Goal: Task Accomplishment & Management: Complete application form

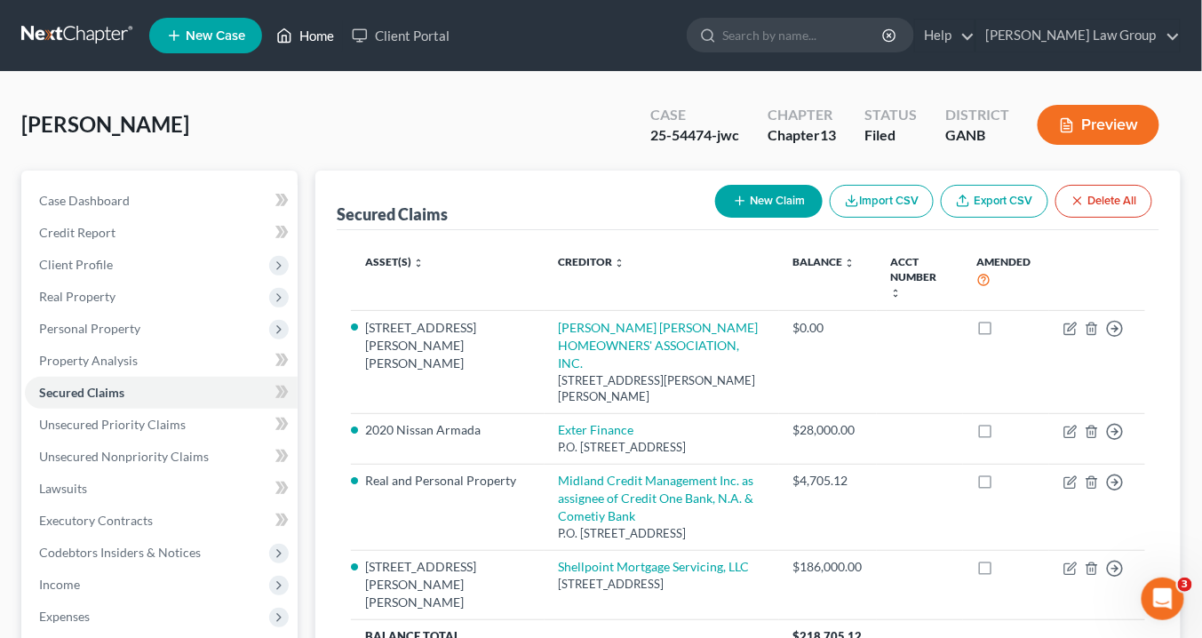
click at [310, 32] on link "Home" at bounding box center [305, 36] width 76 height 32
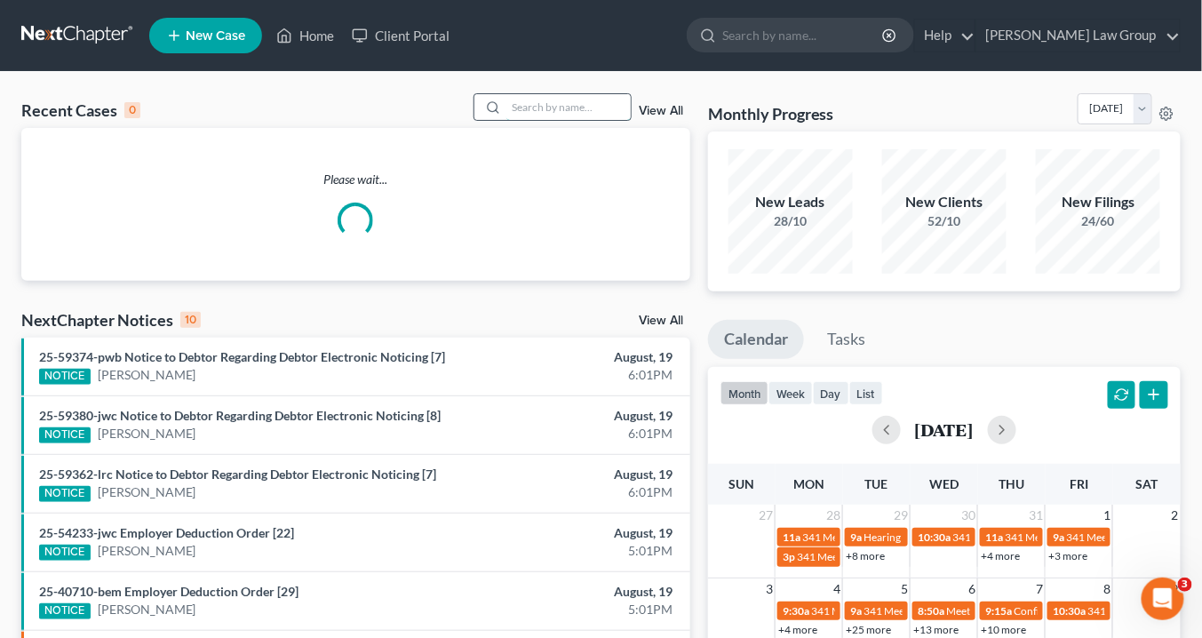
click at [530, 106] on input "search" at bounding box center [568, 107] width 124 height 26
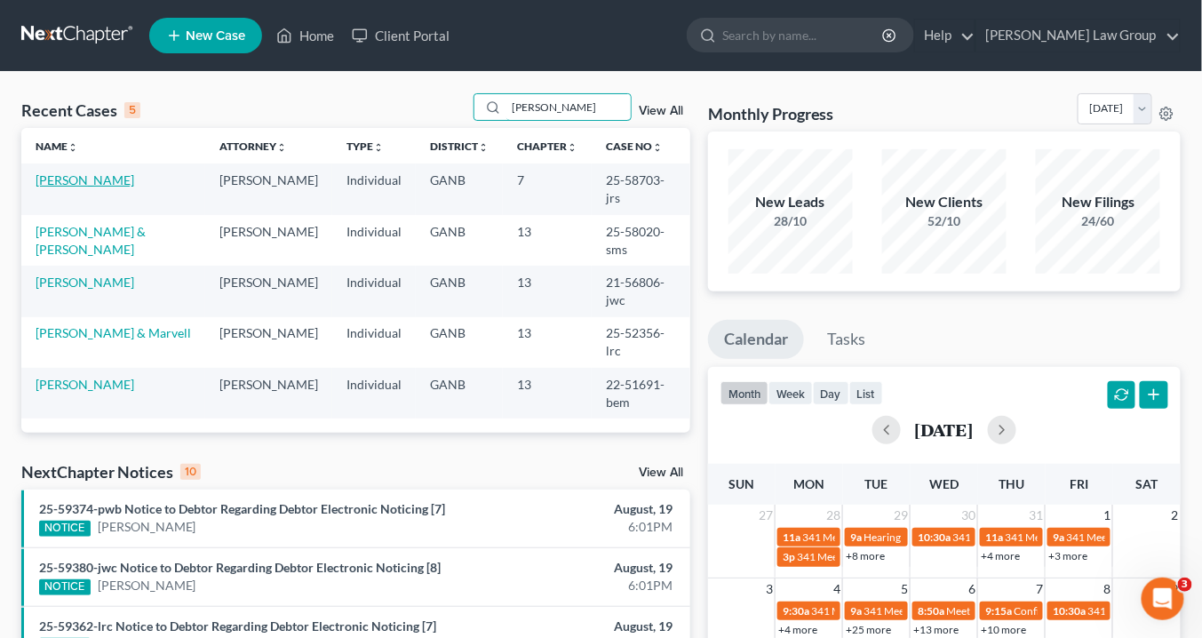
type input "reid"
click at [68, 181] on link "Reid, Ivy" at bounding box center [85, 179] width 99 height 15
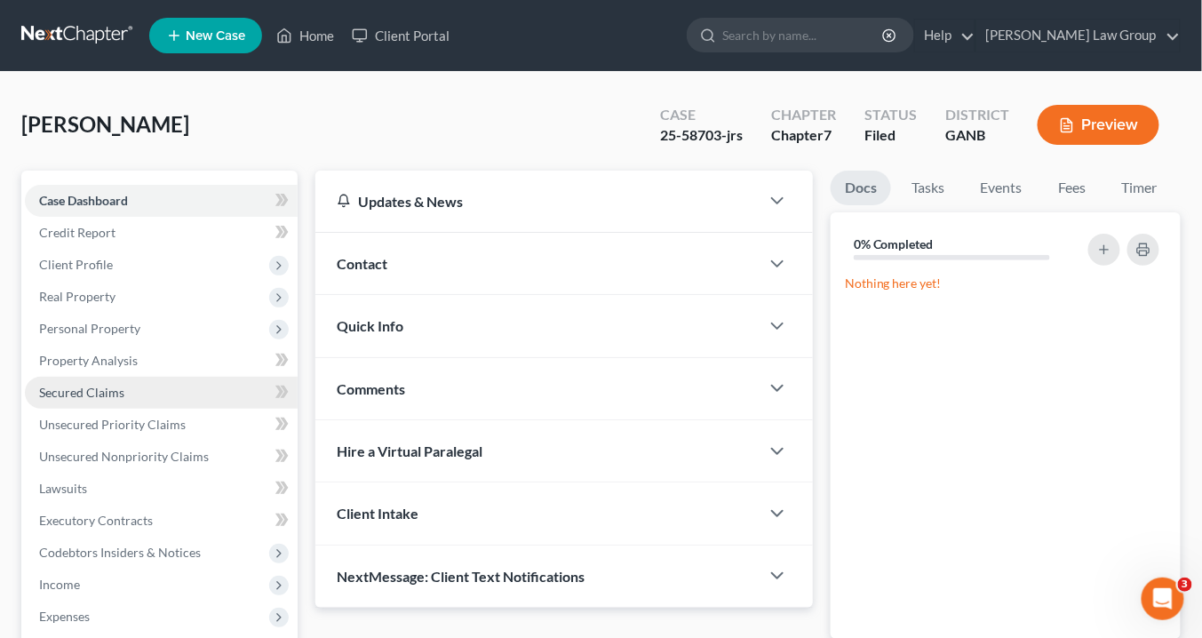
click at [90, 388] on span "Secured Claims" at bounding box center [81, 392] width 85 height 15
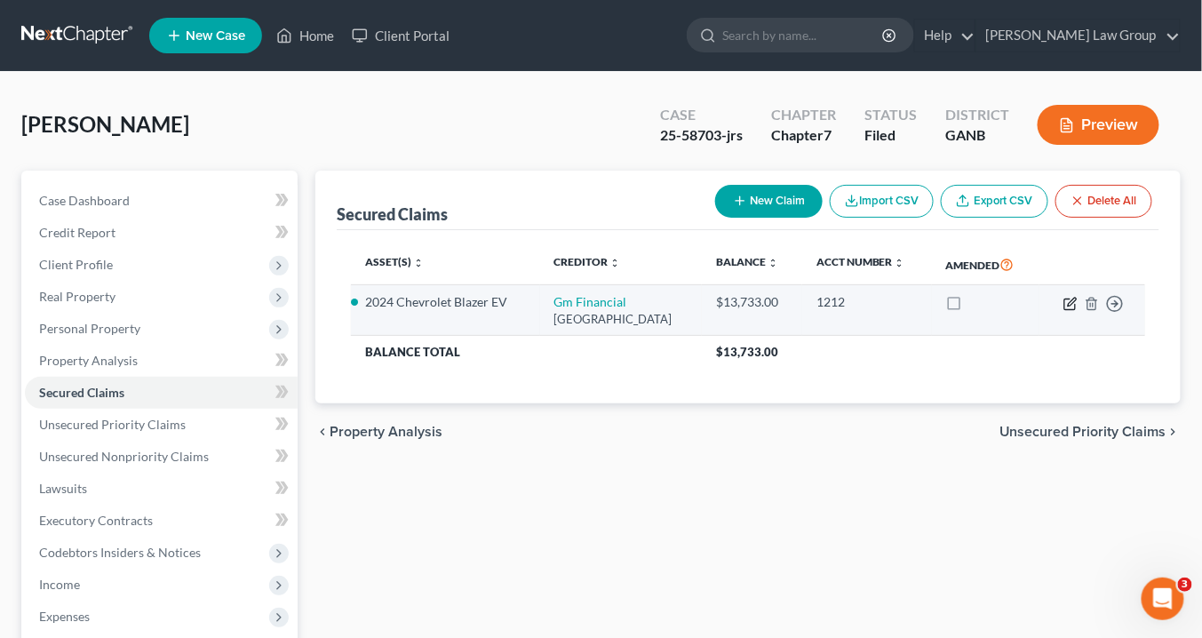
click at [1071, 303] on icon "button" at bounding box center [1072, 302] width 8 height 8
select select "45"
select select "6"
select select "2"
select select "0"
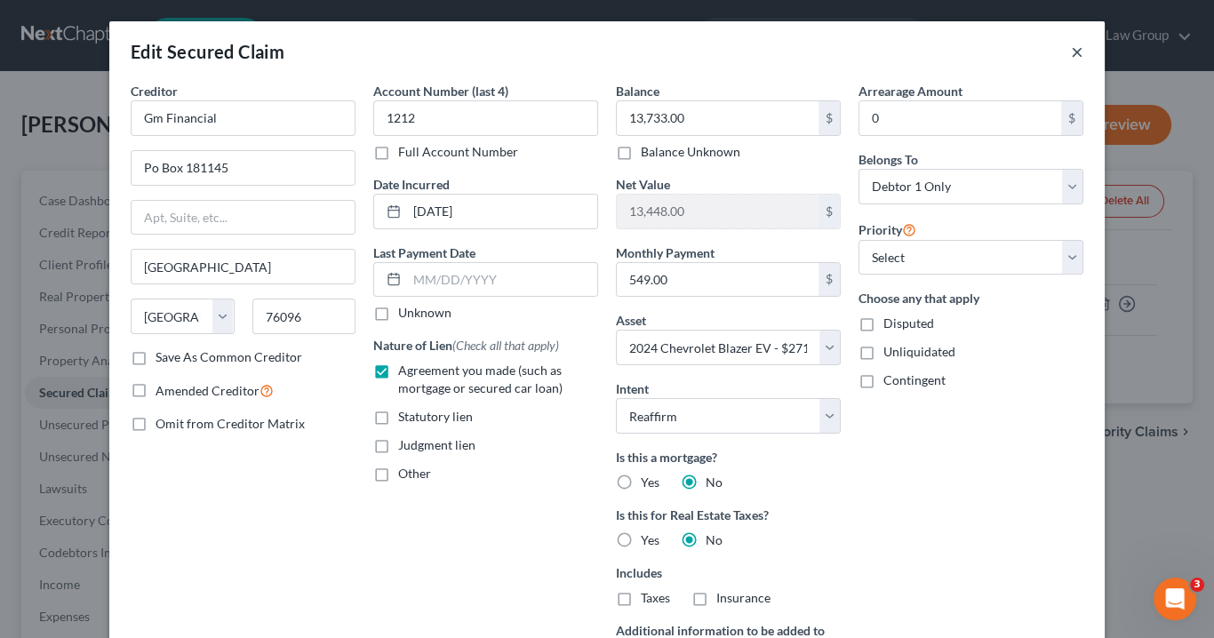
click at [1071, 48] on button "×" at bounding box center [1077, 51] width 12 height 21
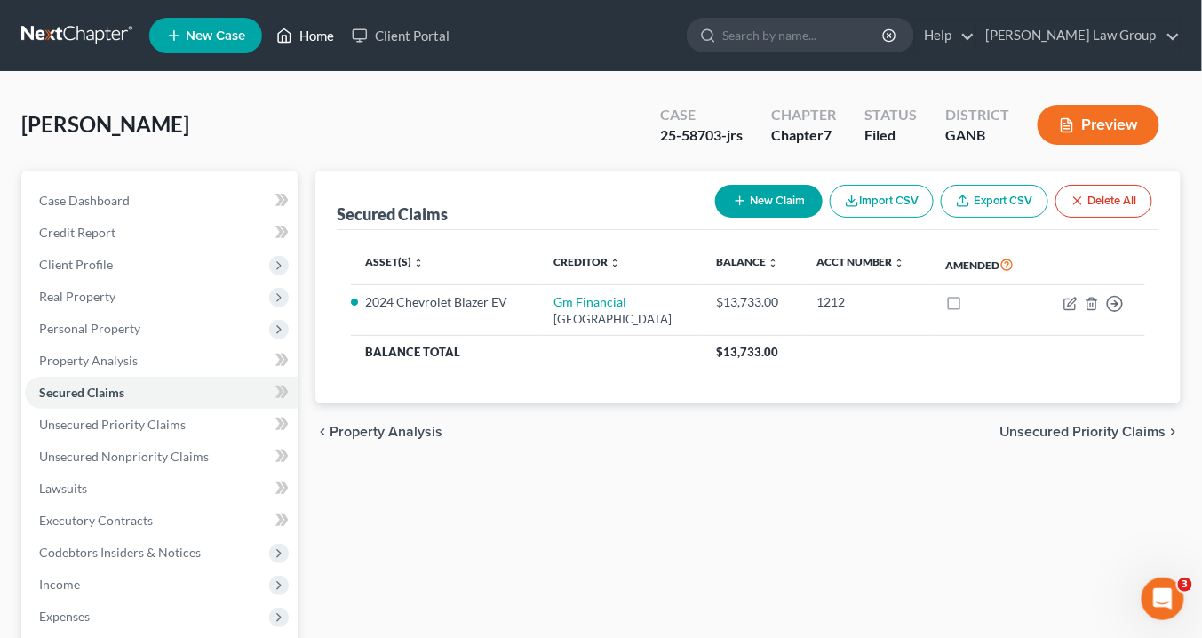
click at [318, 34] on link "Home" at bounding box center [305, 36] width 76 height 32
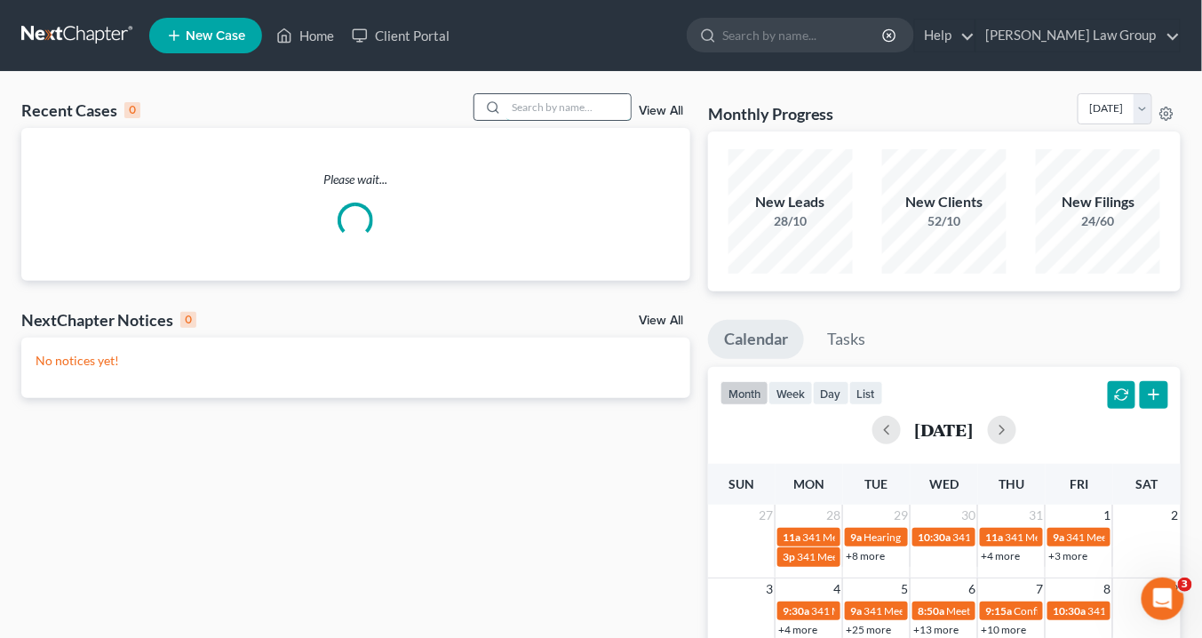
click at [517, 106] on input "search" at bounding box center [568, 107] width 124 height 26
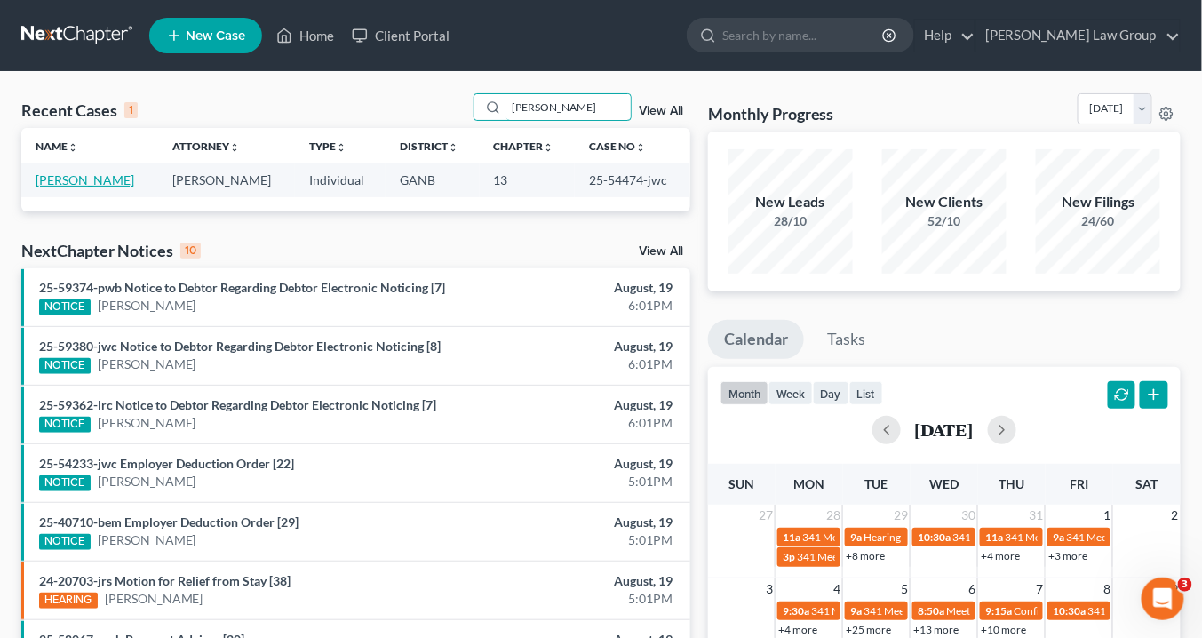
type input "Perkins"
click at [100, 181] on link "[PERSON_NAME]" at bounding box center [85, 179] width 99 height 15
select select "3"
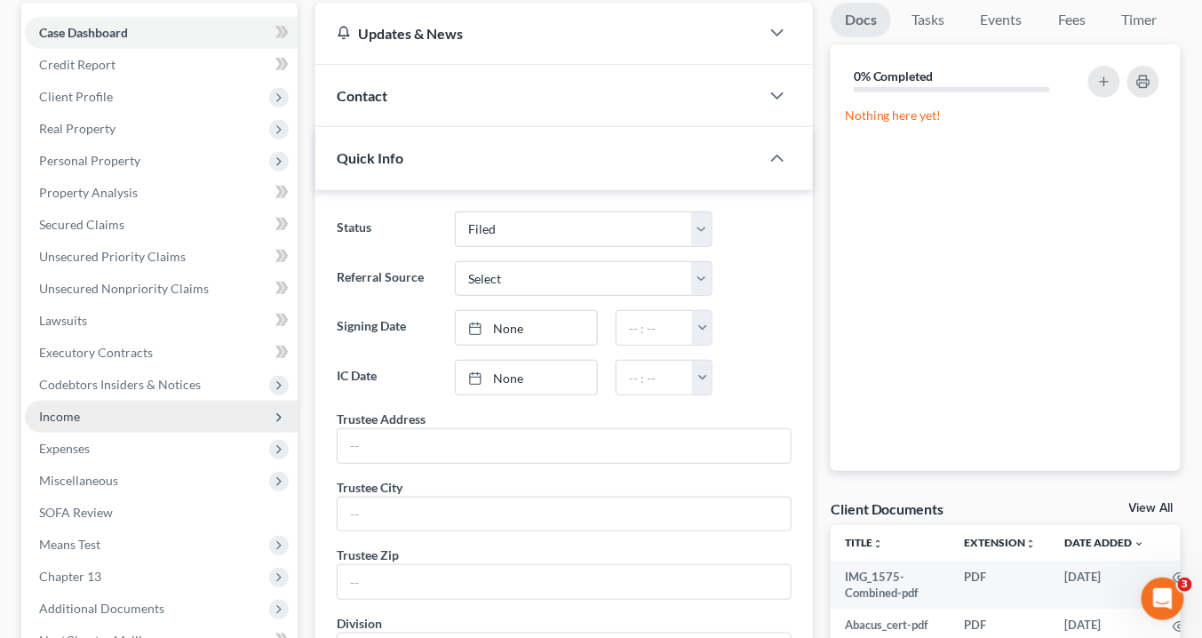
scroll to position [426, 0]
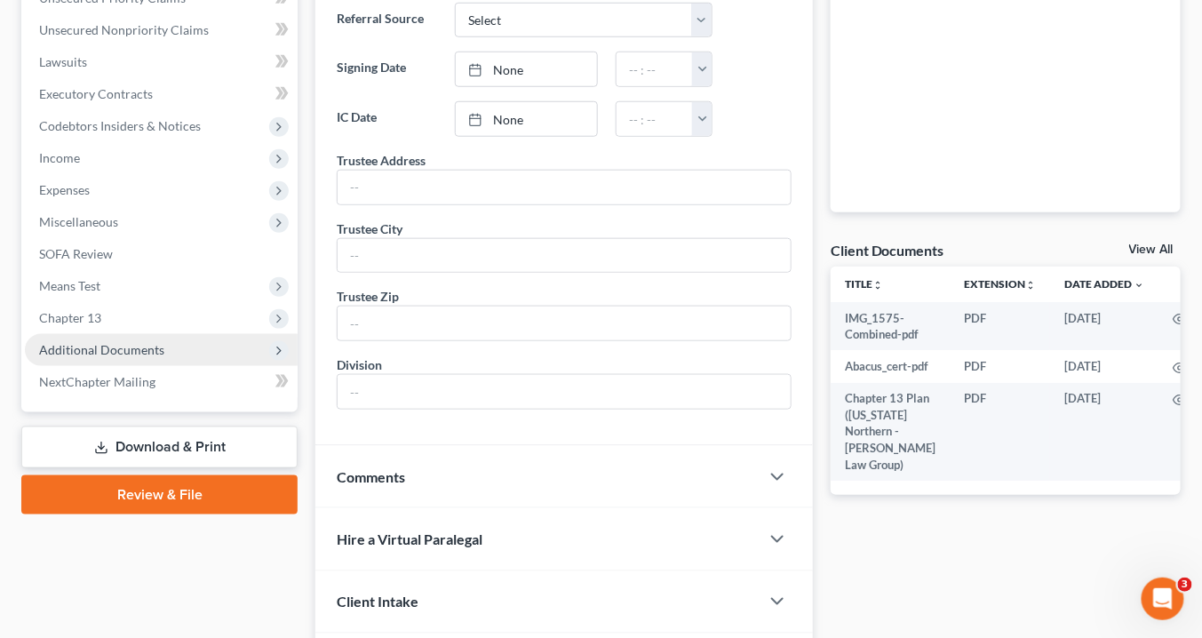
click at [109, 347] on span "Additional Documents" at bounding box center [101, 349] width 125 height 15
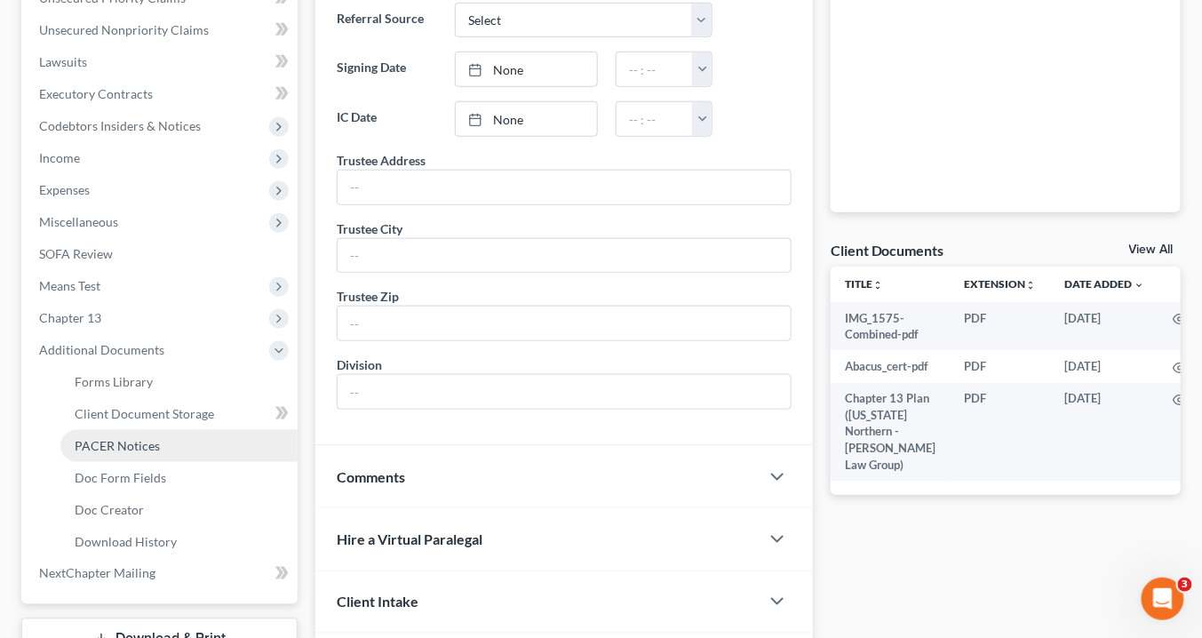
click at [131, 434] on link "PACER Notices" at bounding box center [178, 446] width 237 height 32
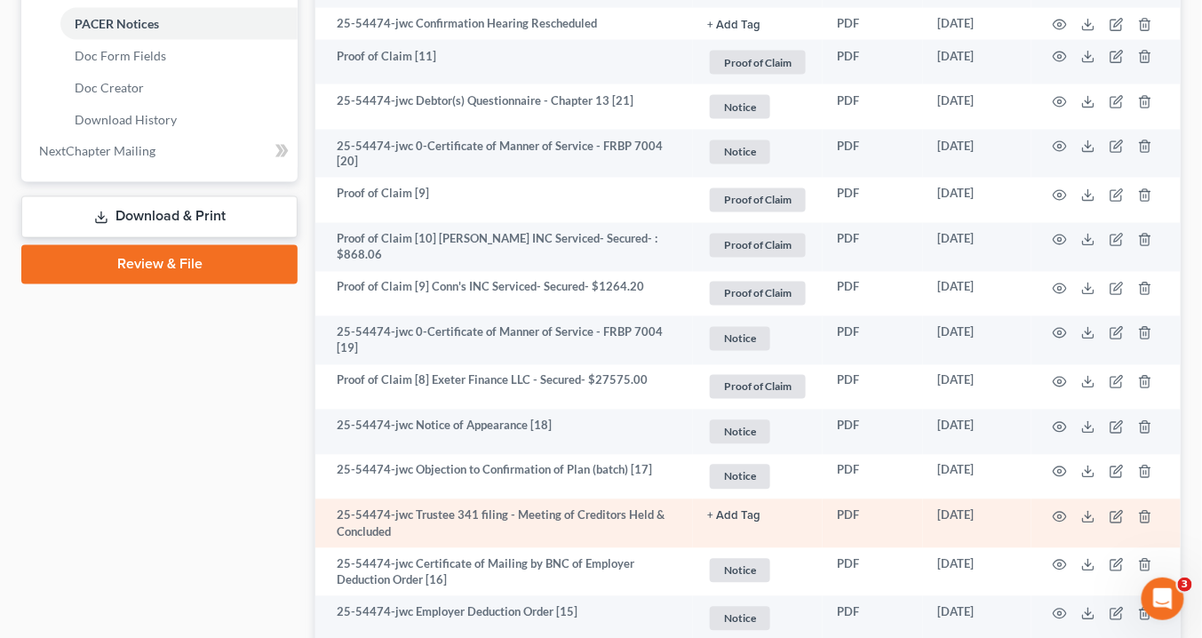
scroll to position [853, 0]
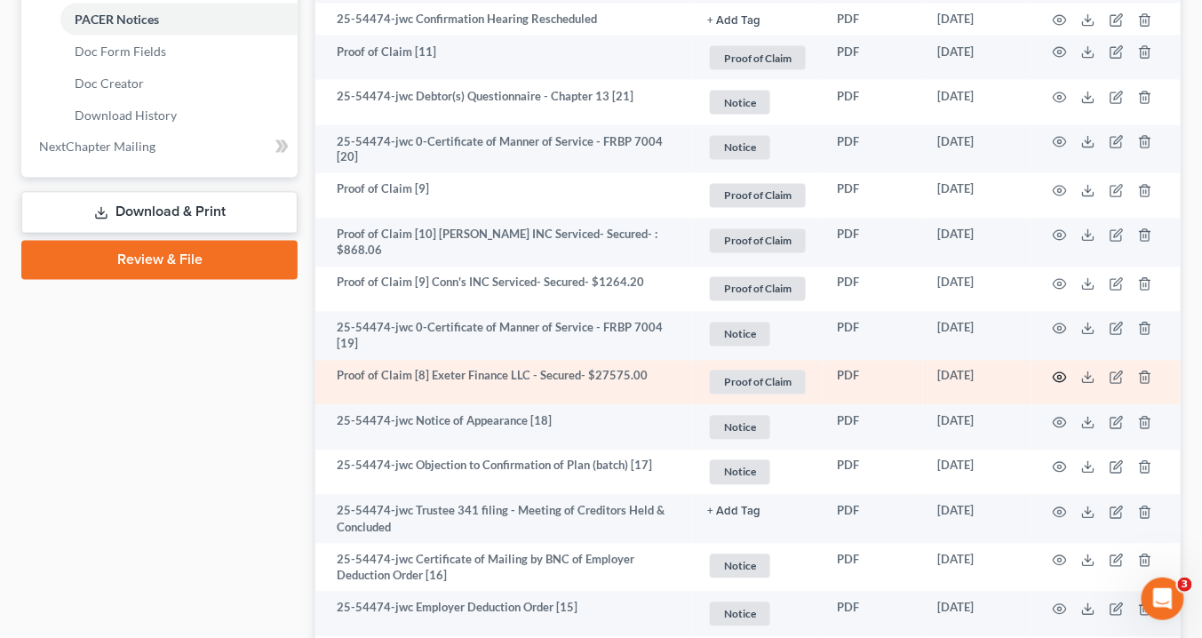
click at [1061, 370] on icon "button" at bounding box center [1060, 377] width 14 height 14
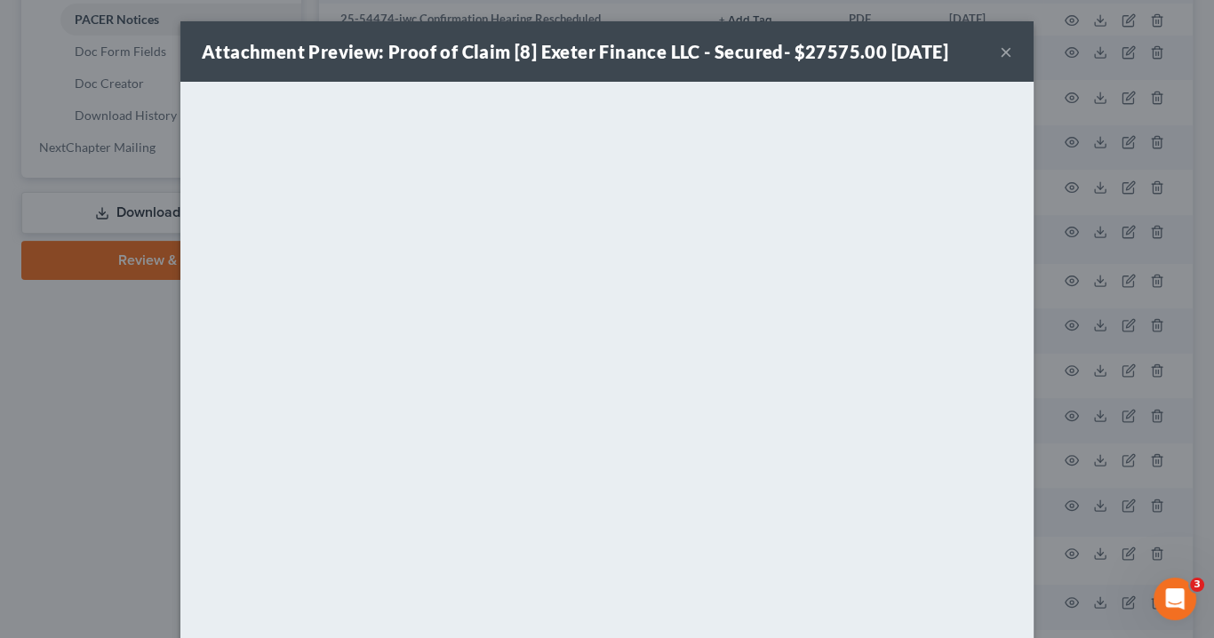
click at [1003, 51] on button "×" at bounding box center [1006, 51] width 12 height 21
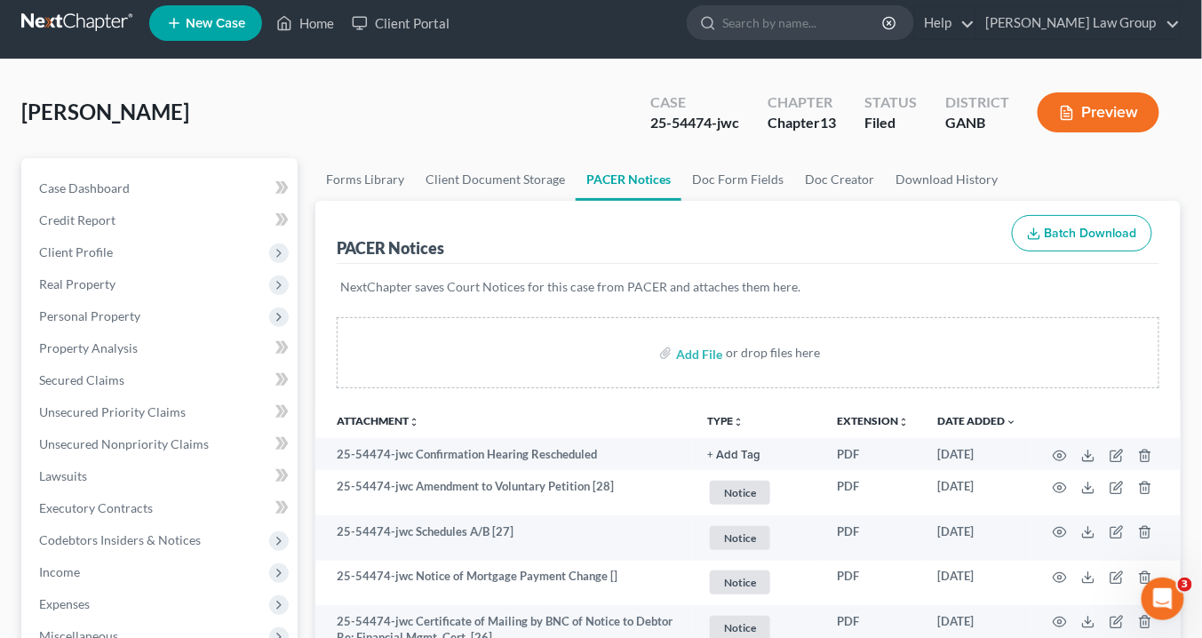
scroll to position [0, 0]
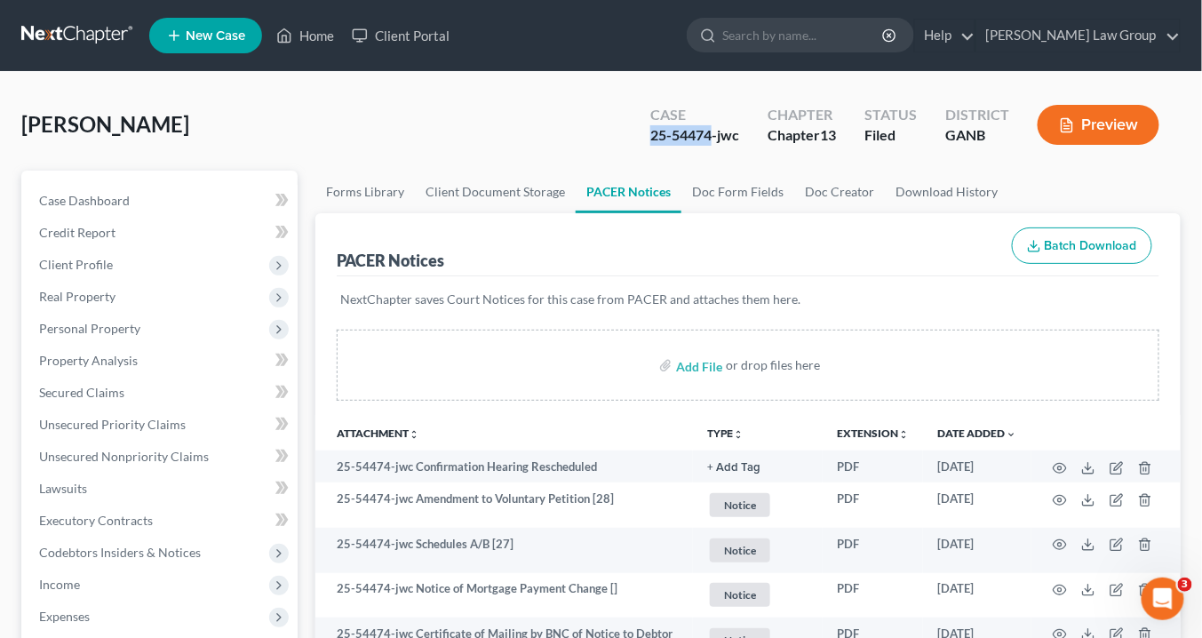
drag, startPoint x: 711, startPoint y: 131, endPoint x: 657, endPoint y: 131, distance: 54.2
click at [650, 132] on div "25-54474-jwc" at bounding box center [694, 135] width 89 height 20
copy div "25-54474"
click at [76, 393] on span "Secured Claims" at bounding box center [81, 392] width 85 height 15
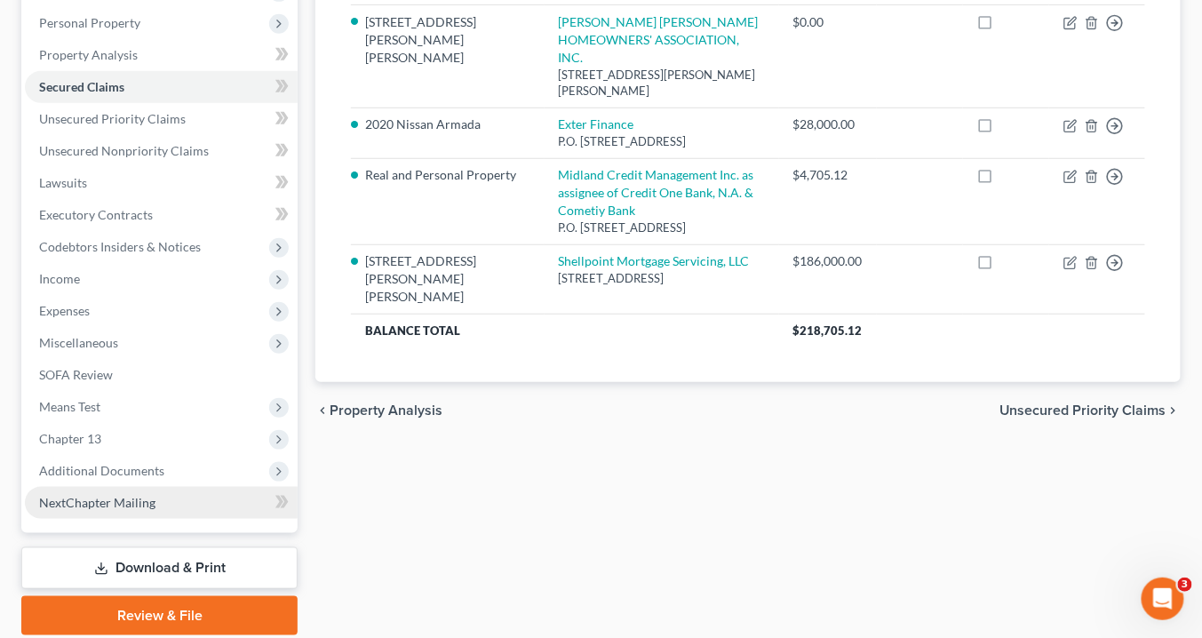
scroll to position [355, 0]
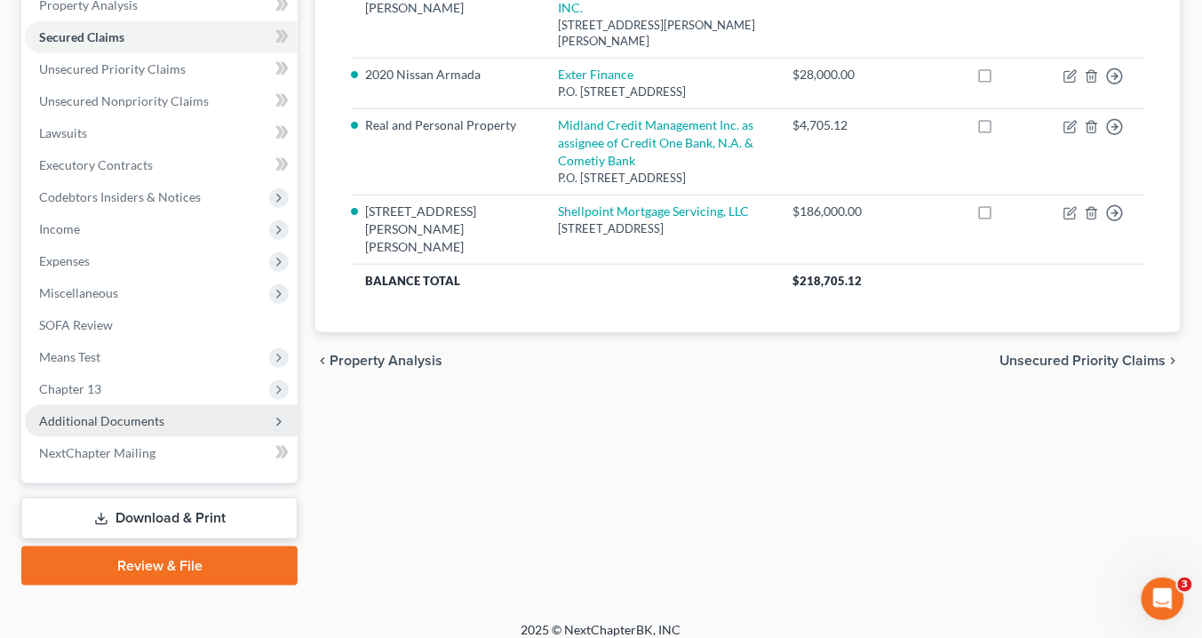
click at [128, 419] on span "Additional Documents" at bounding box center [101, 420] width 125 height 15
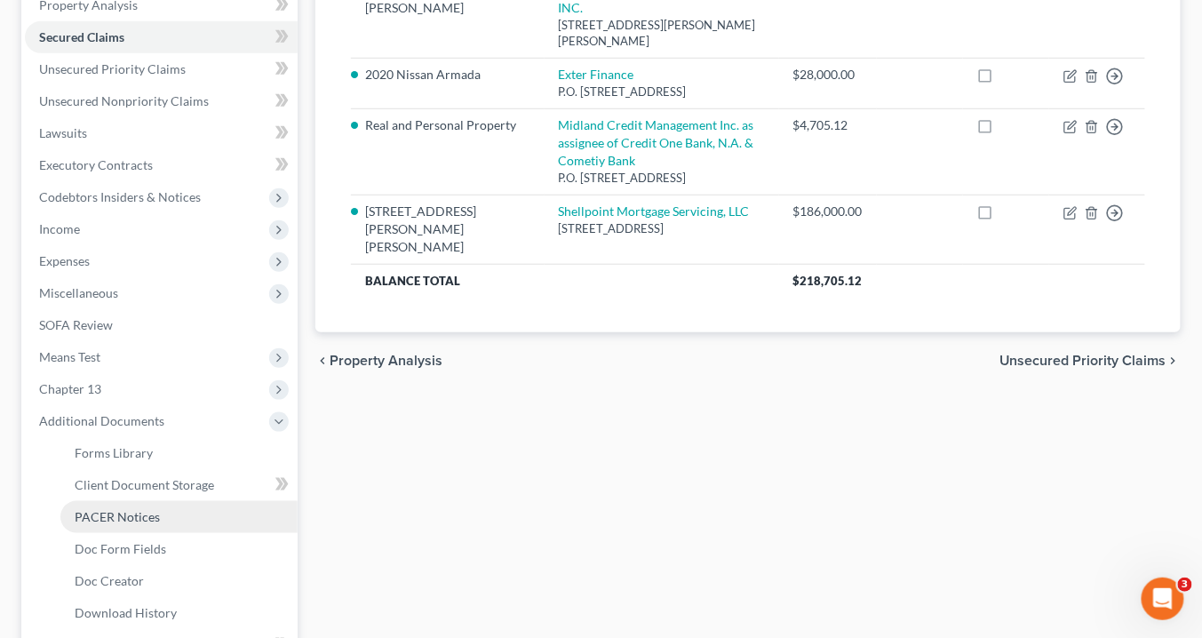
click at [130, 516] on span "PACER Notices" at bounding box center [117, 516] width 85 height 15
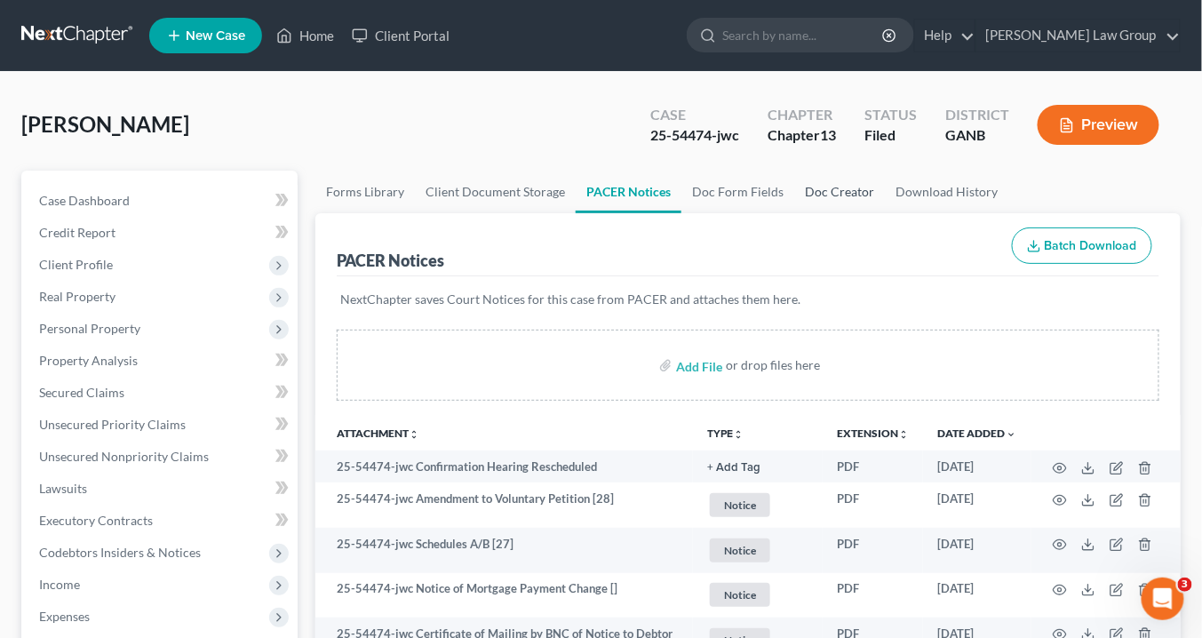
click at [817, 195] on link "Doc Creator" at bounding box center [839, 192] width 91 height 43
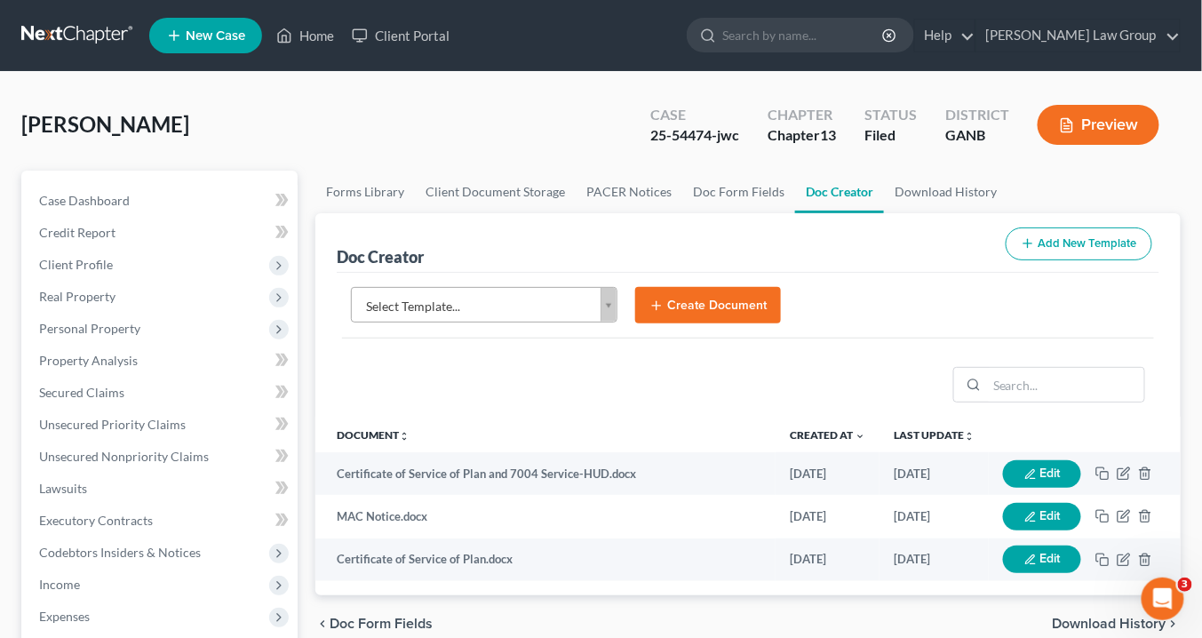
click at [609, 307] on body "Home New Case Client Portal Saedi Law Group info@saedilawgroup.com My Account S…" at bounding box center [601, 600] width 1202 height 1200
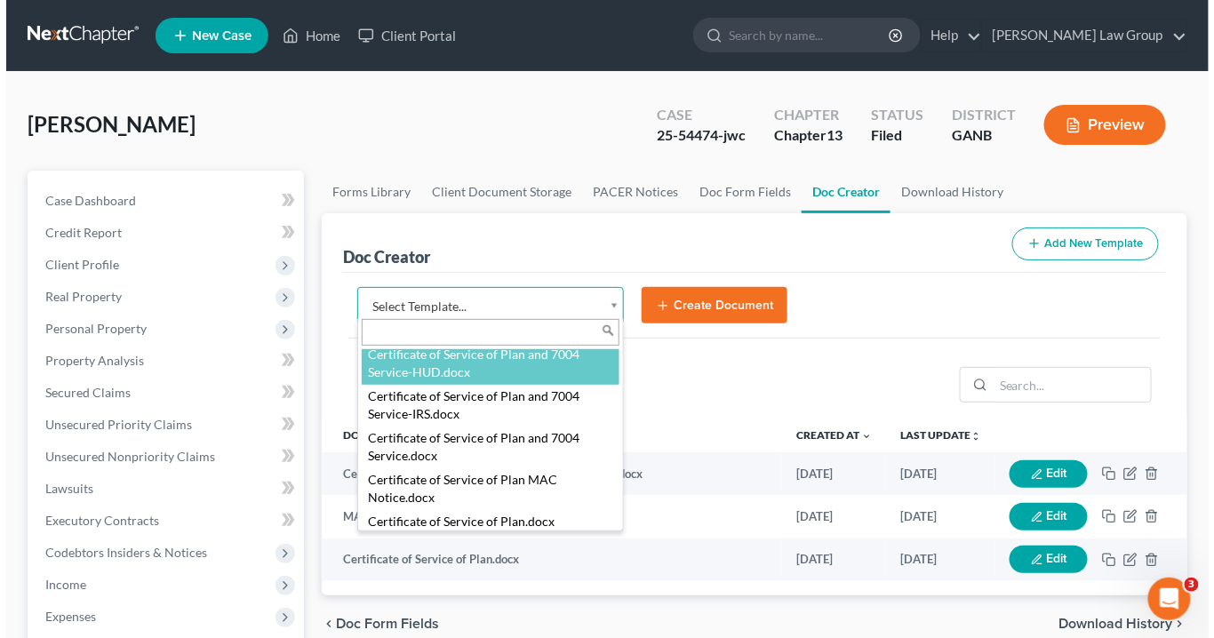
scroll to position [711, 0]
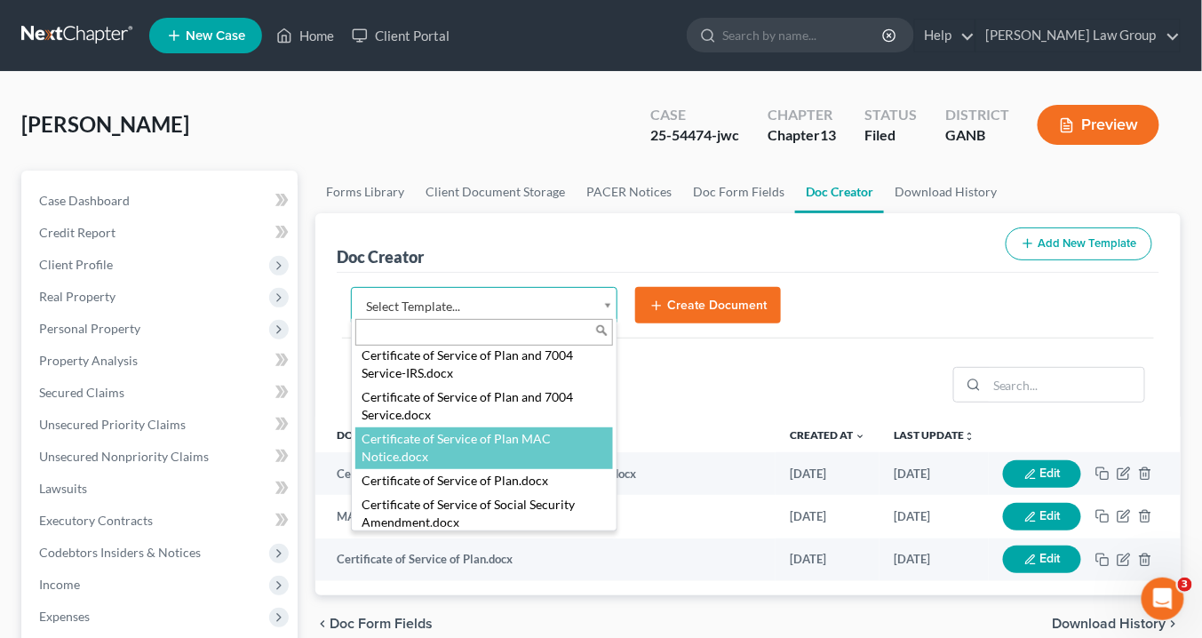
select select "111544"
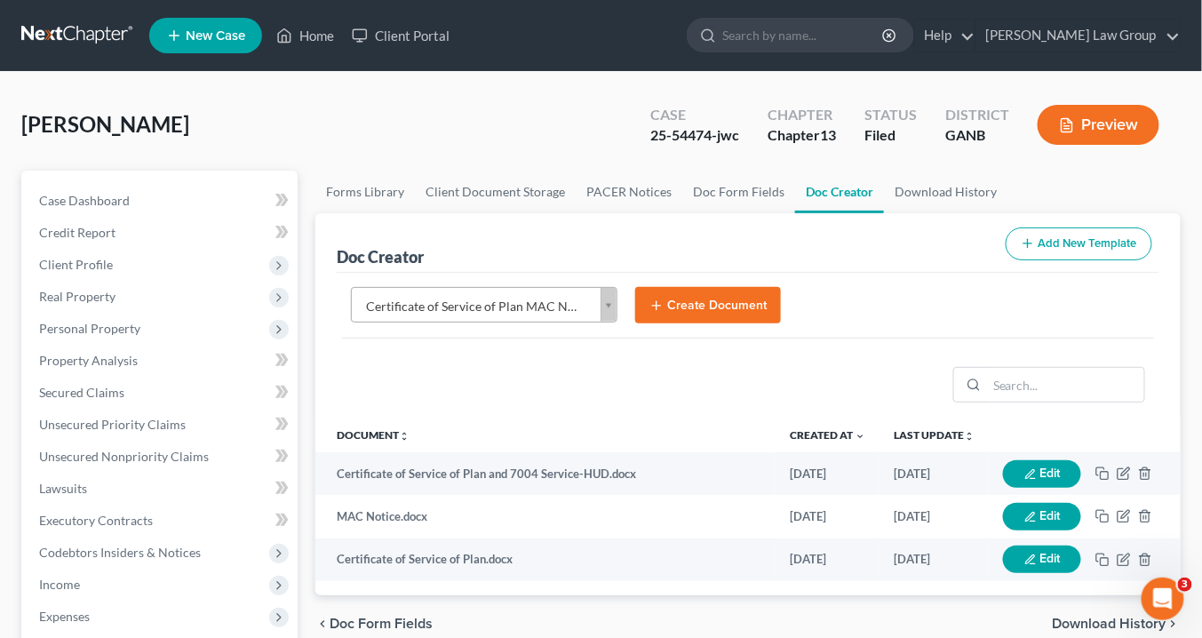
drag, startPoint x: 695, startPoint y: 311, endPoint x: 721, endPoint y: 309, distance: 25.8
click at [699, 309] on button "Create Document" at bounding box center [708, 305] width 146 height 37
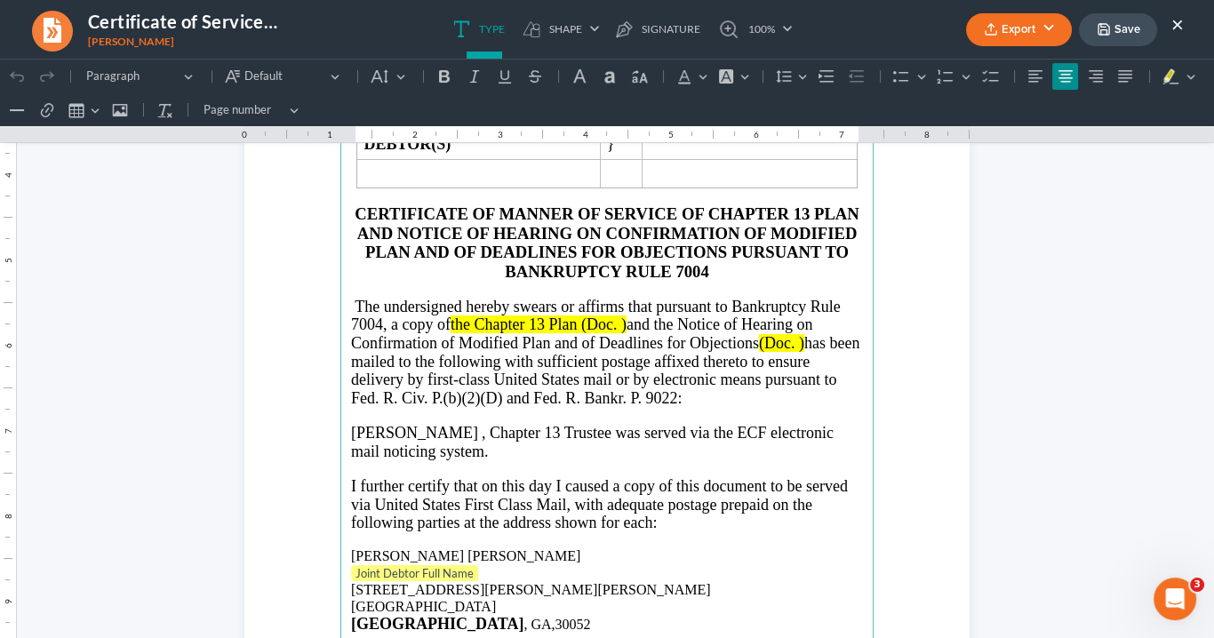
scroll to position [355, 0]
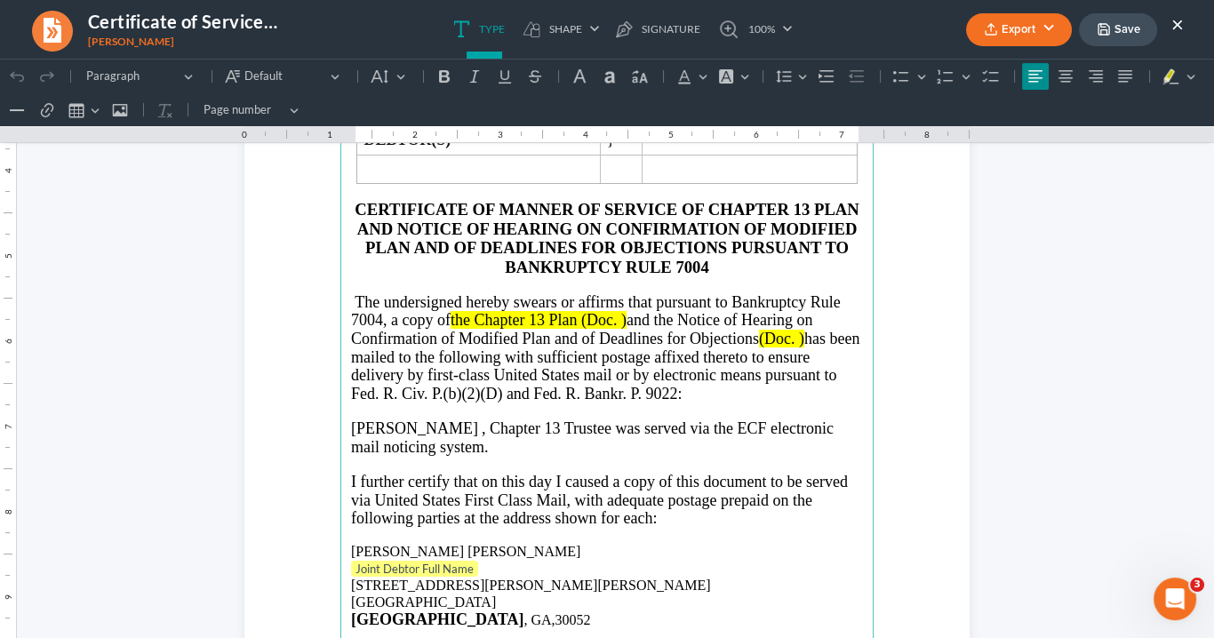
click at [479, 561] on p "Joint Debtor Full Name" at bounding box center [607, 570] width 512 height 18
click at [351, 577] on p "2904 Cooper Woods Ln Loganville, GA 30052" at bounding box center [607, 593] width 512 height 33
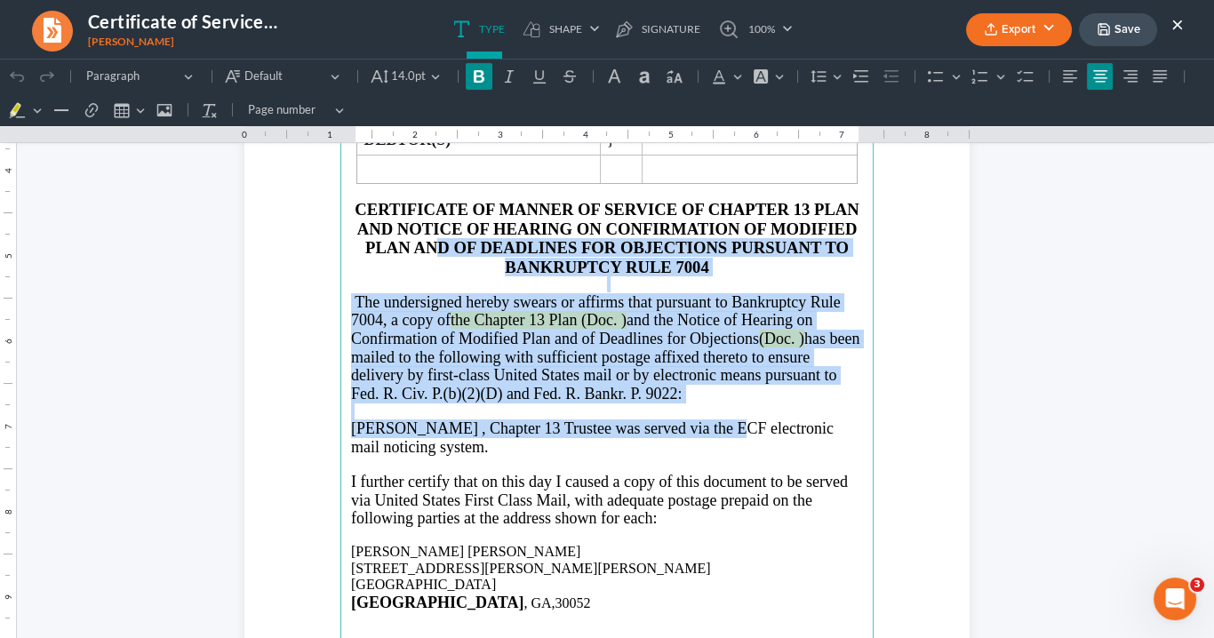
drag, startPoint x: 607, startPoint y: 342, endPoint x: 435, endPoint y: 245, distance: 196.9
click at [435, 245] on main "IN THE UNITED STATES BANKRUPTCY COURT NORTHERN DISTRICT OF GEORGIA ATLANTA DIVI…" at bounding box center [606, 300] width 533 height 768
click at [770, 79] on button "Font Background Color Font Background Color" at bounding box center [767, 76] width 39 height 27
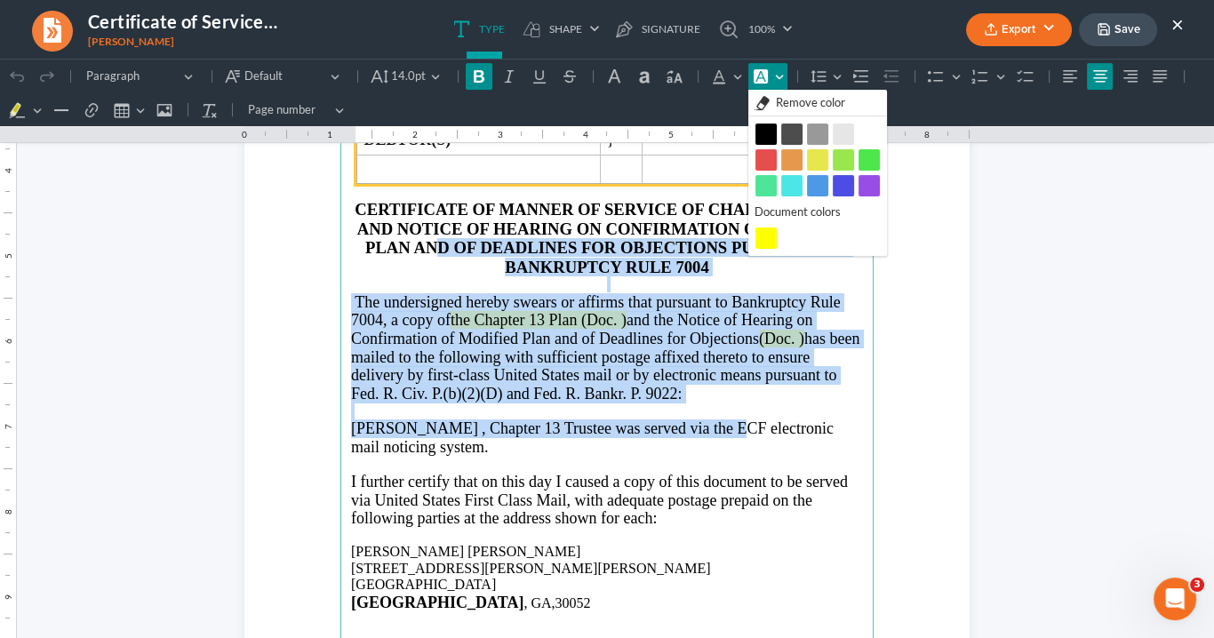
drag, startPoint x: 796, startPoint y: 105, endPoint x: 706, endPoint y: 175, distance: 113.9
click at [796, 105] on span "Remove color" at bounding box center [810, 103] width 69 height 18
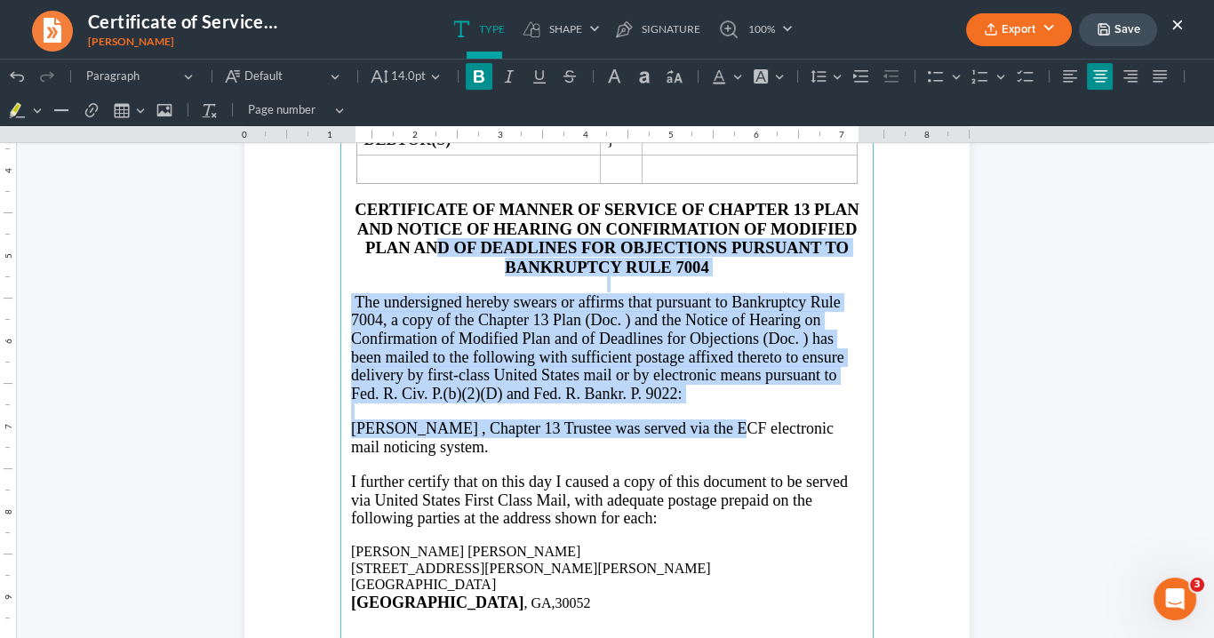
click at [618, 315] on span "The undersigned hereby swears or affirms that pursuant to Bankruptcy Rule 7004,…" at bounding box center [597, 347] width 493 height 109
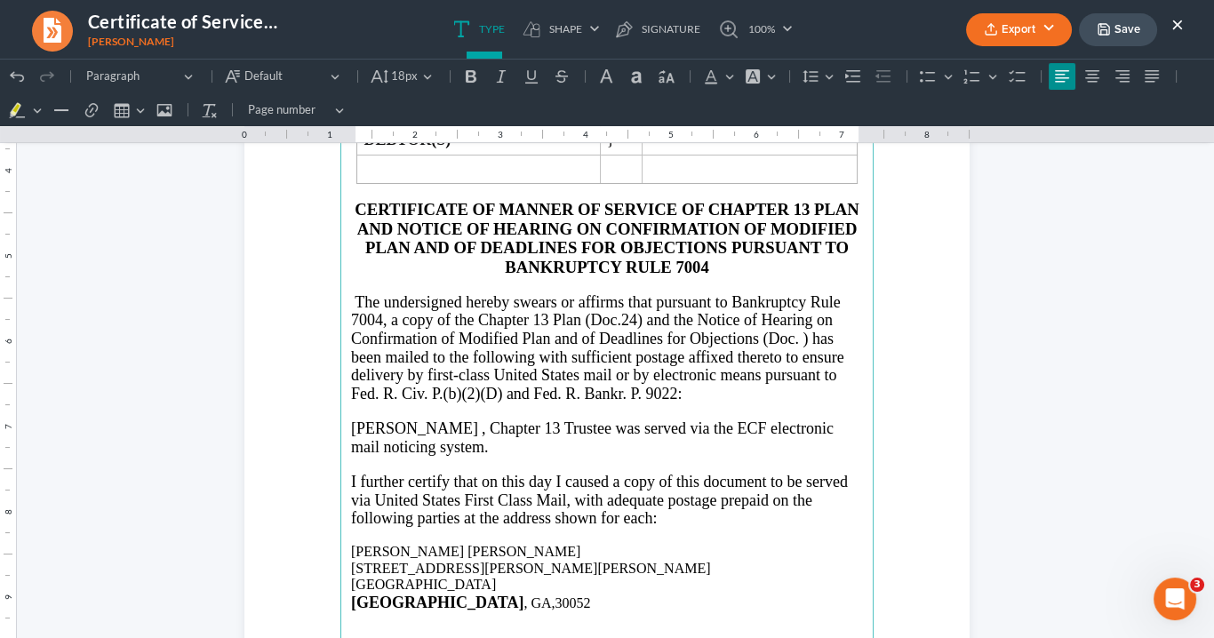
drag, startPoint x: 793, startPoint y: 332, endPoint x: 801, endPoint y: 319, distance: 15.1
click at [793, 331] on span "The undersigned hereby swears or affirms that pursuant to Bankruptcy Rule 7004,…" at bounding box center [597, 347] width 493 height 109
click at [814, 328] on span "The undersigned hereby swears or affirms that pursuant to Bankruptcy Rule 7004,…" at bounding box center [600, 347] width 498 height 109
click at [813, 331] on span "The undersigned hereby swears or affirms that pursuant to Bankruptcy Rule 7004,…" at bounding box center [598, 347] width 494 height 109
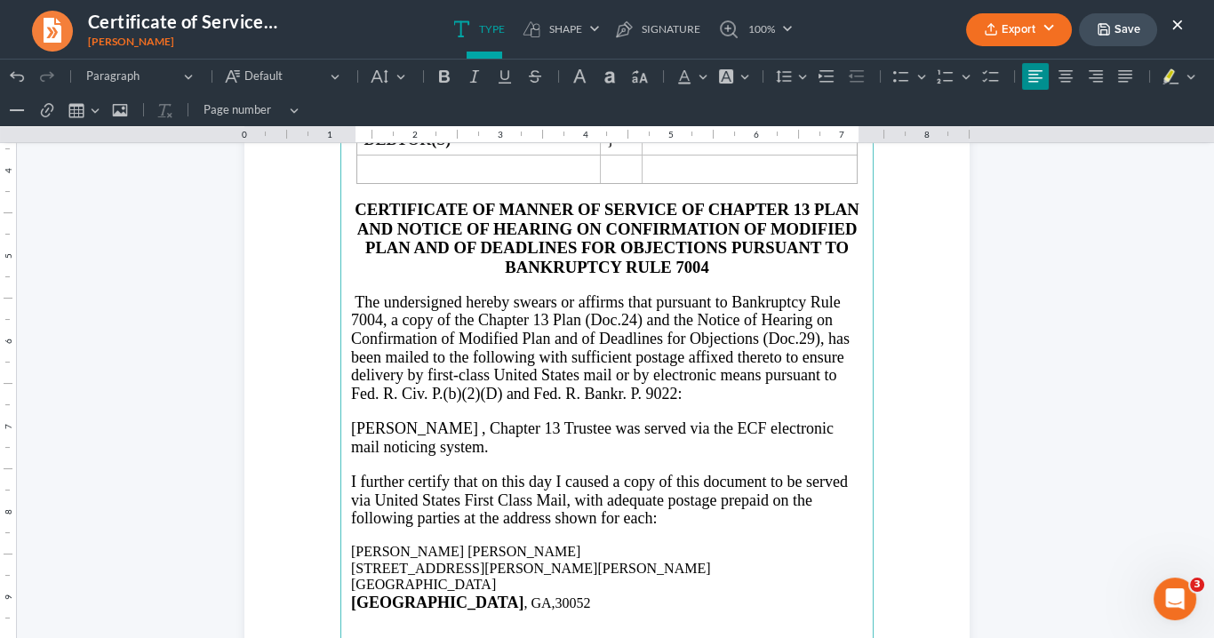
click at [482, 421] on span ", Chapter 13" at bounding box center [521, 428] width 78 height 18
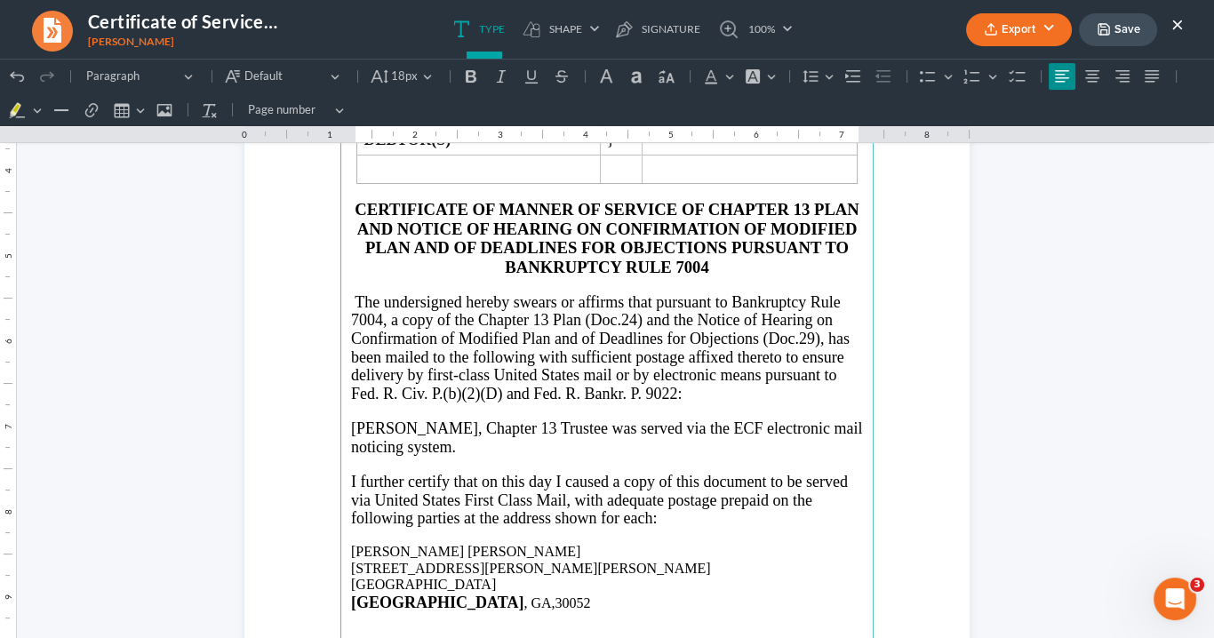
click at [583, 420] on span "Trustee was served via the ECF electronic mail noticing system." at bounding box center [606, 437] width 511 height 36
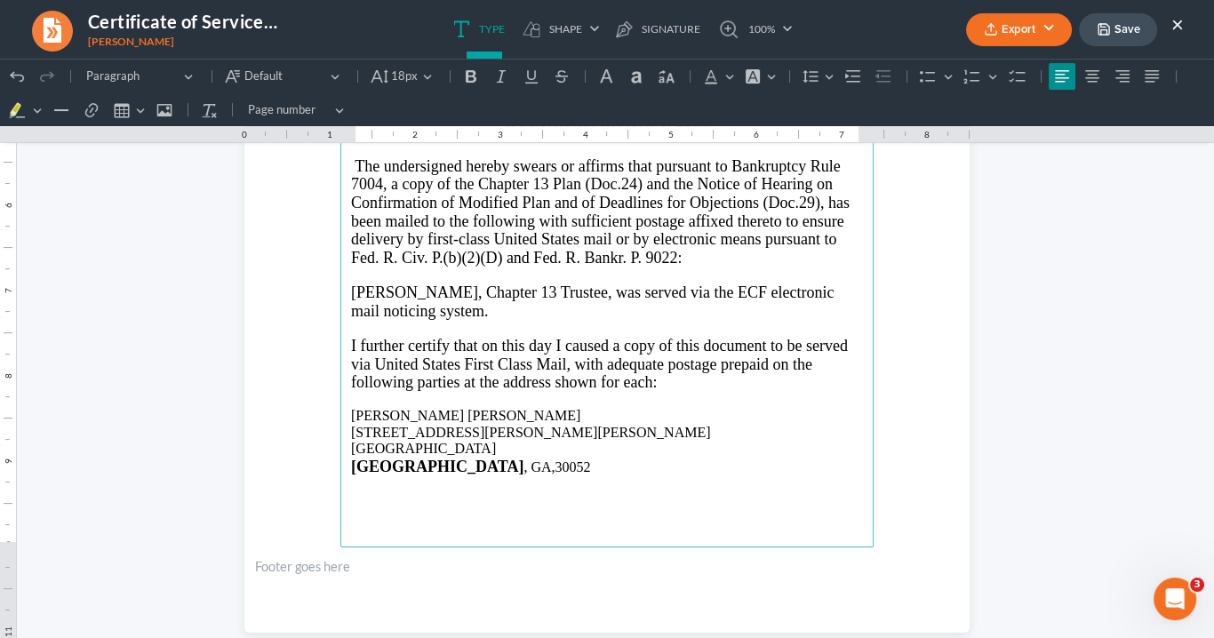
scroll to position [498, 0]
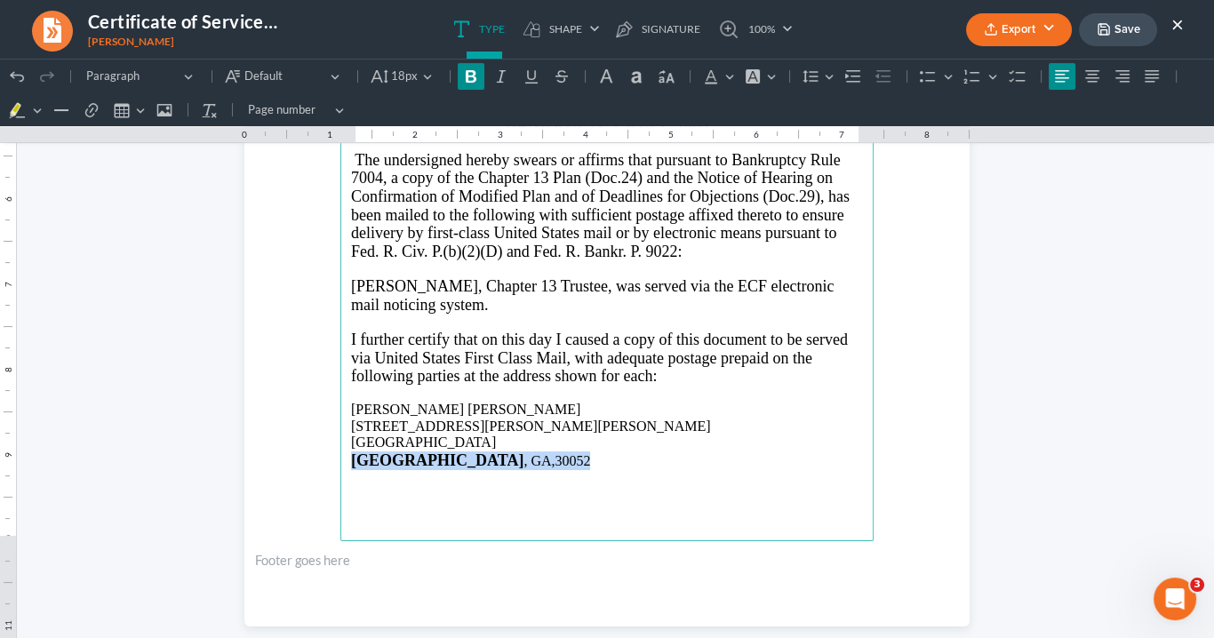
drag, startPoint x: 428, startPoint y: 455, endPoint x: 339, endPoint y: 456, distance: 88.9
click at [340, 456] on main "IN THE UNITED STATES BANKRUPTCY COURT NORTHERN DISTRICT OF GEORGIA ATLANTA DIVI…" at bounding box center [606, 157] width 533 height 768
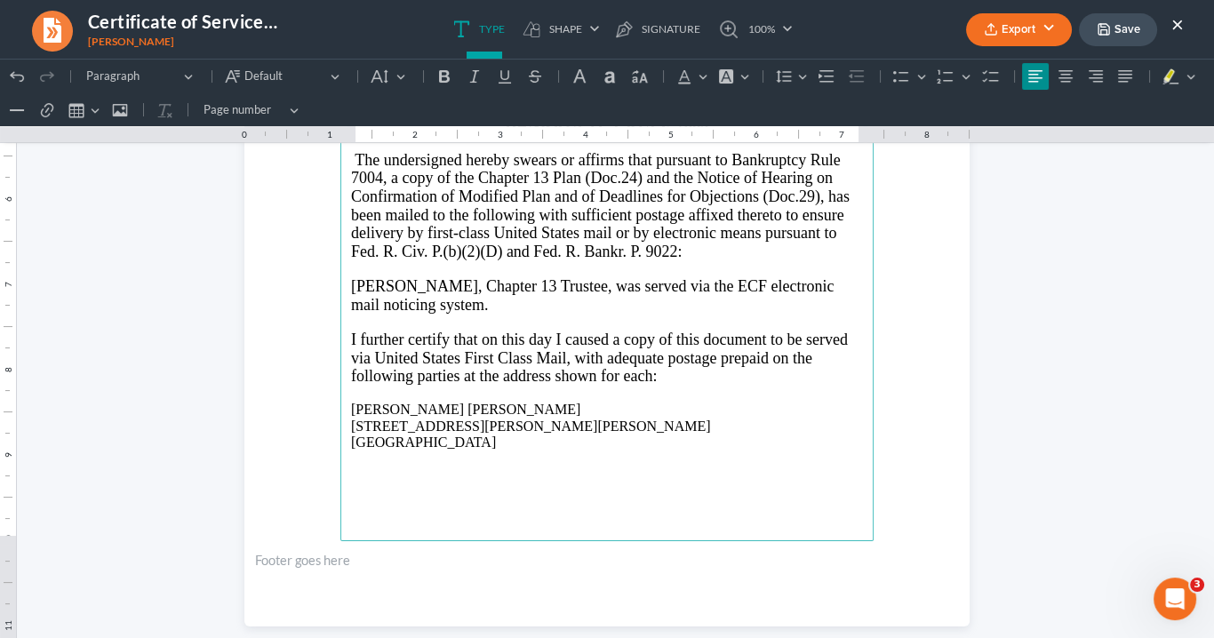
click at [351, 452] on p "Rich Text Editor, page-0-main" at bounding box center [607, 459] width 512 height 16
drag, startPoint x: 458, startPoint y: 453, endPoint x: 342, endPoint y: 460, distance: 115.7
click at [342, 460] on main "IN THE UNITED STATES BANKRUPTCY COURT NORTHERN DISTRICT OF GEORGIA ATLANTA DIVI…" at bounding box center [606, 157] width 533 height 768
click at [472, 78] on icon "Editor toolbar" at bounding box center [474, 76] width 9 height 12
click at [444, 76] on icon "Editor toolbar" at bounding box center [444, 76] width 11 height 12
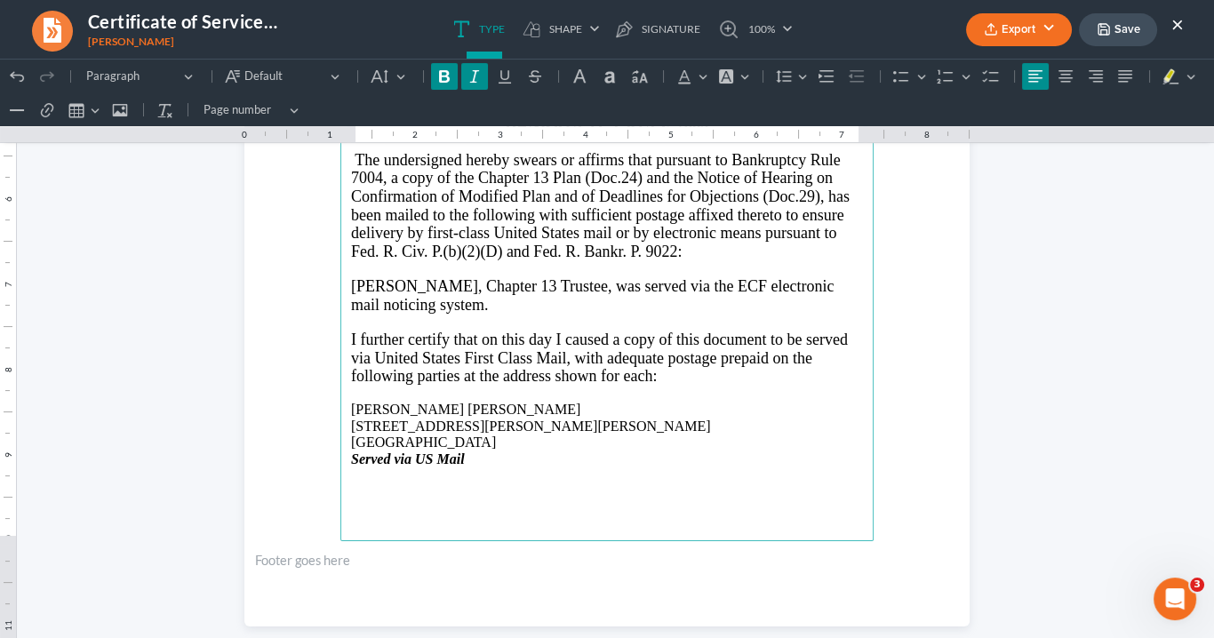
click at [551, 437] on p "2904 Cooper Woods Ln Loganville, GA 30052" at bounding box center [607, 434] width 512 height 33
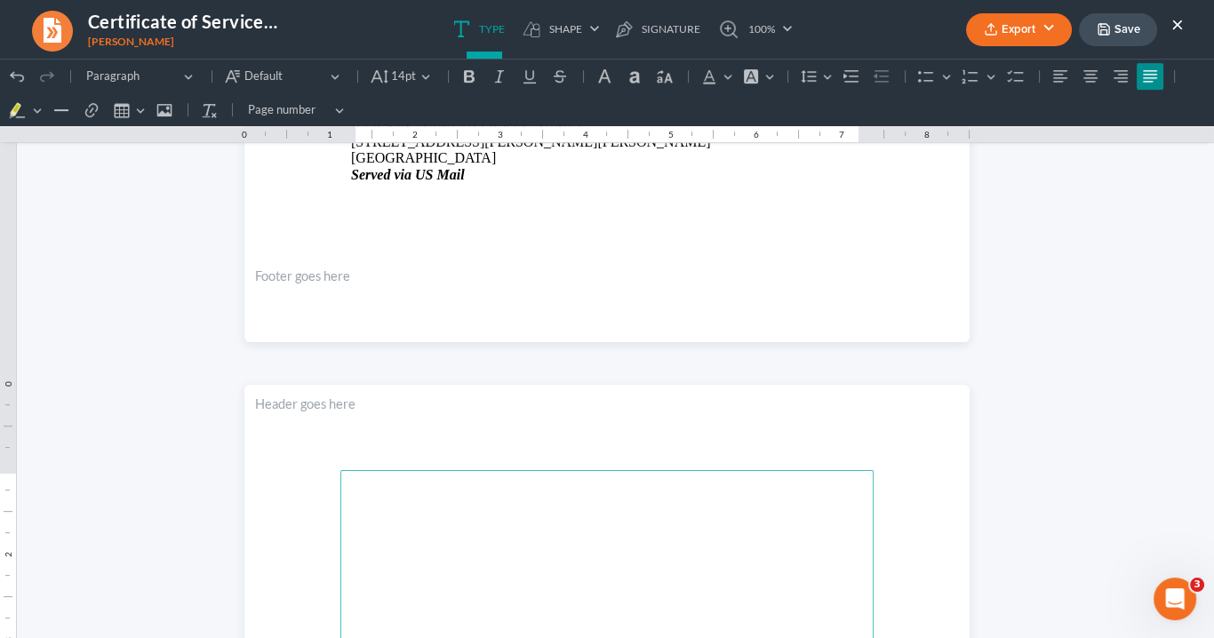
scroll to position [82, 0]
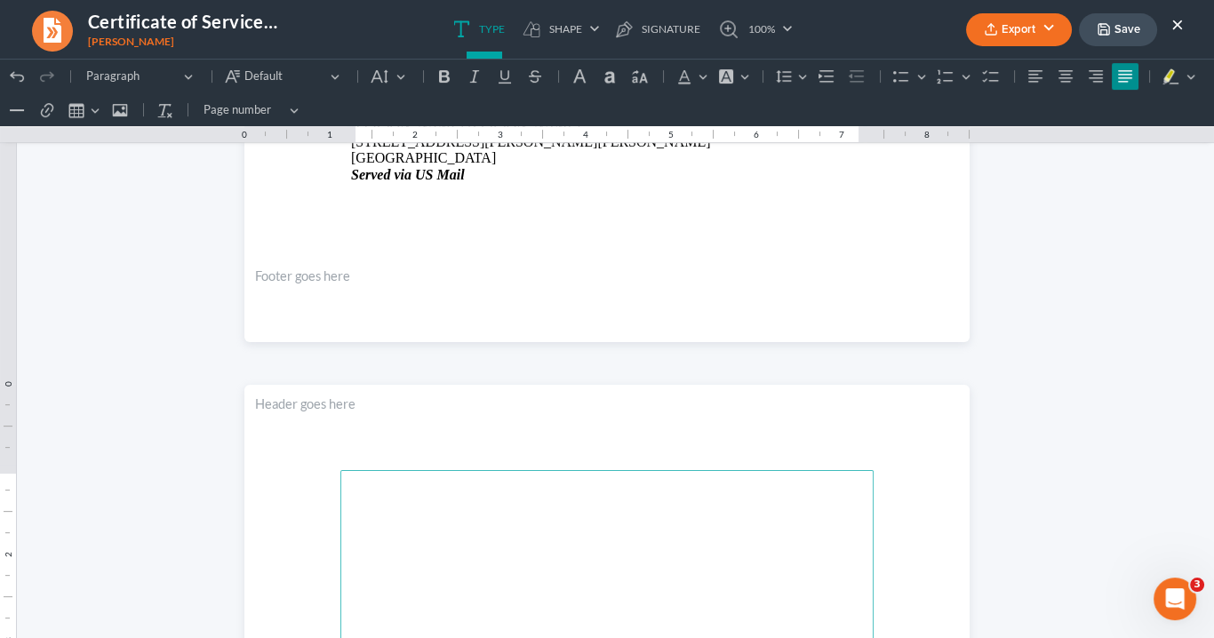
click at [354, 512] on p "Rich Text Editor, page-1-main" at bounding box center [607, 507] width 512 height 16
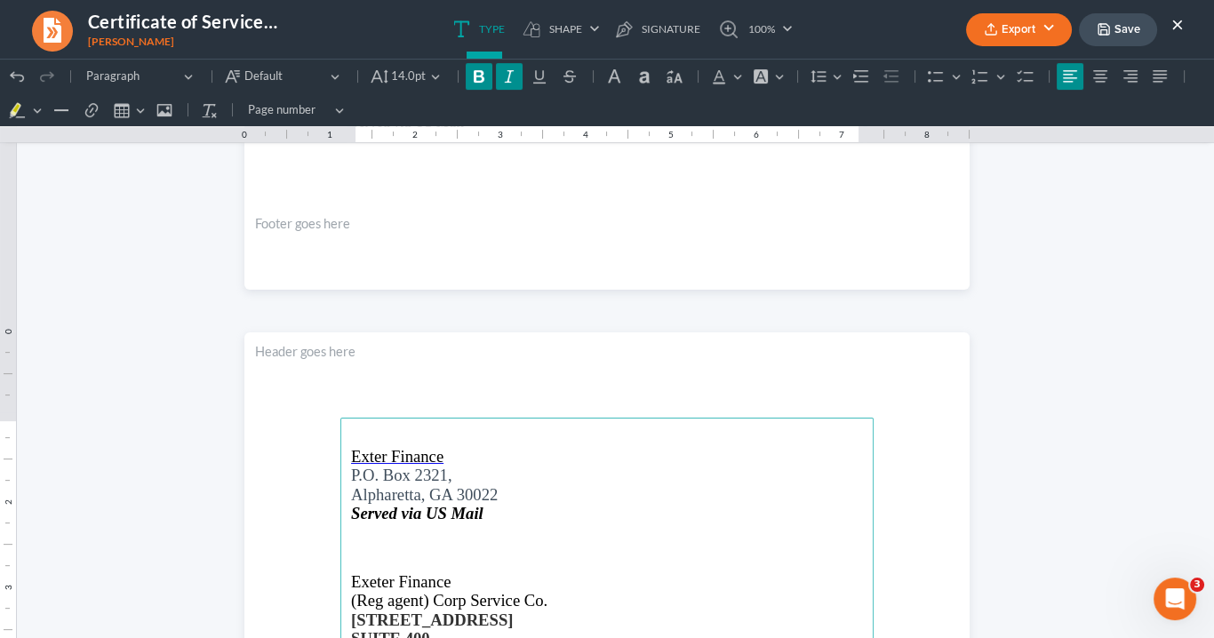
scroll to position [924, 0]
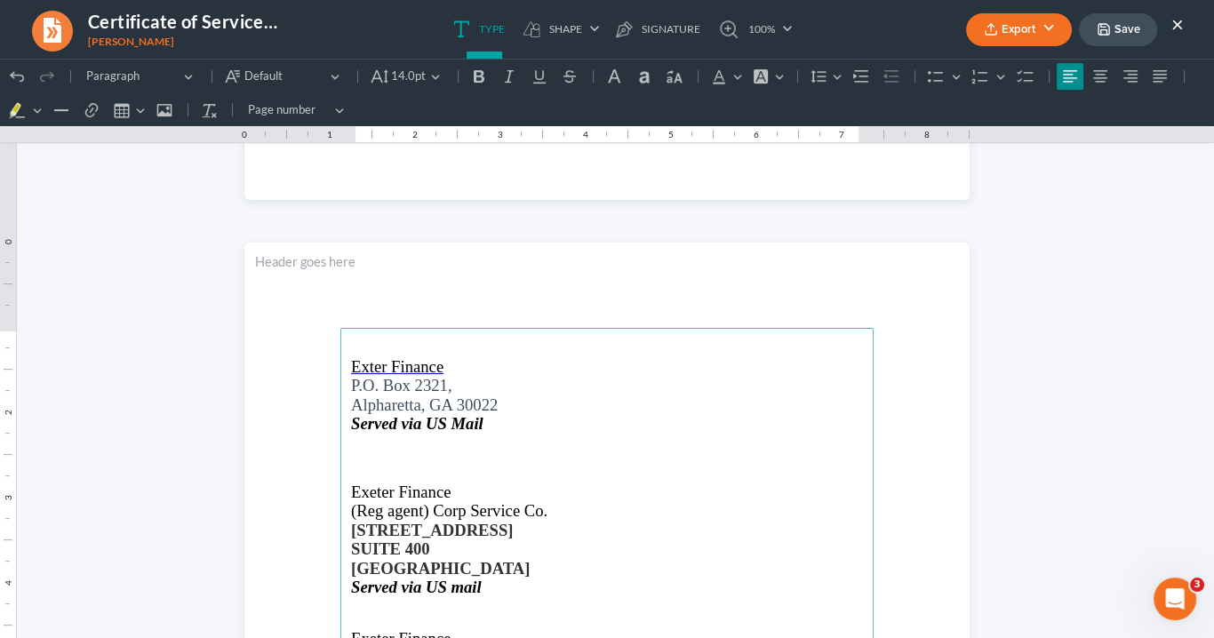
drag, startPoint x: 556, startPoint y: 563, endPoint x: 354, endPoint y: 482, distance: 218.4
click at [717, 521] on p "2 Sun Court" at bounding box center [607, 530] width 512 height 19
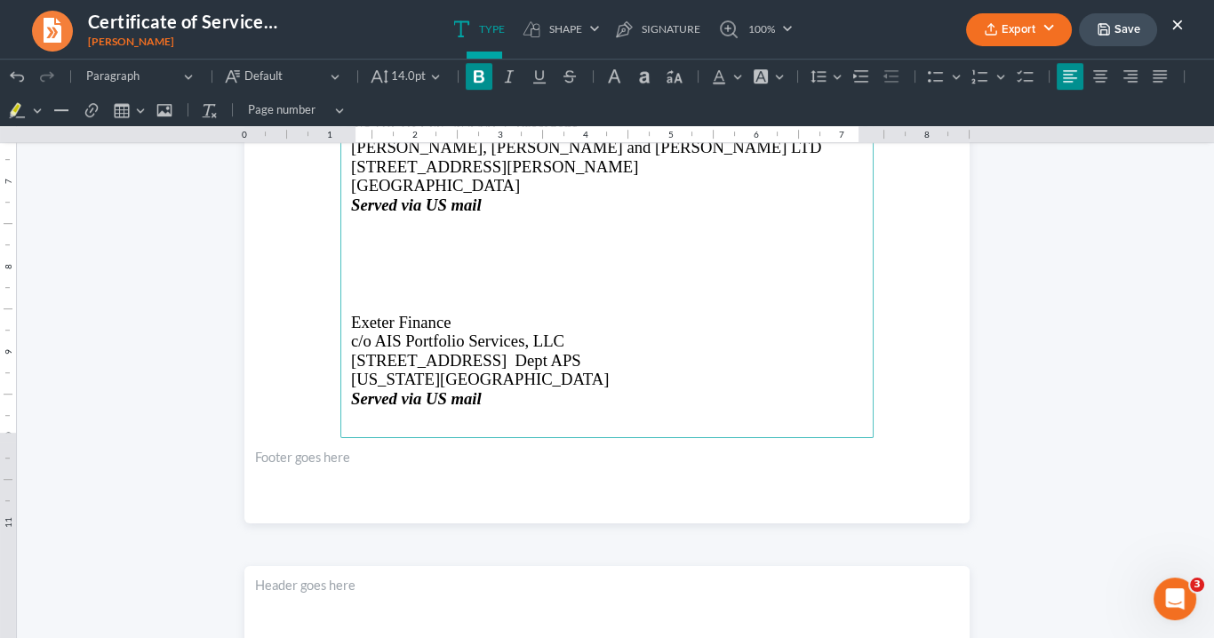
scroll to position [1422, 0]
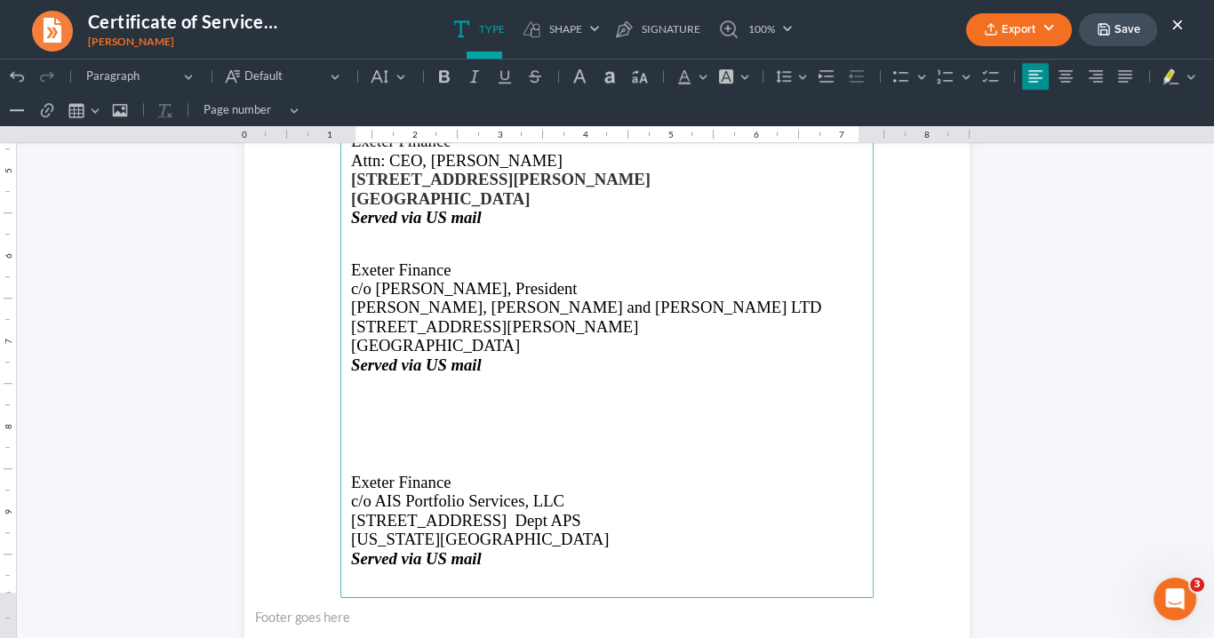
click at [351, 460] on p "Rich Text Editor, page-1-main" at bounding box center [607, 464] width 512 height 16
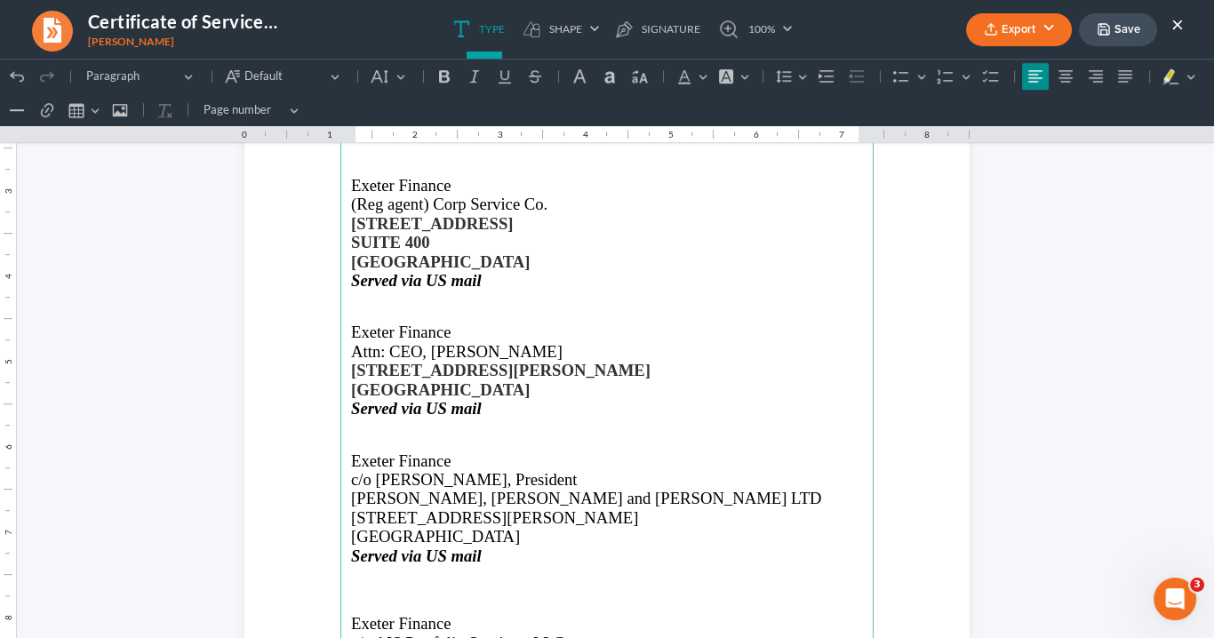
scroll to position [1208, 0]
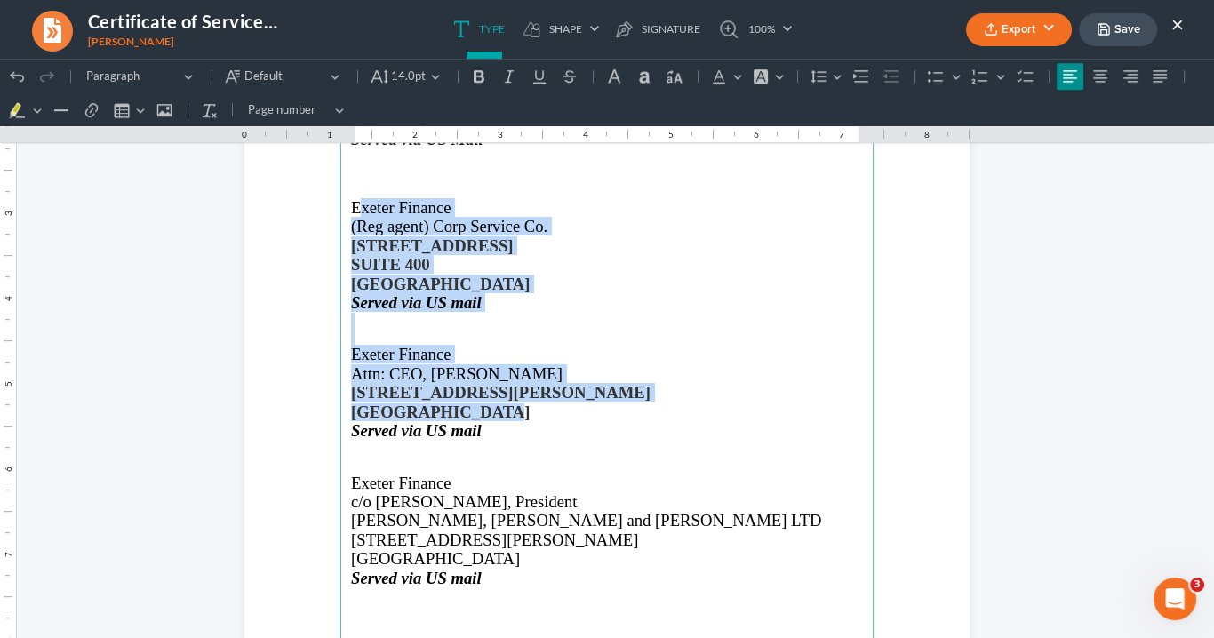
drag, startPoint x: 473, startPoint y: 414, endPoint x: 351, endPoint y: 211, distance: 236.3
click at [351, 211] on main "Exter Finance P.O. Box 2321, Alpharetta, GA 30022 Served via US Mail Exeter Fin…" at bounding box center [606, 428] width 533 height 768
drag, startPoint x: 598, startPoint y: 388, endPoint x: 624, endPoint y: 410, distance: 34.0
click at [599, 388] on p "2101 W. John Carpenter Freeway" at bounding box center [607, 392] width 512 height 19
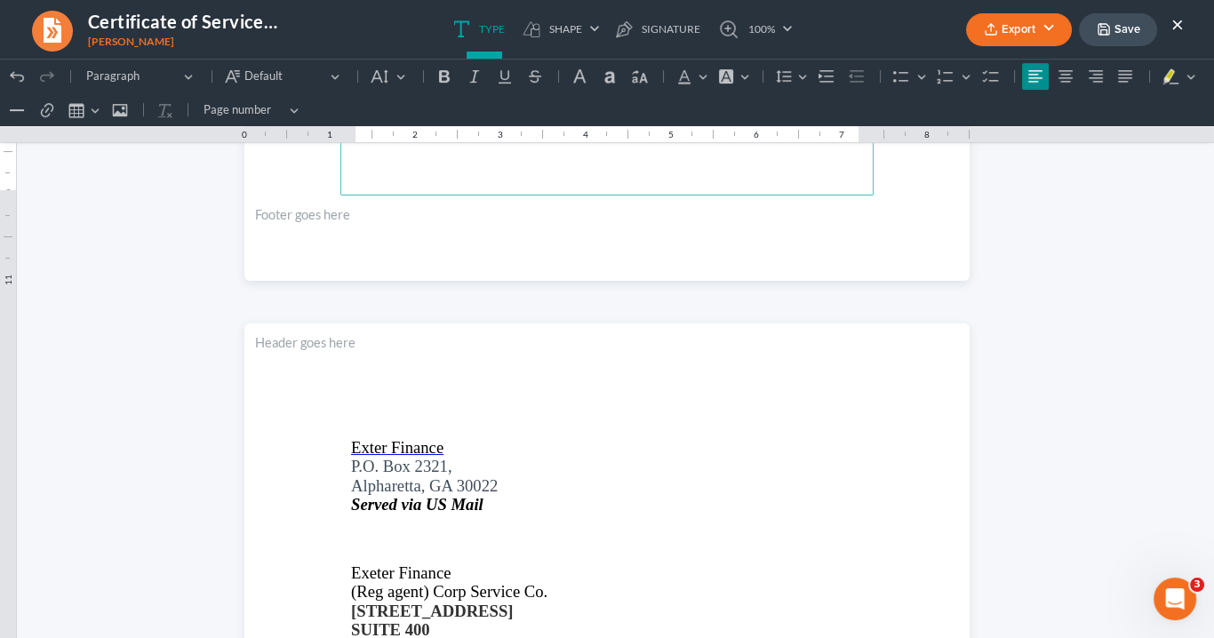
scroll to position [924, 0]
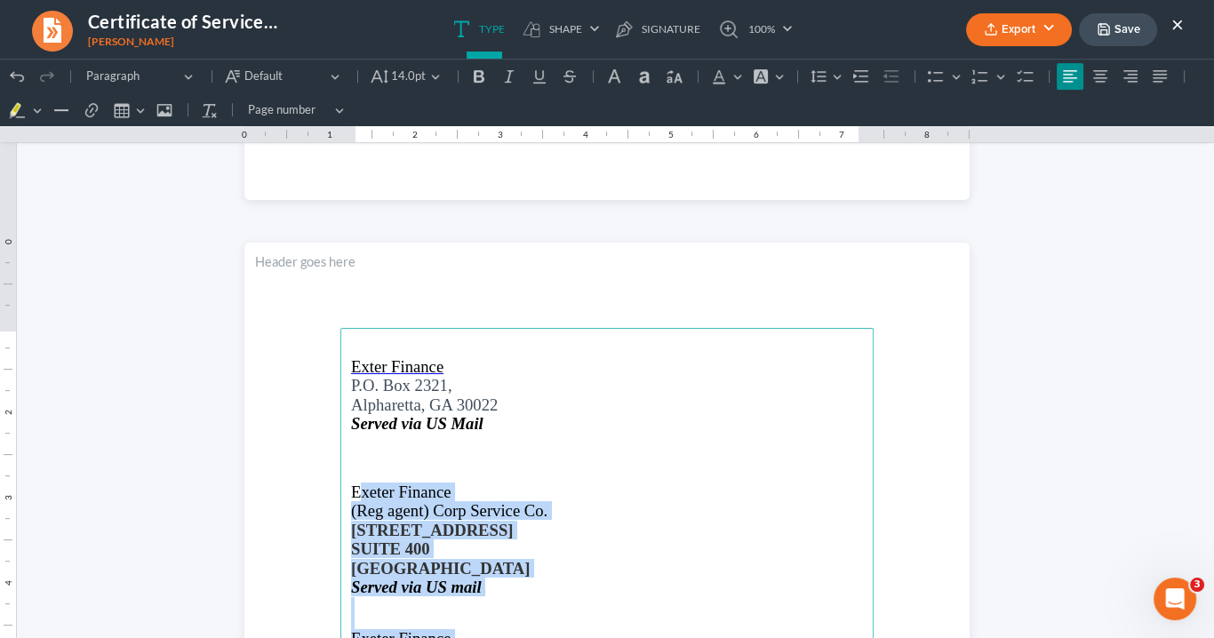
drag, startPoint x: 673, startPoint y: 490, endPoint x: 705, endPoint y: 479, distance: 33.2
click at [673, 490] on p "Exeter Finance" at bounding box center [607, 491] width 512 height 19
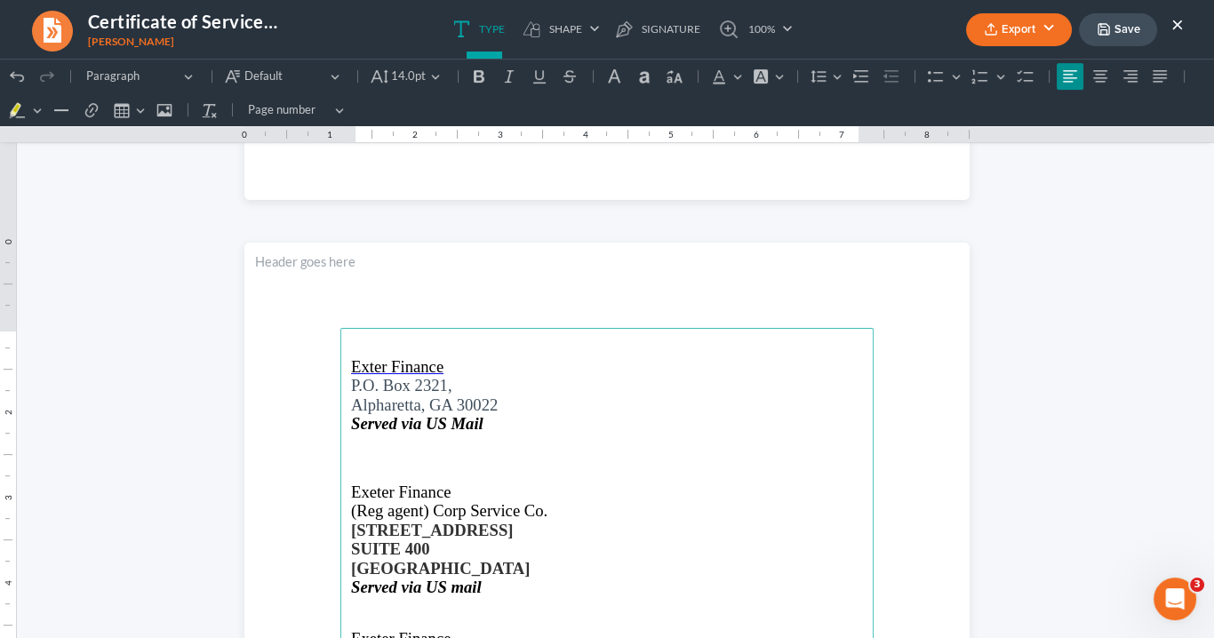
click at [780, 440] on p "Rich Text Editor, page-1-main" at bounding box center [607, 442] width 512 height 16
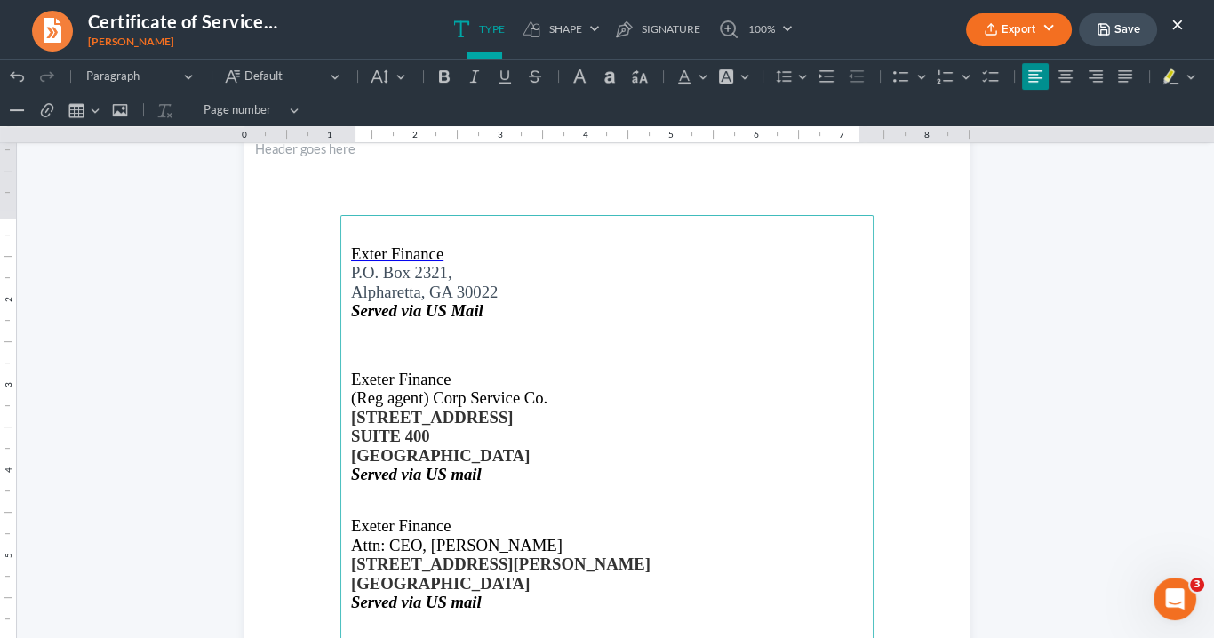
scroll to position [1137, 0]
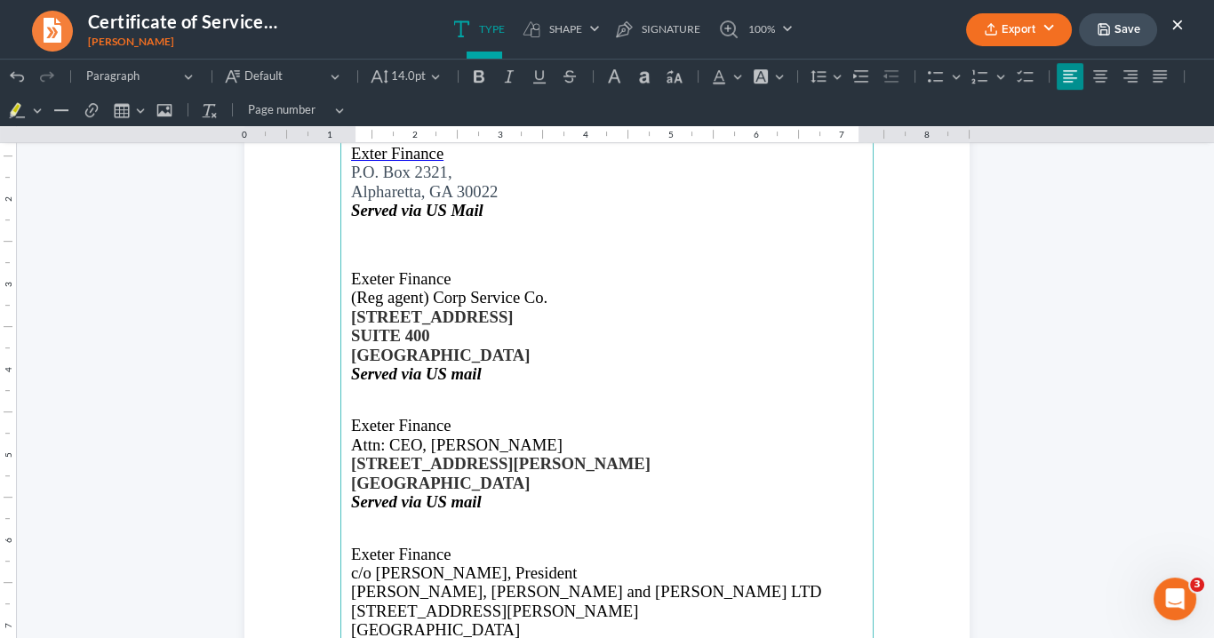
drag, startPoint x: 563, startPoint y: 357, endPoint x: 342, endPoint y: 268, distance: 238.4
click at [342, 268] on main "Exter Finance P.O. Box 2321, Alpharetta, GA 30022 Served via US Mail Exeter Fin…" at bounding box center [606, 499] width 533 height 768
click at [470, 75] on icon "Editor toolbar" at bounding box center [479, 77] width 18 height 18
drag, startPoint x: 681, startPoint y: 235, endPoint x: 722, endPoint y: 226, distance: 42.9
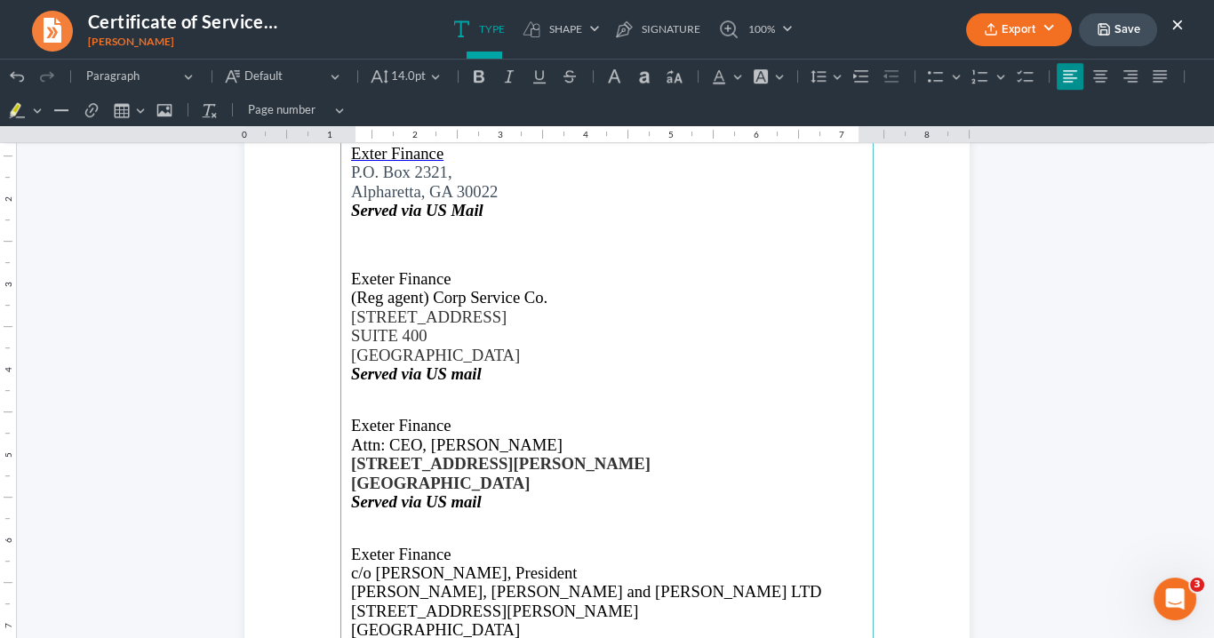
click at [688, 232] on main "Exter Finance P.O. Box 2321, Alpharetta, GA 30022 Served via US Mail Exeter Fin…" at bounding box center [606, 499] width 533 height 768
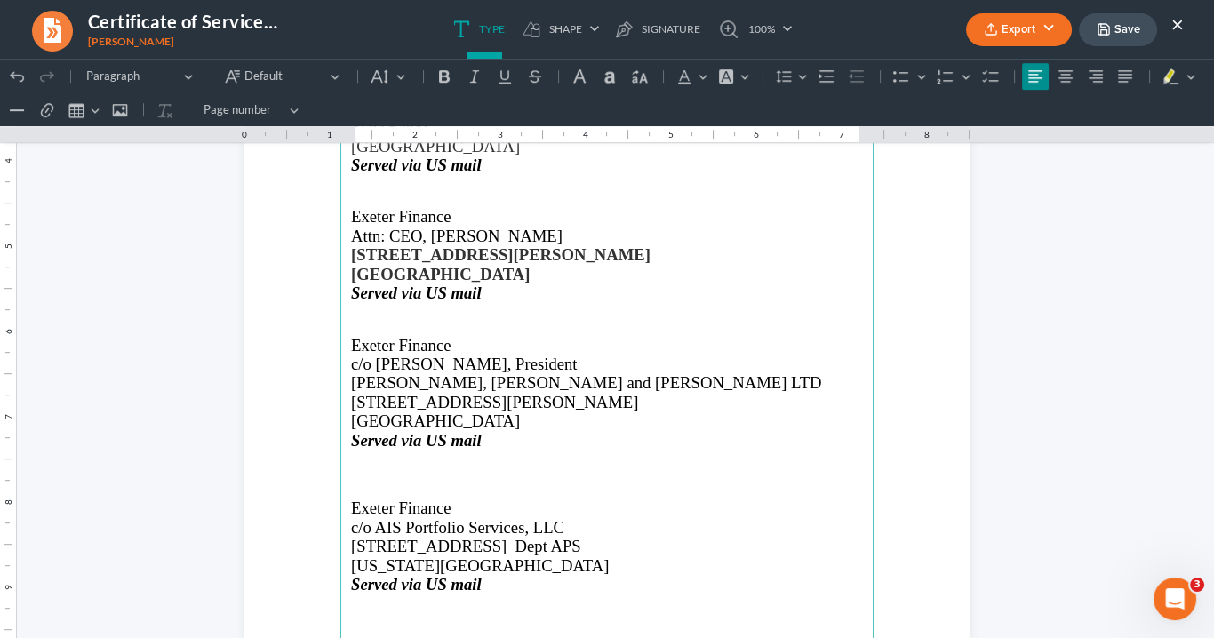
scroll to position [1350, 0]
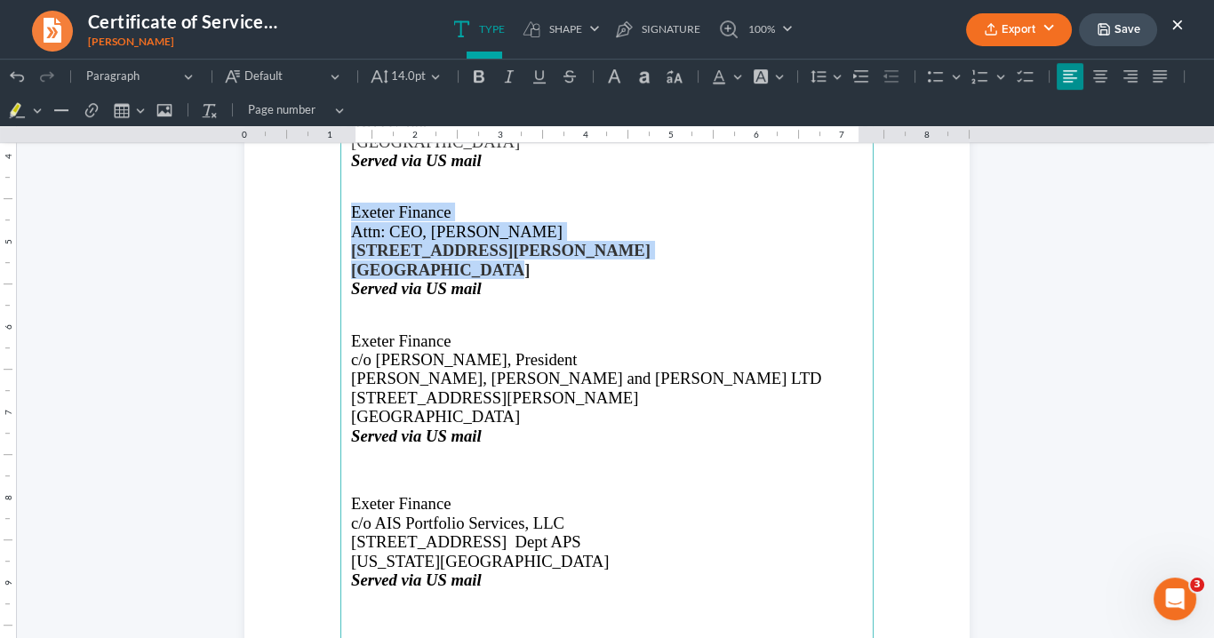
drag, startPoint x: 463, startPoint y: 266, endPoint x: 348, endPoint y: 214, distance: 125.7
click at [341, 211] on main "Exter Finance P.O. Box 2321, Alpharetta, GA 30022 Served via US Mail Exeter Fin…" at bounding box center [606, 285] width 533 height 768
click at [474, 75] on icon "Editor toolbar" at bounding box center [479, 76] width 11 height 12
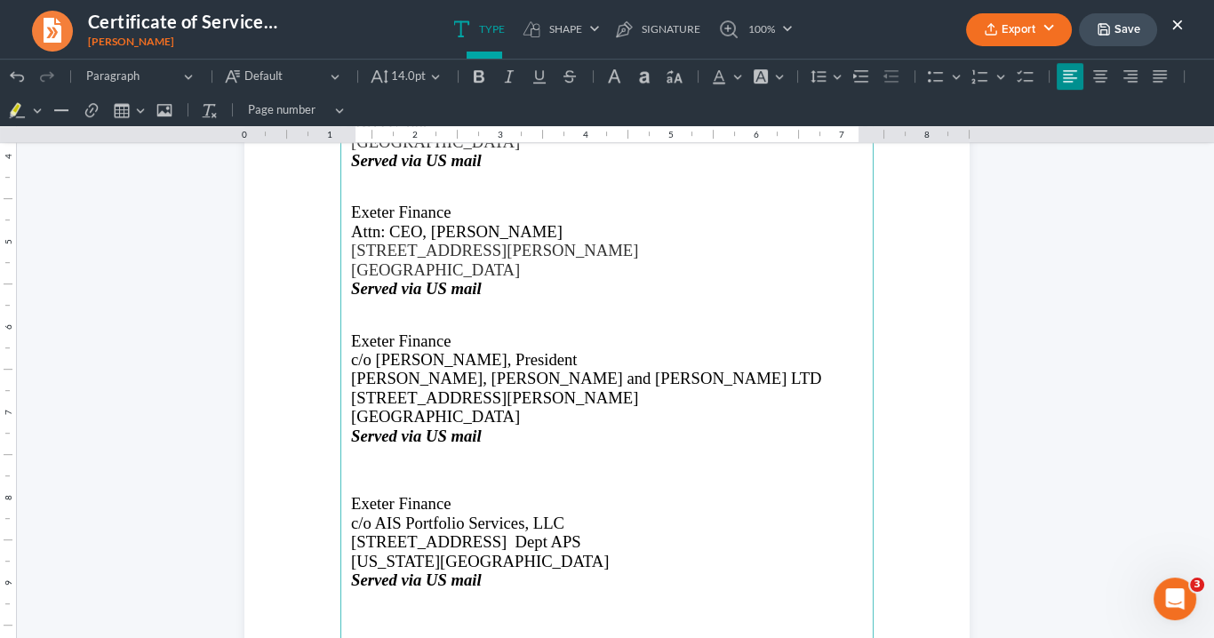
click at [598, 309] on p "Rich Text Editor, page-1-main" at bounding box center [607, 307] width 512 height 16
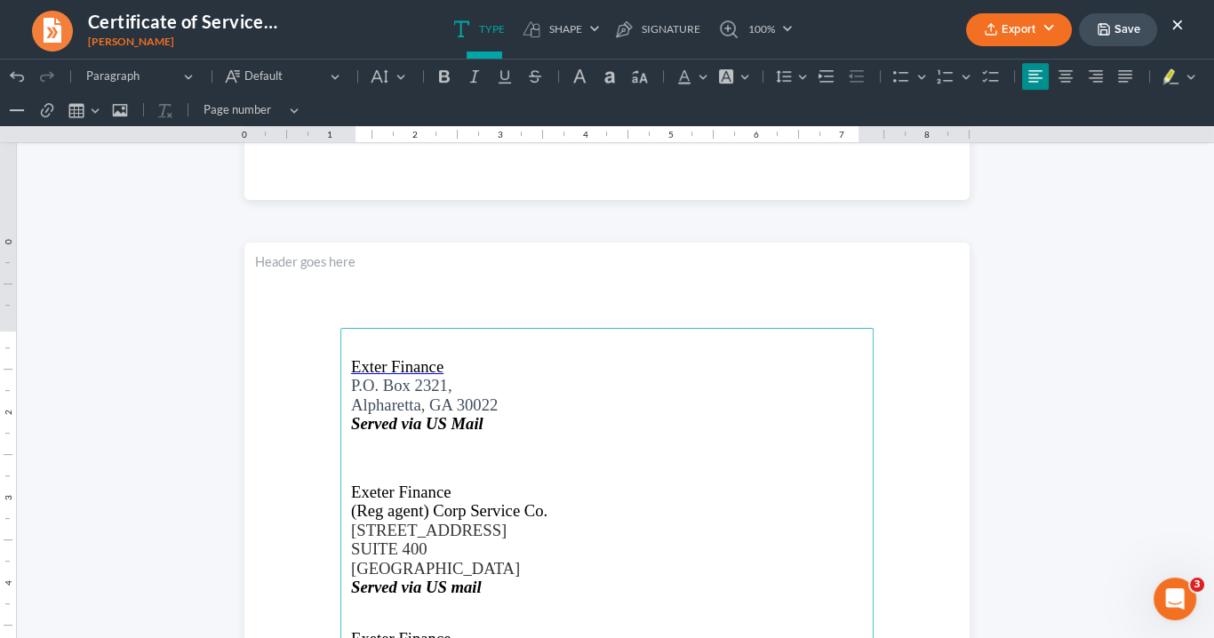
scroll to position [640, 0]
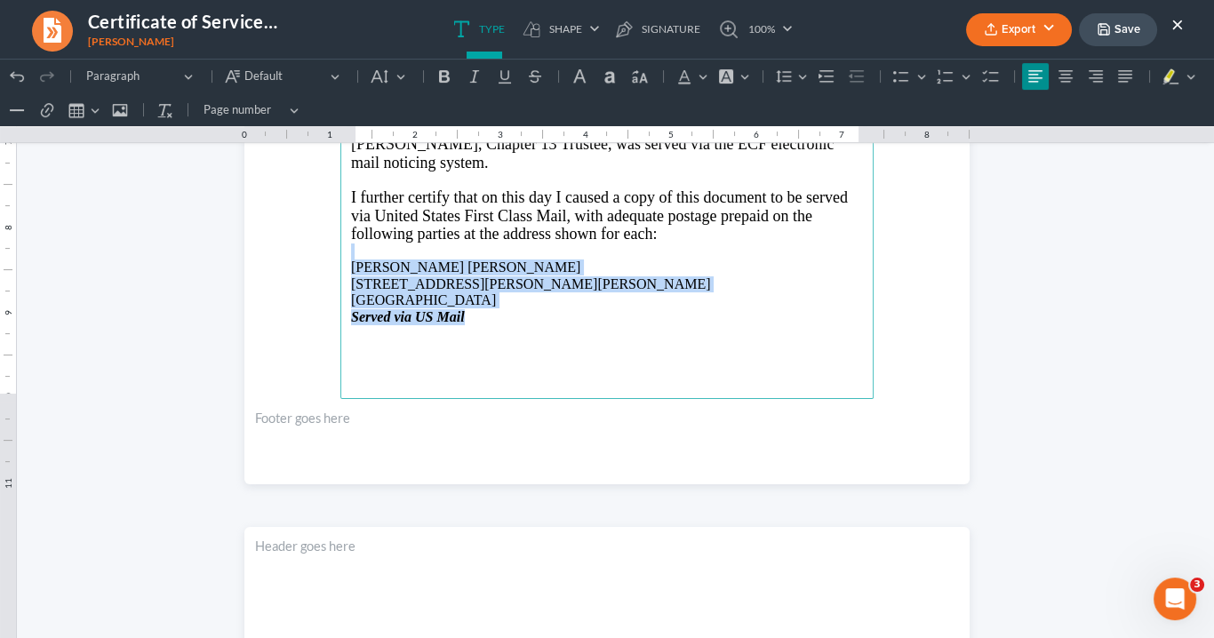
drag, startPoint x: 493, startPoint y: 318, endPoint x: 362, endPoint y: 249, distance: 147.9
click at [345, 252] on main "IN THE UNITED STATES BANKRUPTCY COURT NORTHERN DISTRICT OF GEORGIA ATLANTA DIVI…" at bounding box center [606, 15] width 533 height 768
click at [402, 73] on button "Default" at bounding box center [388, 76] width 47 height 27
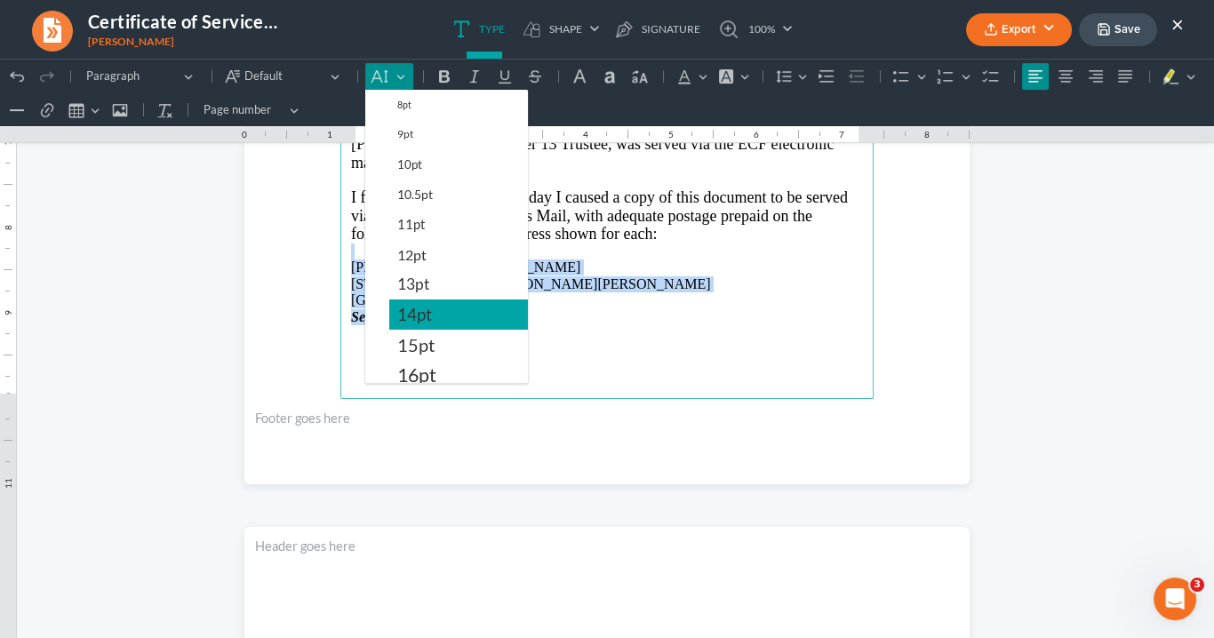
click at [424, 310] on span "14pt" at bounding box center [414, 314] width 35 height 21
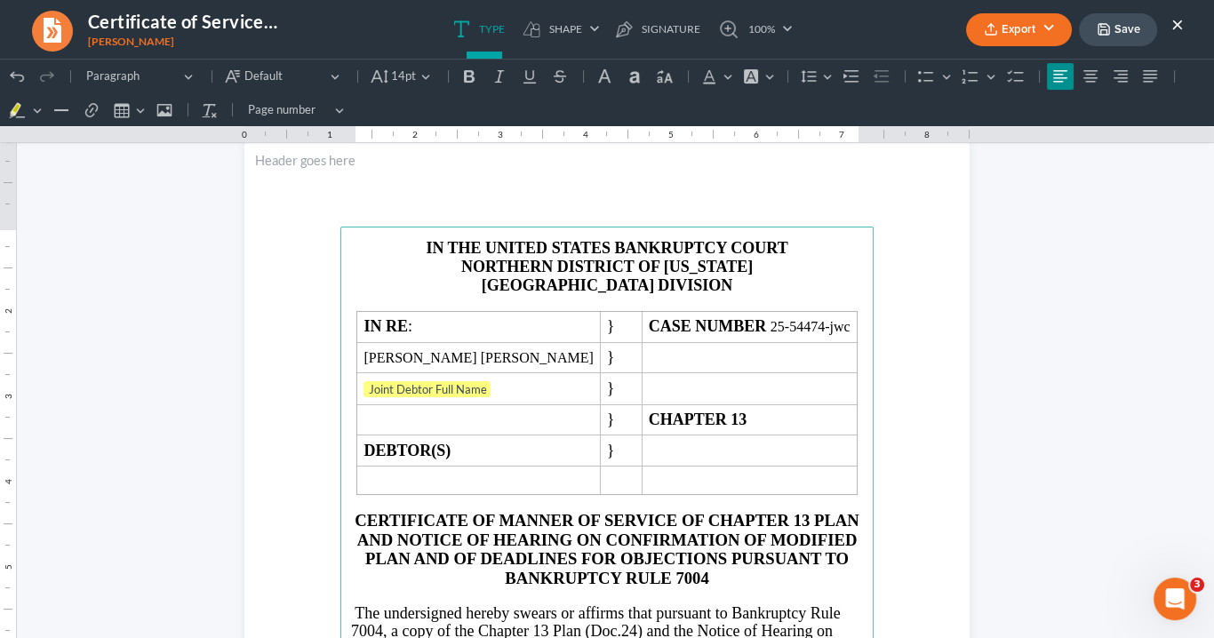
scroll to position [0, 0]
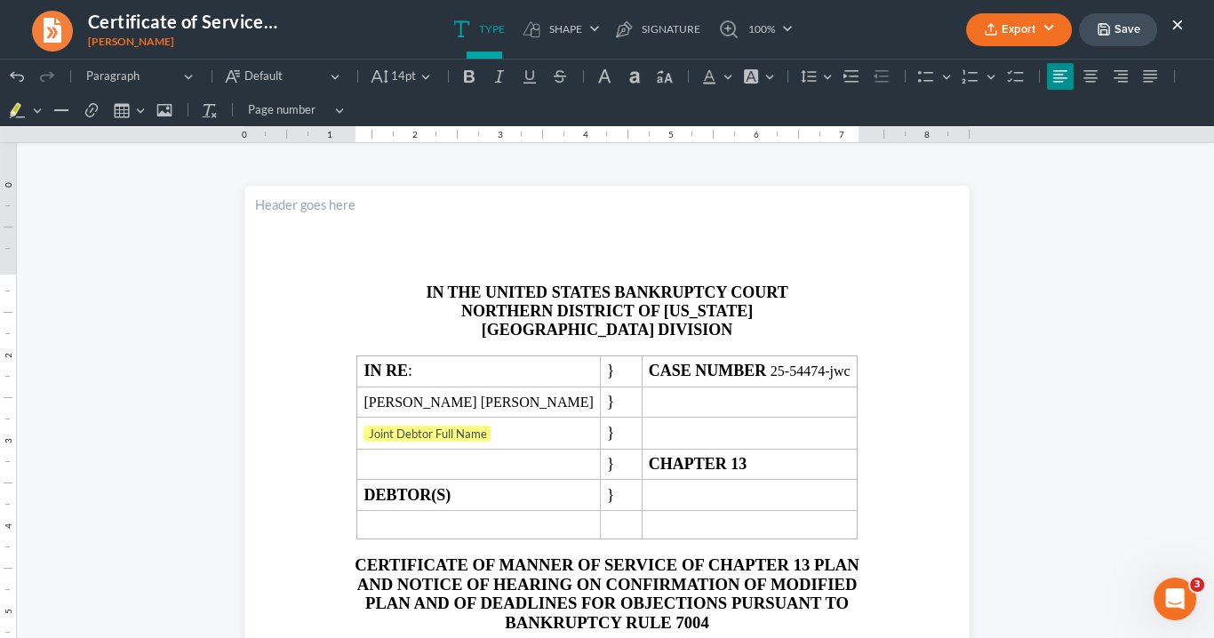
click at [999, 26] on button "Export" at bounding box center [1019, 29] width 106 height 33
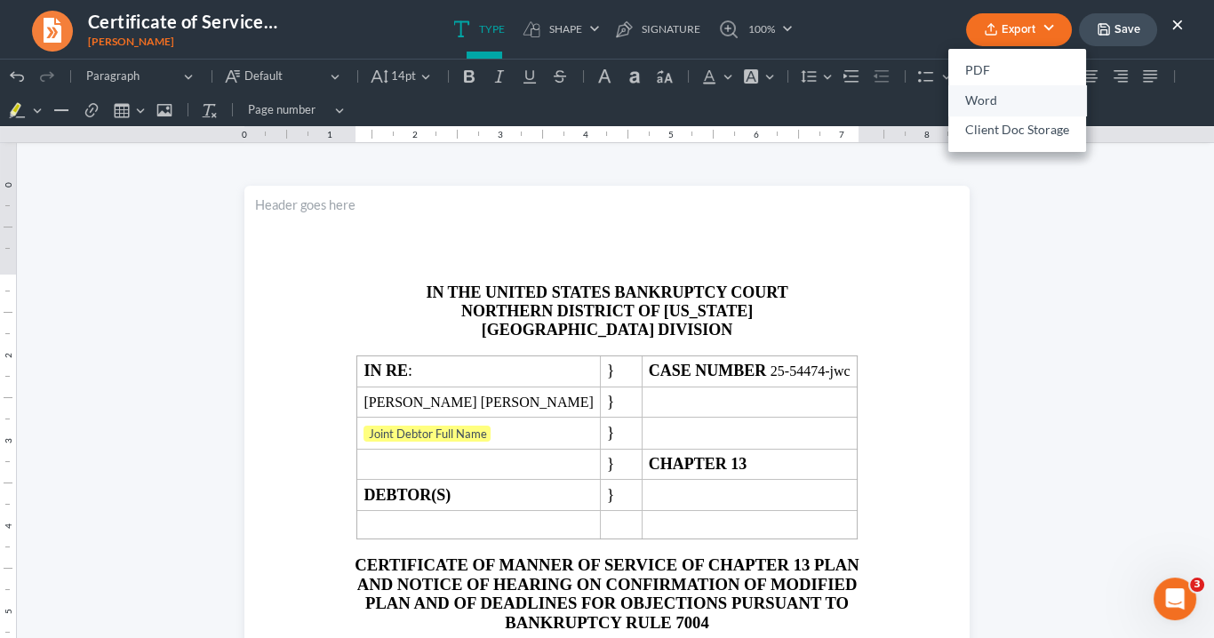
click at [981, 103] on link "Word" at bounding box center [1017, 100] width 138 height 30
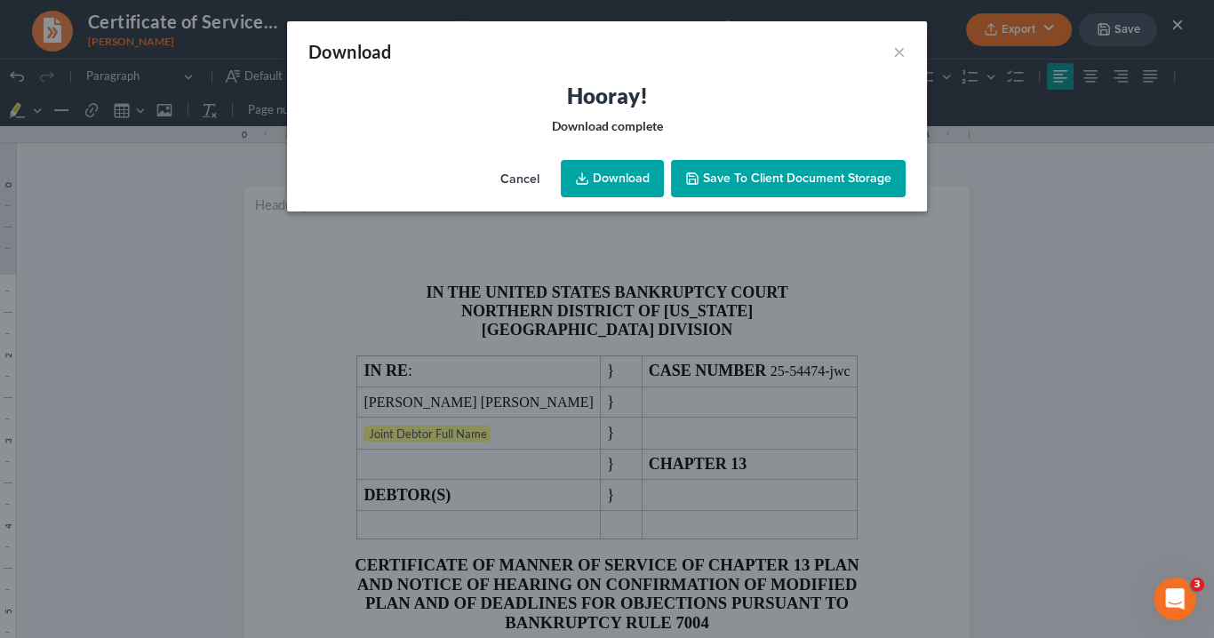
click at [608, 181] on link "Download" at bounding box center [612, 178] width 103 height 37
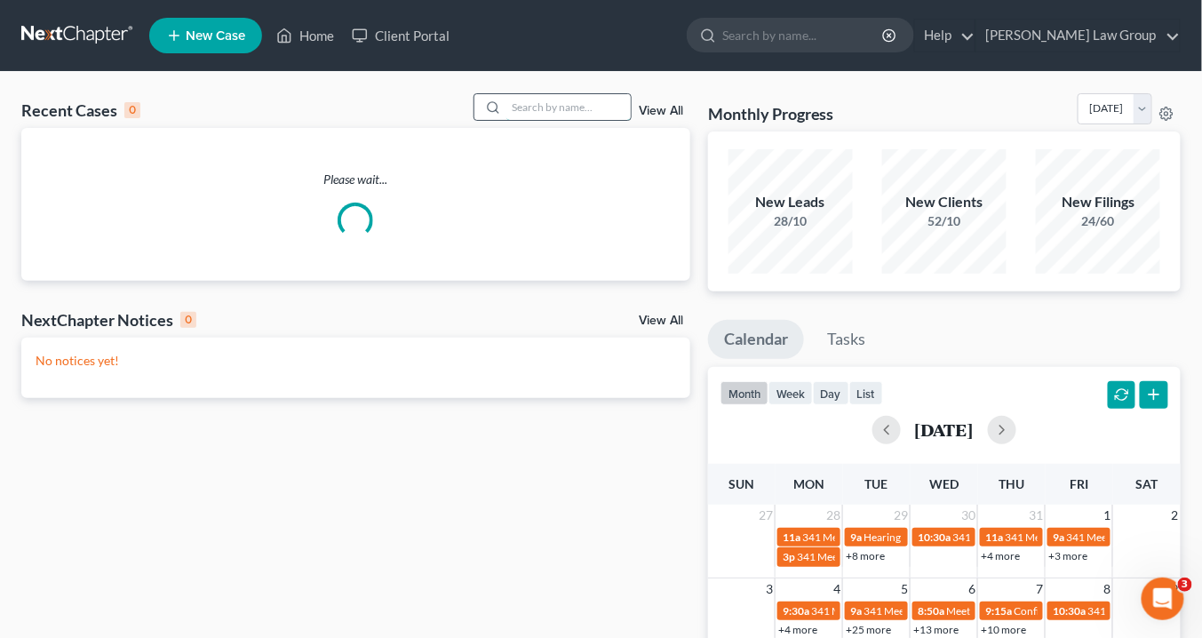
click at [524, 103] on input "search" at bounding box center [568, 107] width 124 height 26
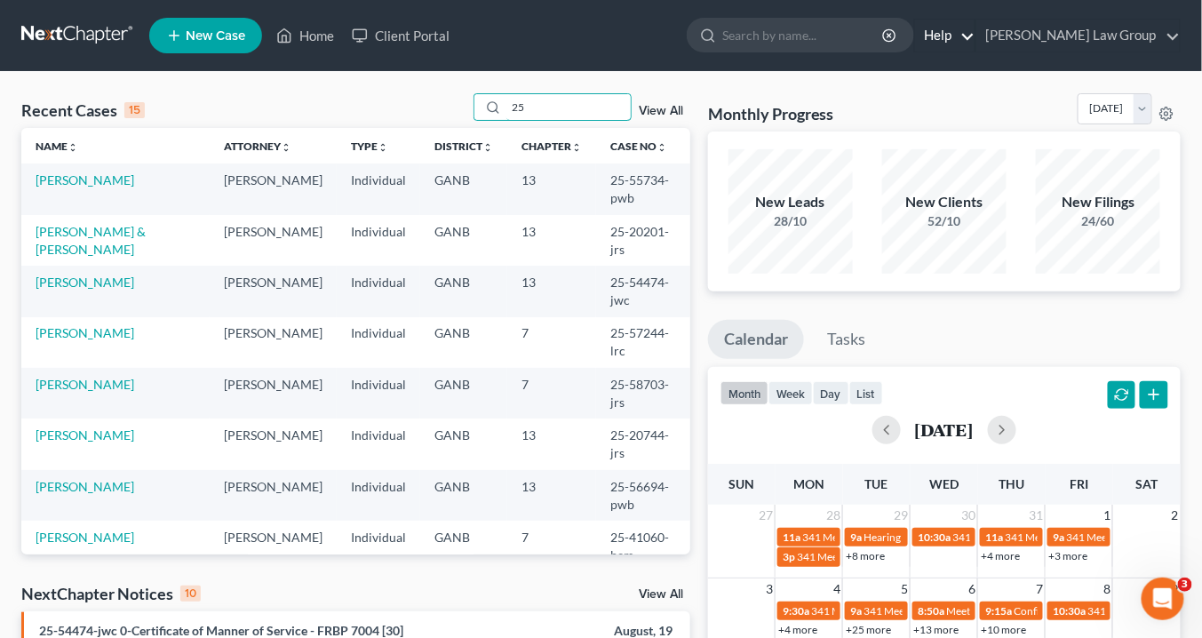
type input "25"
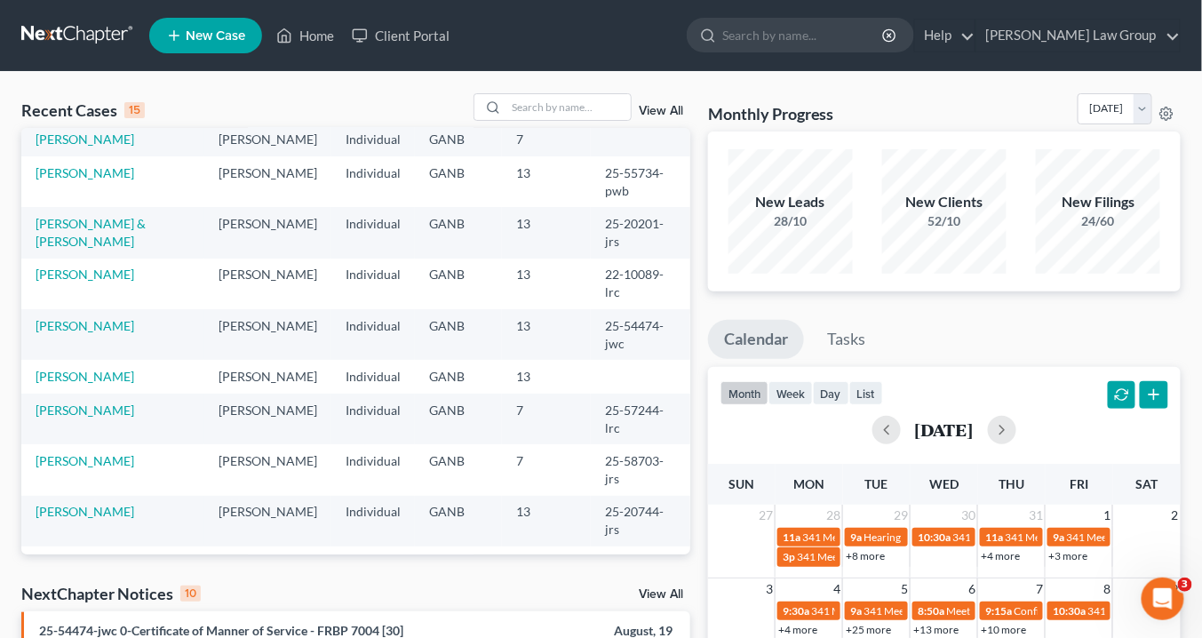
scroll to position [71, 0]
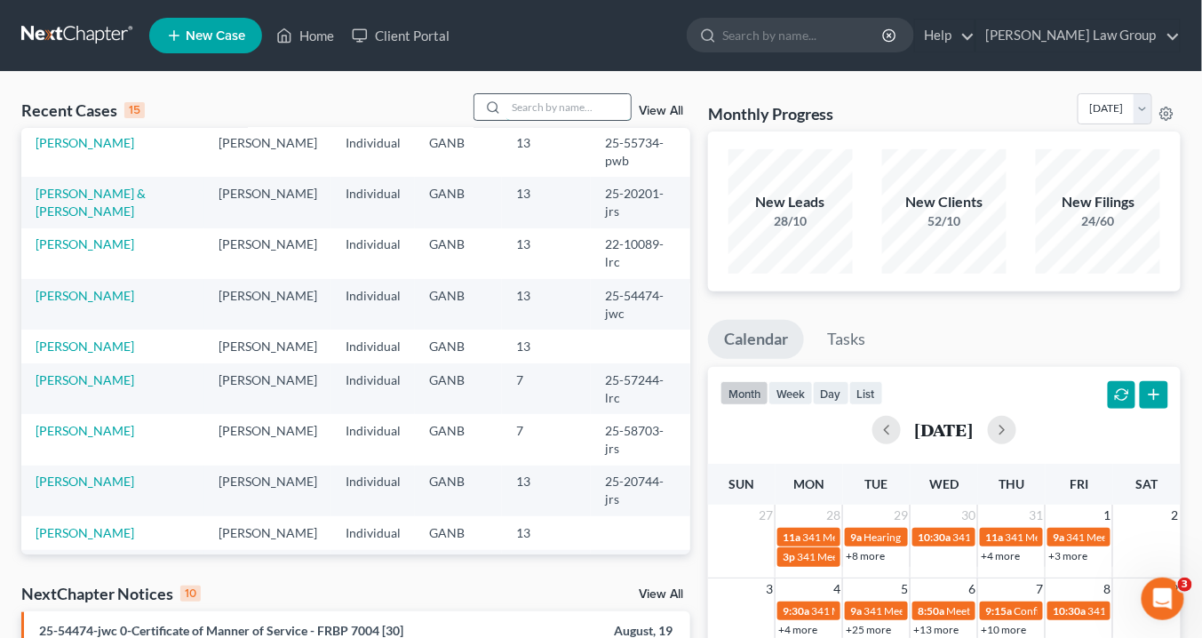
click at [524, 108] on input "search" at bounding box center [568, 107] width 124 height 26
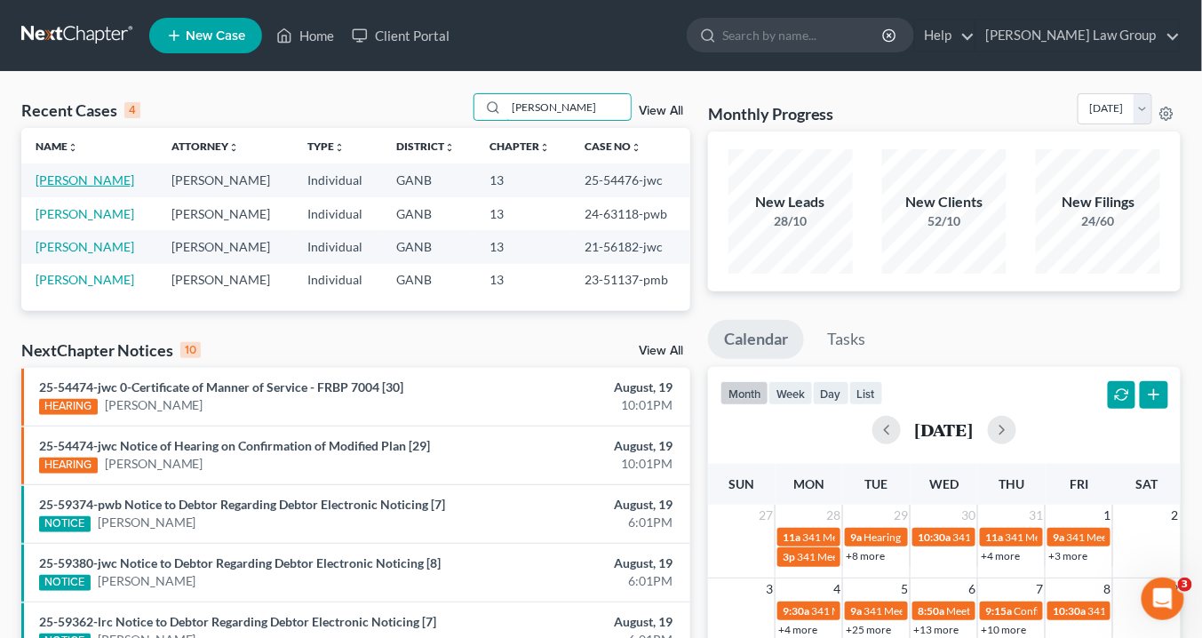
type input "steven"
click at [117, 177] on link "[PERSON_NAME]" at bounding box center [85, 179] width 99 height 15
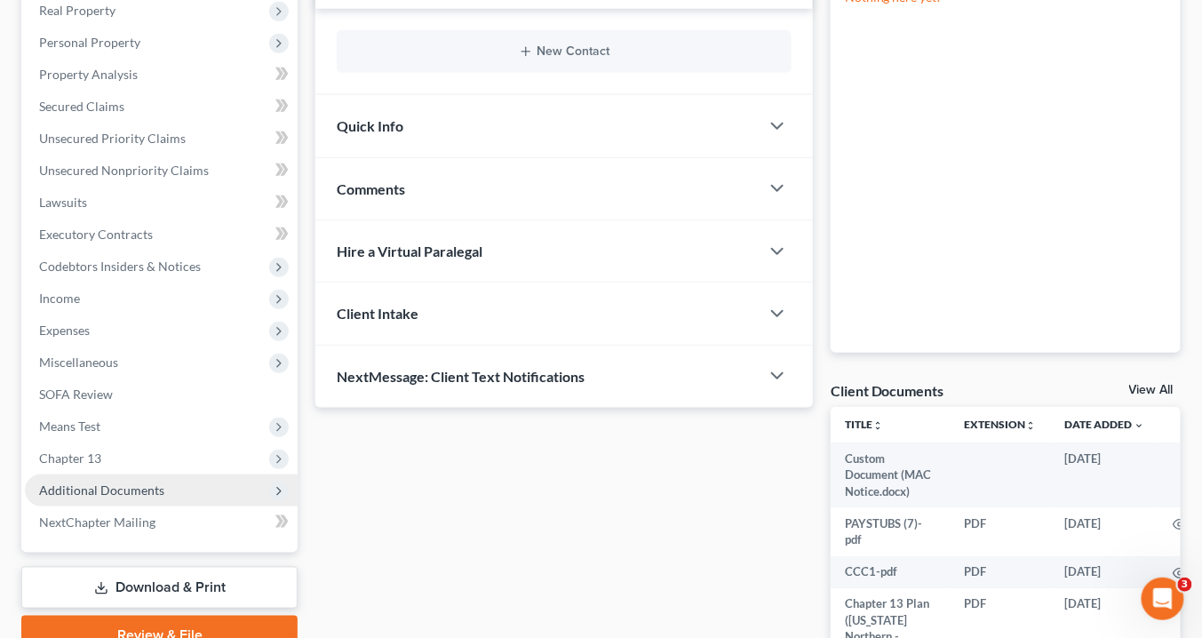
scroll to position [355, 0]
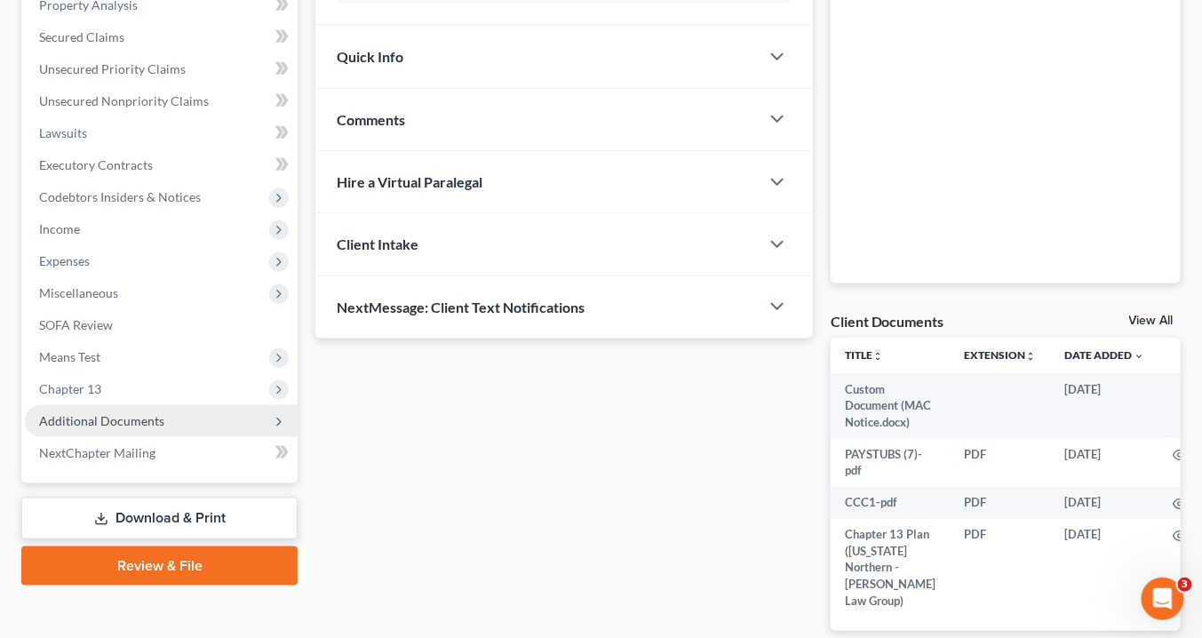
click at [174, 413] on span "Additional Documents" at bounding box center [161, 421] width 273 height 32
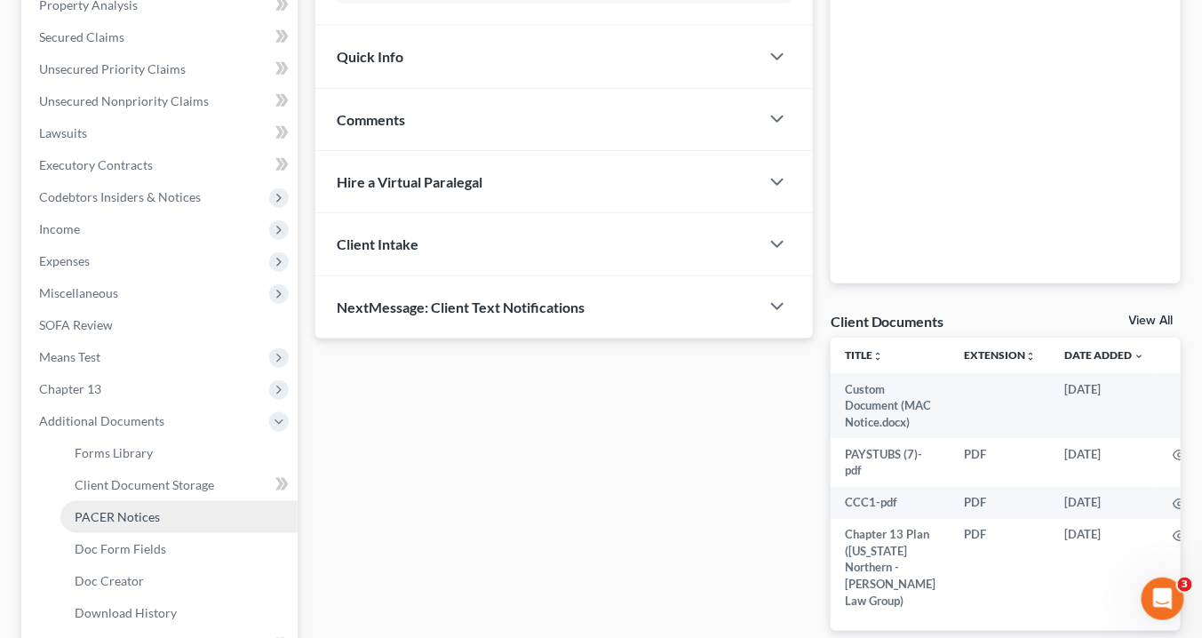
click at [154, 513] on span "PACER Notices" at bounding box center [117, 516] width 85 height 15
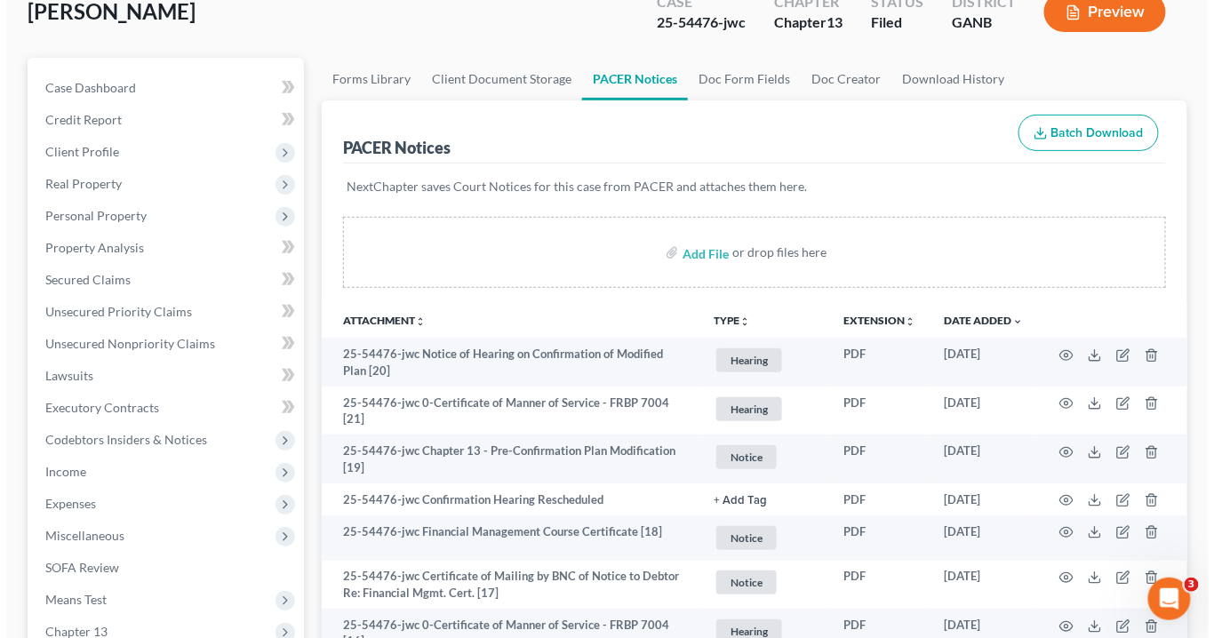
scroll to position [142, 0]
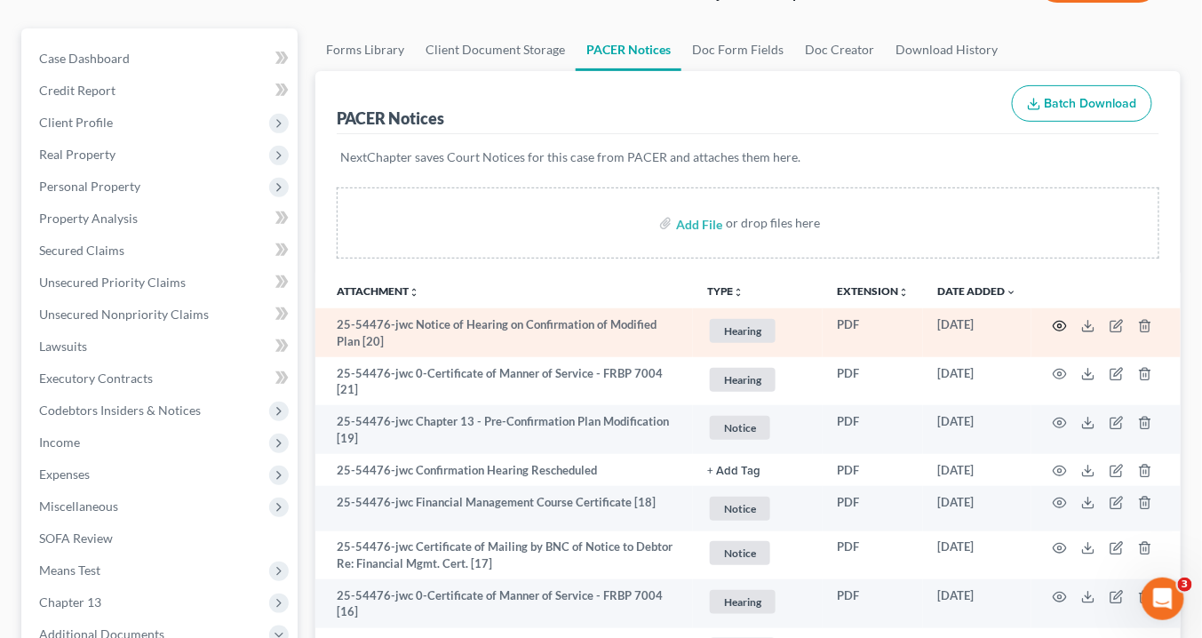
click at [1062, 321] on icon "button" at bounding box center [1060, 326] width 14 height 14
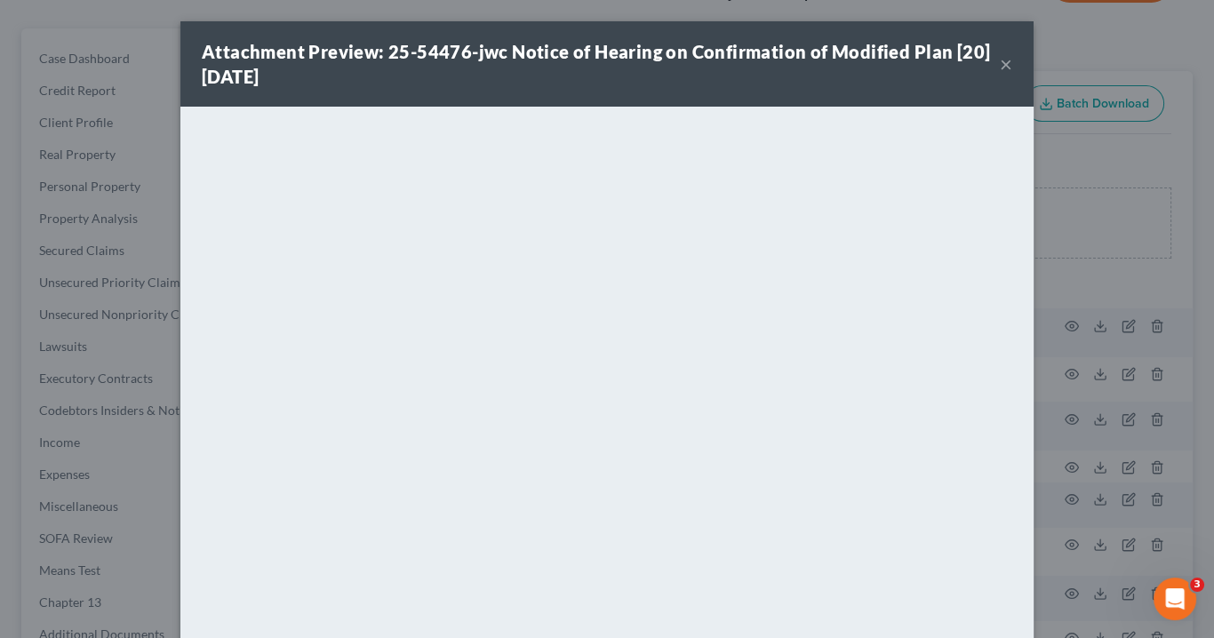
click at [1002, 63] on button "×" at bounding box center [1006, 63] width 12 height 21
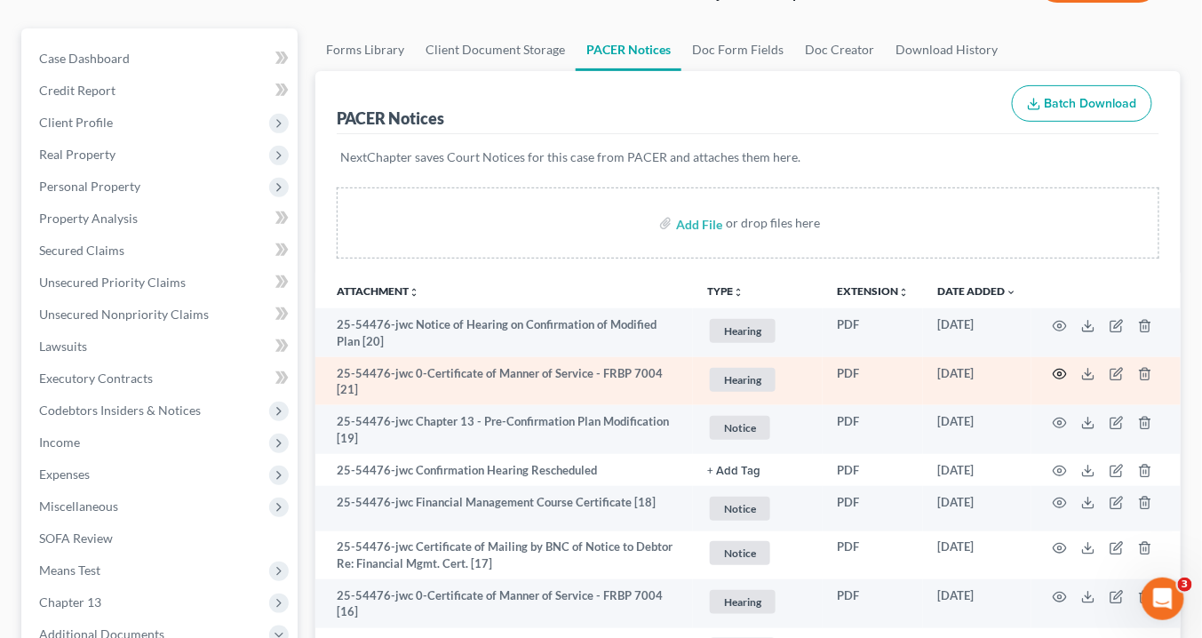
click at [1061, 369] on icon "button" at bounding box center [1060, 374] width 14 height 14
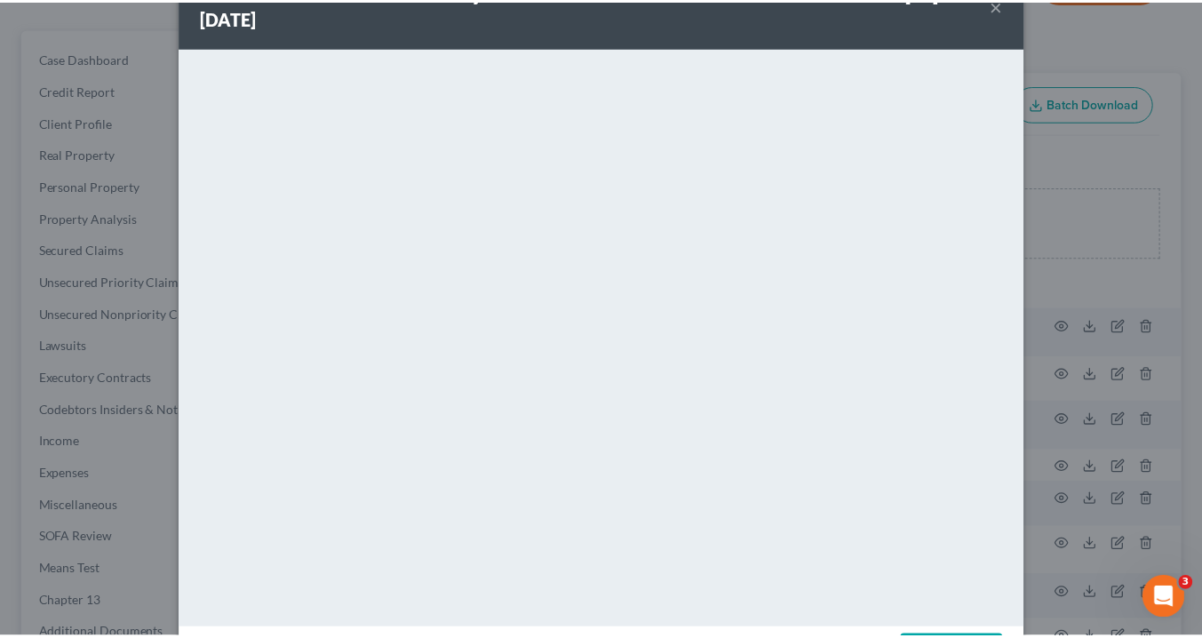
scroll to position [0, 0]
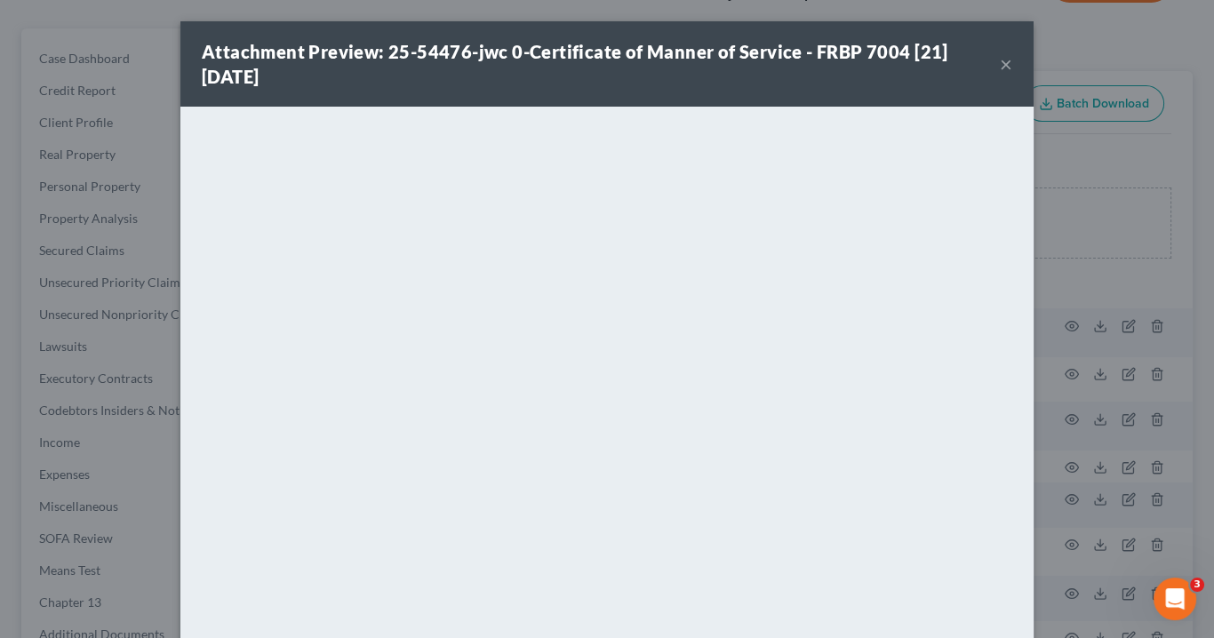
click at [1010, 67] on div "Attachment Preview: 25-54476-jwc 0-Certificate of Manner of Service - FRBP 7004…" at bounding box center [606, 63] width 853 height 85
click at [1000, 66] on button "×" at bounding box center [1006, 63] width 12 height 21
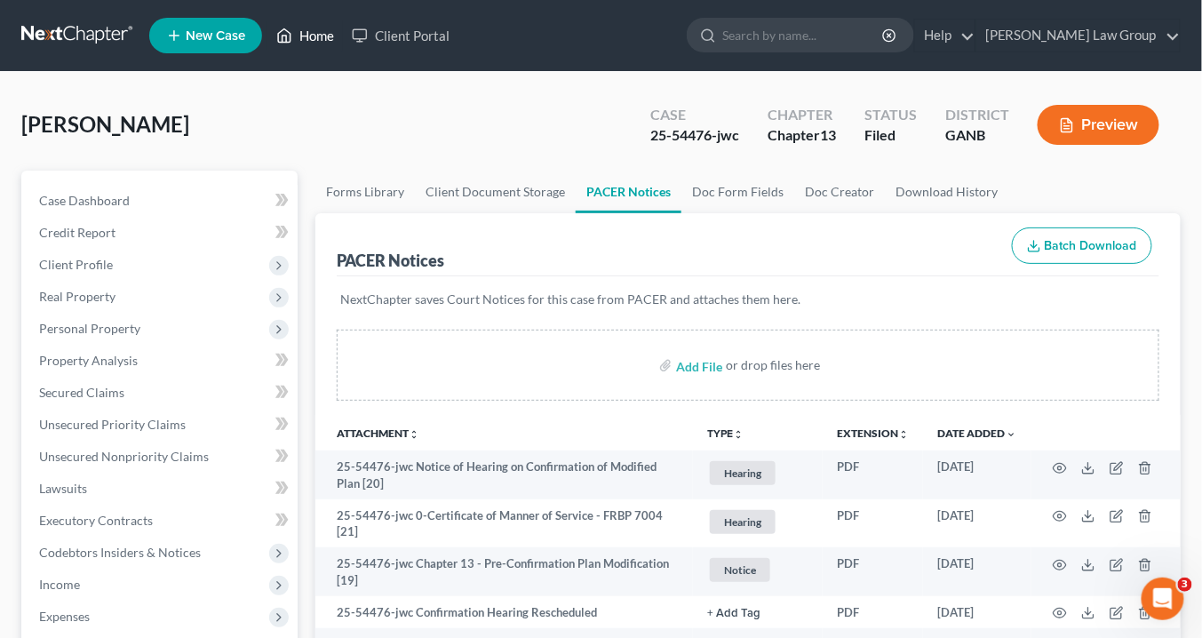
click at [322, 37] on link "Home" at bounding box center [305, 36] width 76 height 32
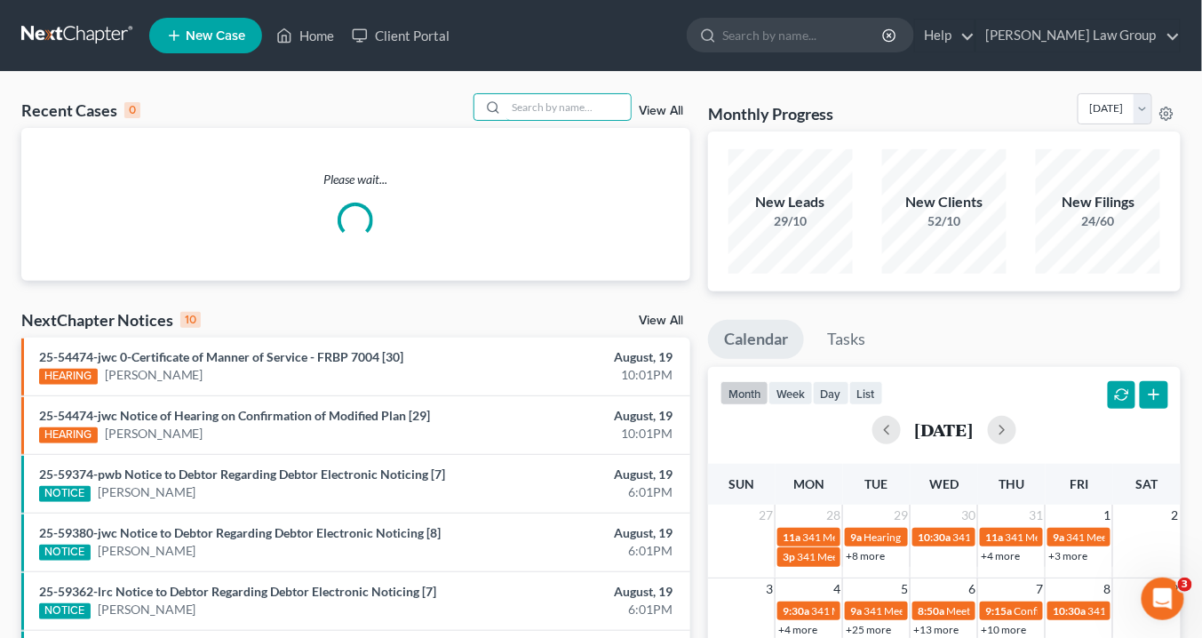
drag, startPoint x: 609, startPoint y: 128, endPoint x: 575, endPoint y: 125, distance: 34.8
click at [550, 111] on input "search" at bounding box center [568, 107] width 124 height 26
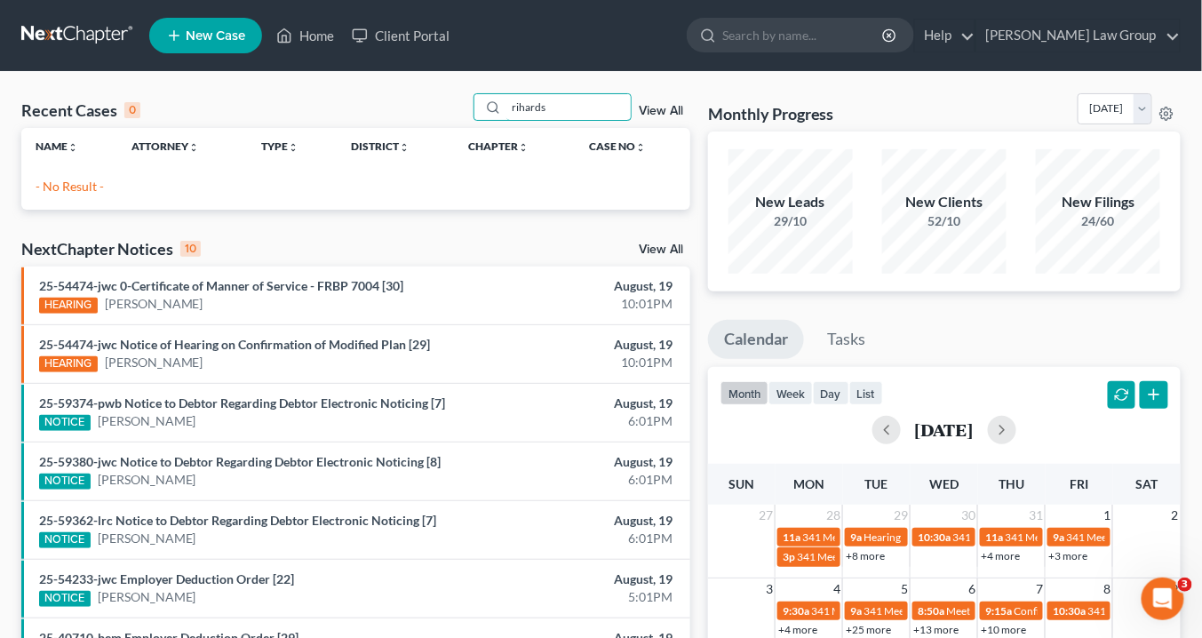
drag, startPoint x: 571, startPoint y: 107, endPoint x: 407, endPoint y: 97, distance: 164.7
click at [403, 95] on div "Recent Cases 0 rihards View All" at bounding box center [355, 110] width 669 height 35
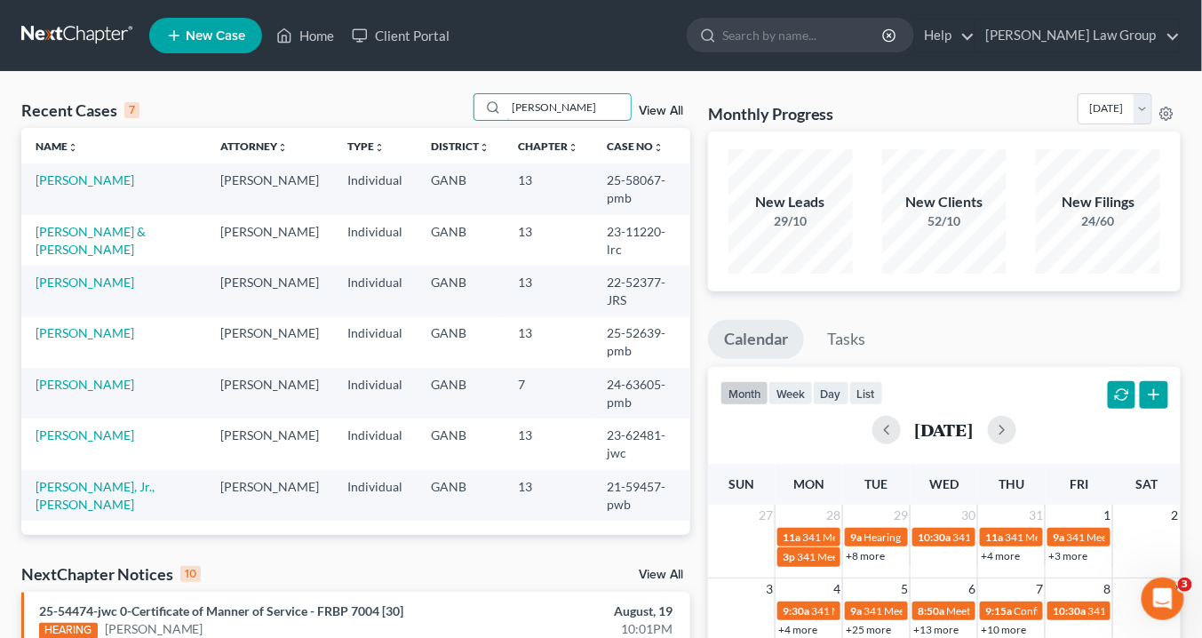
type input "richards"
drag, startPoint x: 641, startPoint y: 176, endPoint x: 579, endPoint y: 172, distance: 61.4
click at [593, 172] on td "25-58067-pmb" at bounding box center [642, 188] width 98 height 51
drag, startPoint x: 593, startPoint y: 176, endPoint x: 624, endPoint y: 198, distance: 37.5
copy td "25-58067"
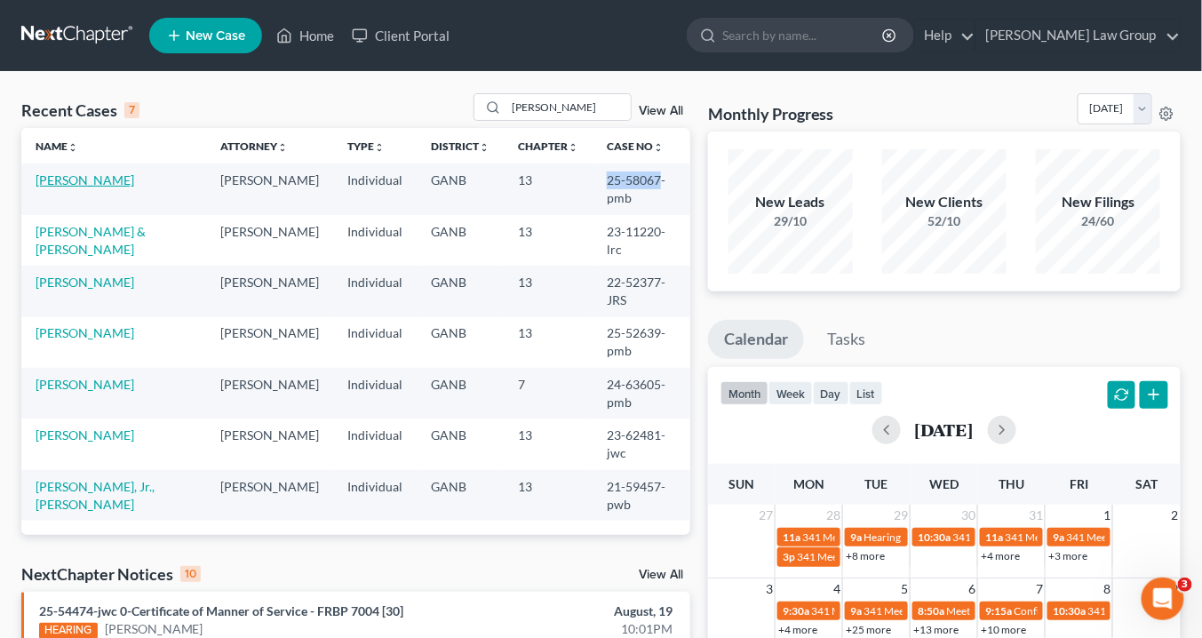
click at [88, 178] on link "[PERSON_NAME]" at bounding box center [85, 179] width 99 height 15
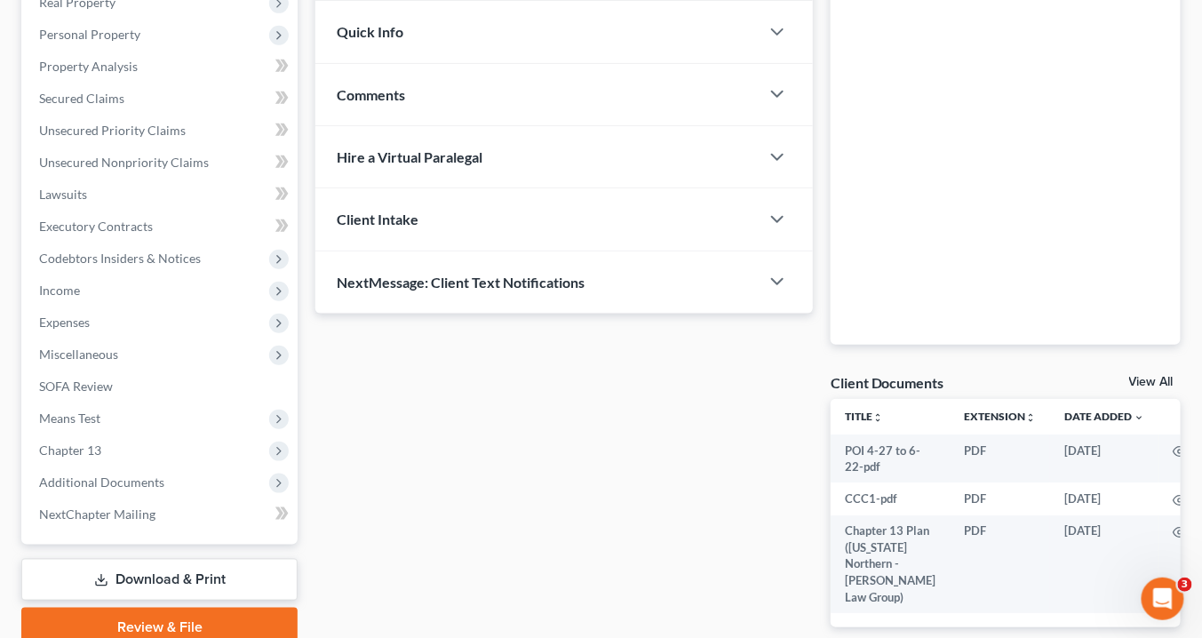
scroll to position [355, 0]
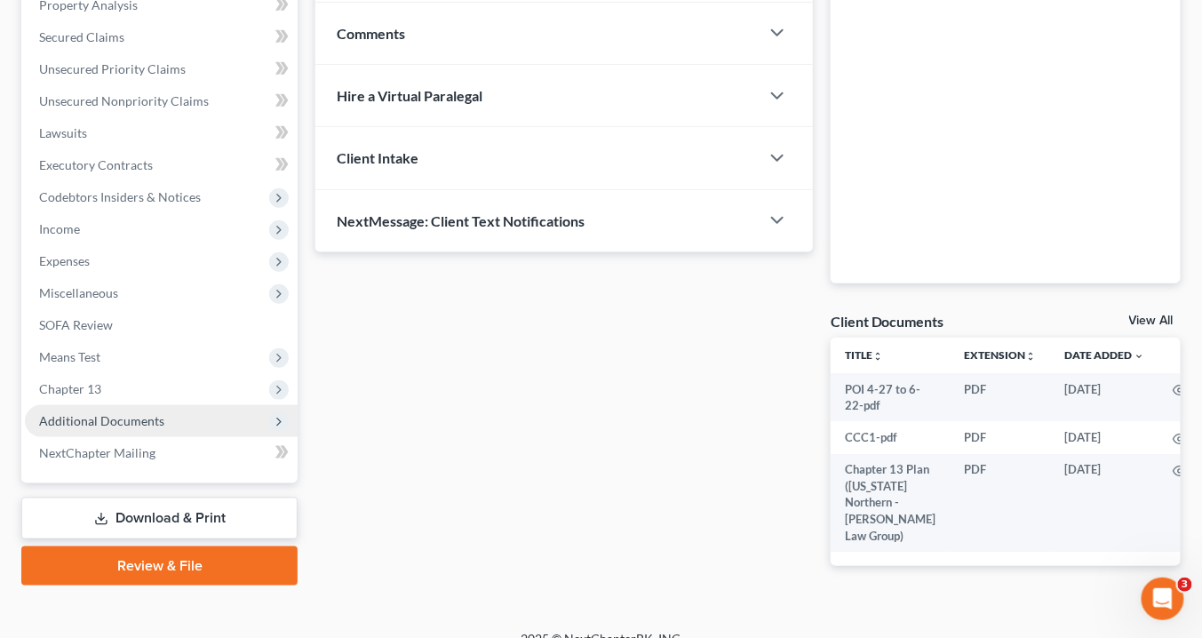
click at [115, 423] on span "Additional Documents" at bounding box center [101, 420] width 125 height 15
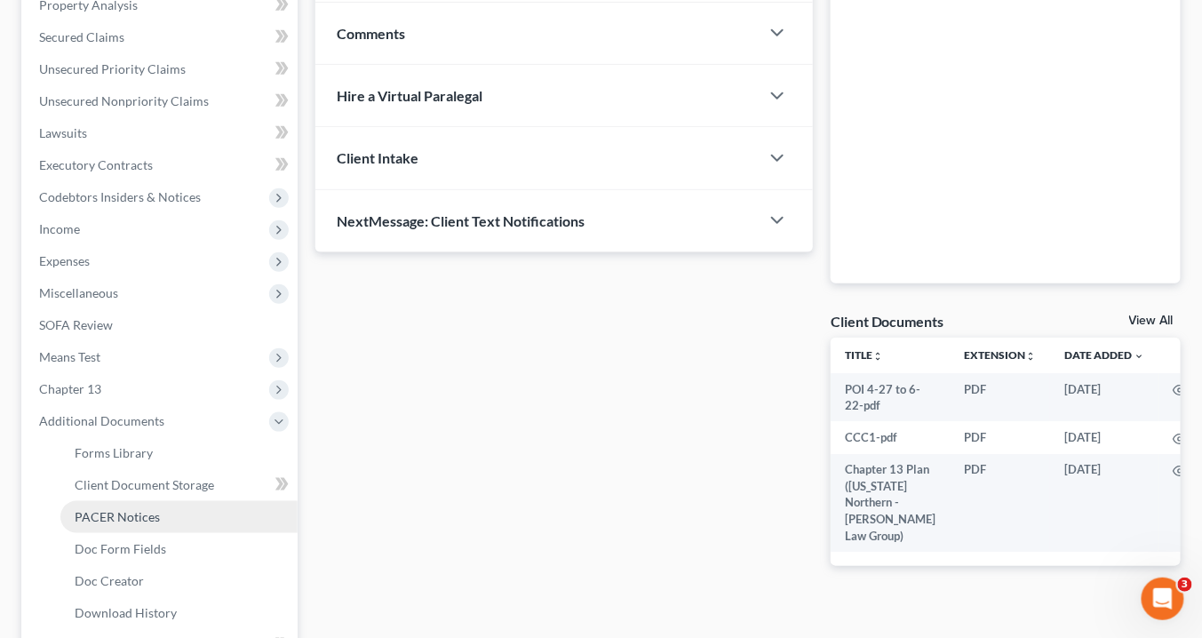
click at [139, 514] on span "PACER Notices" at bounding box center [117, 516] width 85 height 15
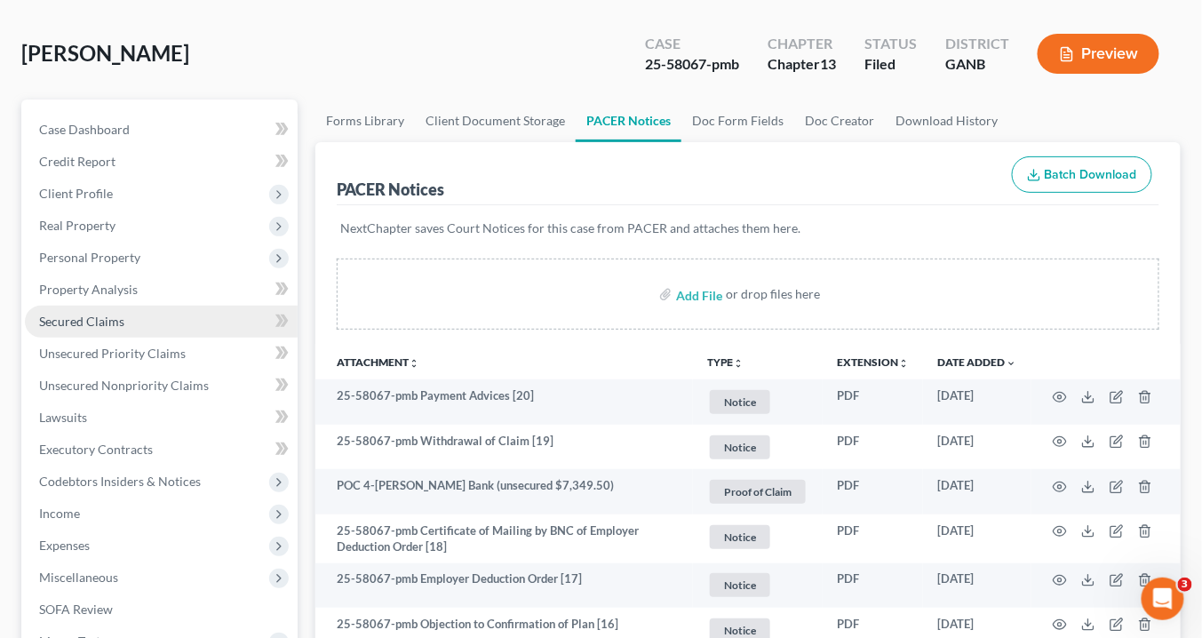
click at [92, 318] on span "Secured Claims" at bounding box center [81, 321] width 85 height 15
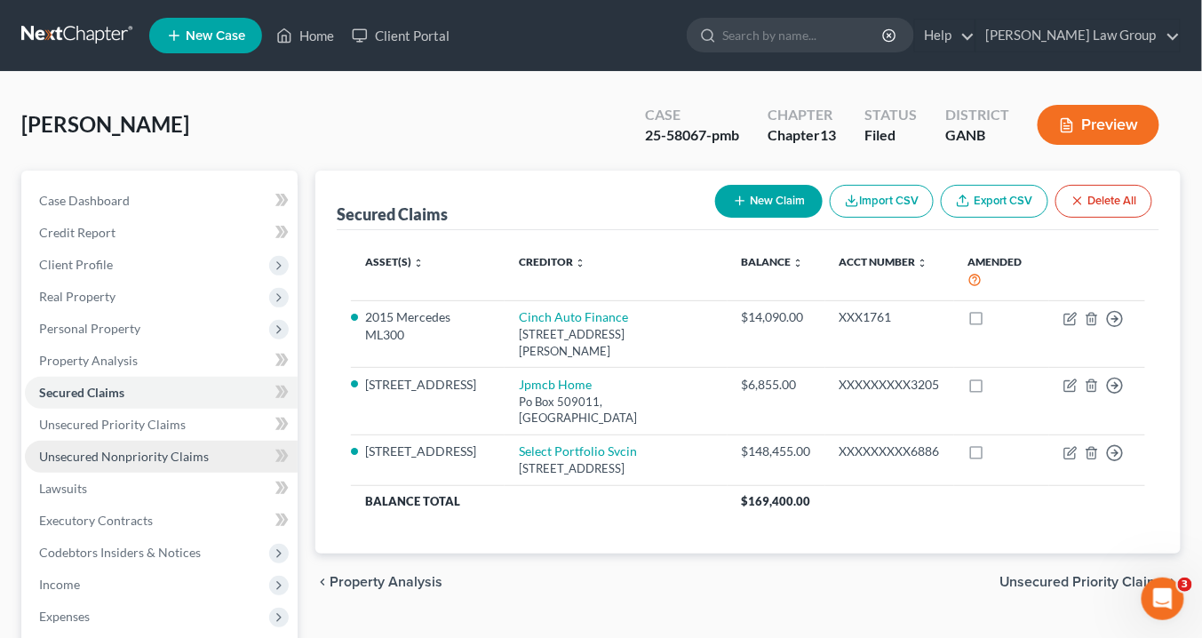
click at [102, 457] on span "Unsecured Nonpriority Claims" at bounding box center [124, 456] width 170 height 15
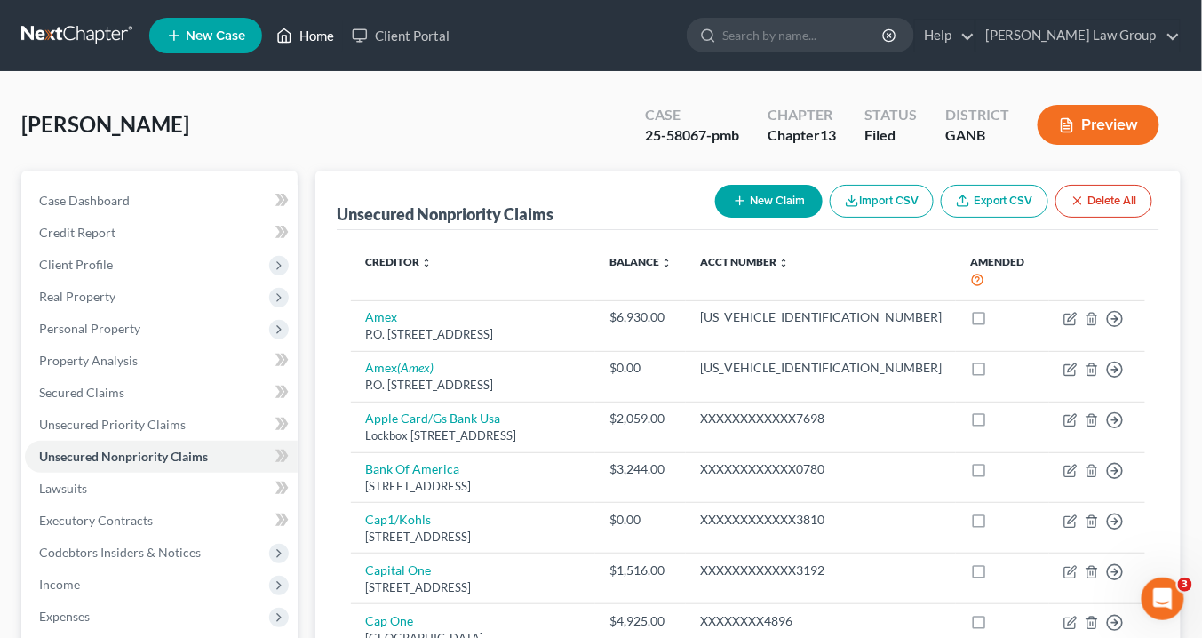
click at [325, 30] on link "Home" at bounding box center [305, 36] width 76 height 32
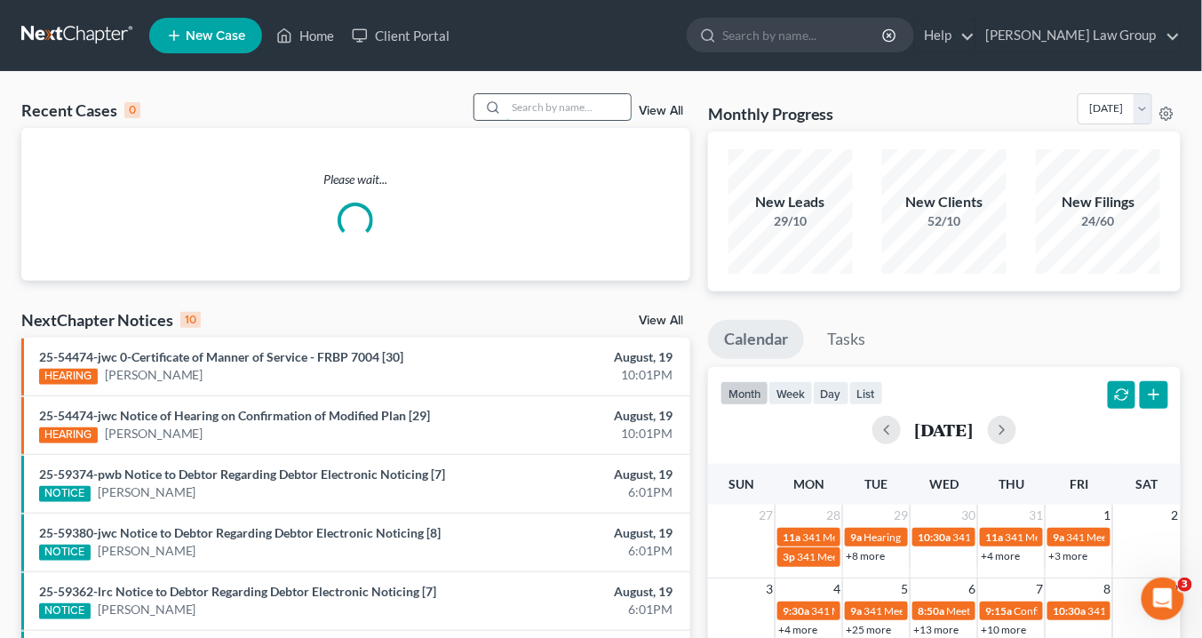
click at [569, 105] on input "search" at bounding box center [568, 107] width 124 height 26
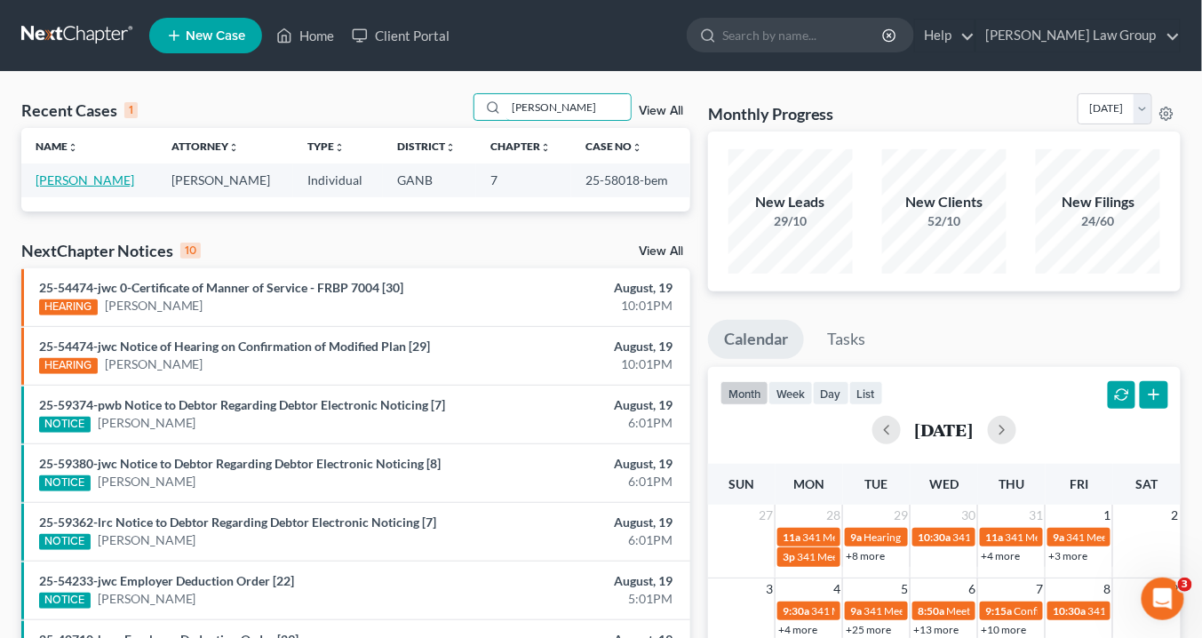
type input "Henderson"
click at [74, 182] on link "[PERSON_NAME]" at bounding box center [85, 179] width 99 height 15
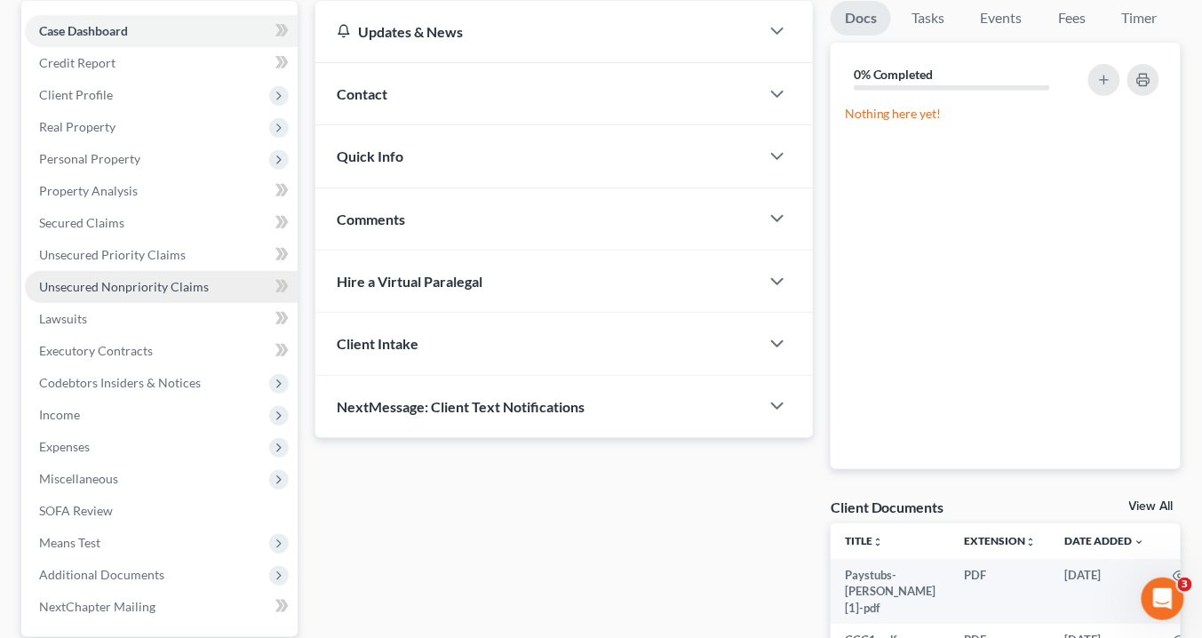
scroll to position [213, 0]
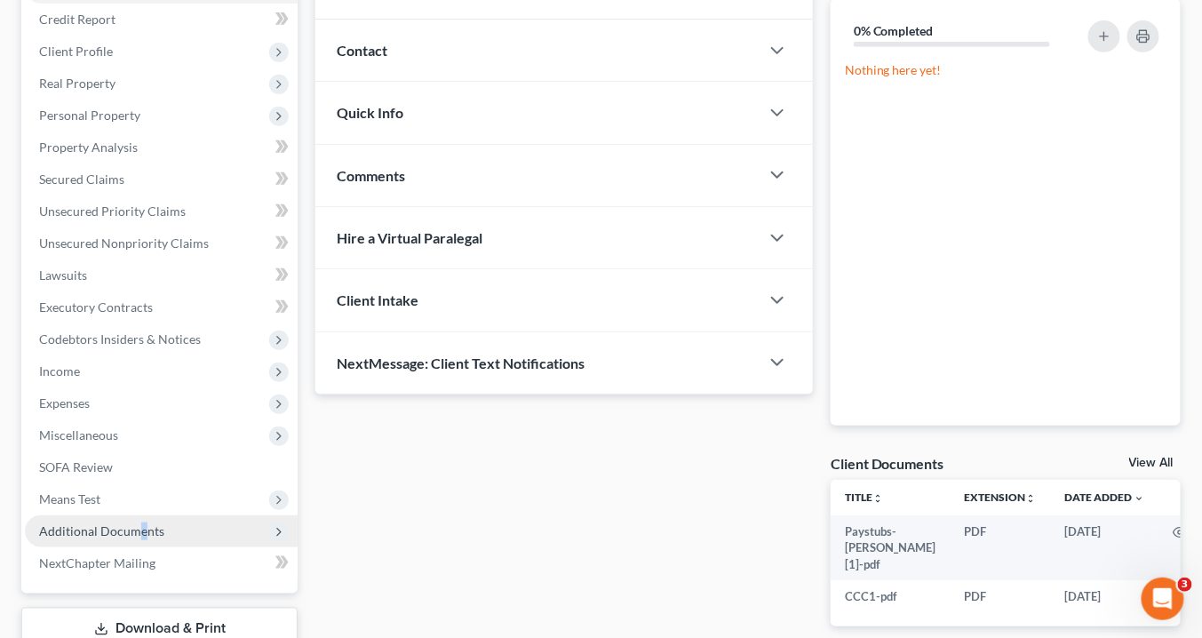
click at [140, 531] on span "Additional Documents" at bounding box center [101, 530] width 125 height 15
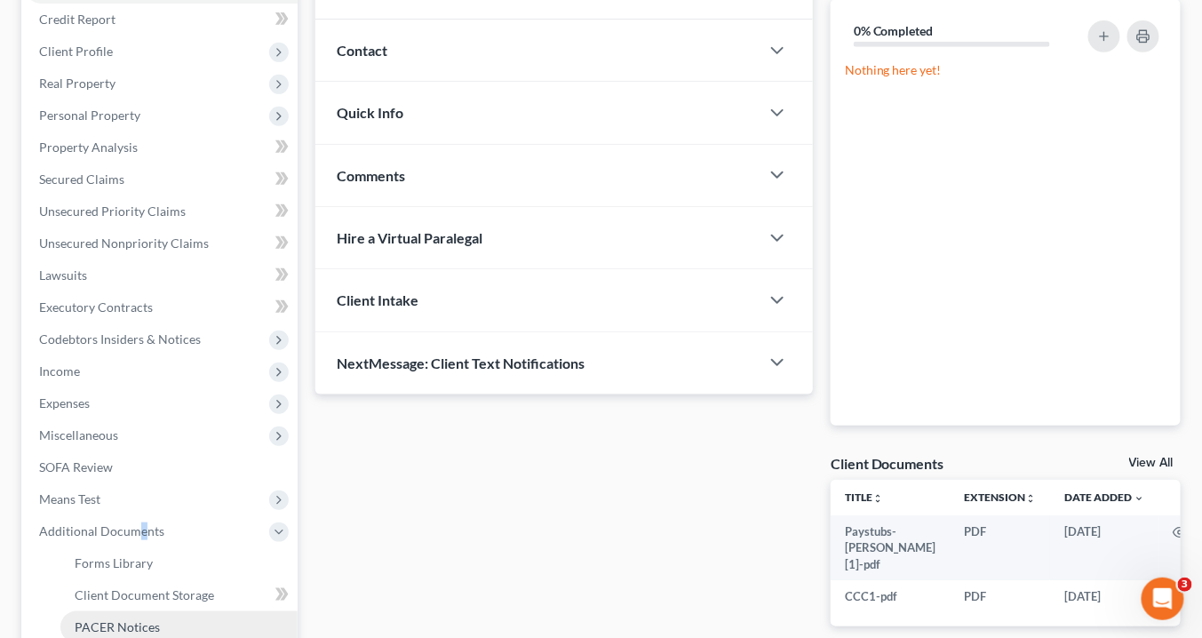
click at [154, 630] on span "PACER Notices" at bounding box center [117, 626] width 85 height 15
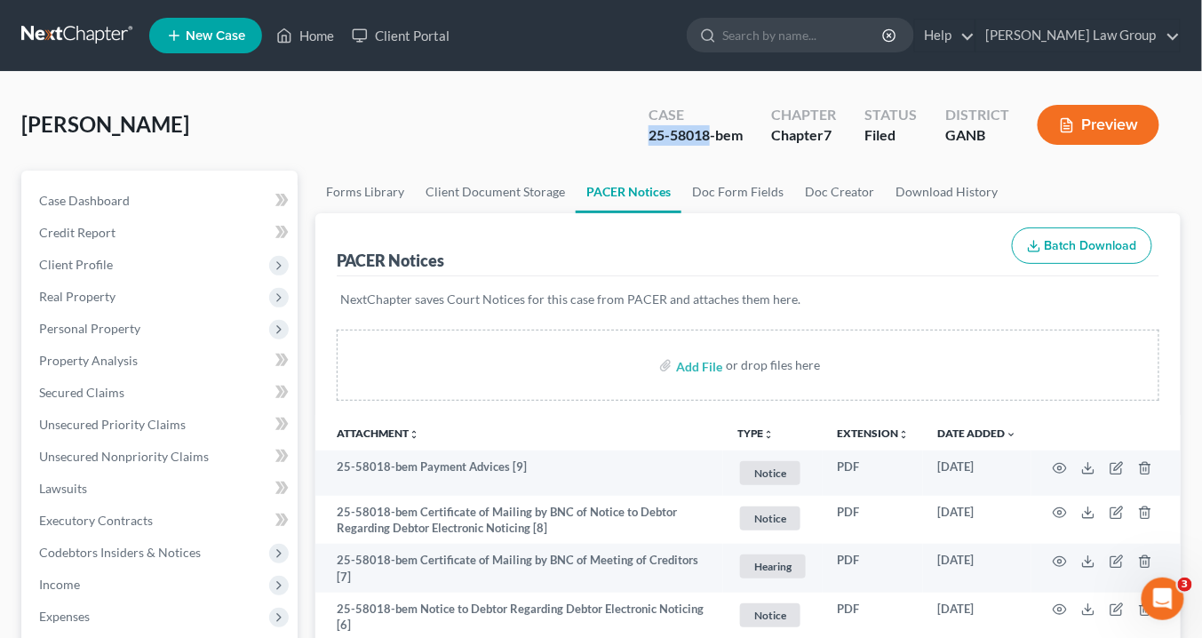
drag, startPoint x: 698, startPoint y: 137, endPoint x: 644, endPoint y: 136, distance: 54.2
click at [641, 136] on div "Case 25-58018-bem" at bounding box center [695, 126] width 123 height 52
copy div "25-58018"
drag, startPoint x: 323, startPoint y: 36, endPoint x: 644, endPoint y: 103, distance: 327.8
click at [323, 36] on link "Home" at bounding box center [305, 36] width 76 height 32
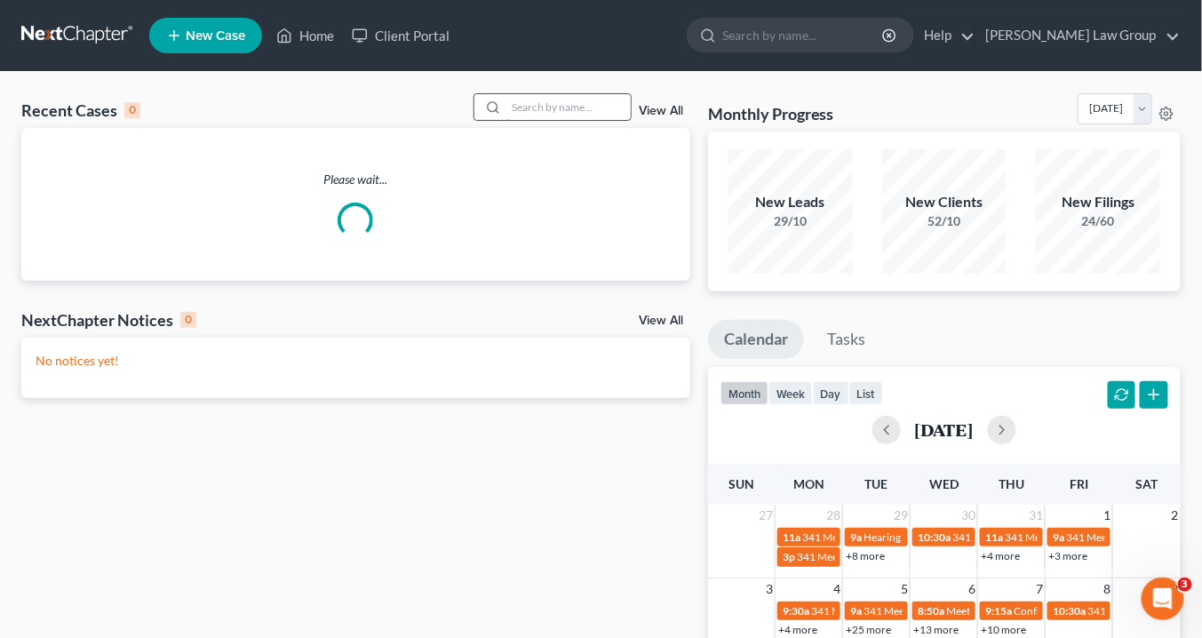
click at [561, 108] on input "search" at bounding box center [568, 107] width 124 height 26
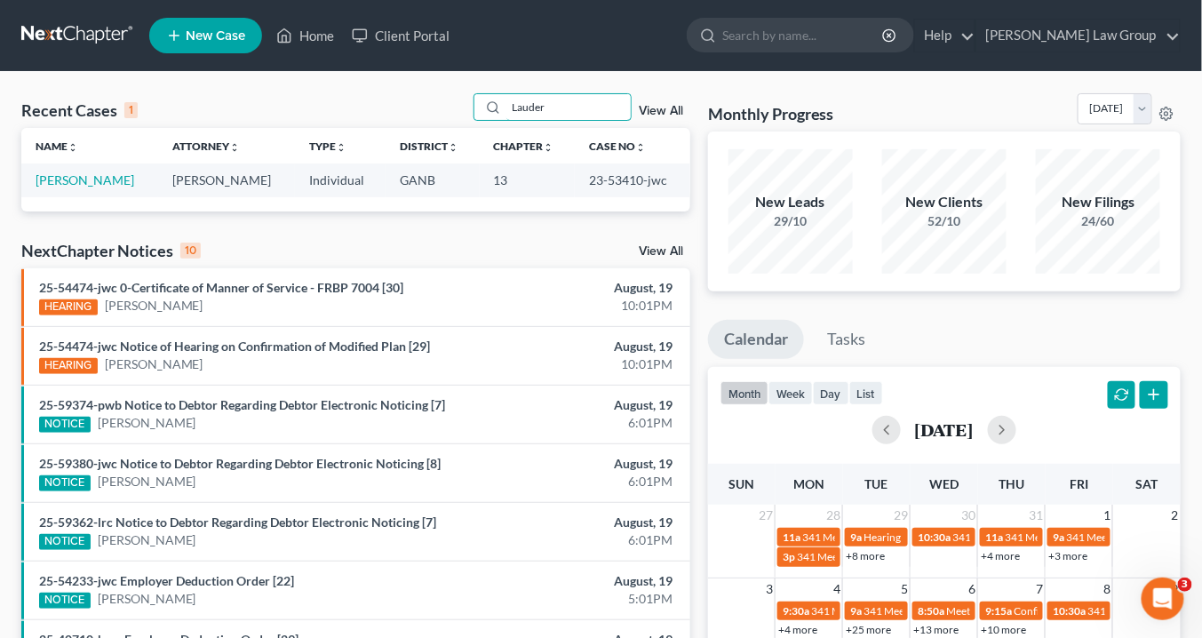
type input "Lauder"
drag, startPoint x: 637, startPoint y: 178, endPoint x: 585, endPoint y: 175, distance: 52.5
click at [584, 175] on td "23-53410-jwc" at bounding box center [632, 179] width 115 height 33
copy td "23-53410"
click at [90, 177] on link "[PERSON_NAME]" at bounding box center [85, 179] width 99 height 15
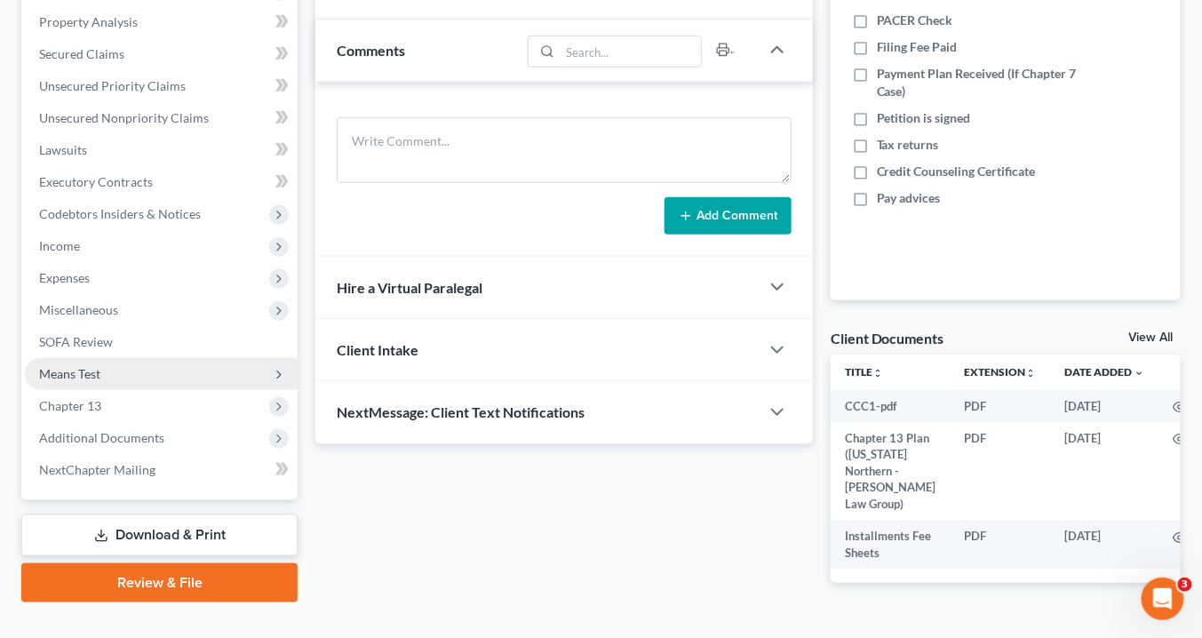
scroll to position [378, 0]
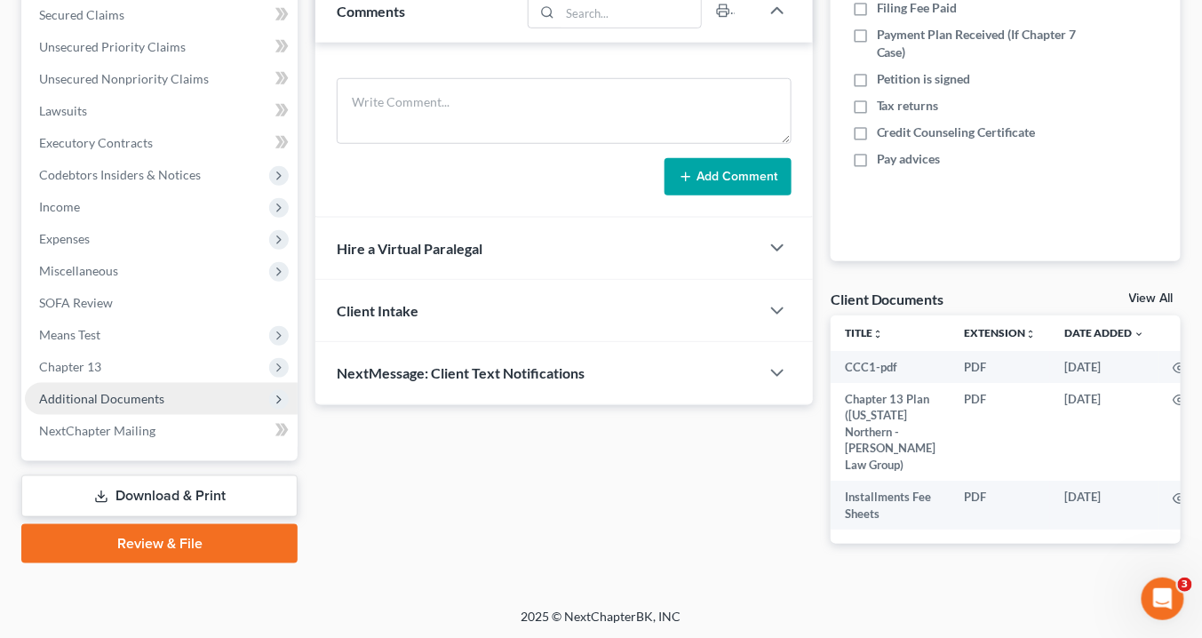
click at [101, 396] on span "Additional Documents" at bounding box center [101, 398] width 125 height 15
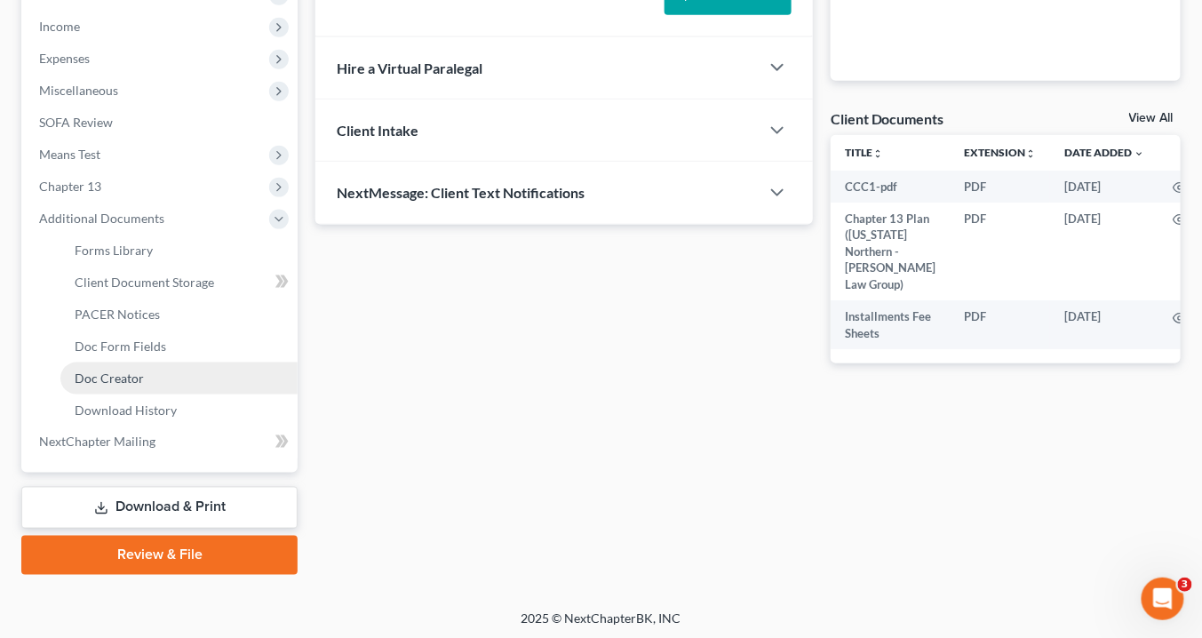
scroll to position [559, 0]
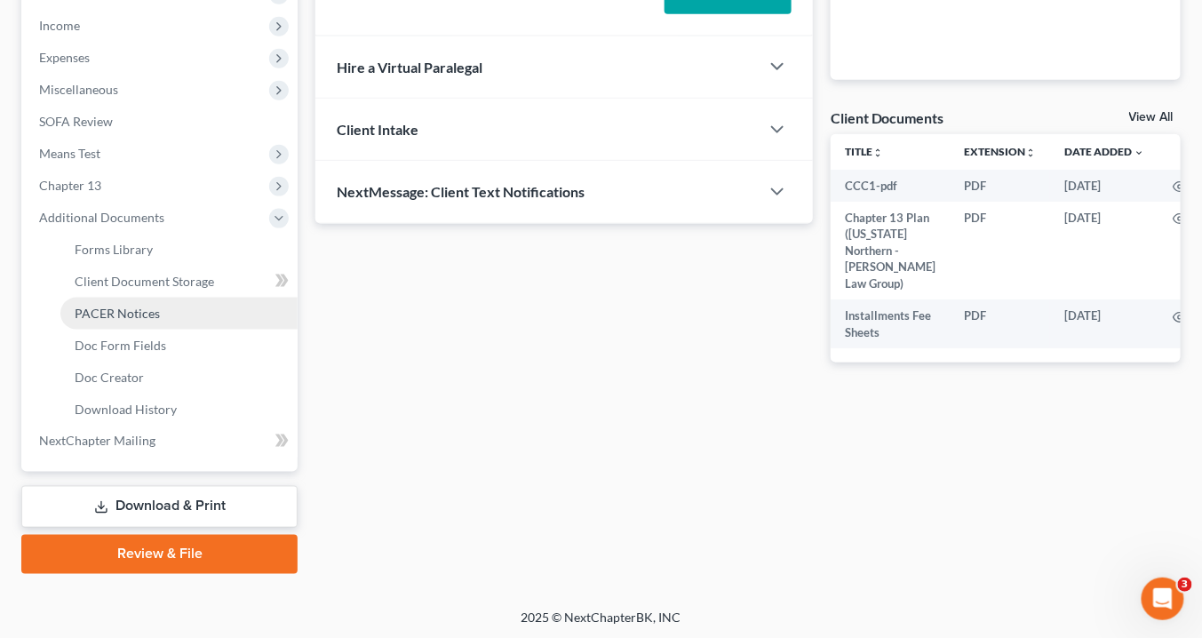
click at [131, 307] on span "PACER Notices" at bounding box center [117, 313] width 85 height 15
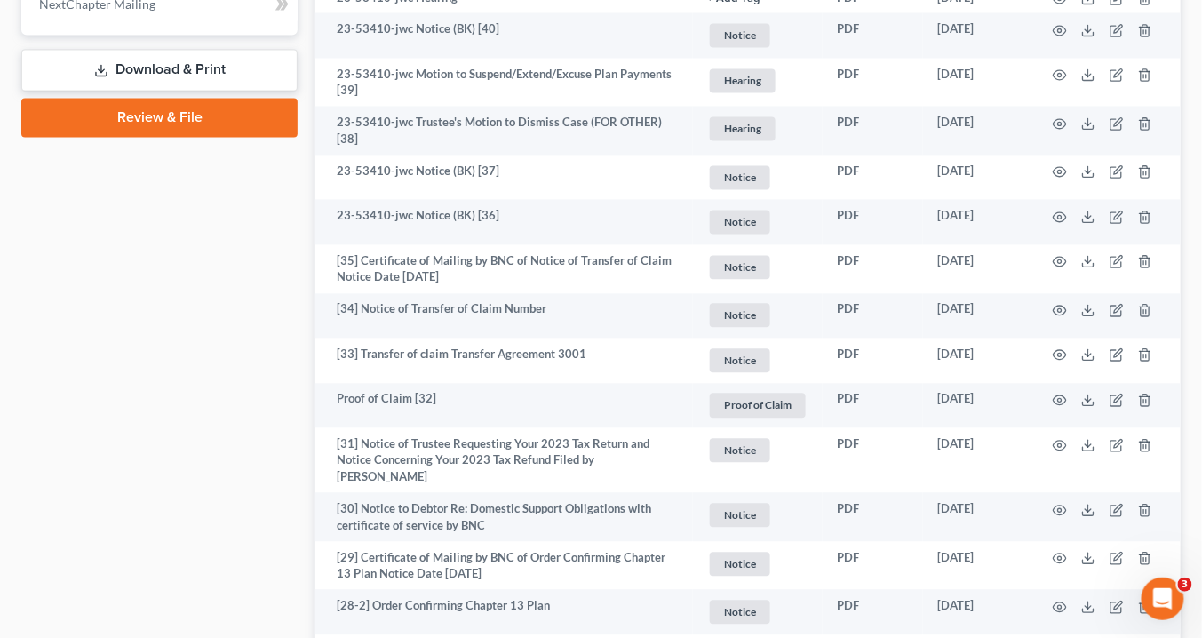
scroll to position [1208, 0]
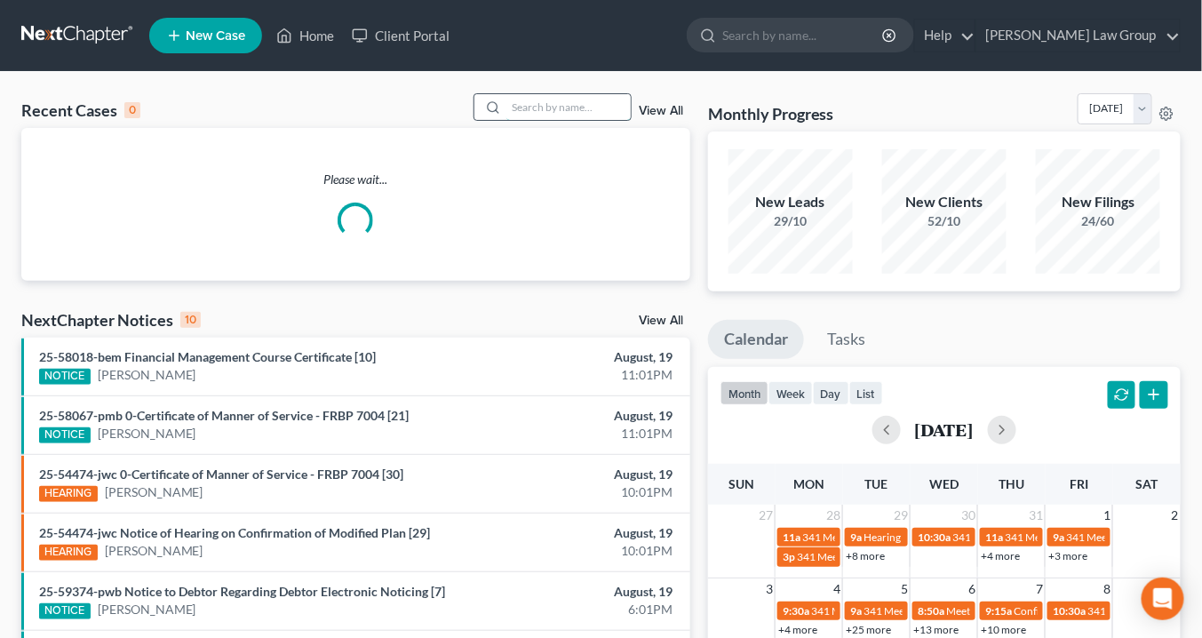
click at [557, 112] on input "search" at bounding box center [568, 107] width 124 height 26
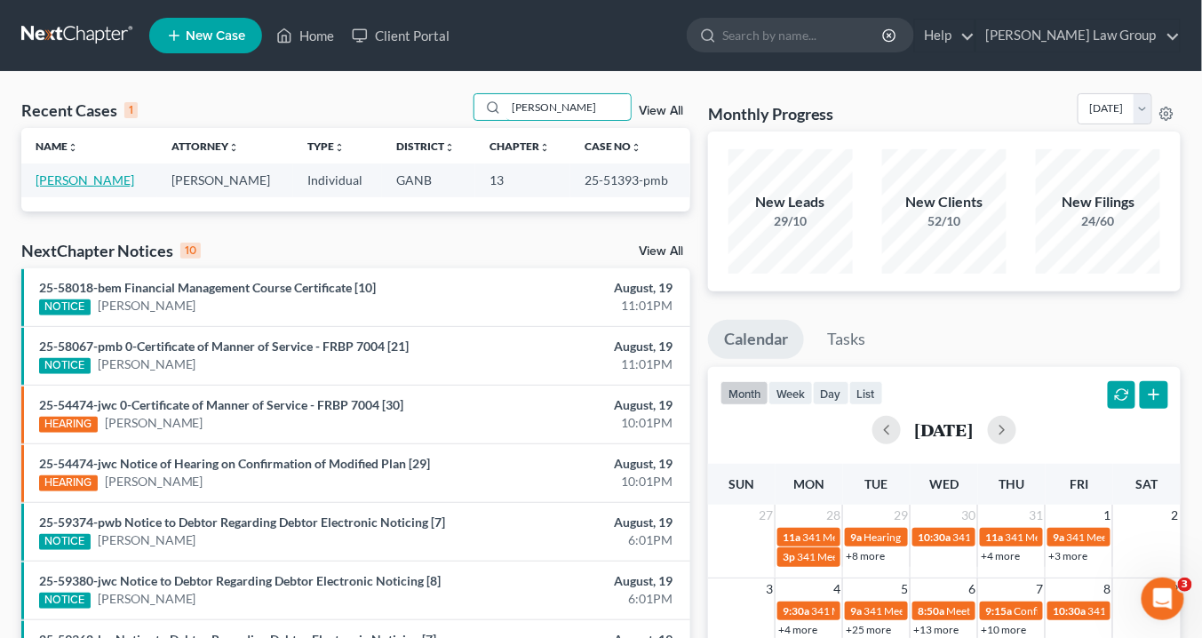
type input "Mcwilli"
click at [118, 178] on link "McWilliams, Tonza" at bounding box center [85, 179] width 99 height 15
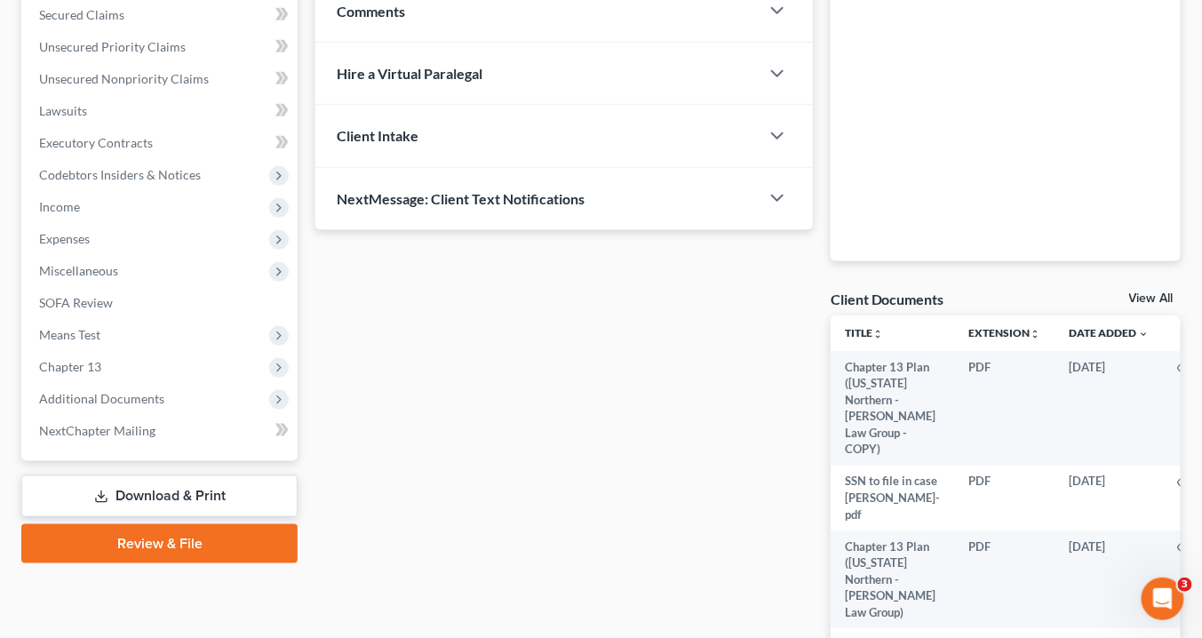
scroll to position [426, 0]
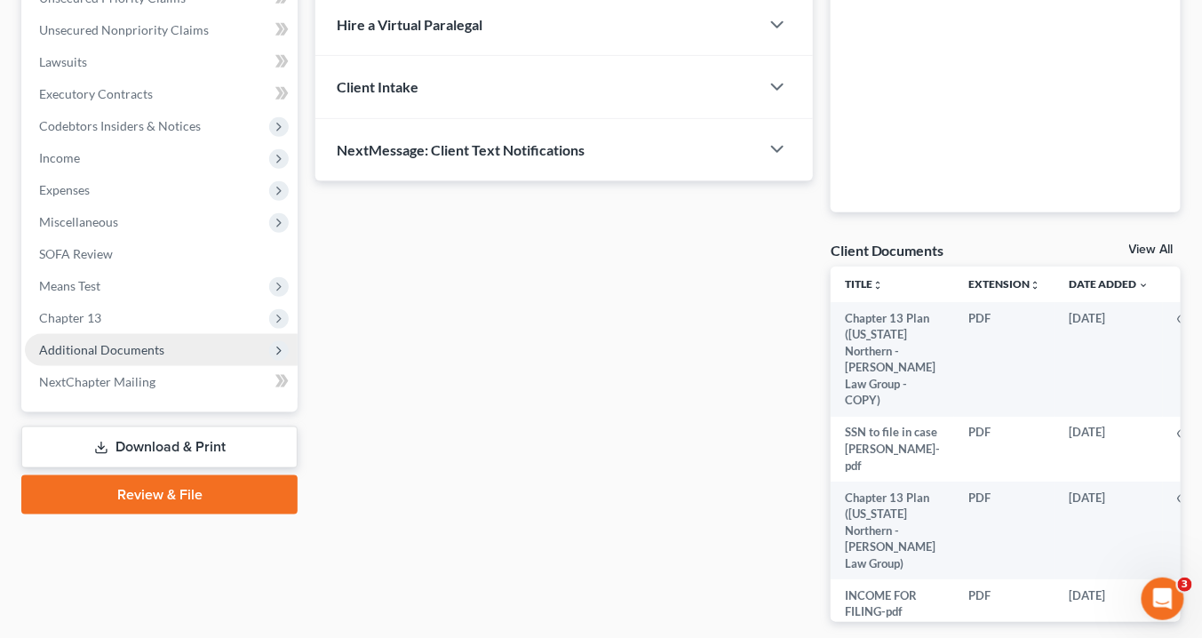
click at [141, 346] on span "Additional Documents" at bounding box center [101, 349] width 125 height 15
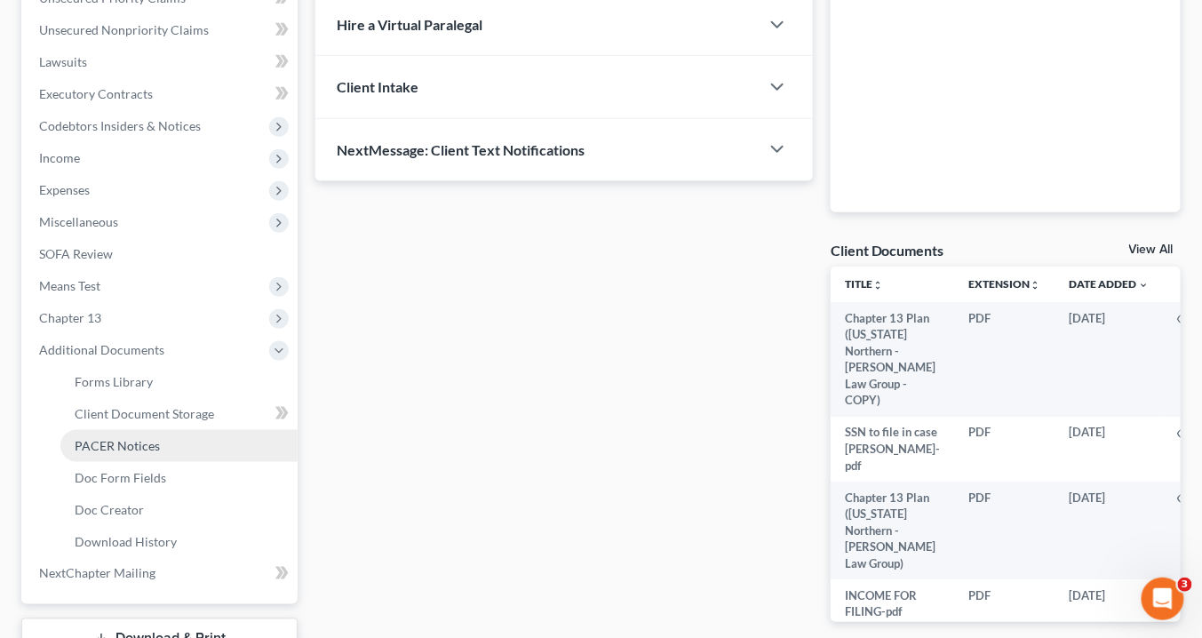
click at [138, 444] on span "PACER Notices" at bounding box center [117, 445] width 85 height 15
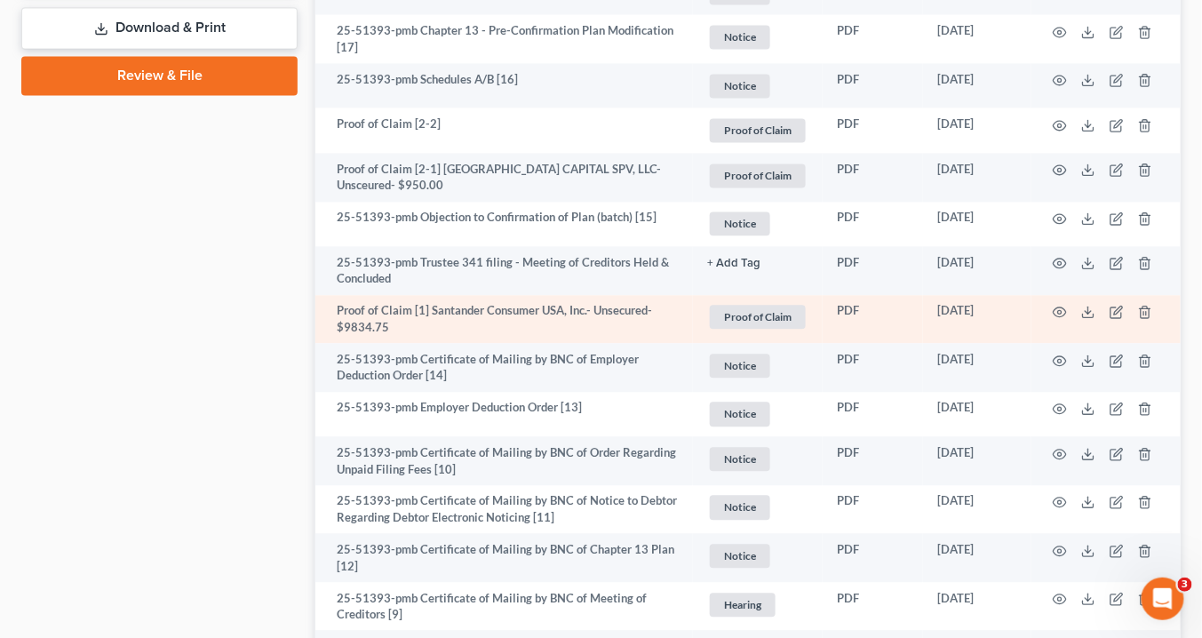
scroll to position [1066, 0]
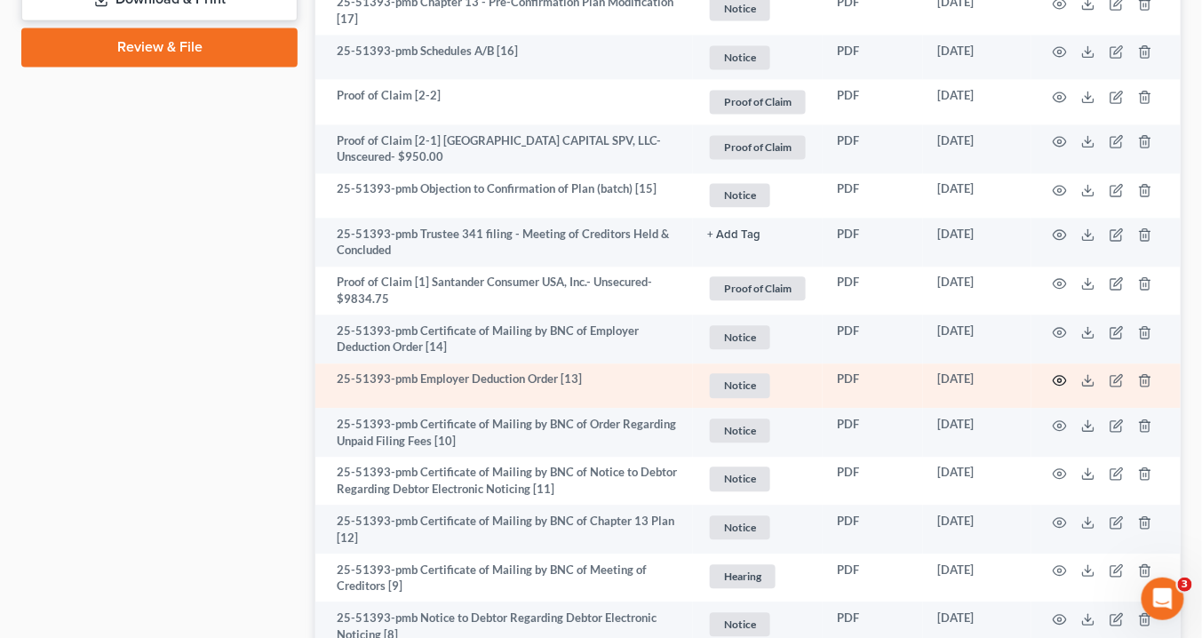
click at [1063, 373] on icon "button" at bounding box center [1060, 380] width 14 height 14
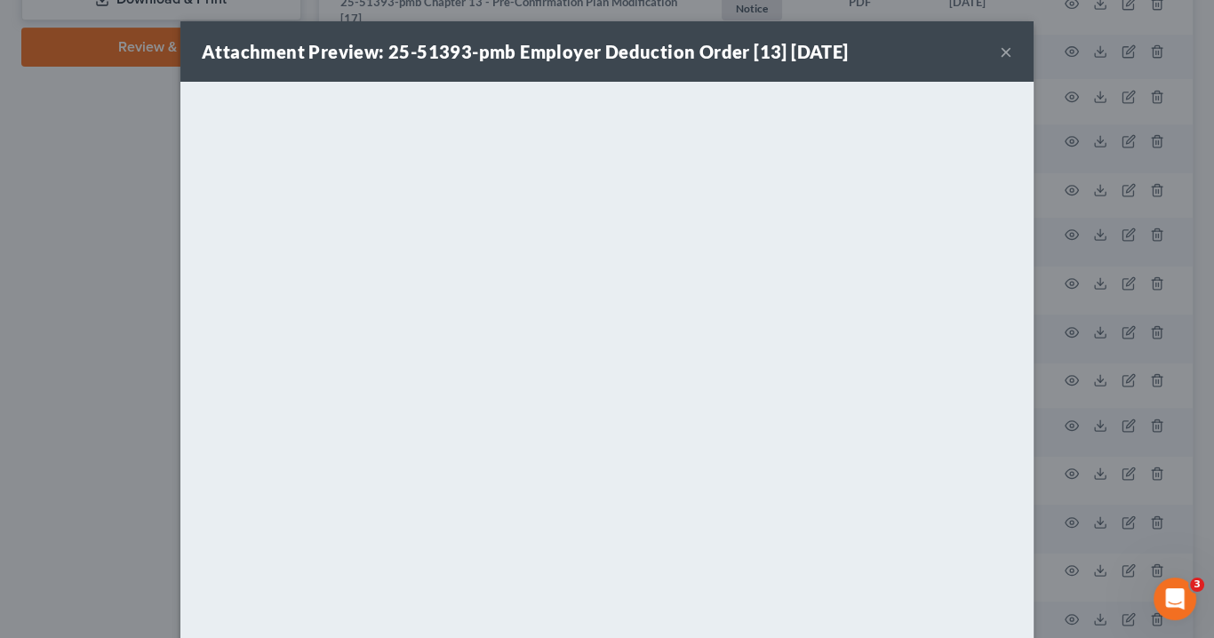
click at [1004, 55] on button "×" at bounding box center [1006, 51] width 12 height 21
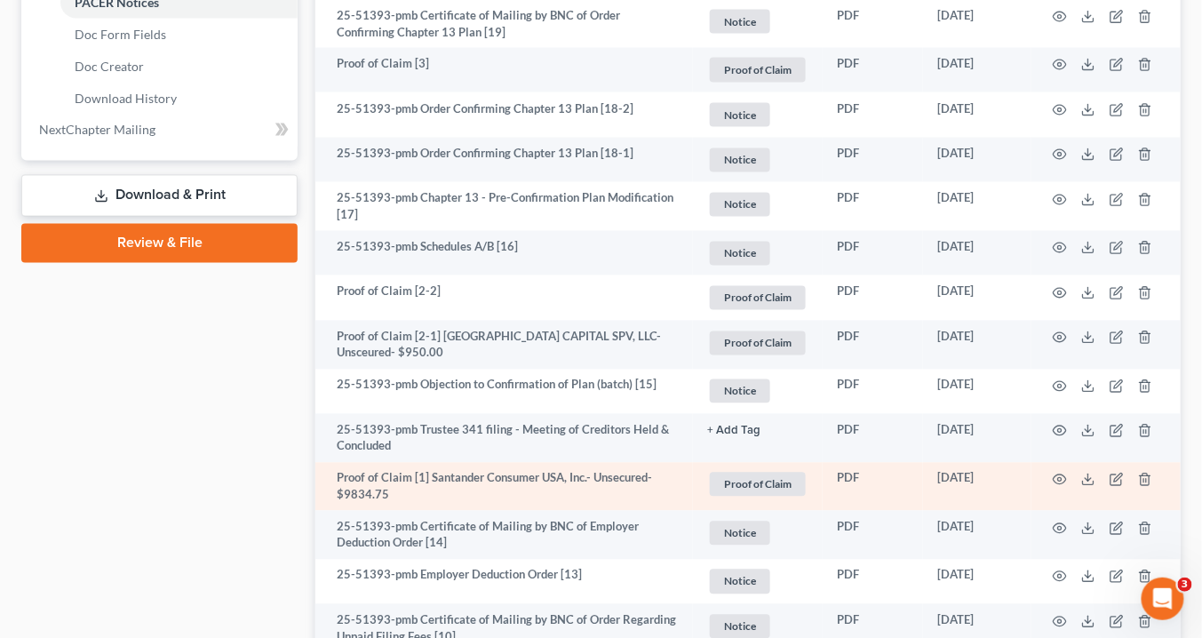
scroll to position [711, 0]
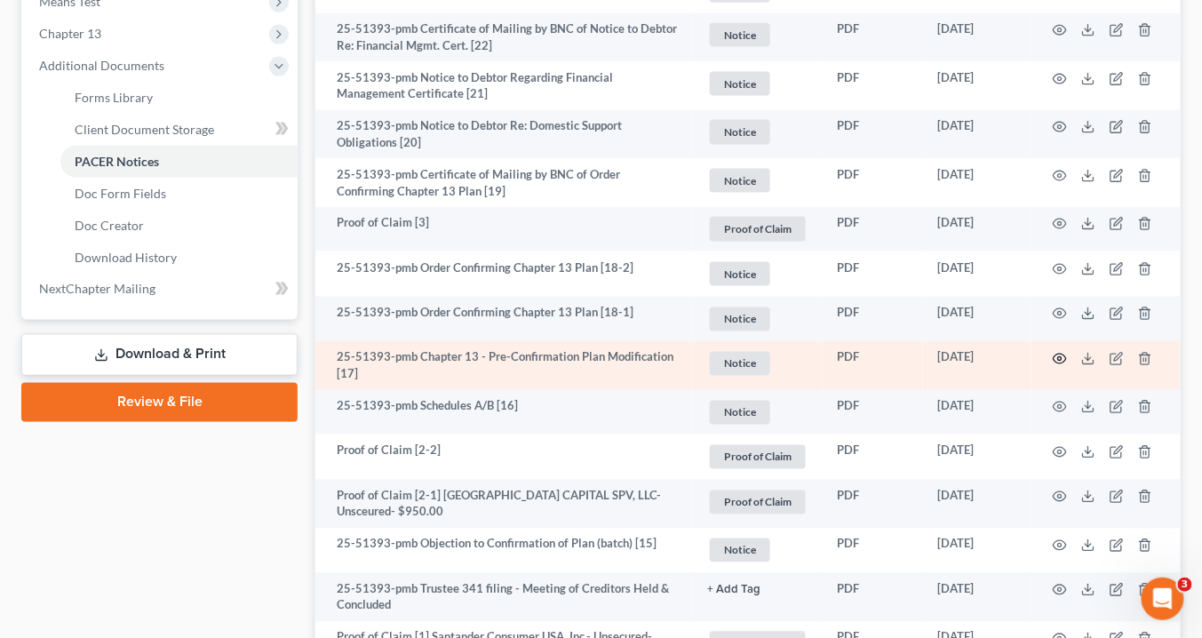
click at [1059, 353] on icon "button" at bounding box center [1060, 359] width 14 height 14
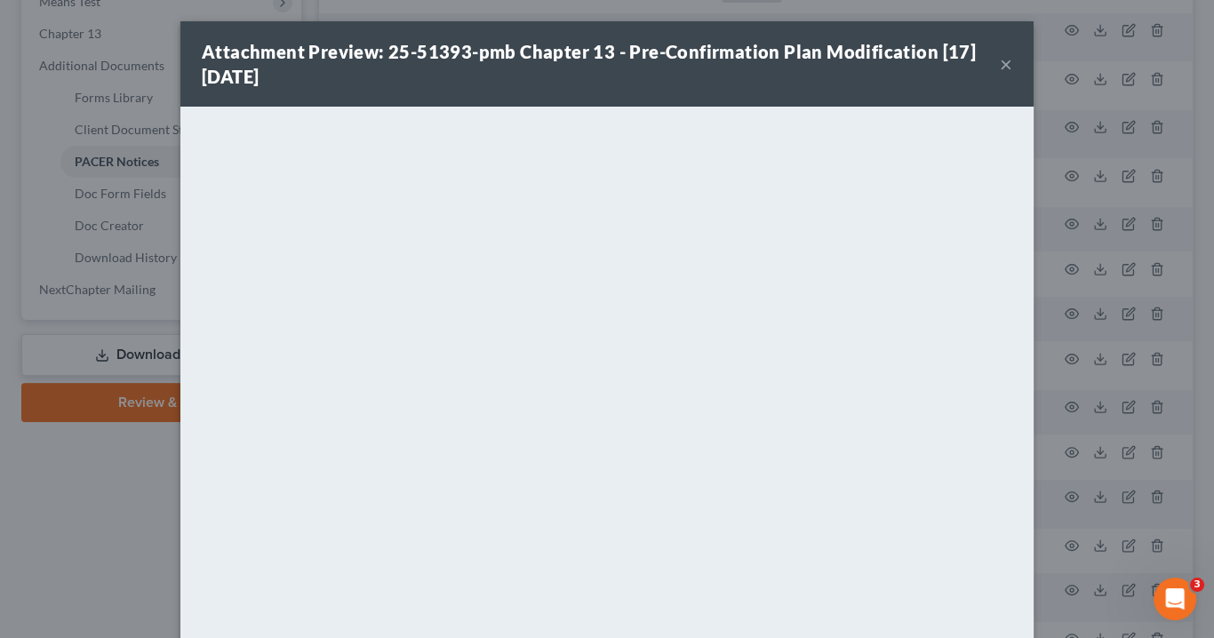
click at [1002, 68] on button "×" at bounding box center [1006, 63] width 12 height 21
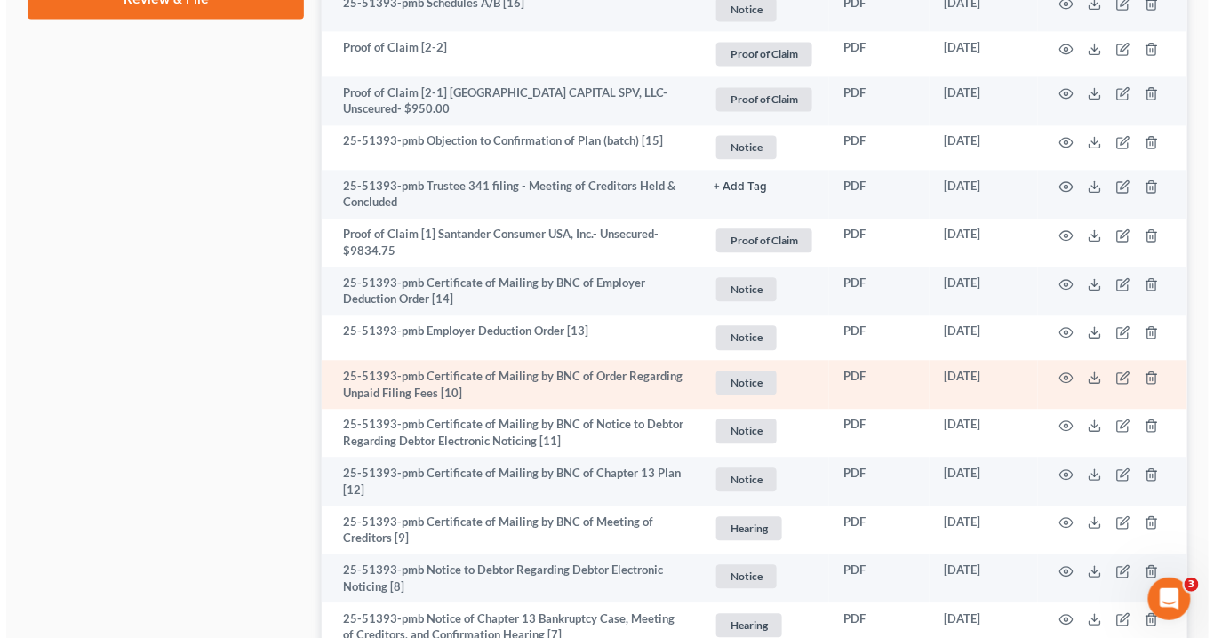
scroll to position [1137, 0]
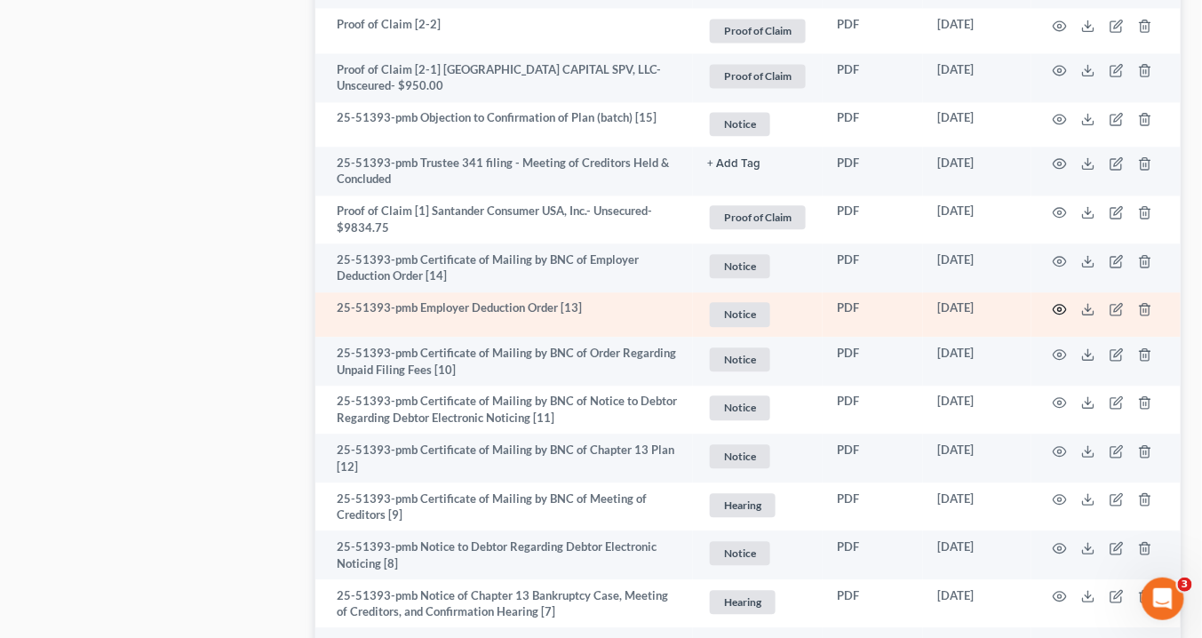
click at [1061, 307] on icon "button" at bounding box center [1060, 309] width 14 height 14
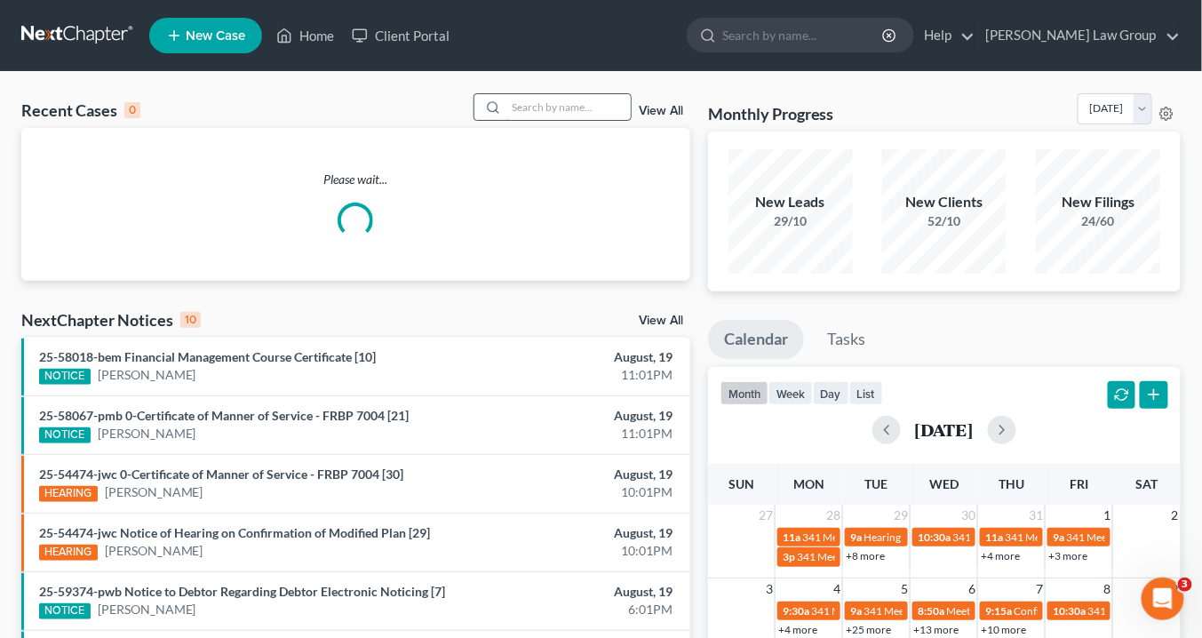
click at [514, 104] on input "search" at bounding box center [568, 107] width 124 height 26
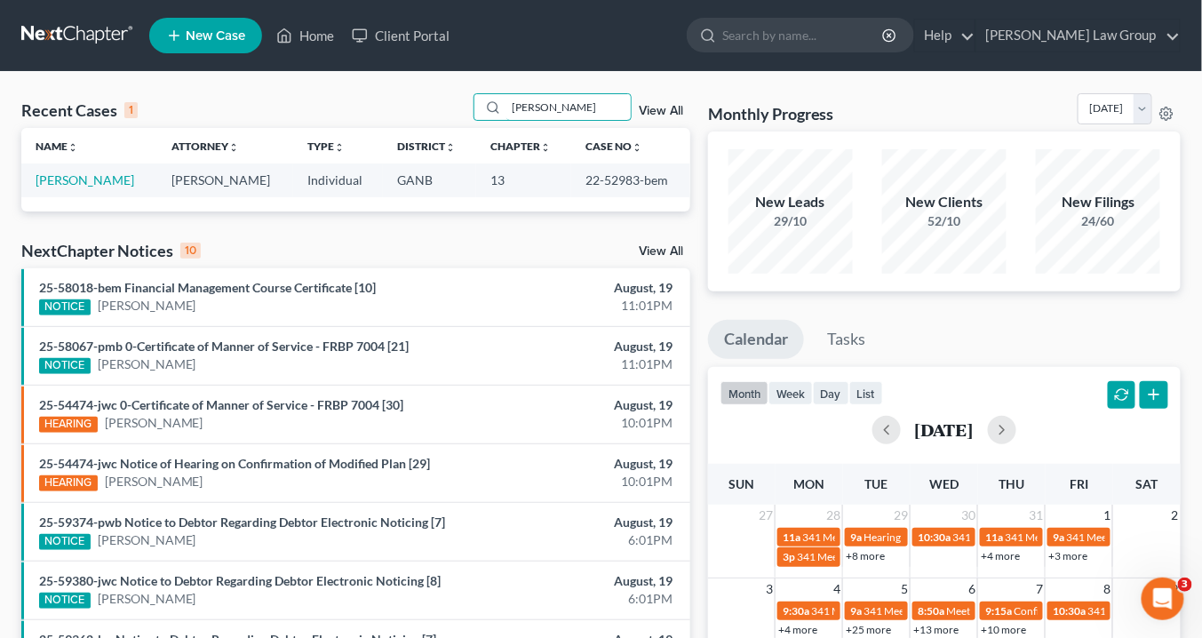
drag, startPoint x: 549, startPoint y: 109, endPoint x: 333, endPoint y: 127, distance: 216.6
click at [318, 115] on div "Recent Cases 1 [PERSON_NAME] View All" at bounding box center [355, 110] width 669 height 35
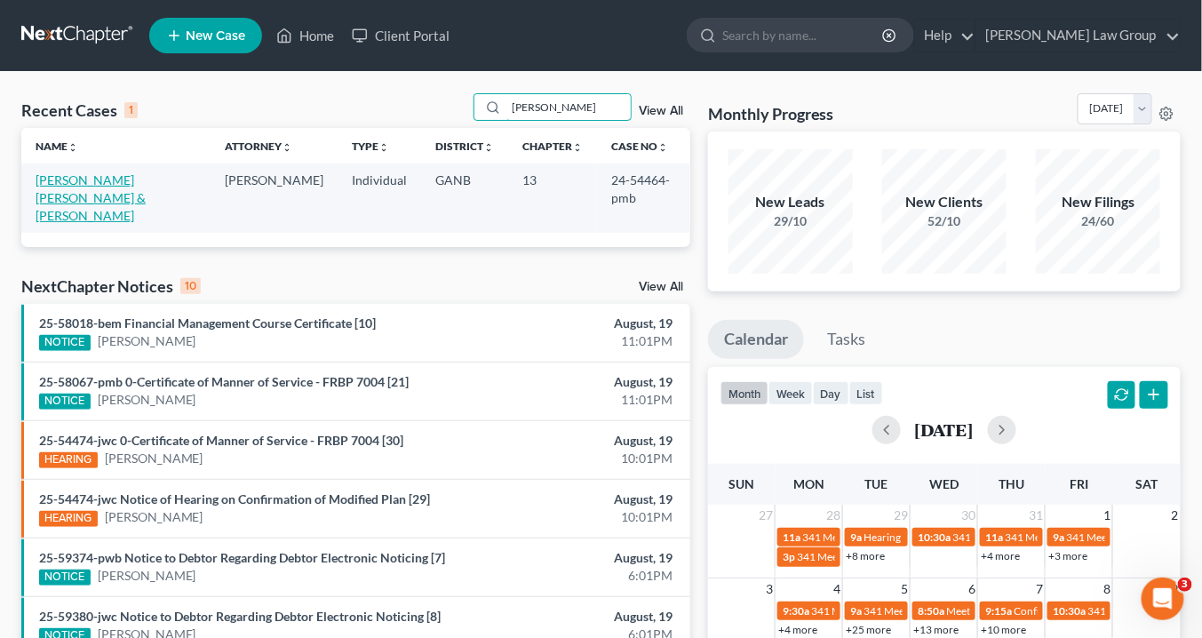
type input "[PERSON_NAME]"
click at [89, 179] on link "[PERSON_NAME] [PERSON_NAME] & [PERSON_NAME]" at bounding box center [91, 197] width 110 height 51
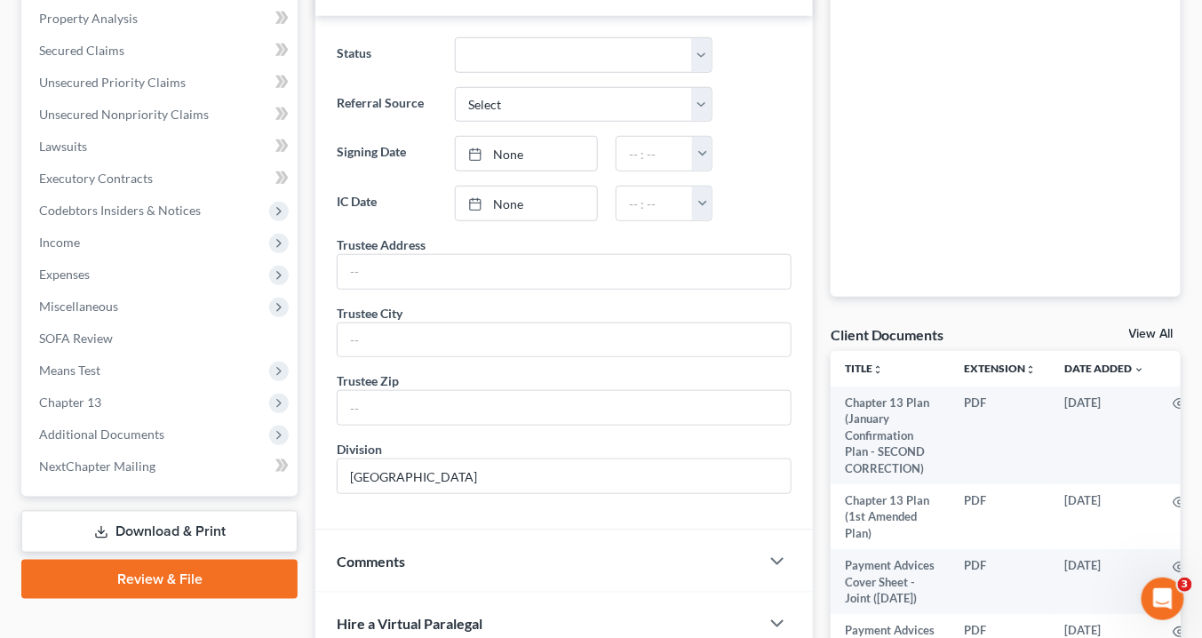
scroll to position [355, 0]
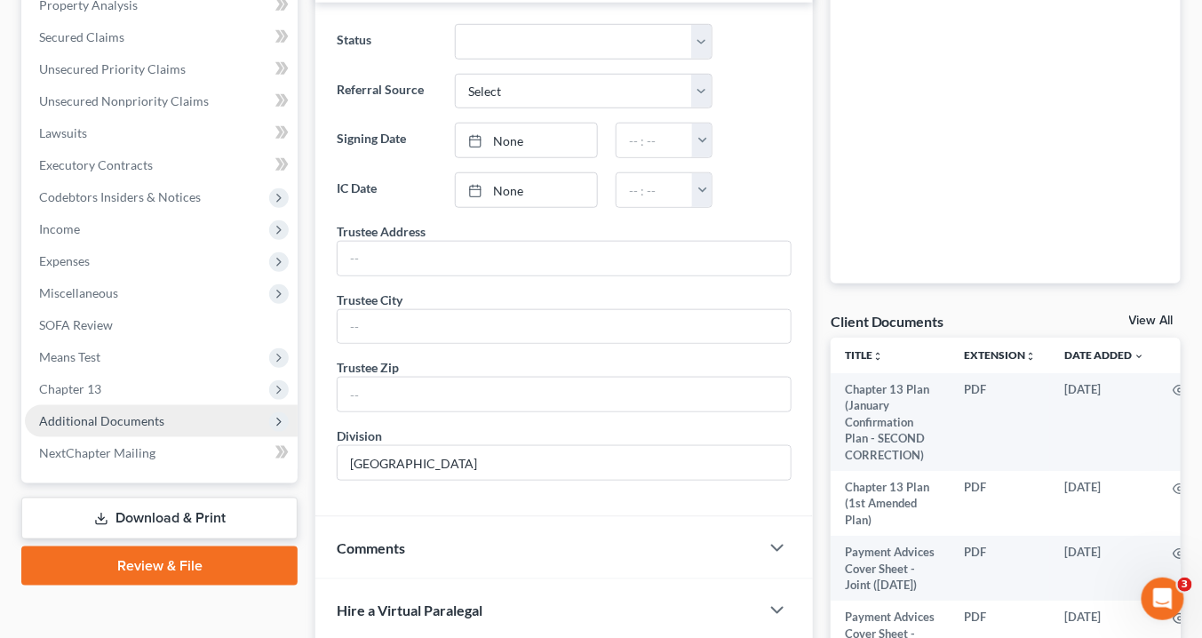
click at [126, 413] on span "Additional Documents" at bounding box center [101, 420] width 125 height 15
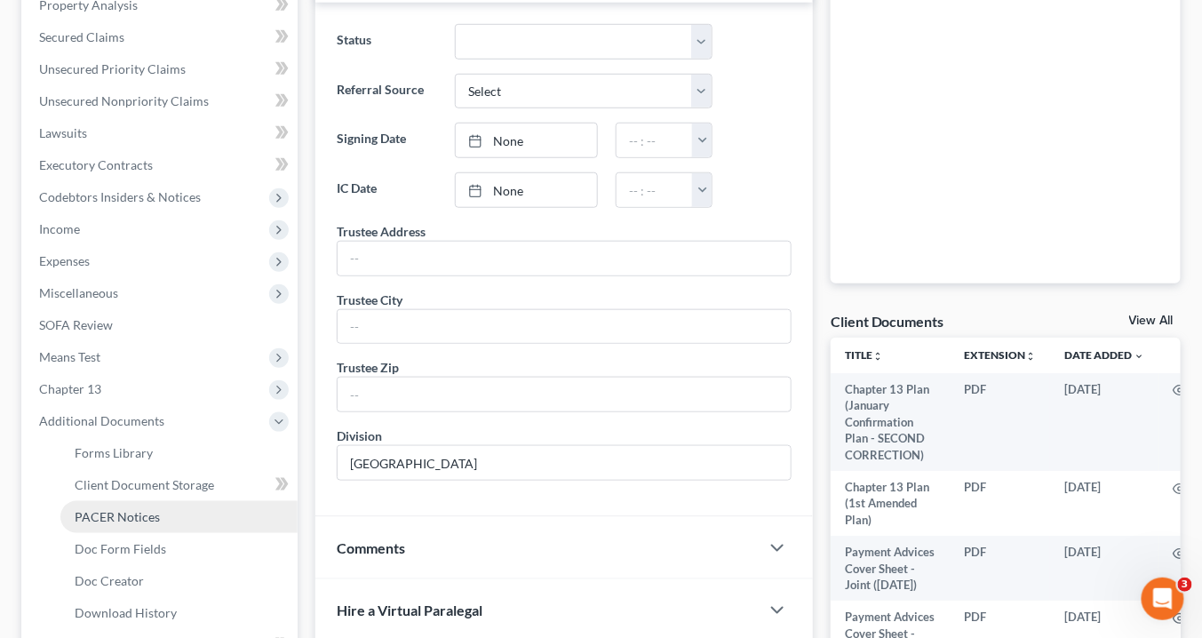
click at [139, 515] on span "PACER Notices" at bounding box center [117, 516] width 85 height 15
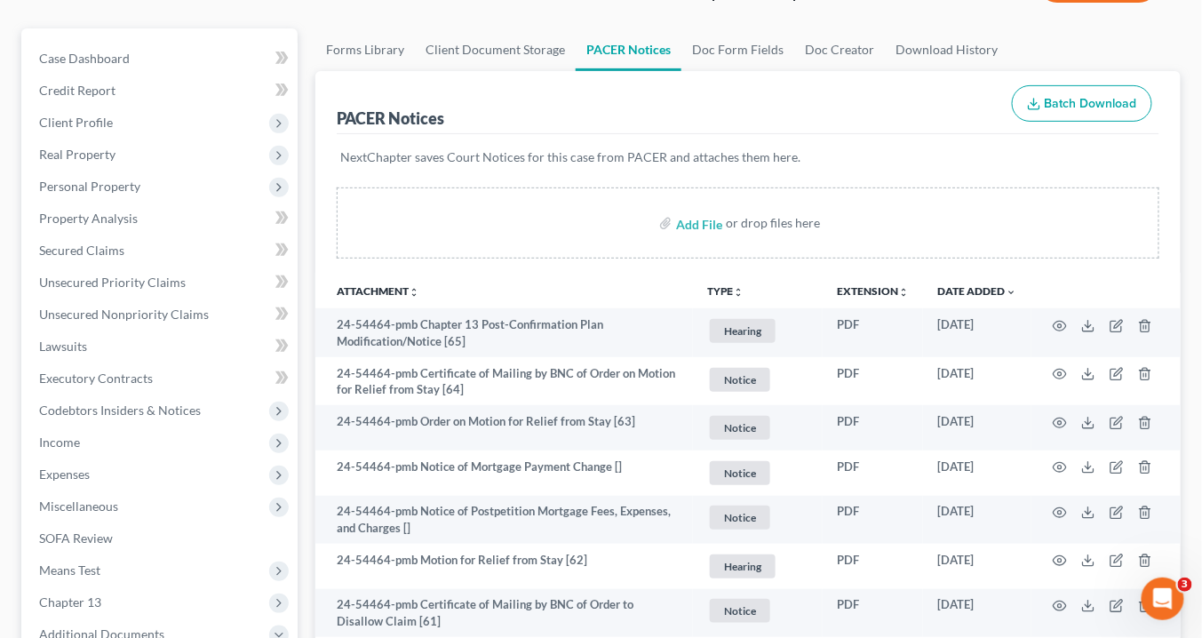
scroll to position [71, 0]
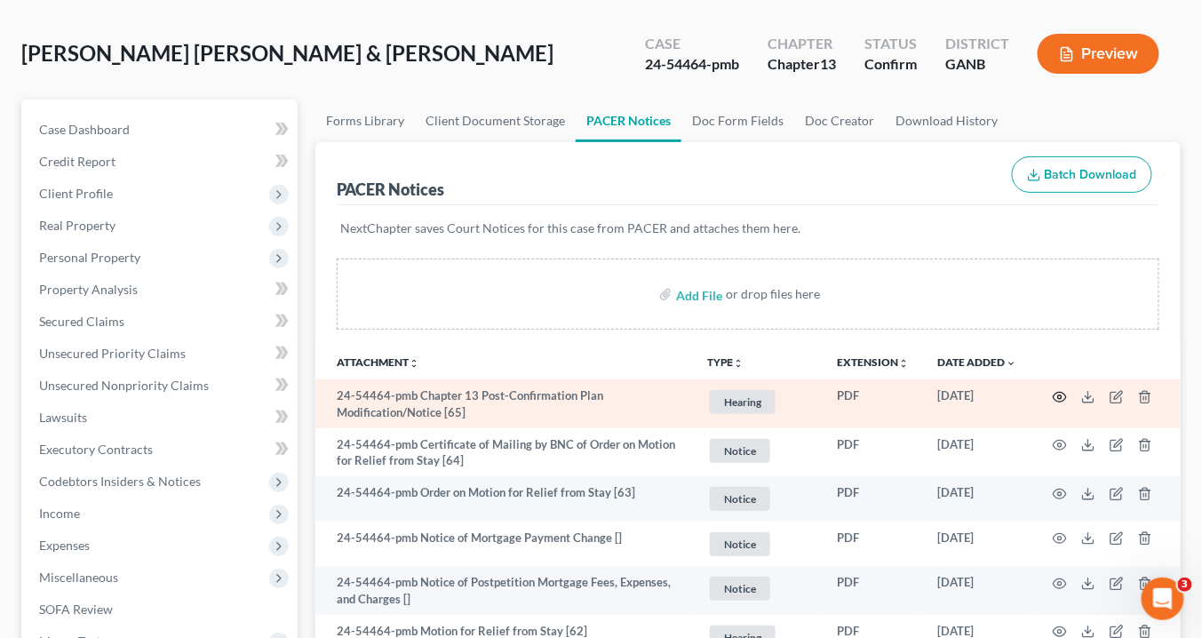
click at [1063, 392] on icon "button" at bounding box center [1060, 397] width 14 height 14
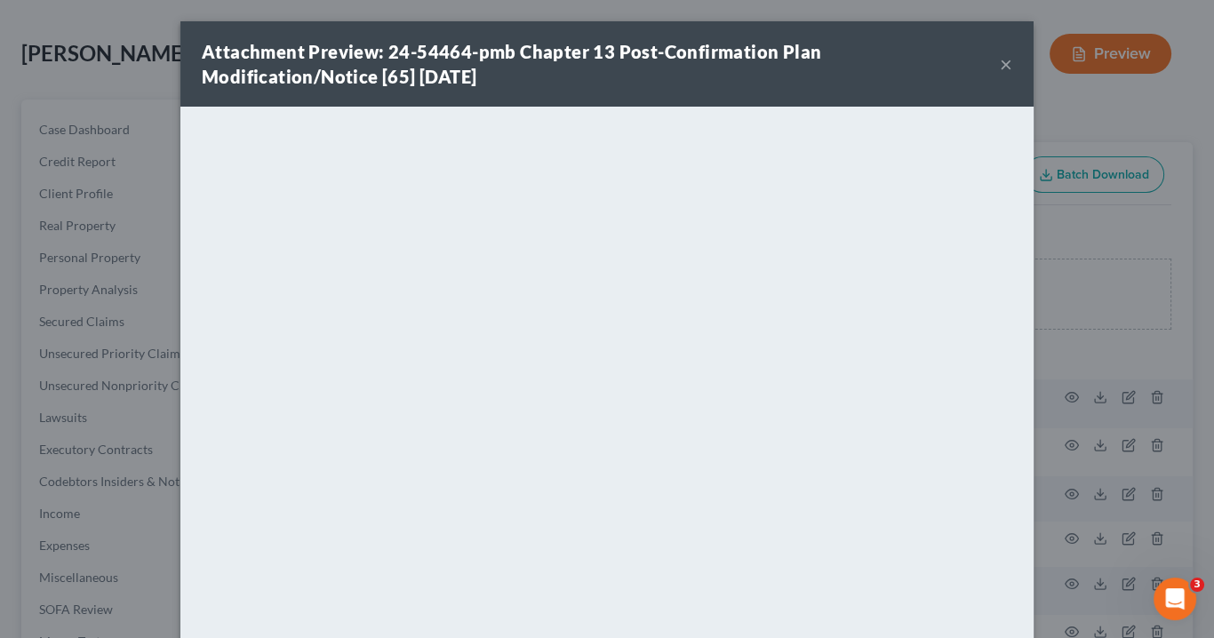
click at [1005, 60] on button "×" at bounding box center [1006, 63] width 12 height 21
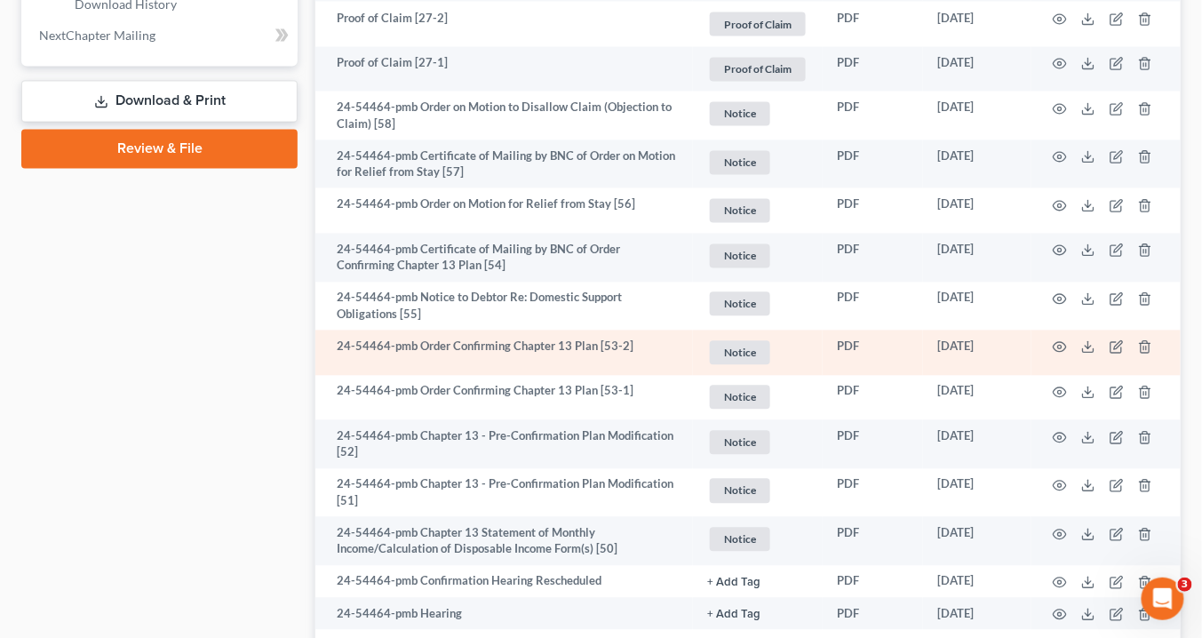
scroll to position [995, 0]
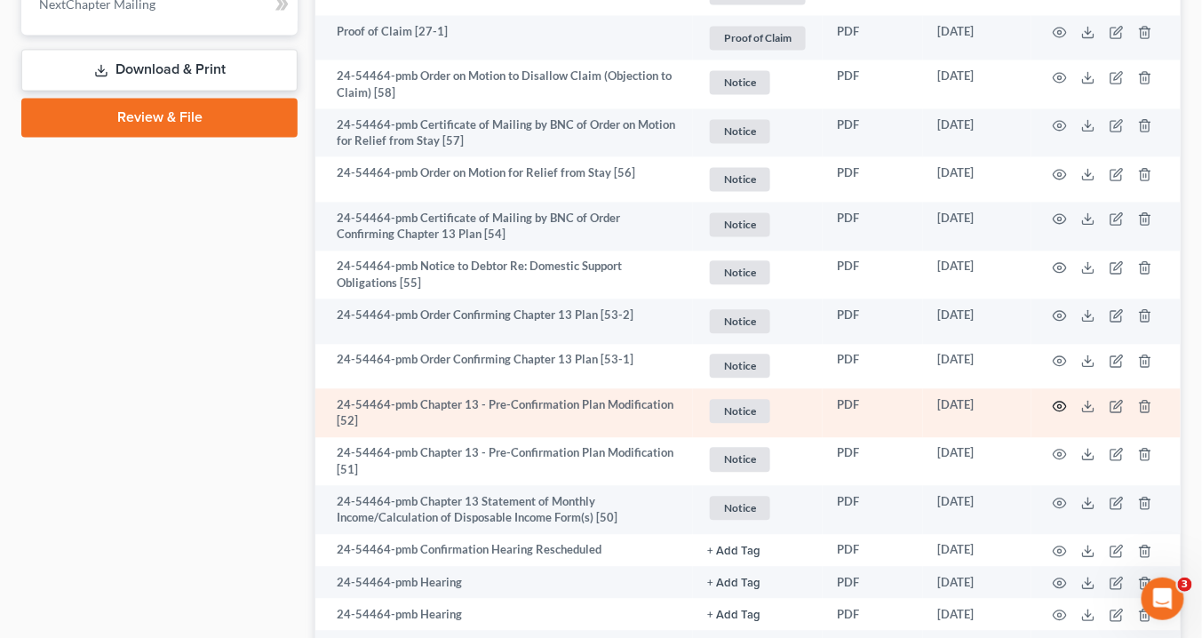
click at [1063, 404] on icon "button" at bounding box center [1060, 407] width 14 height 14
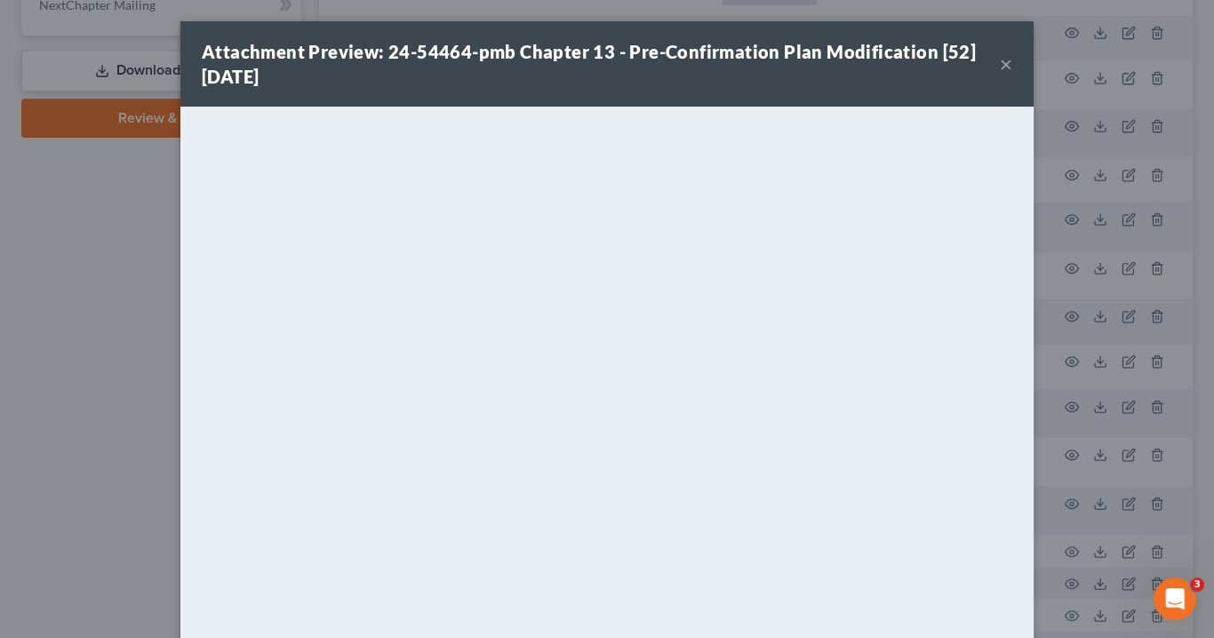
drag, startPoint x: 1002, startPoint y: 61, endPoint x: 951, endPoint y: 30, distance: 60.2
click at [1001, 62] on button "×" at bounding box center [1006, 63] width 12 height 21
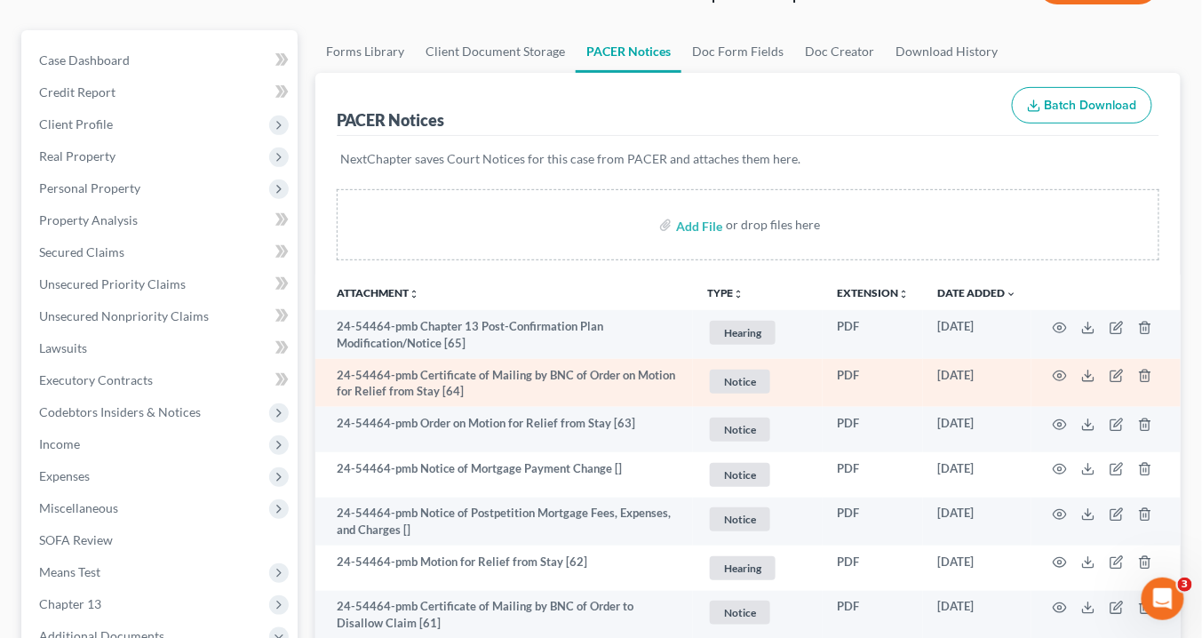
scroll to position [0, 0]
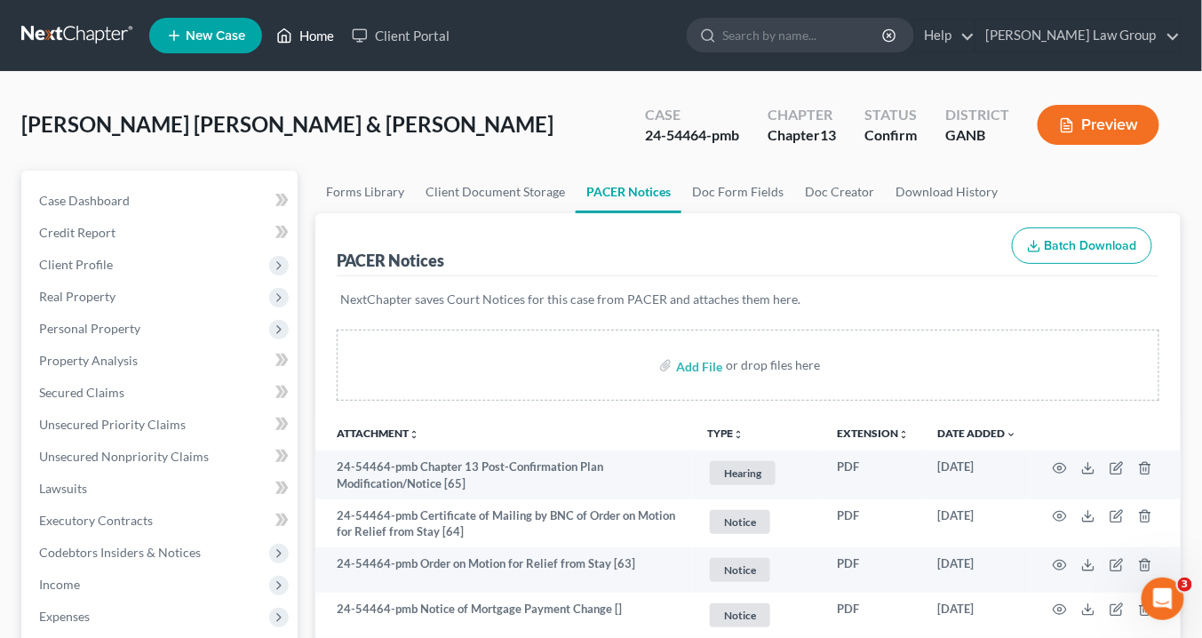
click at [323, 33] on link "Home" at bounding box center [305, 36] width 76 height 32
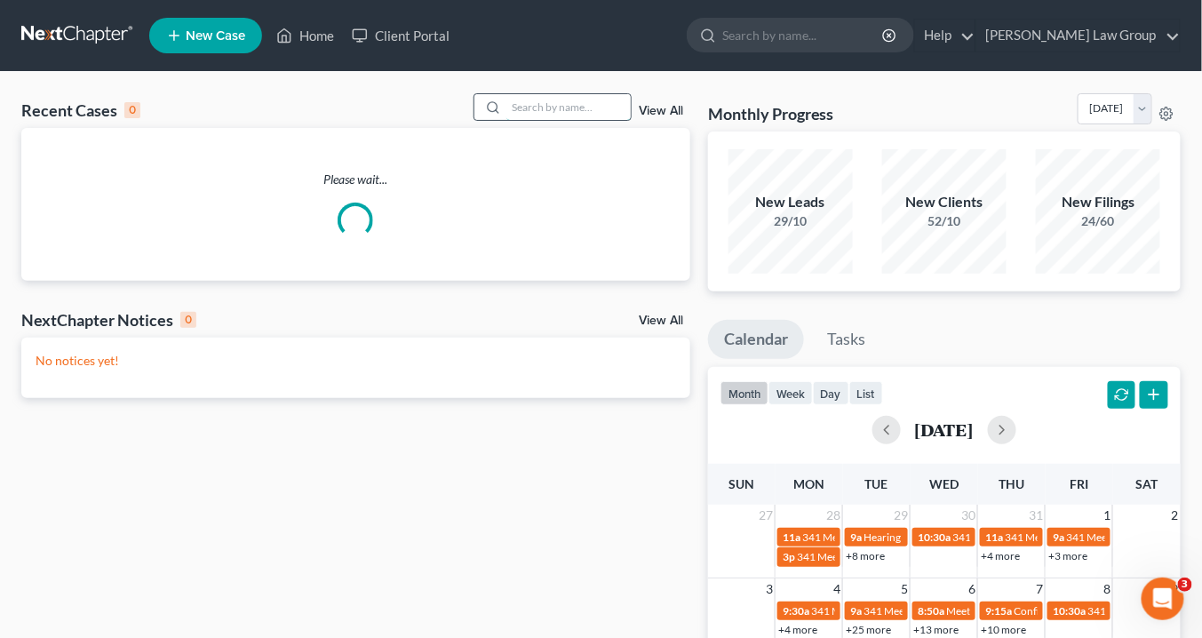
click at [532, 106] on input "search" at bounding box center [568, 107] width 124 height 26
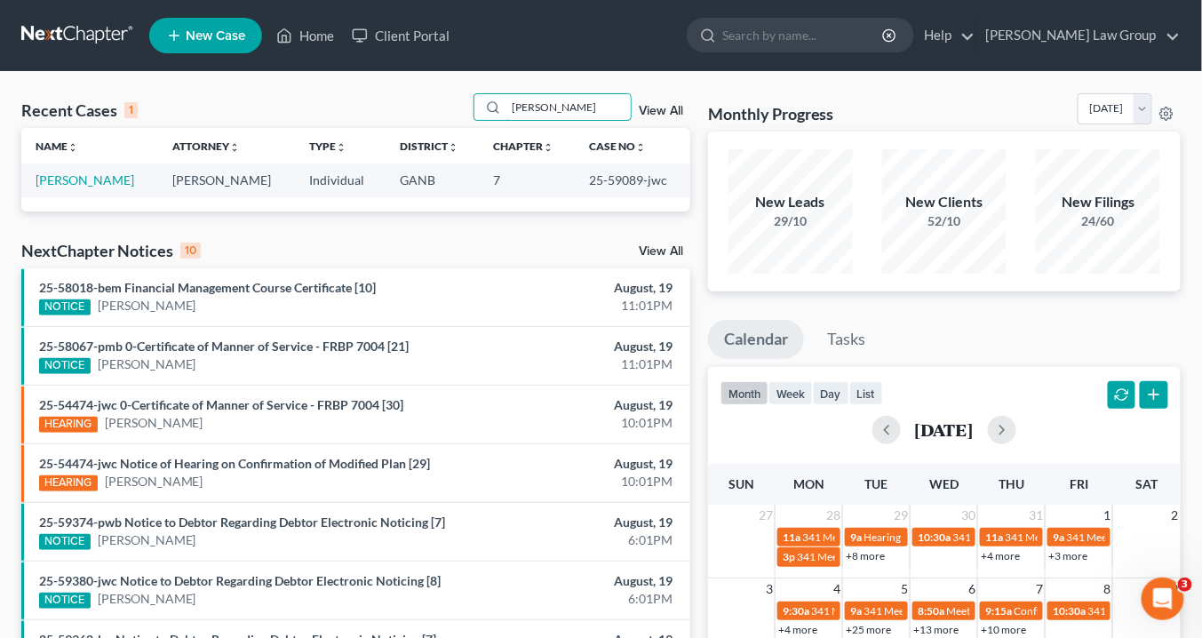
type input "[PERSON_NAME]"
drag, startPoint x: 641, startPoint y: 177, endPoint x: 593, endPoint y: 176, distance: 48.9
click at [578, 177] on td "25-59089-jwc" at bounding box center [632, 179] width 115 height 33
copy td "25-59089"
click at [63, 177] on link "[PERSON_NAME]" at bounding box center [85, 179] width 99 height 15
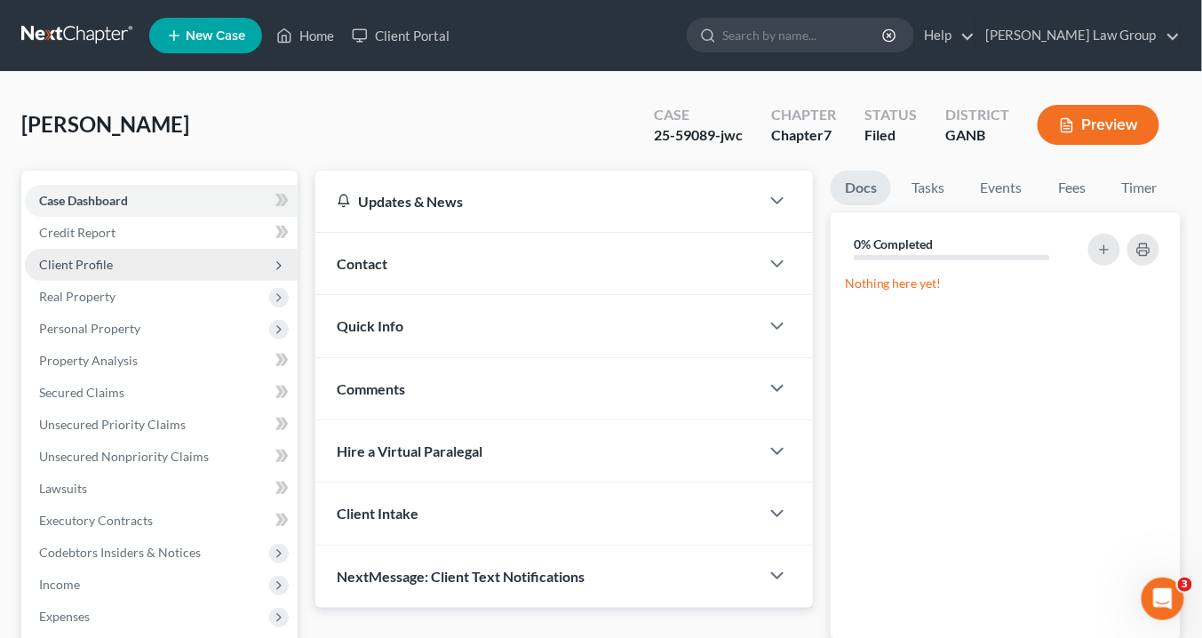
click at [111, 261] on span "Client Profile" at bounding box center [161, 265] width 273 height 32
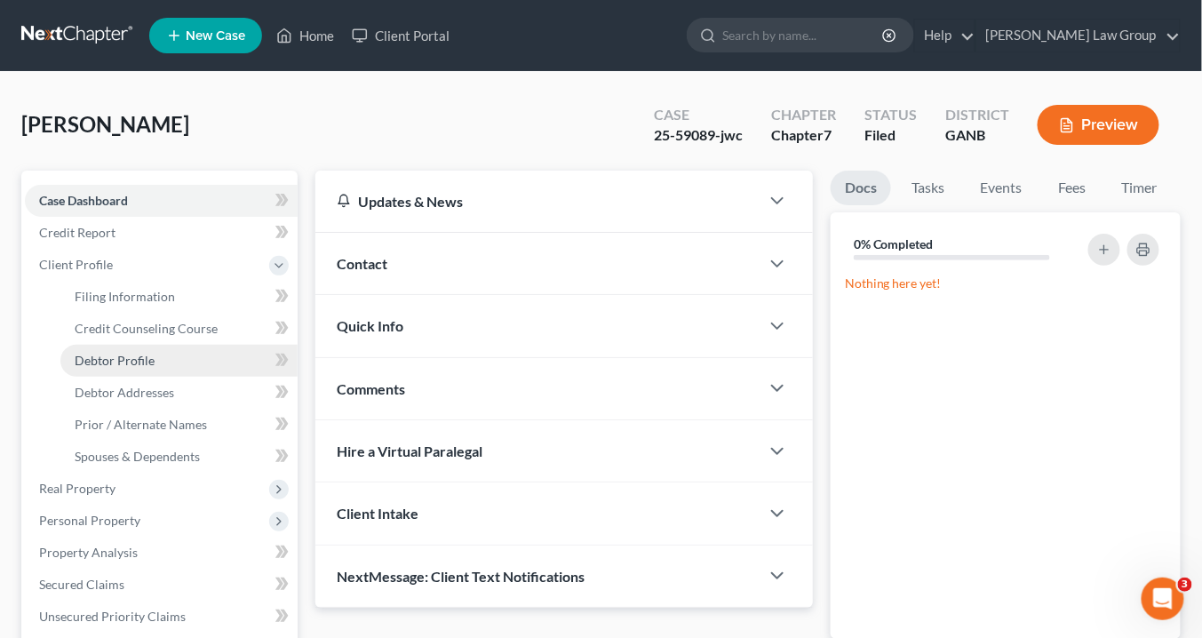
click at [100, 356] on span "Debtor Profile" at bounding box center [115, 360] width 80 height 15
select select "0"
select select "1"
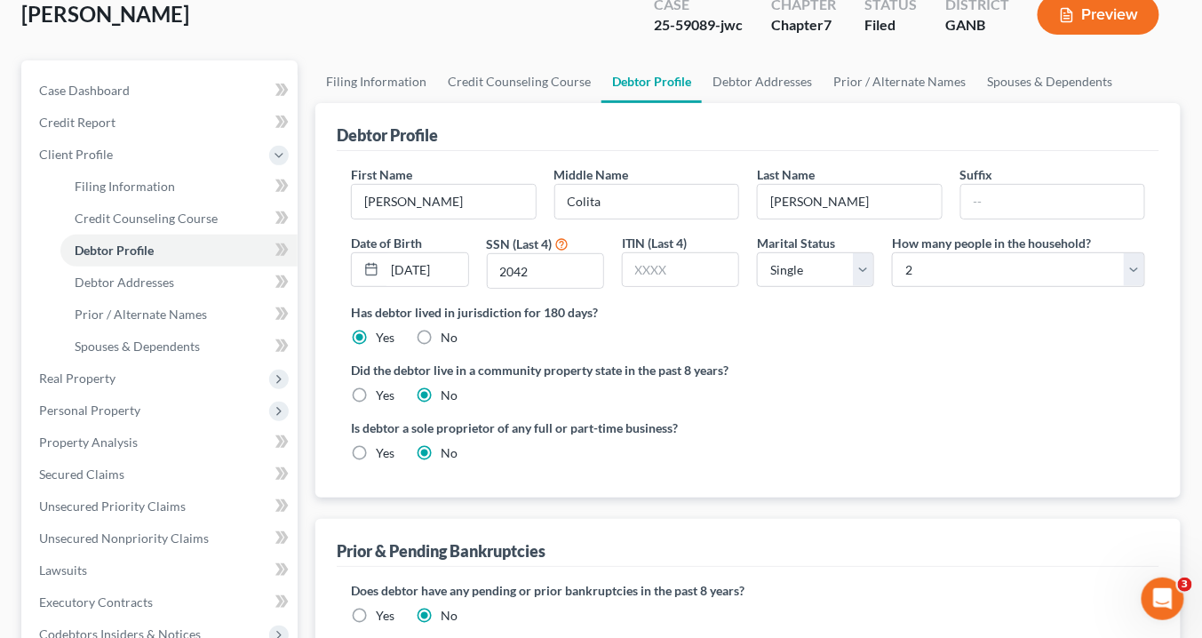
scroll to position [71, 0]
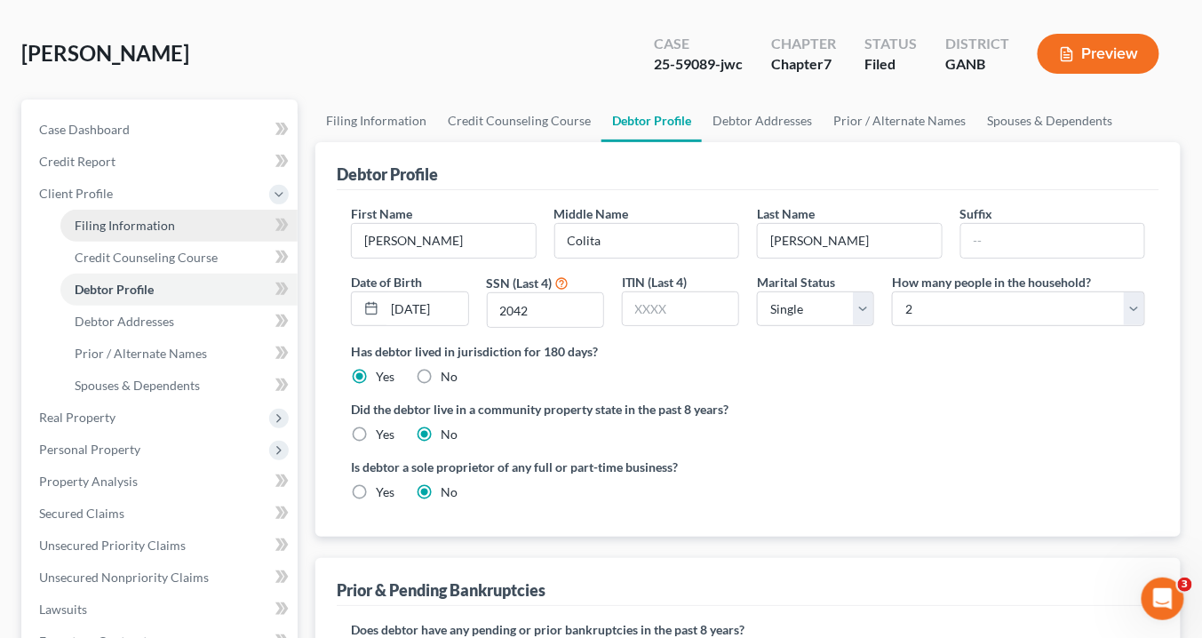
click at [136, 219] on span "Filing Information" at bounding box center [125, 225] width 100 height 15
select select "1"
select select "0"
select select "19"
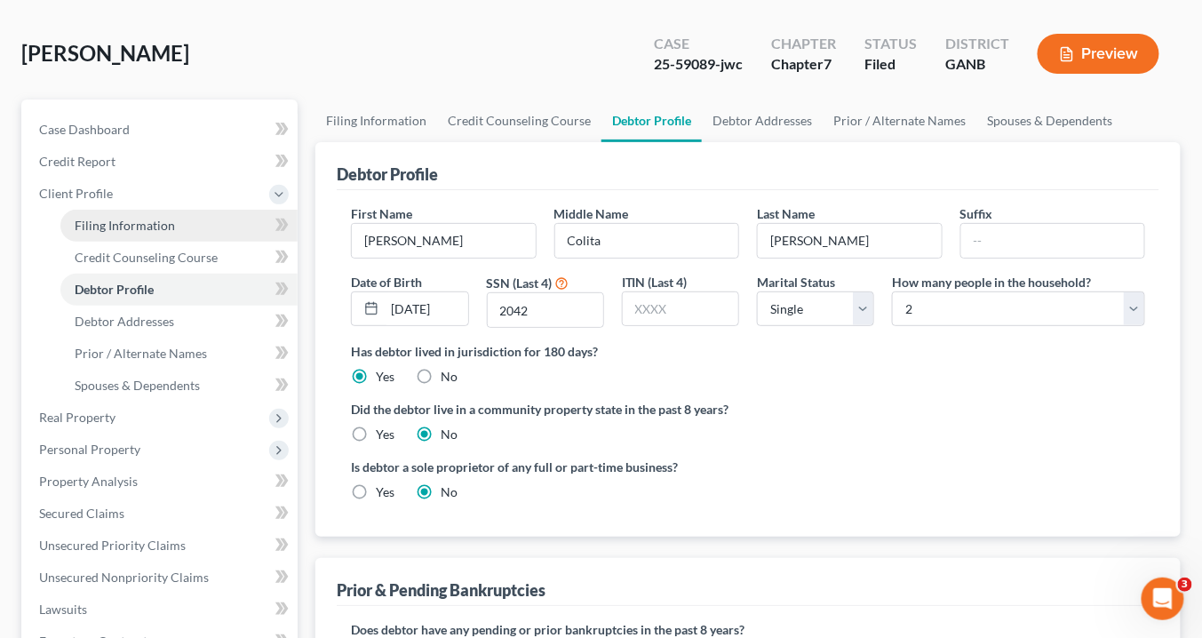
select select "10"
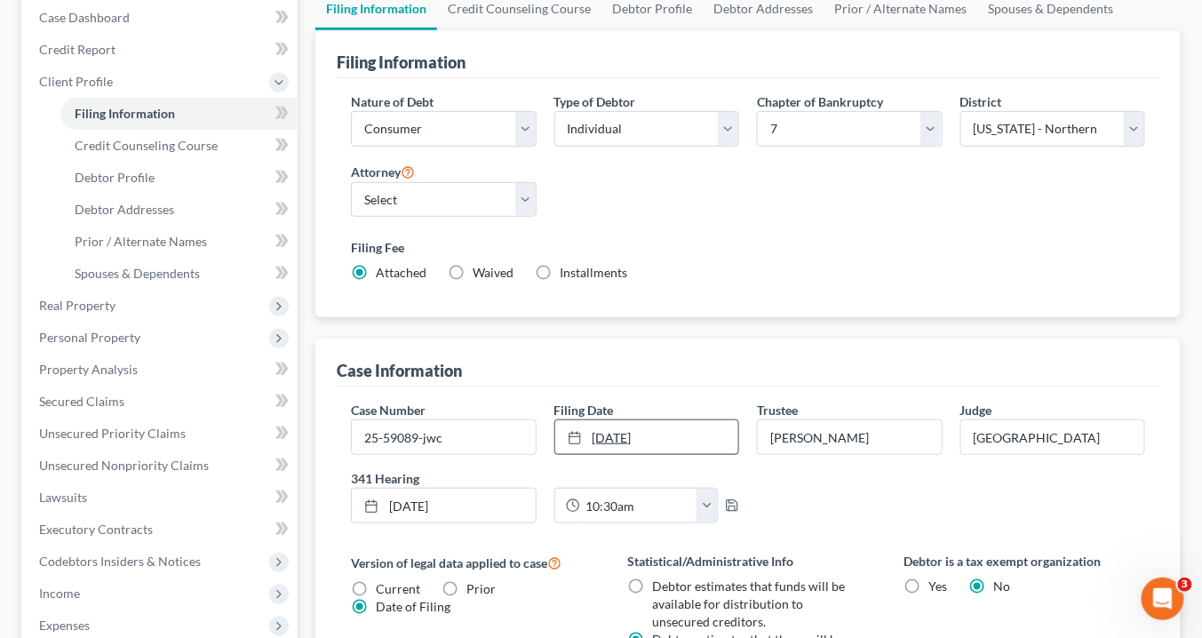
scroll to position [284, 0]
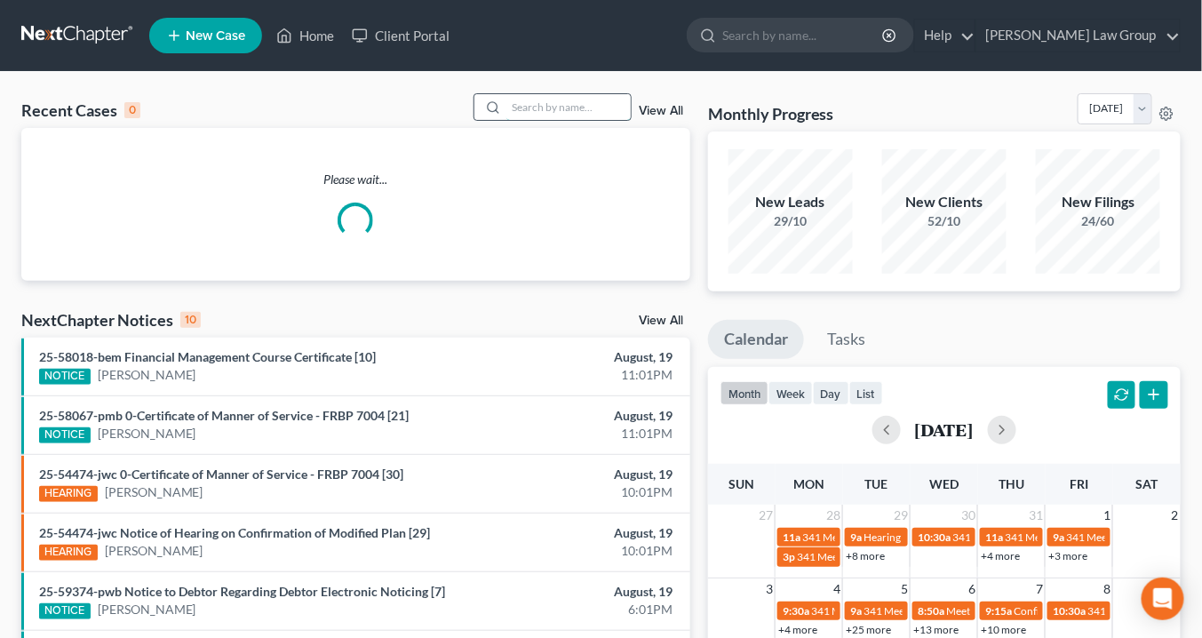
click at [549, 106] on input "search" at bounding box center [568, 107] width 124 height 26
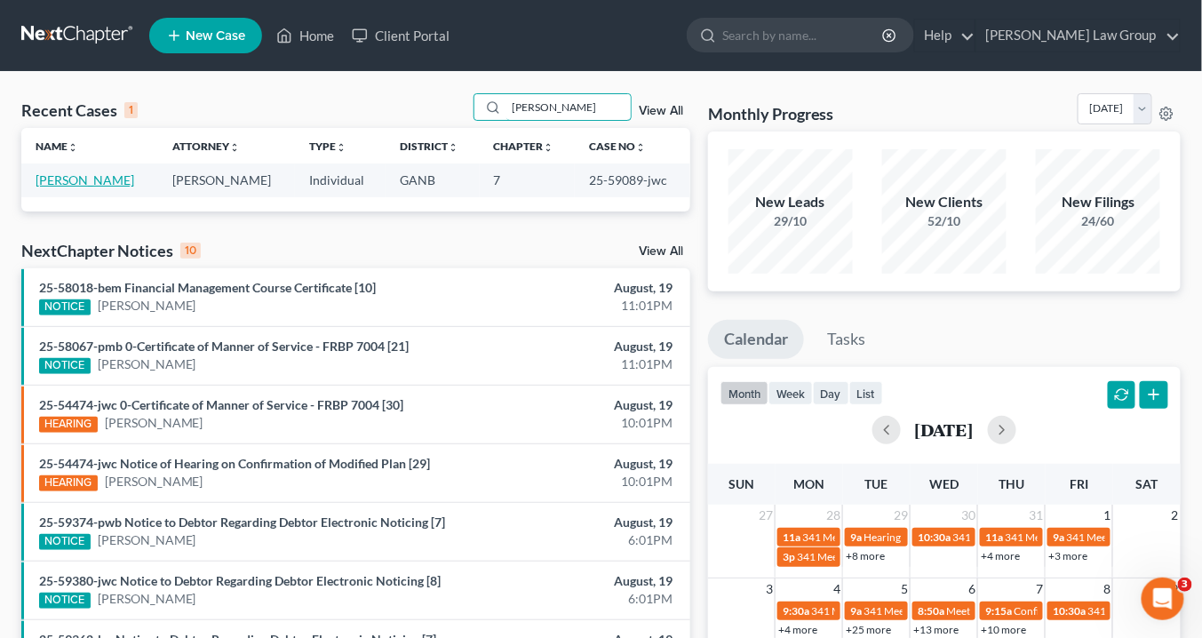
type input "[PERSON_NAME]"
click at [102, 179] on link "[PERSON_NAME]" at bounding box center [85, 179] width 99 height 15
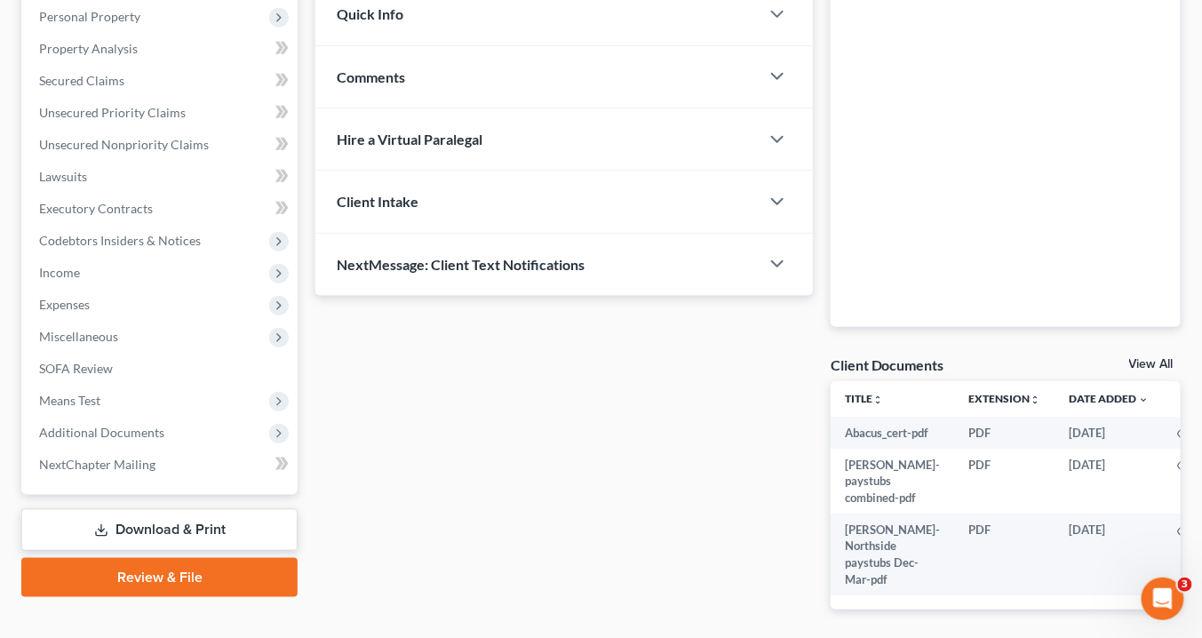
scroll to position [355, 0]
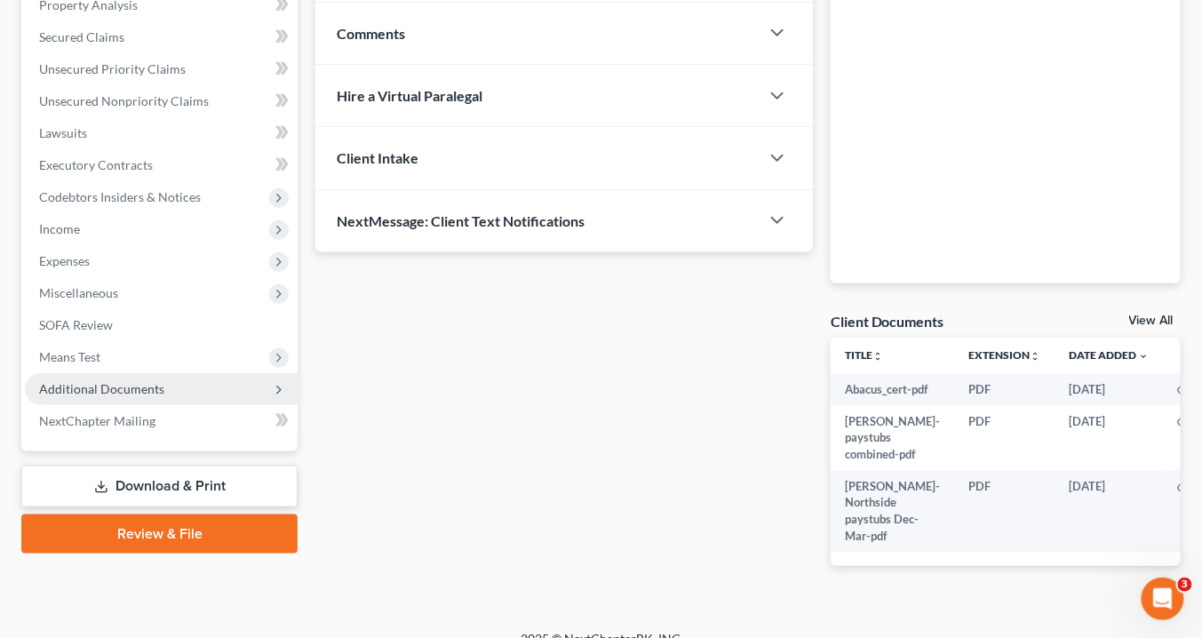
click at [97, 385] on span "Additional Documents" at bounding box center [101, 388] width 125 height 15
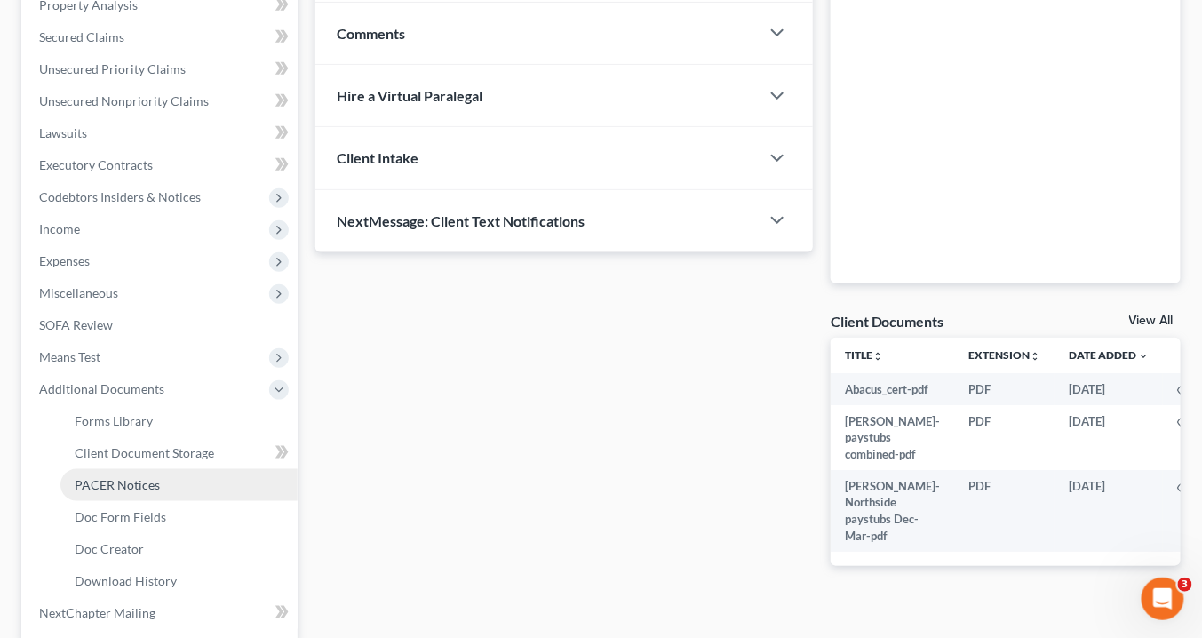
click at [136, 481] on span "PACER Notices" at bounding box center [117, 484] width 85 height 15
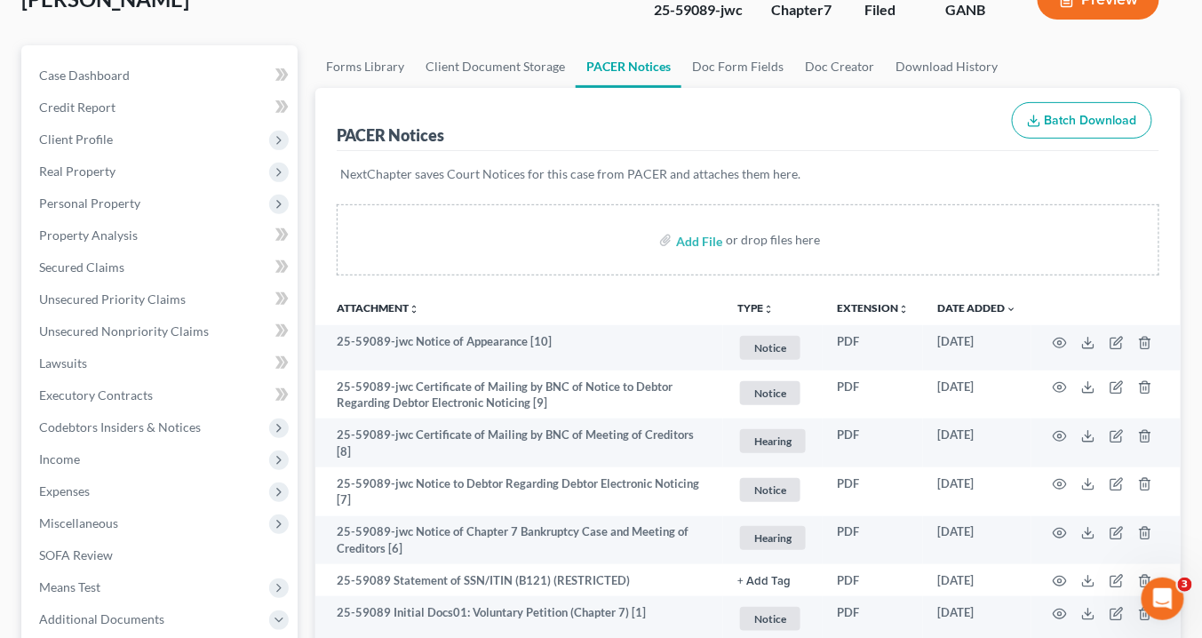
scroll to position [213, 0]
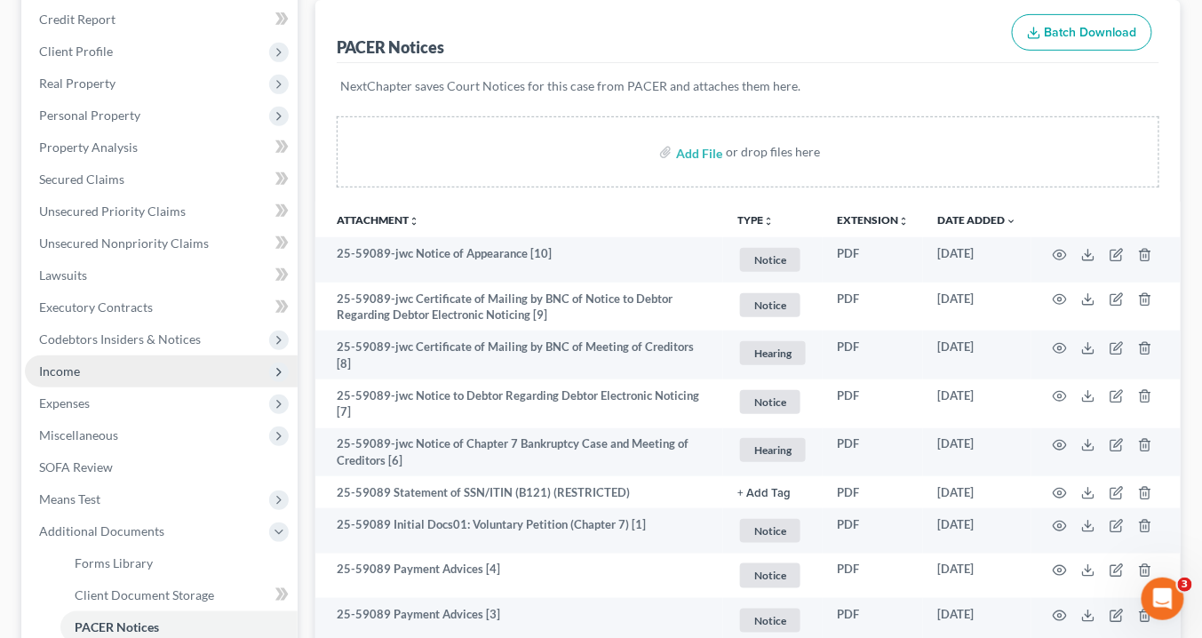
click at [104, 374] on span "Income" at bounding box center [161, 371] width 273 height 32
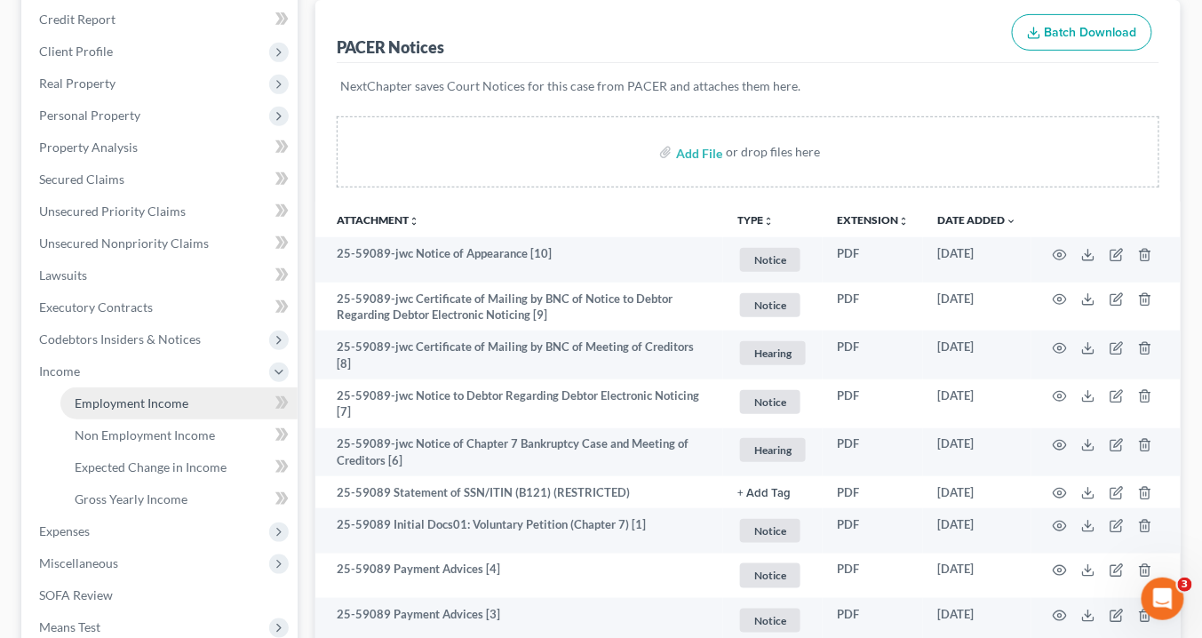
click at [107, 402] on span "Employment Income" at bounding box center [132, 402] width 114 height 15
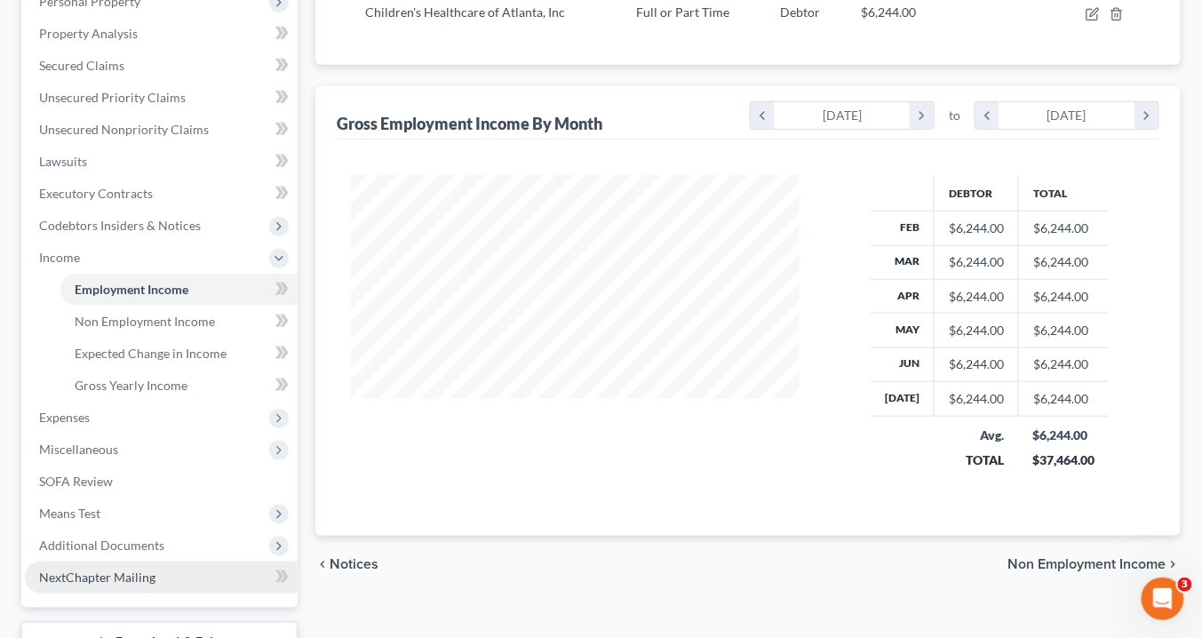
scroll to position [393, 0]
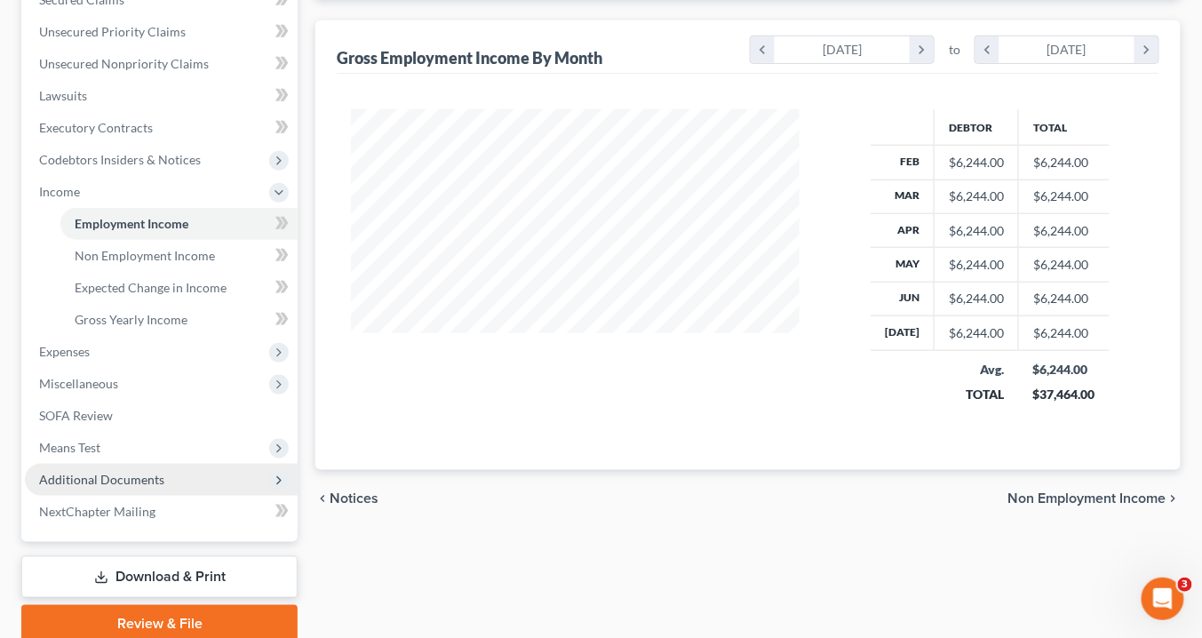
click at [114, 479] on span "Additional Documents" at bounding box center [101, 479] width 125 height 15
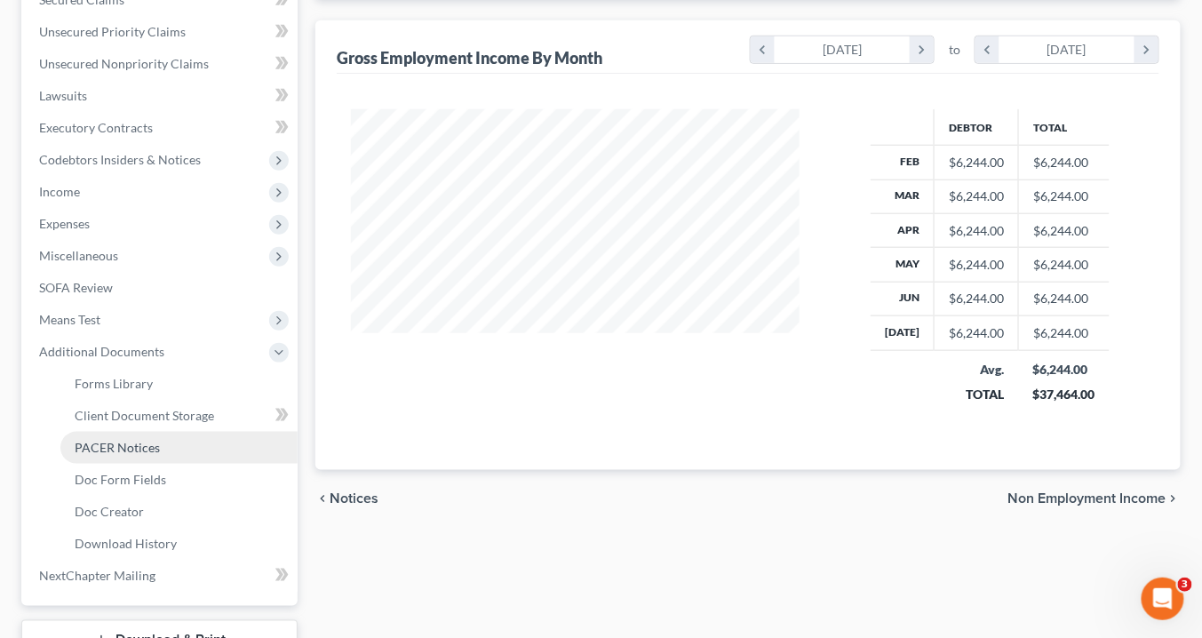
click at [155, 440] on span "PACER Notices" at bounding box center [117, 447] width 85 height 15
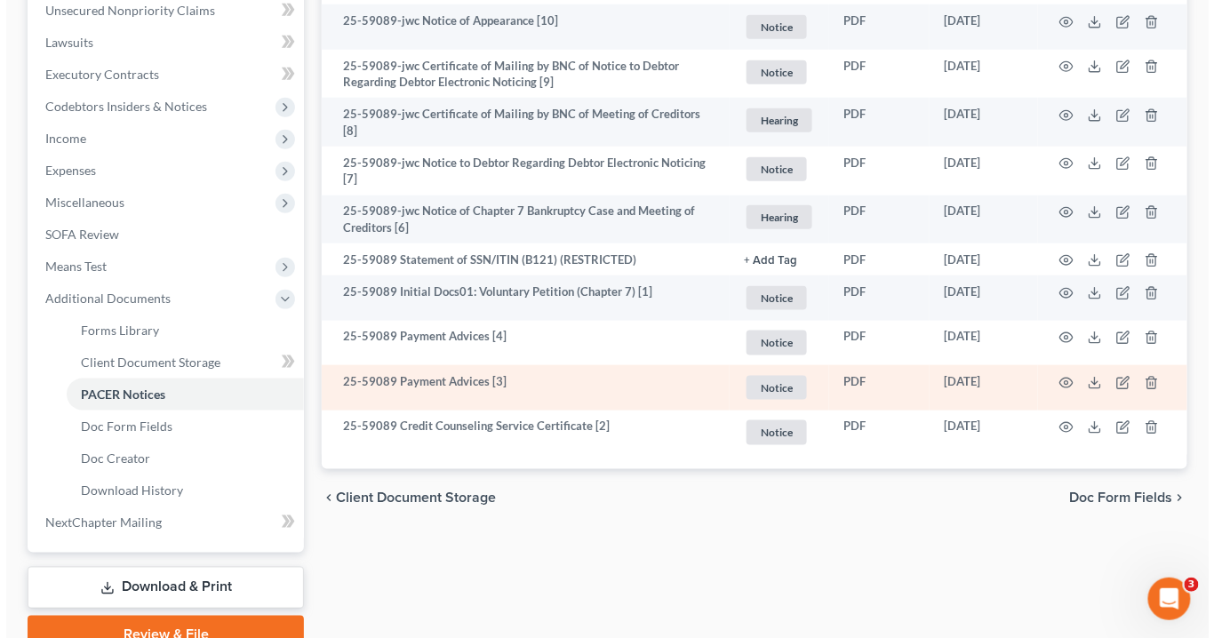
scroll to position [457, 0]
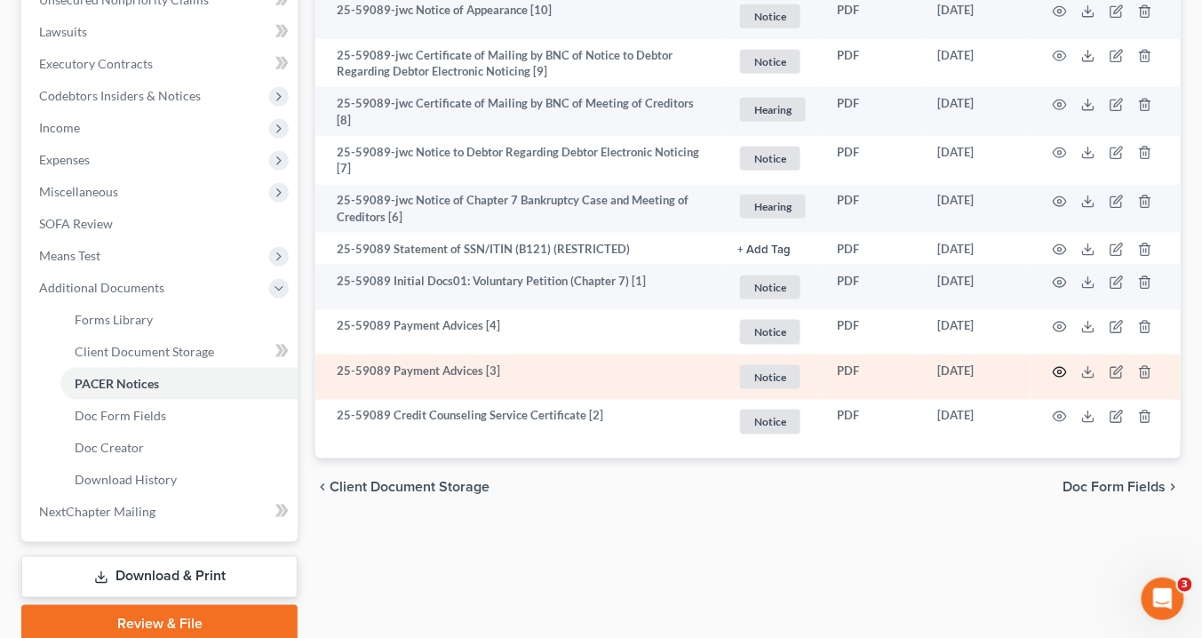
click at [1060, 365] on icon "button" at bounding box center [1060, 372] width 14 height 14
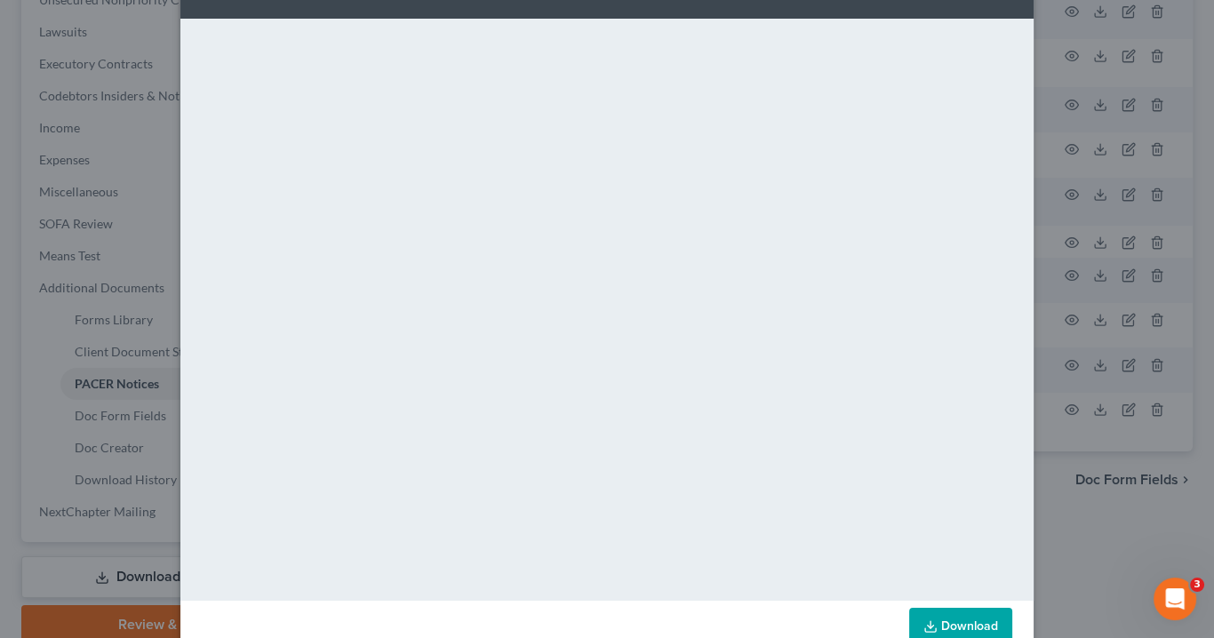
scroll to position [0, 0]
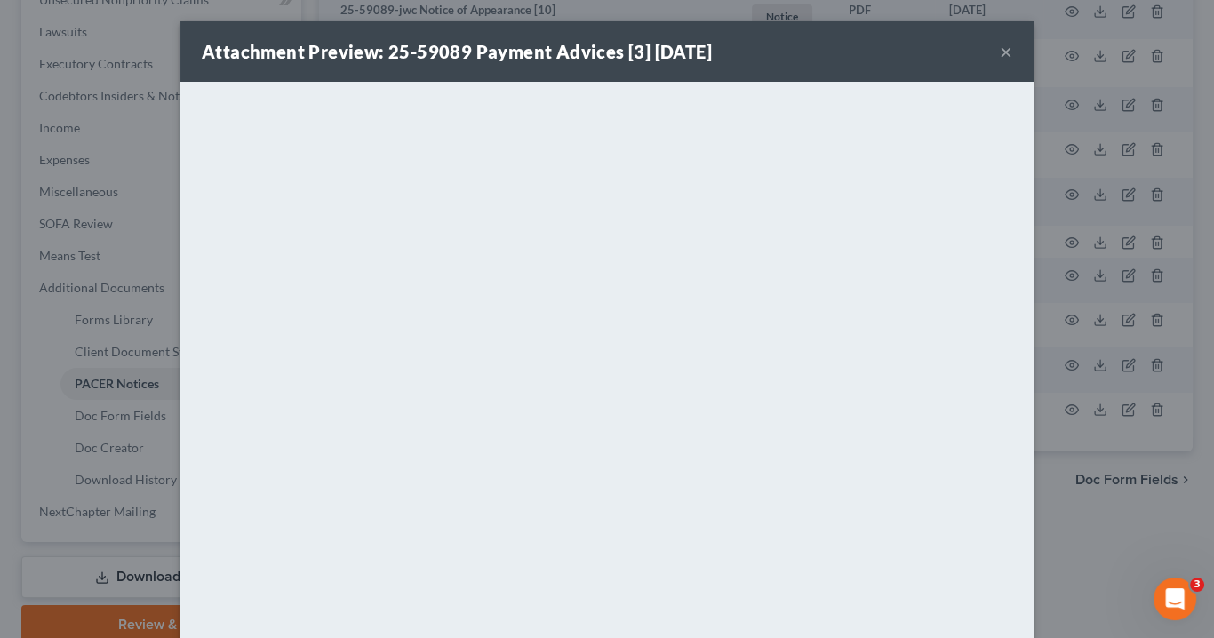
click at [1000, 53] on button "×" at bounding box center [1006, 51] width 12 height 21
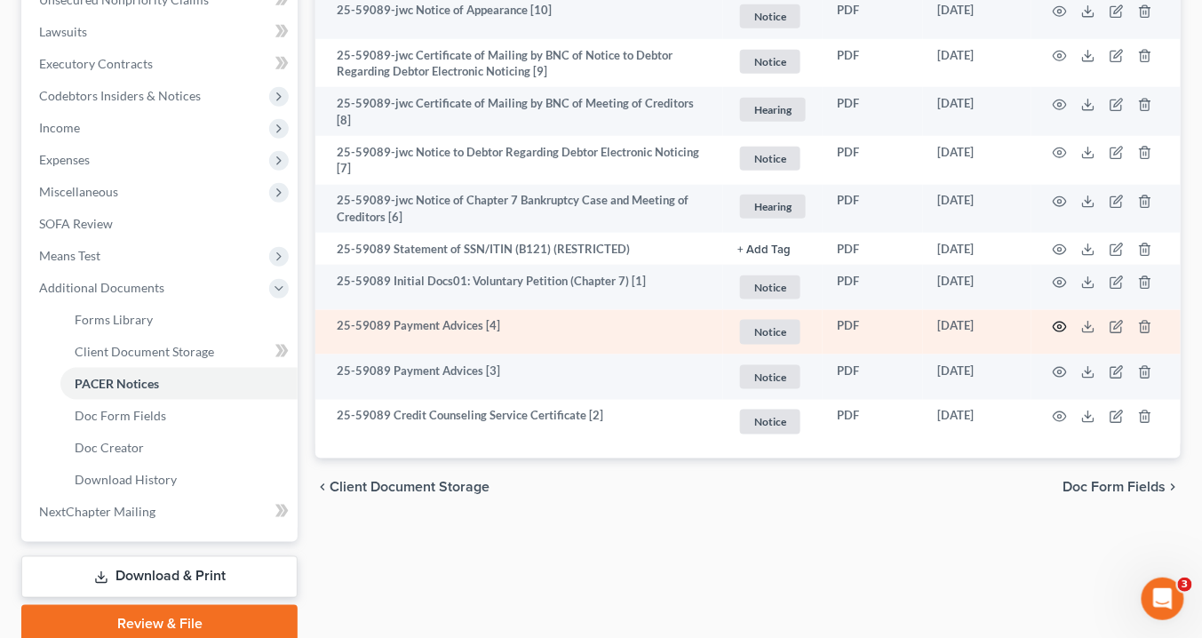
click at [1065, 323] on icon "button" at bounding box center [1060, 328] width 13 height 10
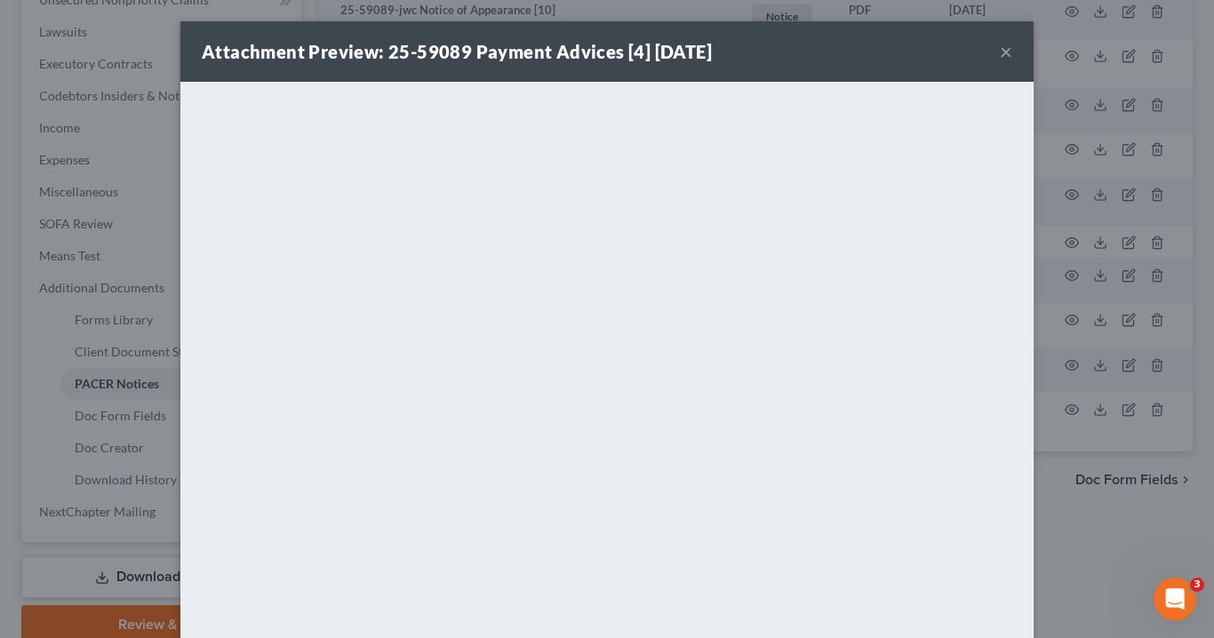
click at [1003, 48] on button "×" at bounding box center [1006, 51] width 12 height 21
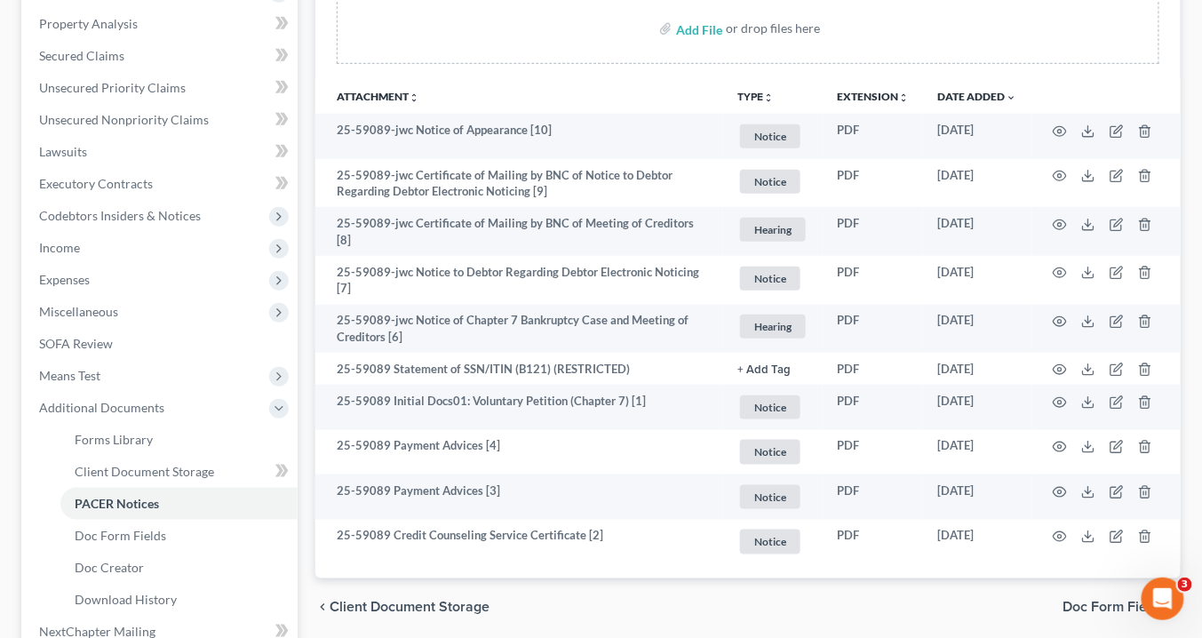
scroll to position [243, 0]
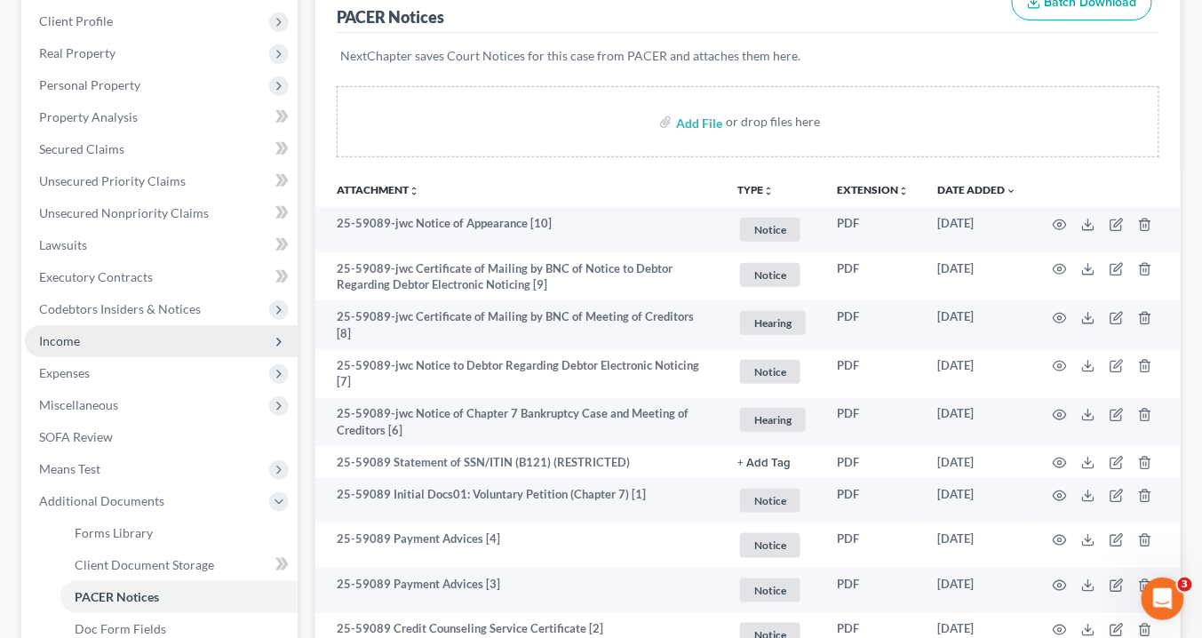
click at [65, 334] on span "Income" at bounding box center [59, 340] width 41 height 15
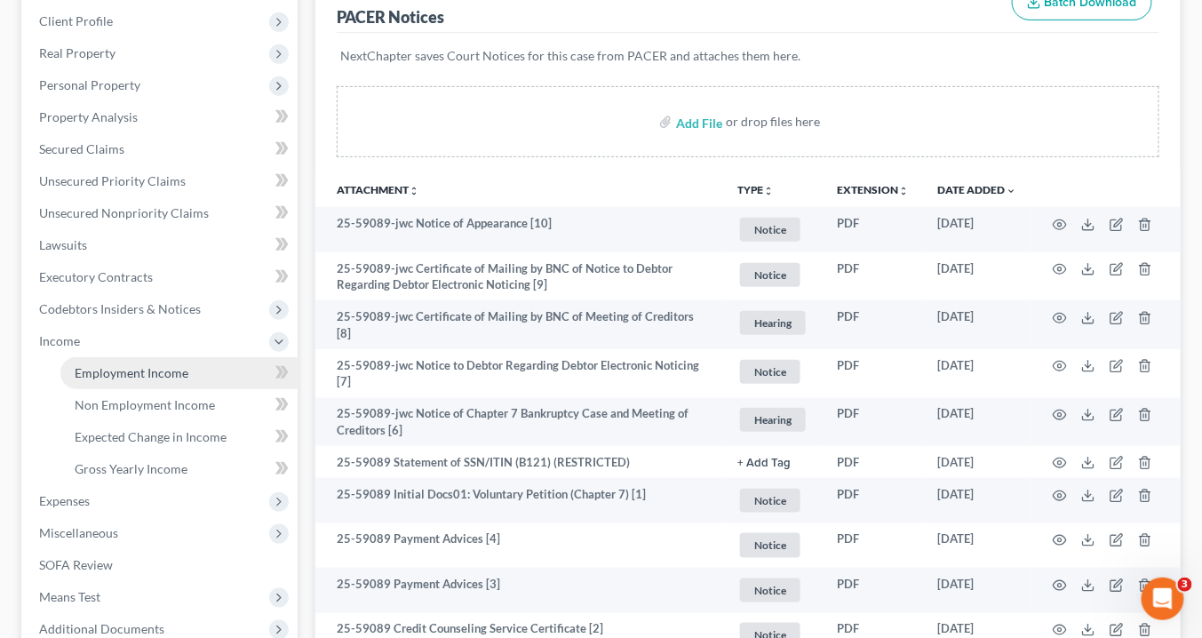
click at [102, 373] on span "Employment Income" at bounding box center [132, 372] width 114 height 15
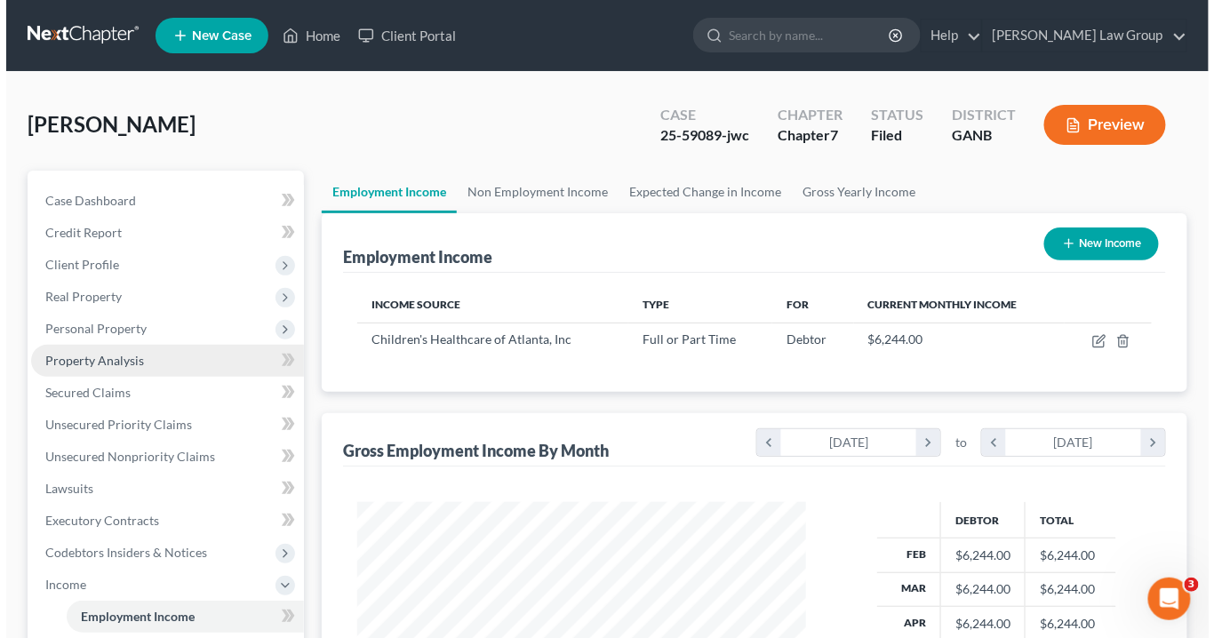
scroll to position [315, 484]
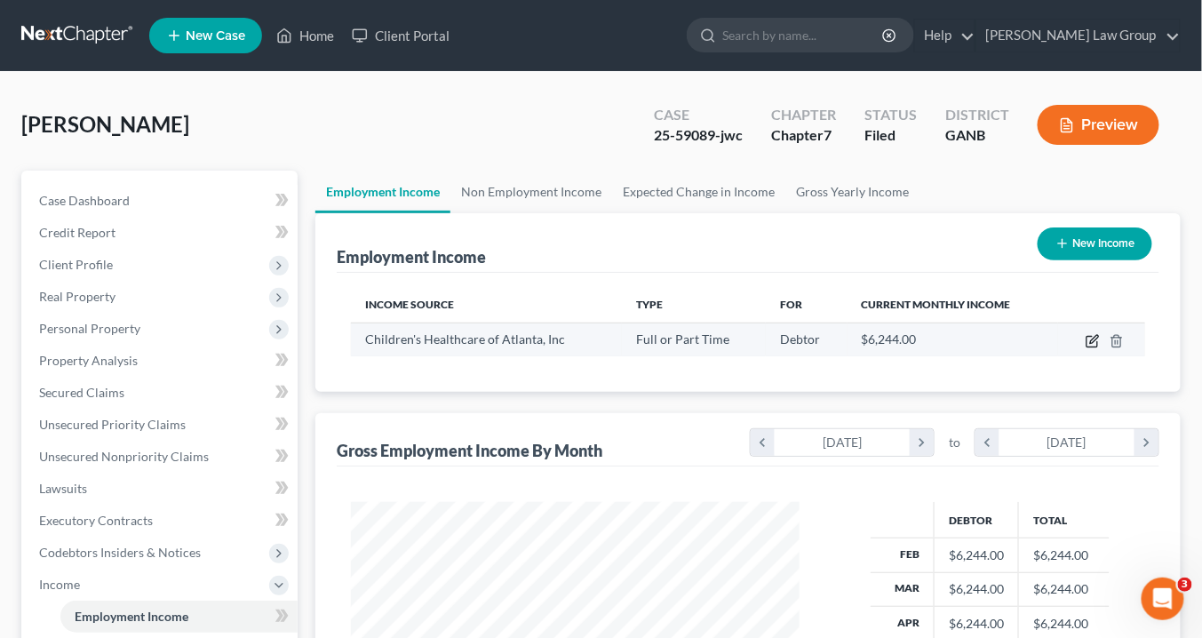
click at [1093, 334] on icon "button" at bounding box center [1093, 341] width 14 height 14
select select "0"
select select "10"
select select "0"
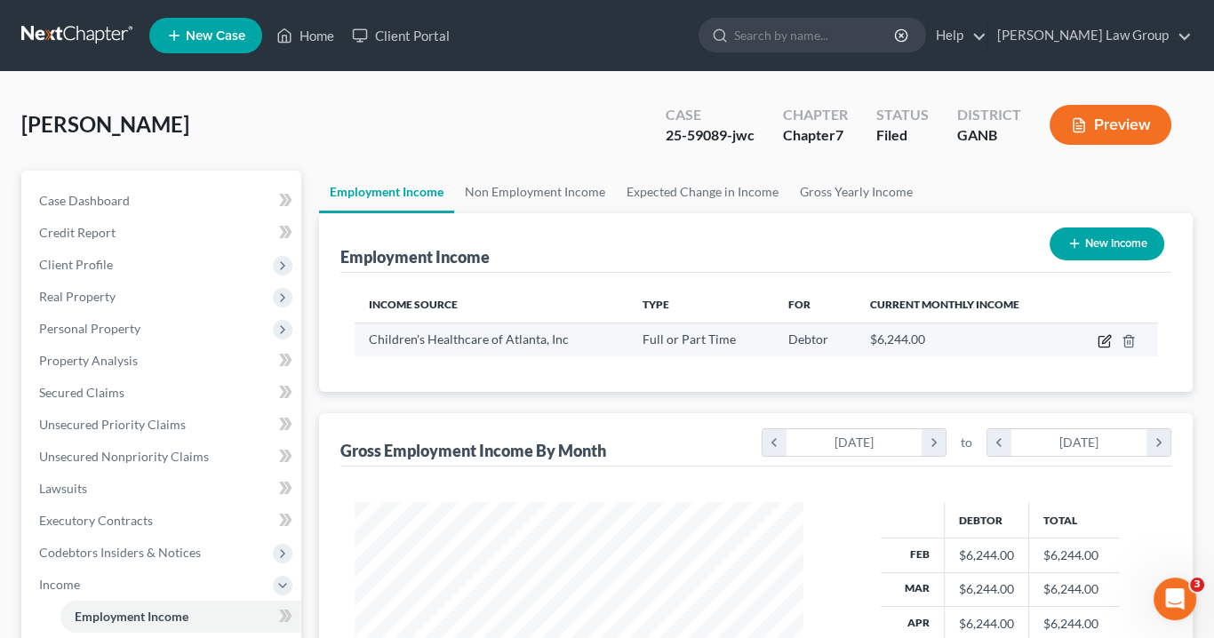
scroll to position [315, 489]
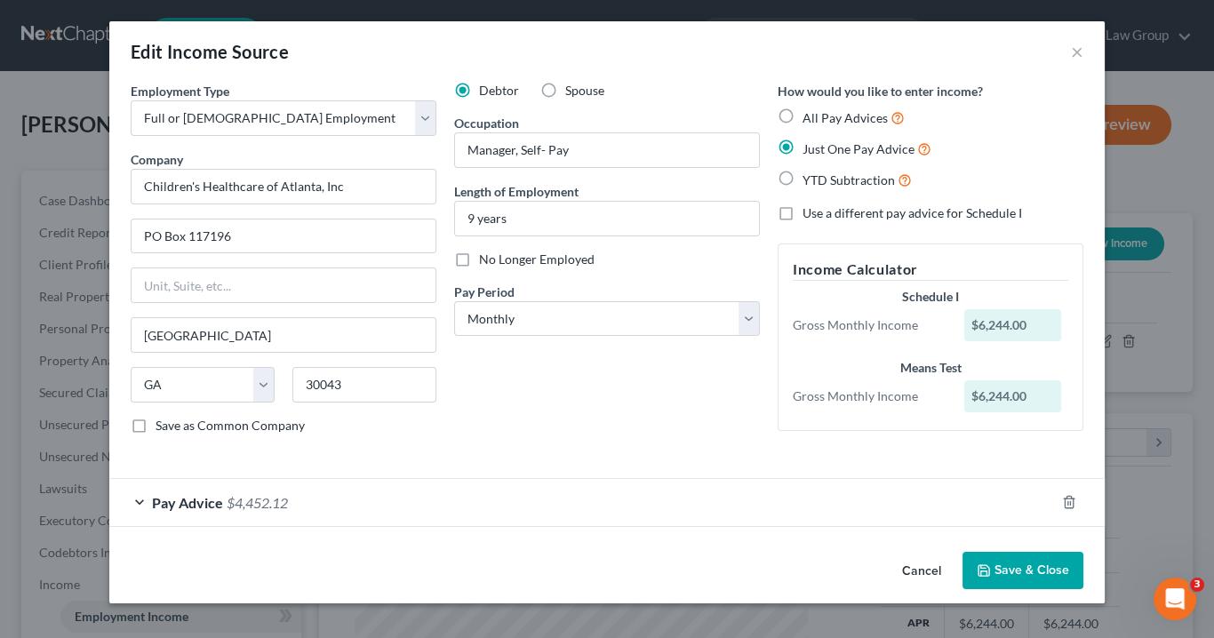
click at [145, 490] on div "Pay Advice $4,452.12" at bounding box center [581, 502] width 945 height 47
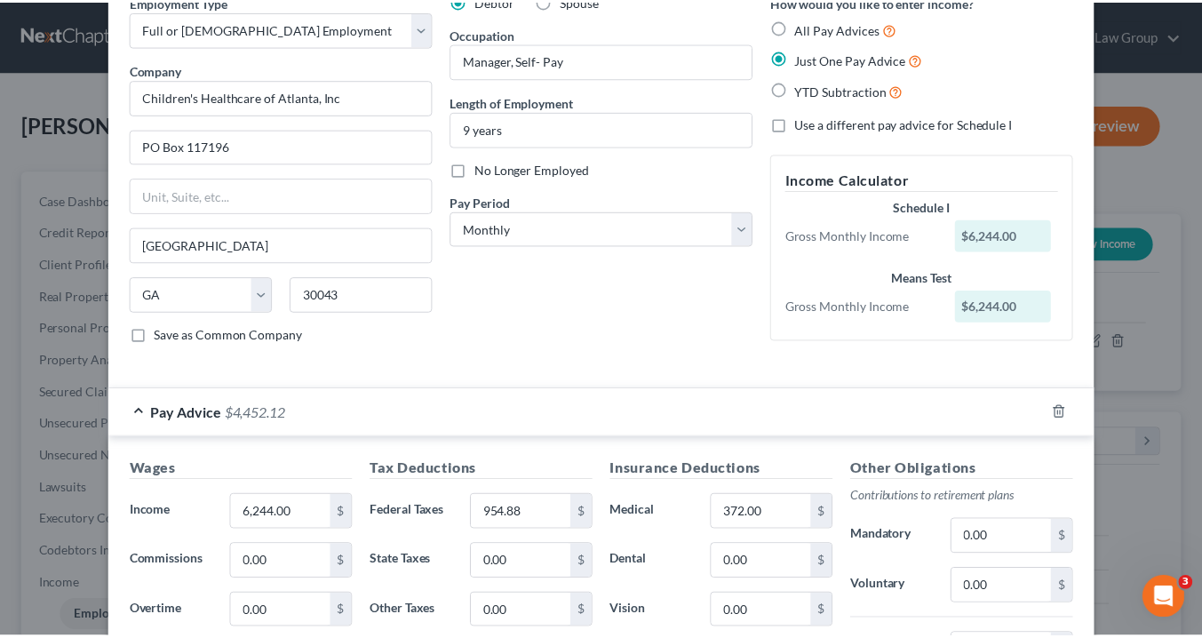
scroll to position [0, 0]
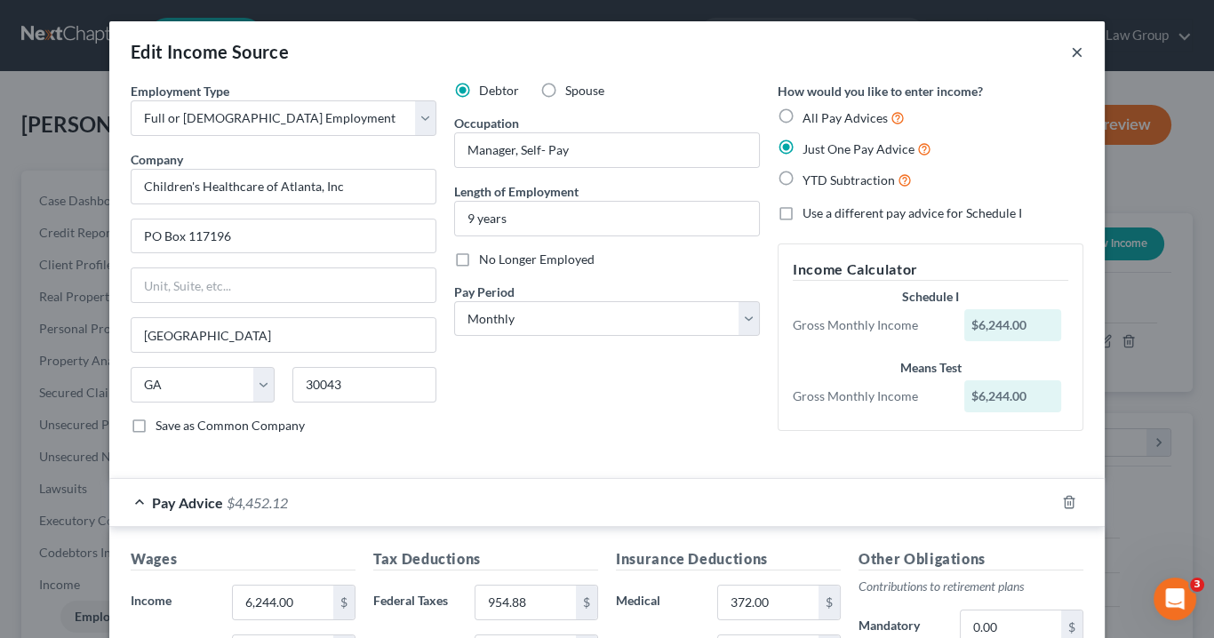
click at [1076, 54] on button "×" at bounding box center [1077, 51] width 12 height 21
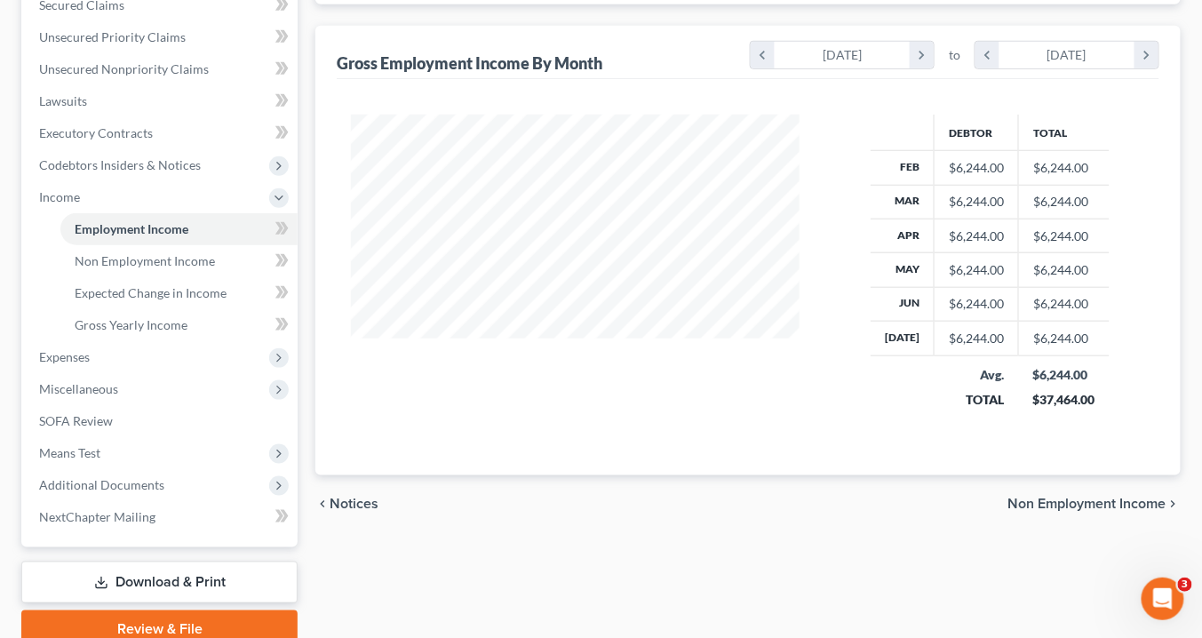
scroll to position [464, 0]
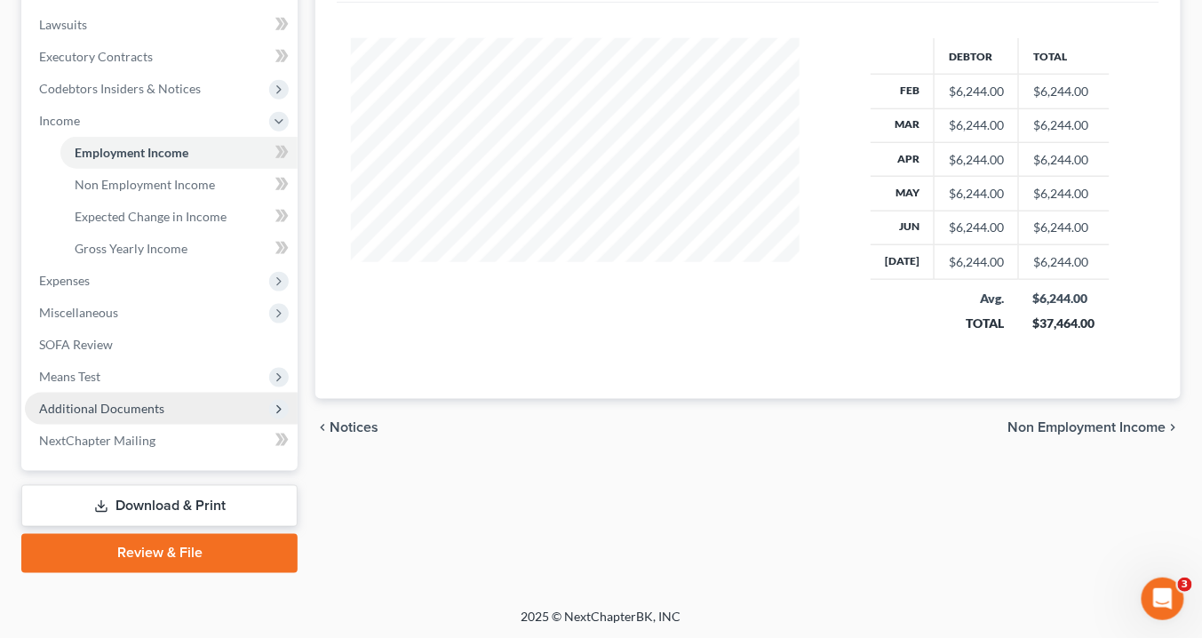
click at [175, 397] on span "Additional Documents" at bounding box center [161, 409] width 273 height 32
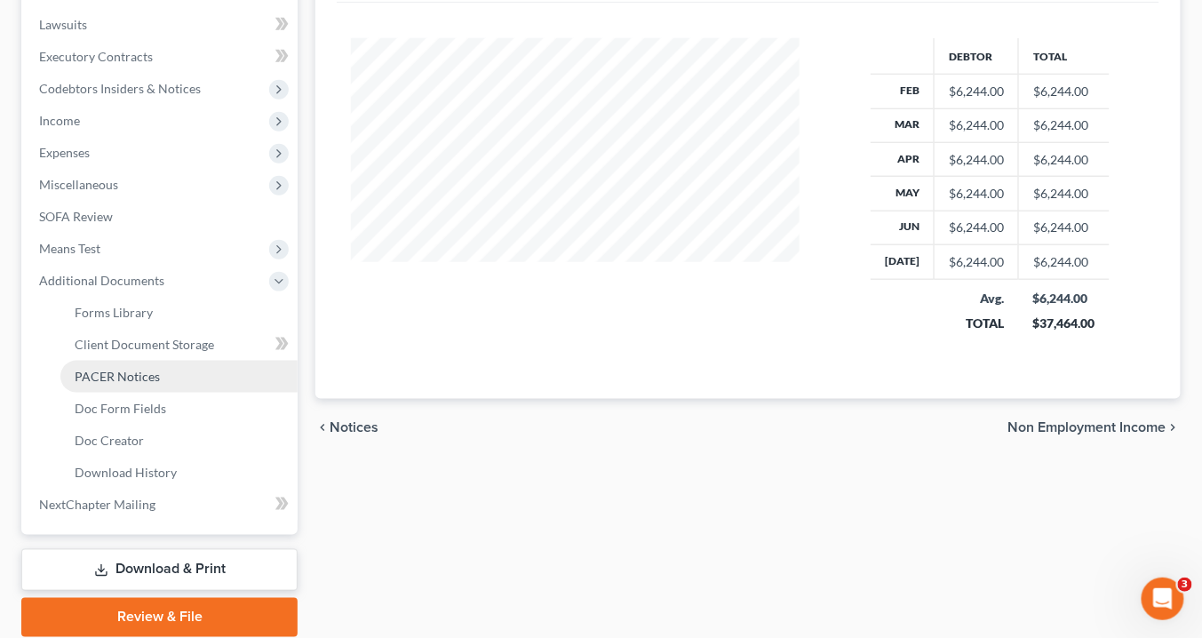
click at [171, 383] on link "PACER Notices" at bounding box center [178, 377] width 237 height 32
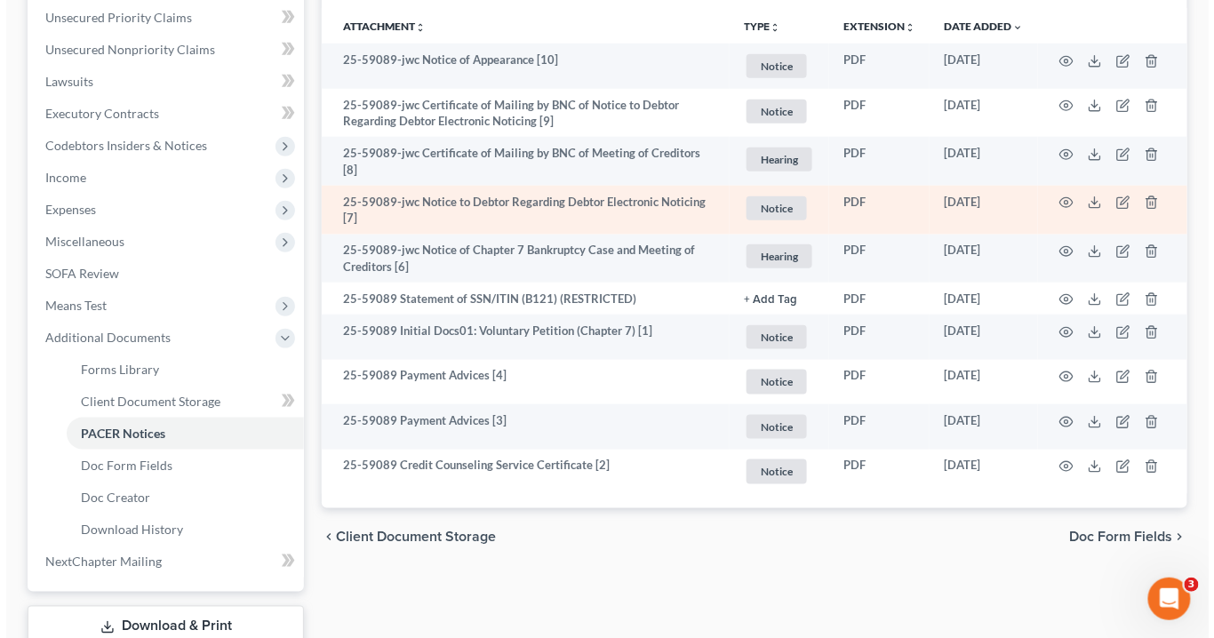
scroll to position [498, 0]
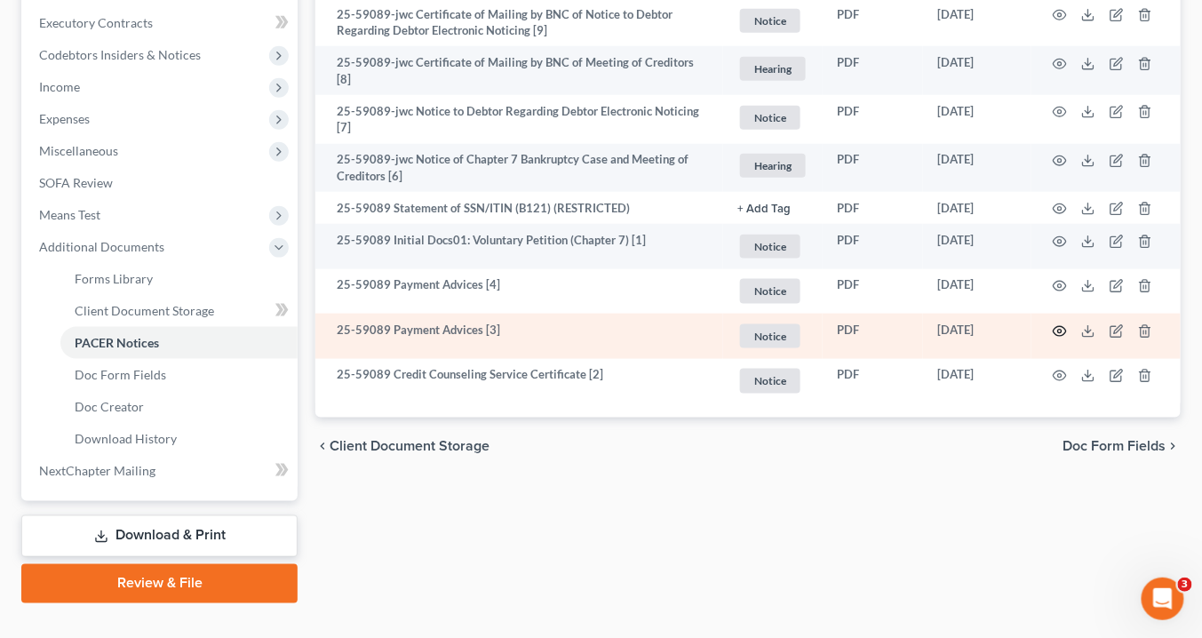
click at [1063, 326] on icon "button" at bounding box center [1060, 331] width 13 height 10
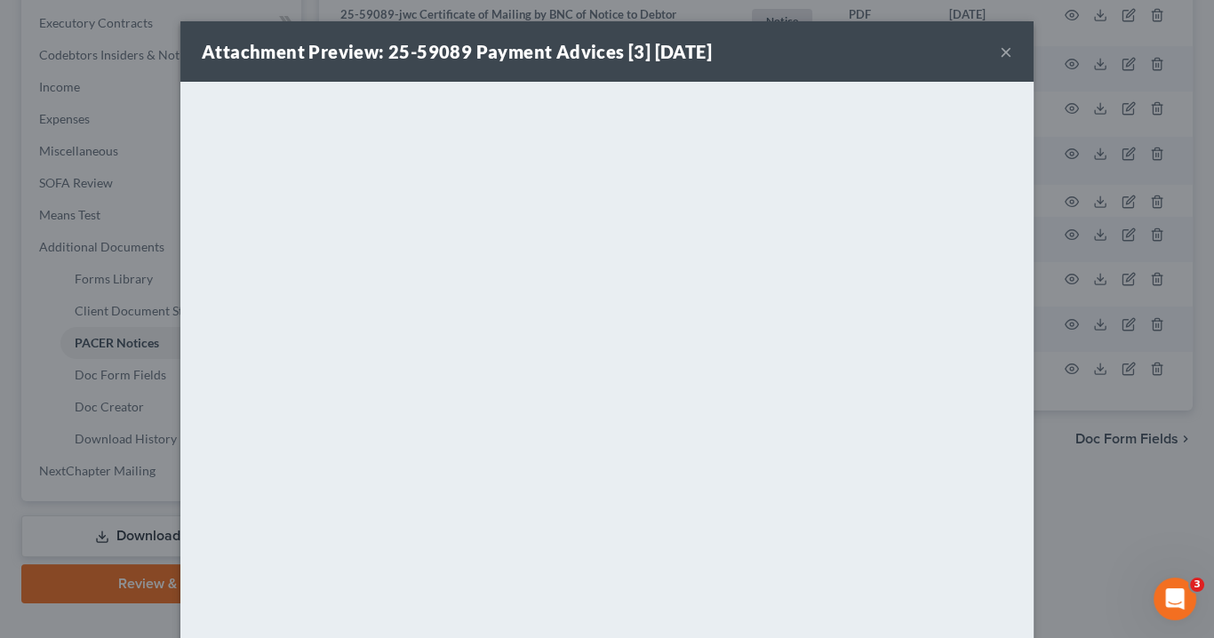
click at [1000, 54] on button "×" at bounding box center [1006, 51] width 12 height 21
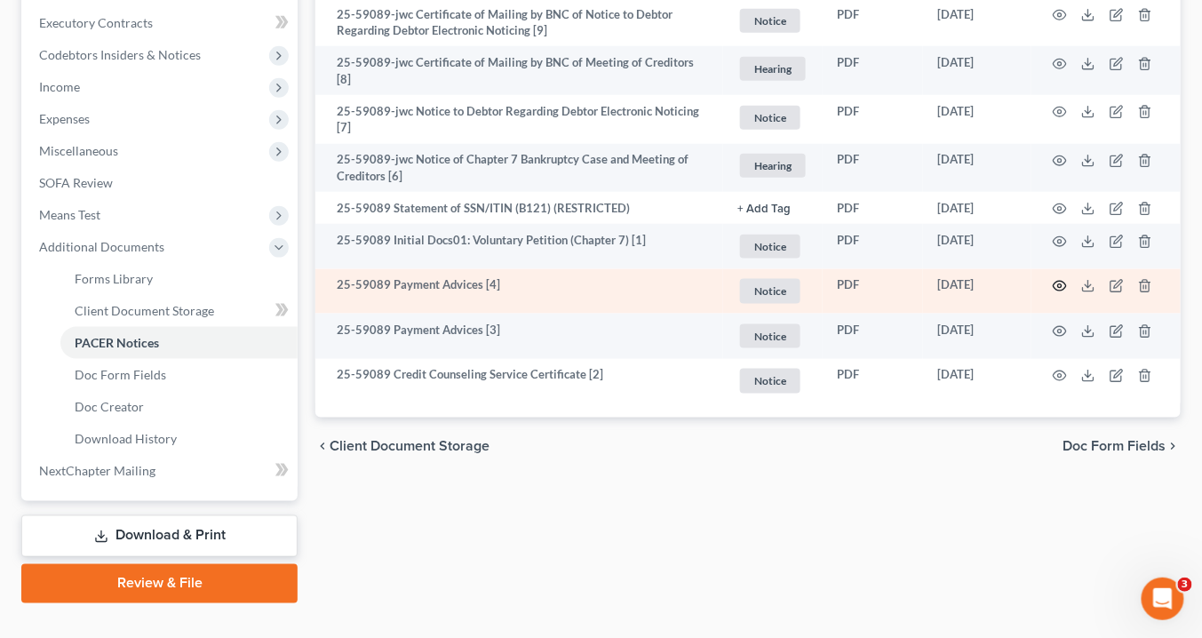
click at [1057, 281] on icon "button" at bounding box center [1060, 286] width 14 height 14
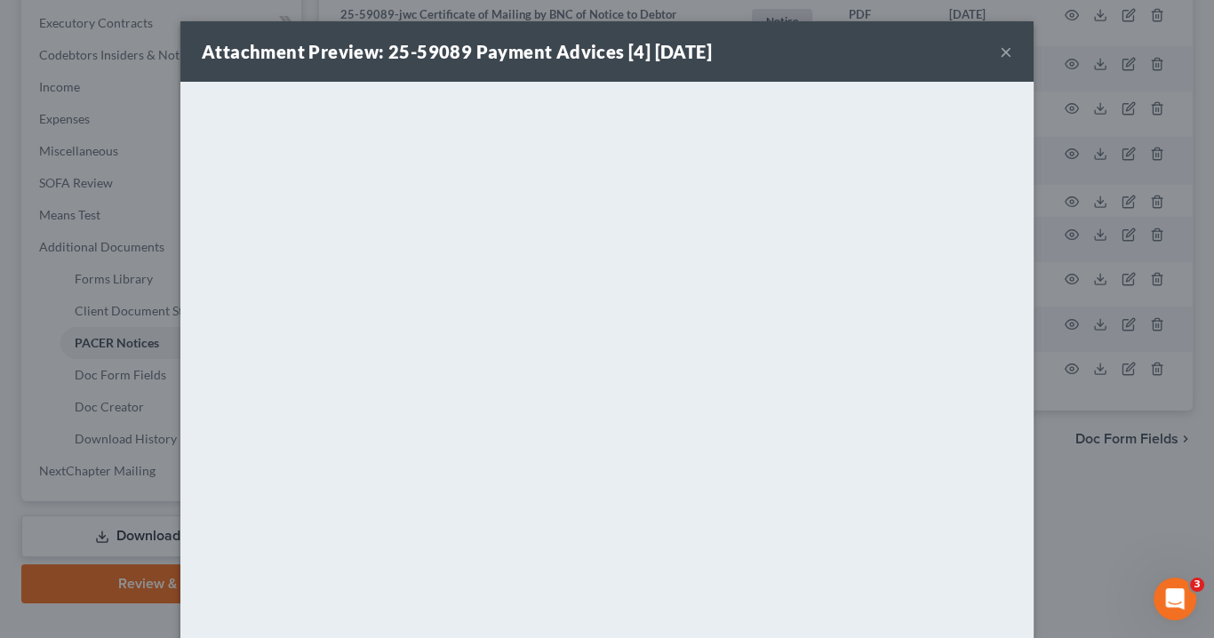
click at [1000, 52] on button "×" at bounding box center [1006, 51] width 12 height 21
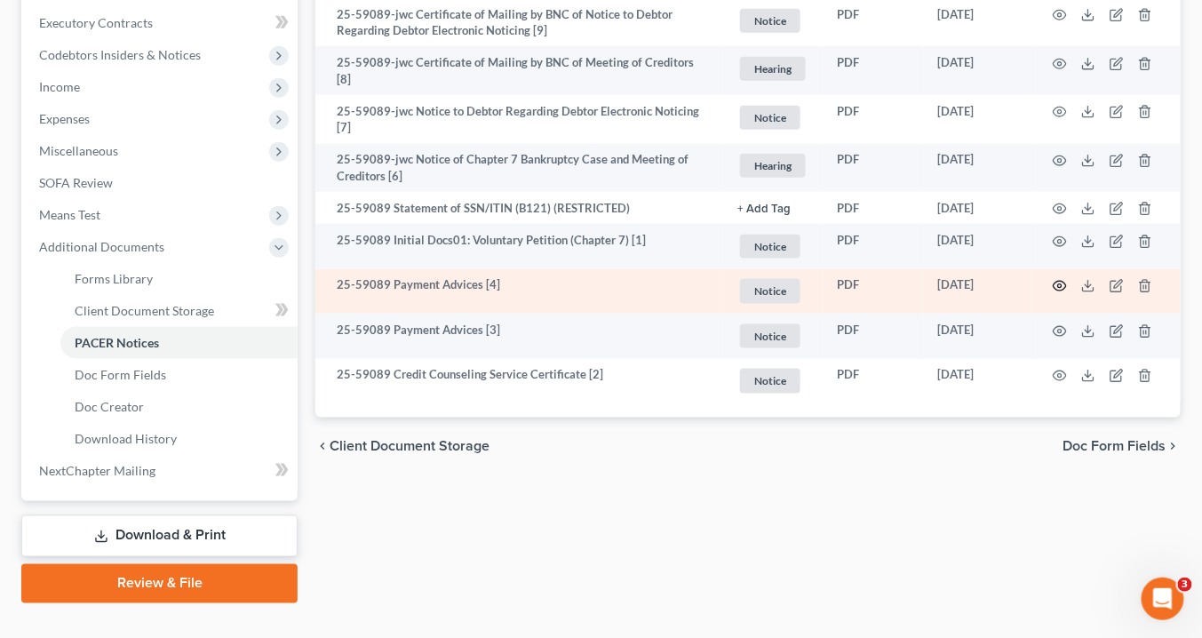
click at [1062, 284] on circle "button" at bounding box center [1060, 286] width 4 height 4
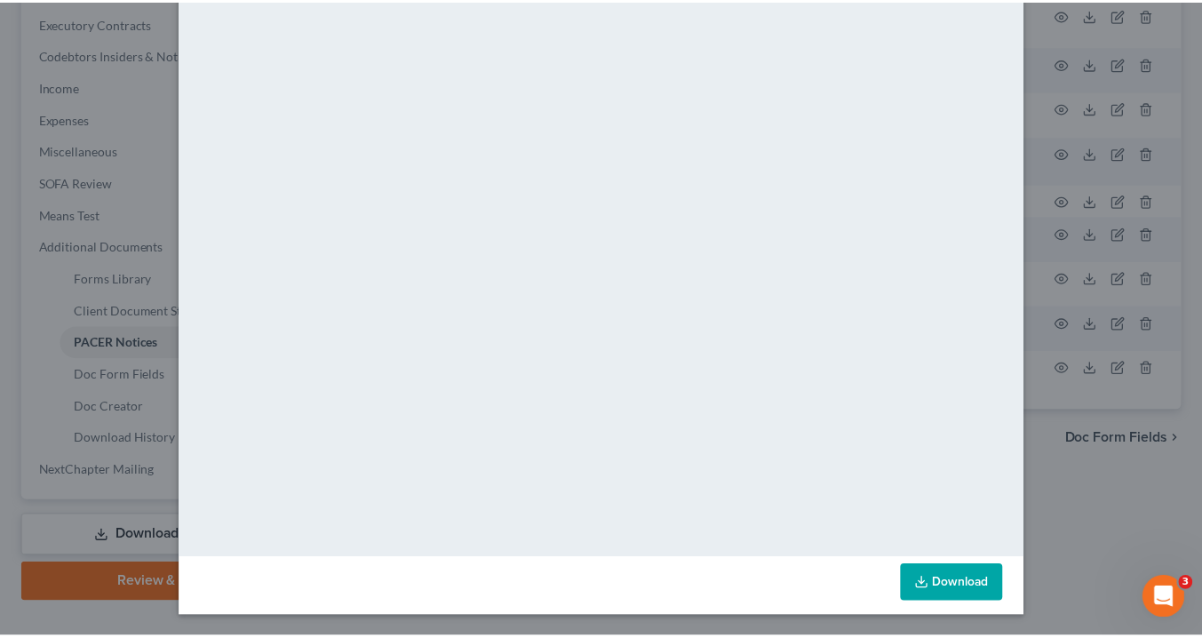
scroll to position [0, 0]
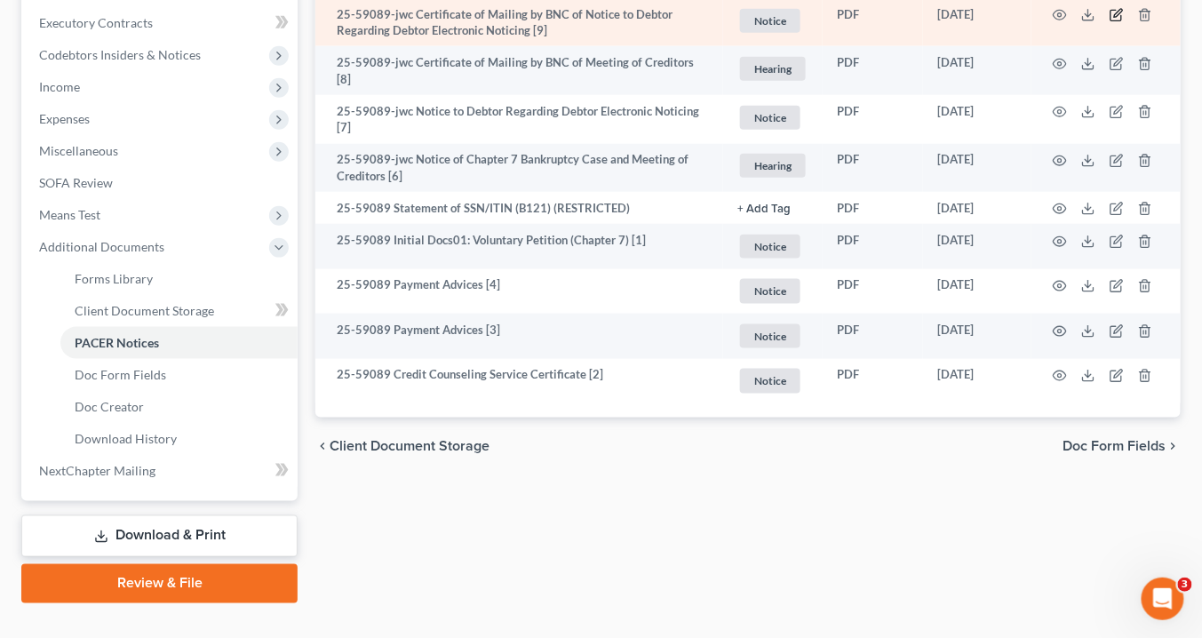
drag, startPoint x: 1203, startPoint y: 171, endPoint x: 1111, endPoint y: 15, distance: 181.6
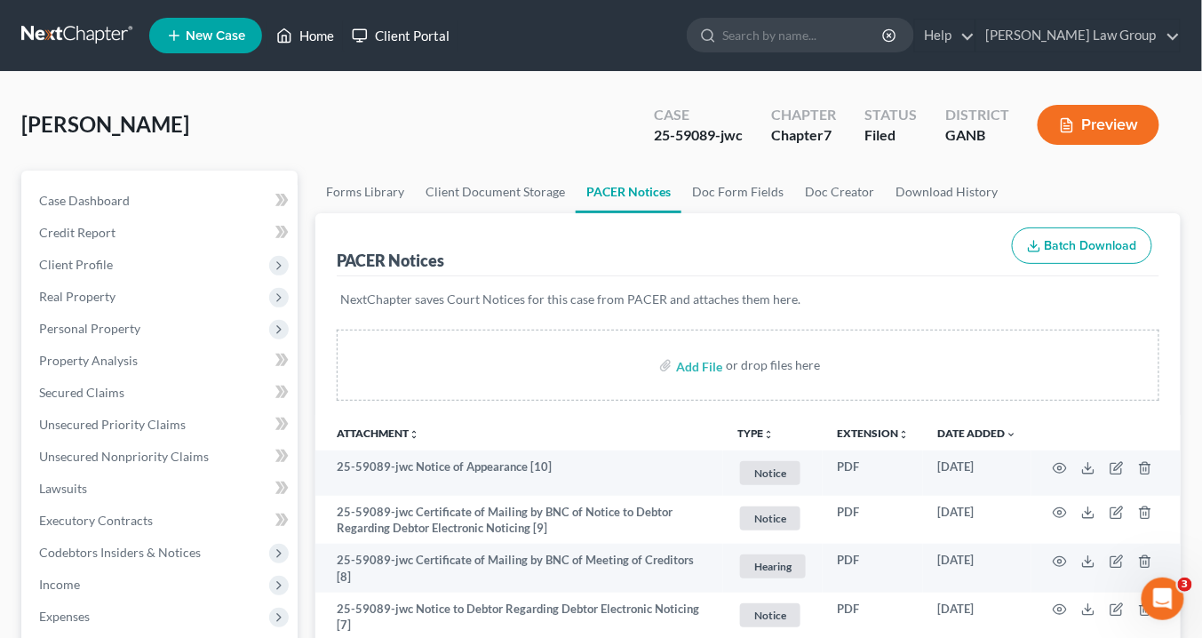
drag, startPoint x: 324, startPoint y: 36, endPoint x: 370, endPoint y: 44, distance: 46.7
click at [323, 36] on link "Home" at bounding box center [305, 36] width 76 height 32
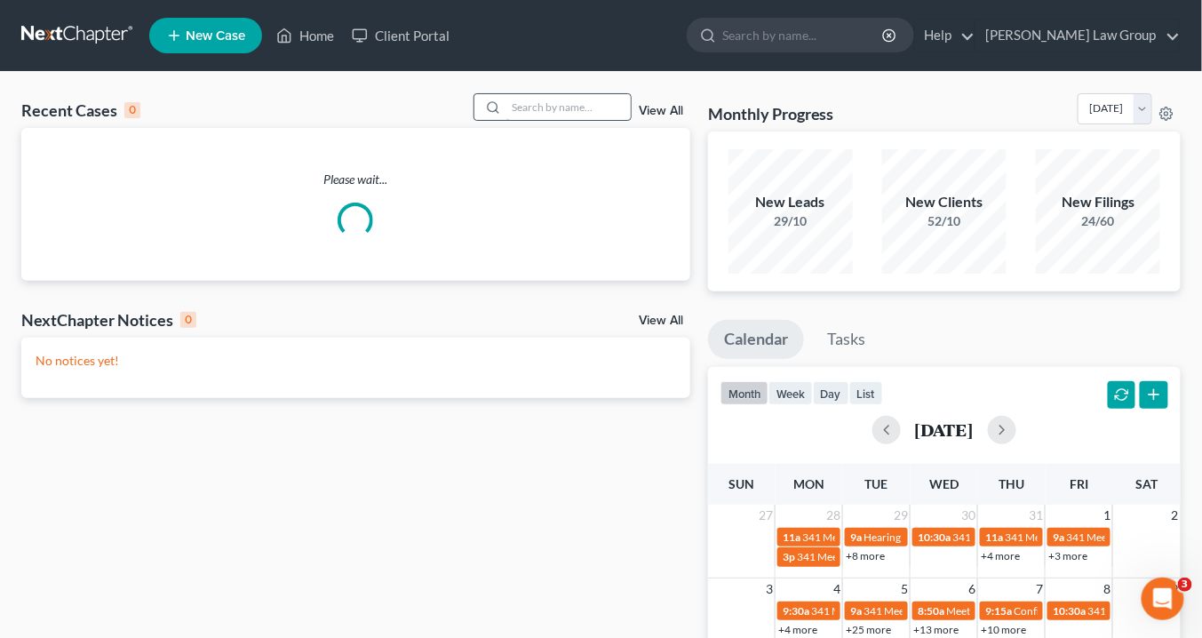
click at [547, 104] on input "search" at bounding box center [568, 107] width 124 height 26
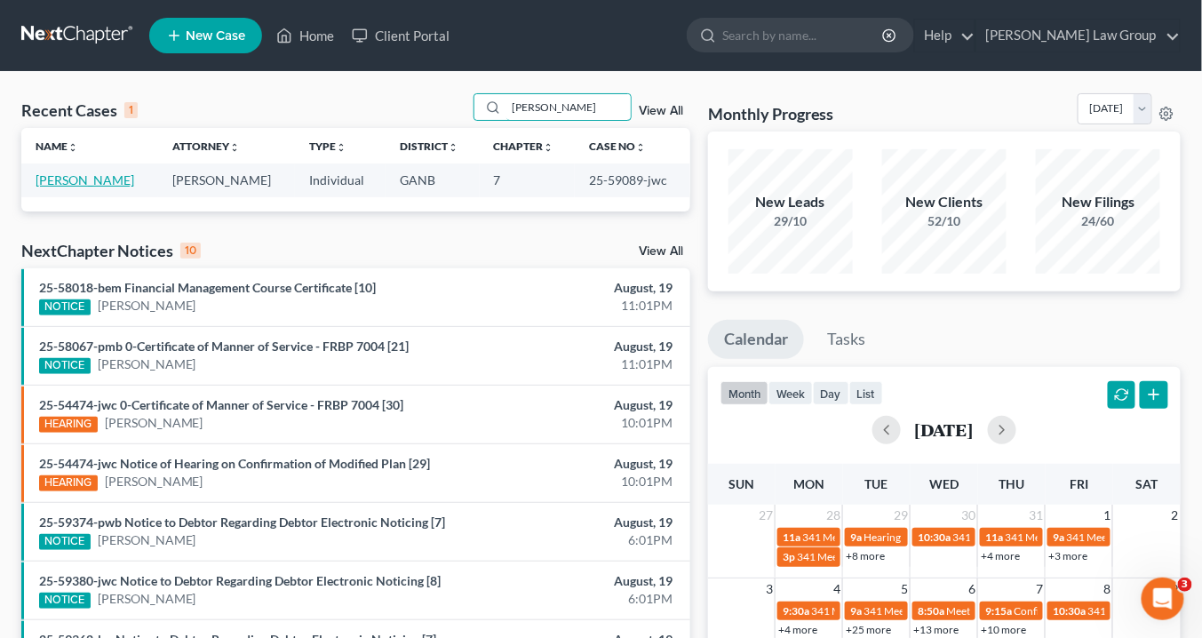
type input "[PERSON_NAME]"
click at [60, 174] on link "[PERSON_NAME]" at bounding box center [85, 179] width 99 height 15
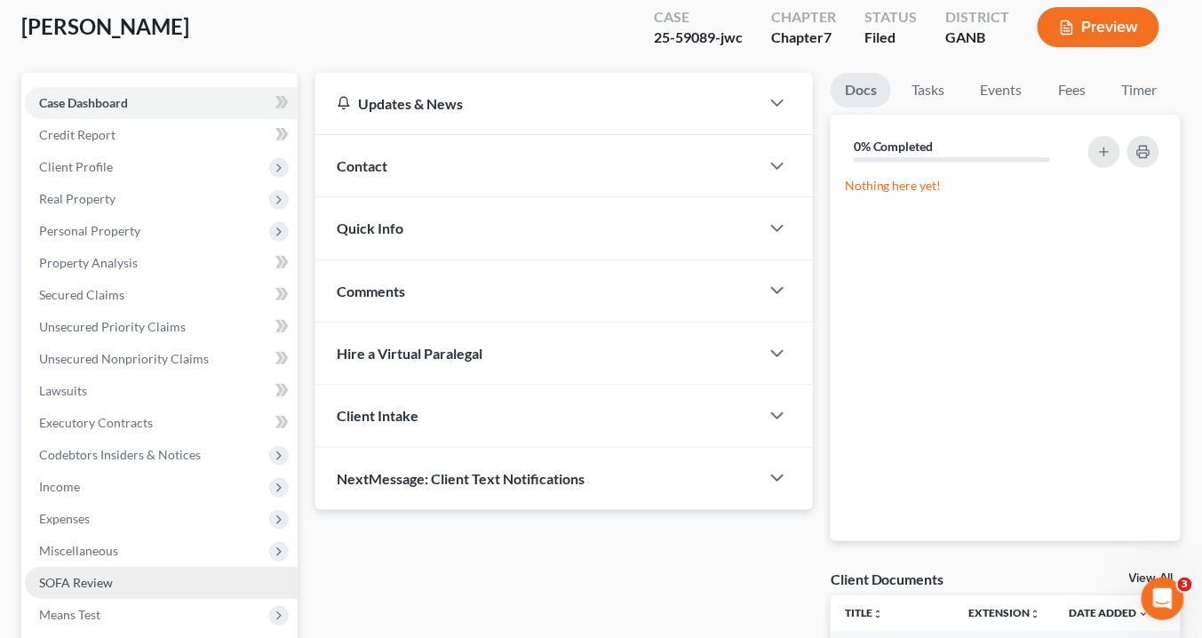
scroll to position [213, 0]
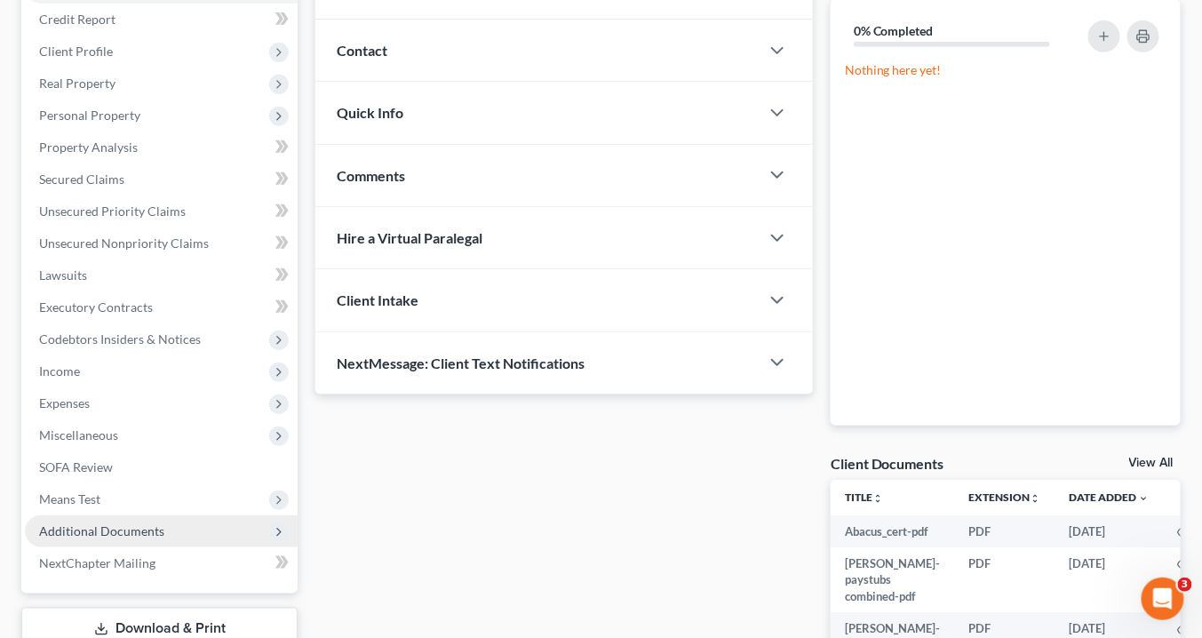
click at [175, 528] on span "Additional Documents" at bounding box center [161, 531] width 273 height 32
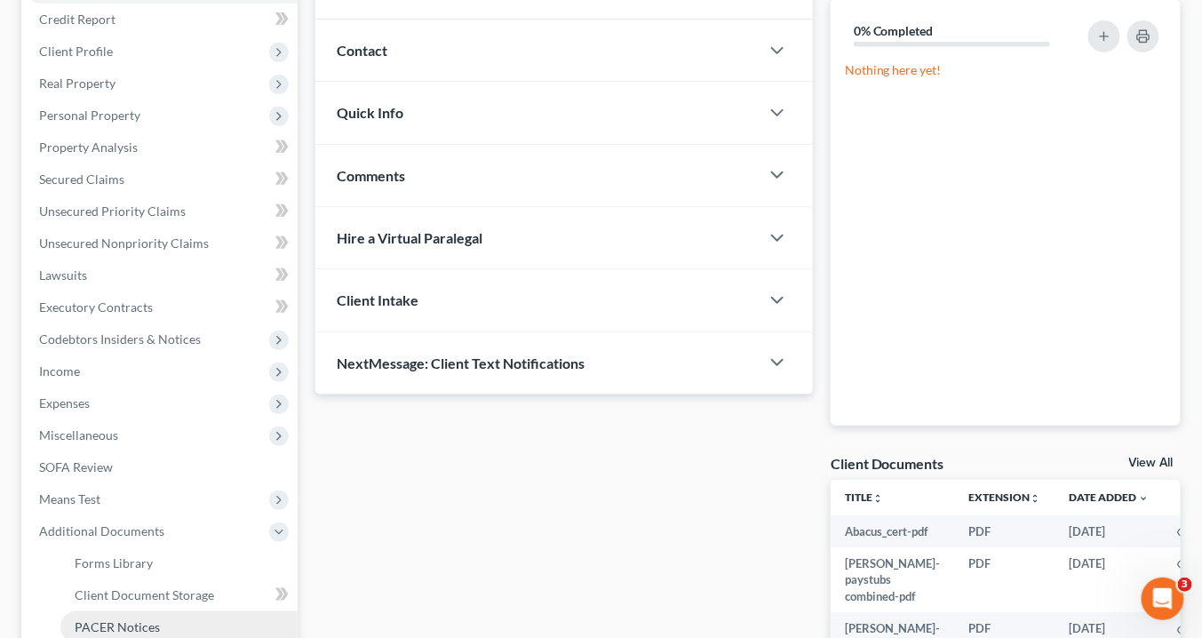
click at [149, 624] on span "PACER Notices" at bounding box center [117, 626] width 85 height 15
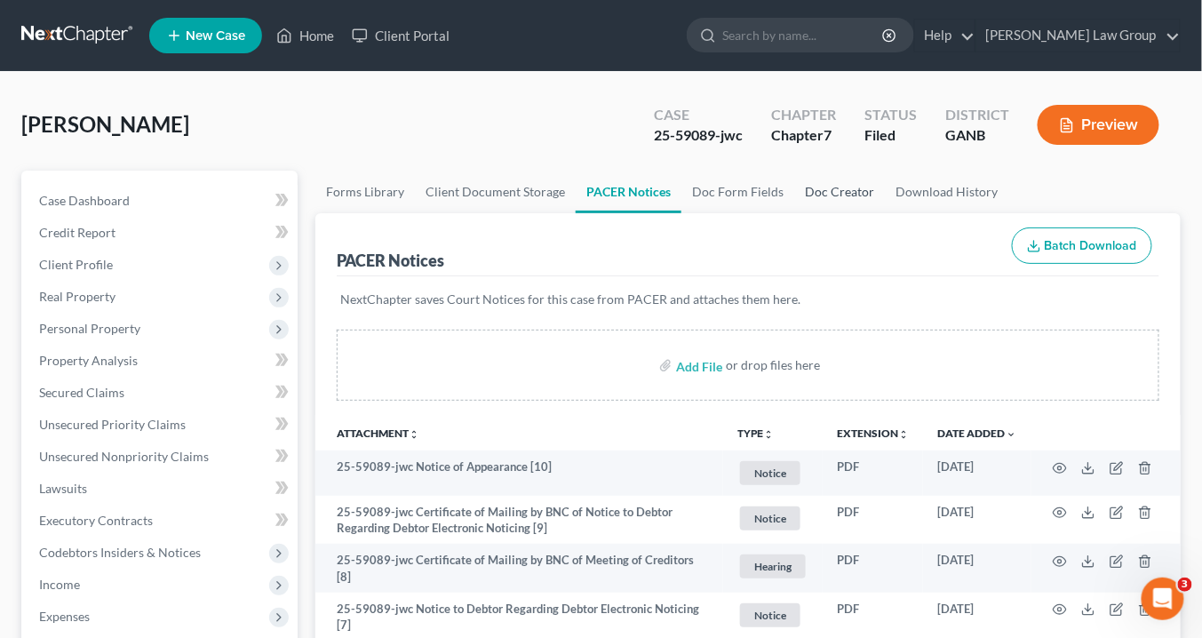
click at [832, 194] on link "Doc Creator" at bounding box center [839, 192] width 91 height 43
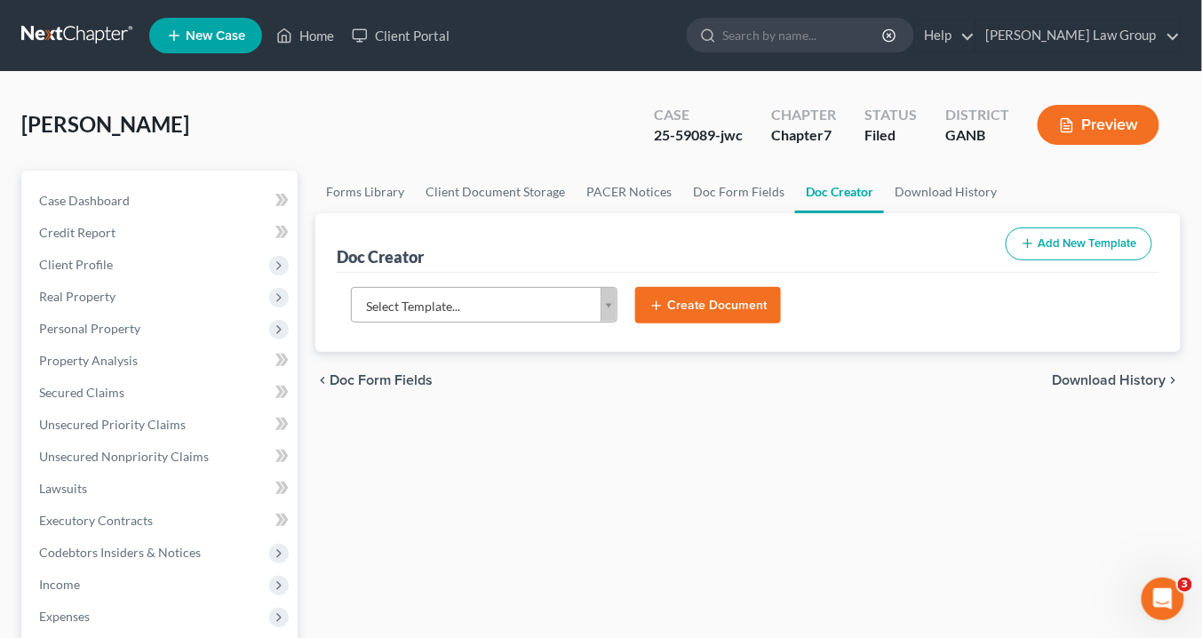
click at [609, 306] on body "Home New Case Client Portal [PERSON_NAME] Law Group [EMAIL_ADDRESS][DOMAIN_NAME…" at bounding box center [601, 584] width 1202 height 1168
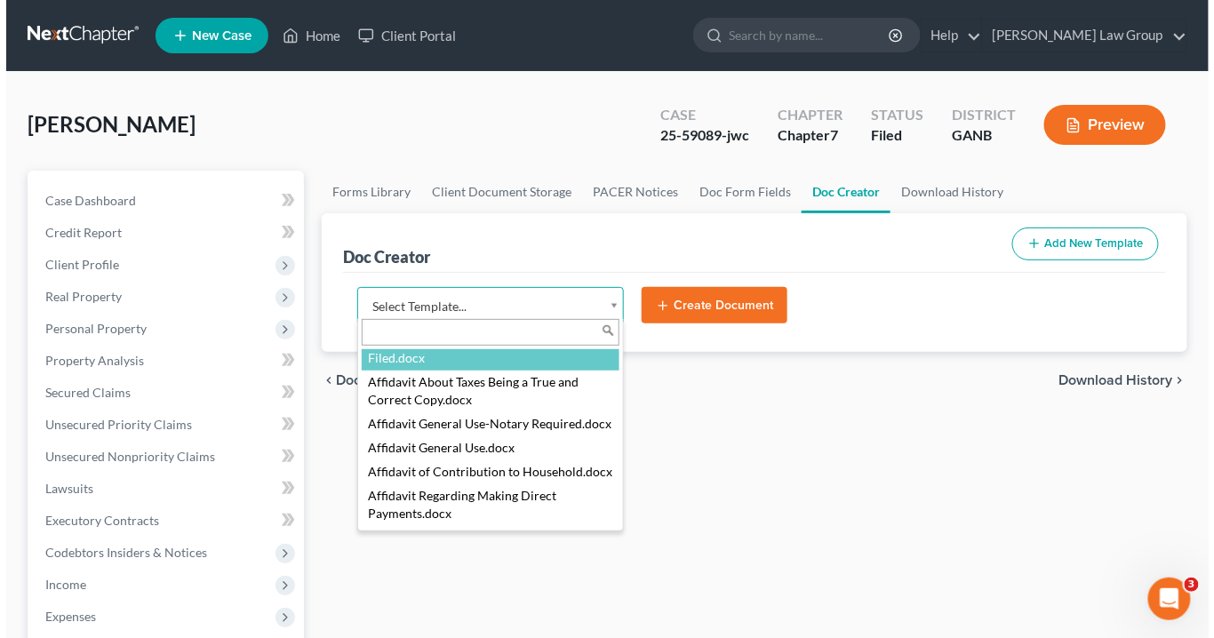
scroll to position [131, 0]
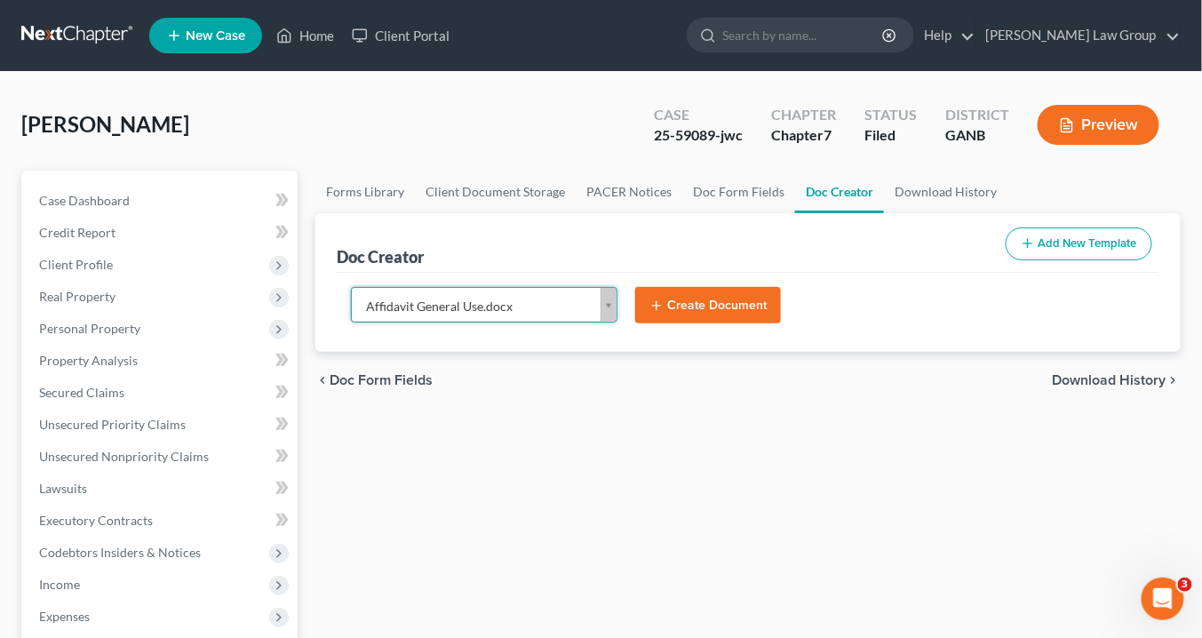
select select "111524"
click at [706, 302] on button "Create Document" at bounding box center [708, 305] width 146 height 37
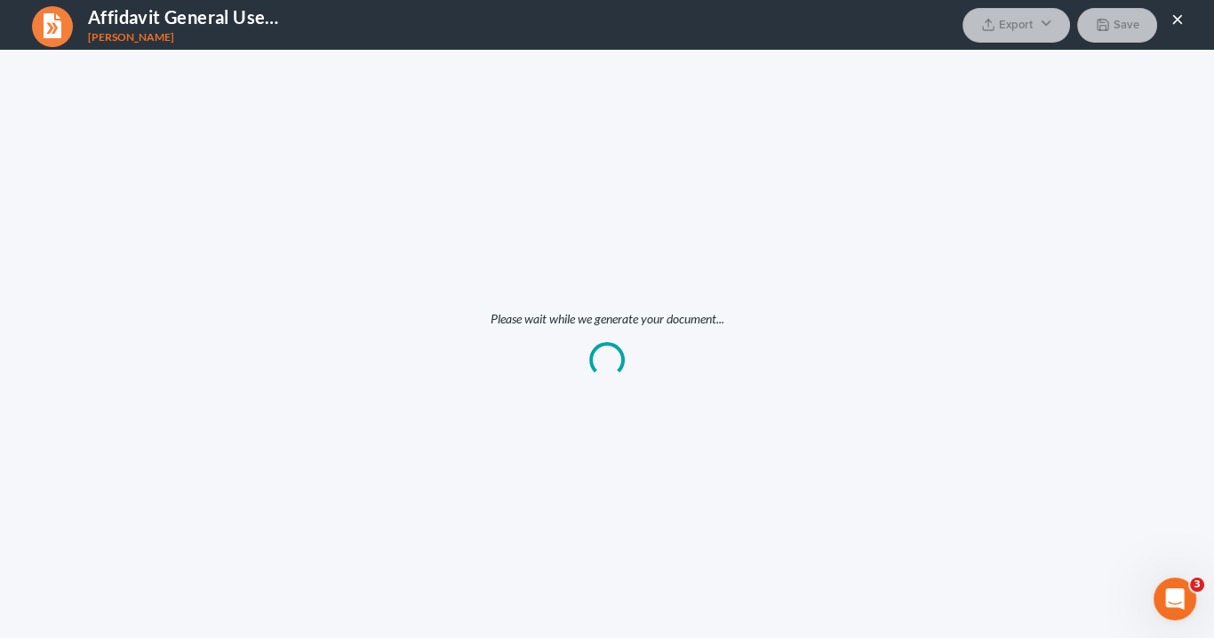
scroll to position [0, 0]
click at [705, 306] on div "Please wait while we generate your document..." at bounding box center [607, 344] width 1214 height 588
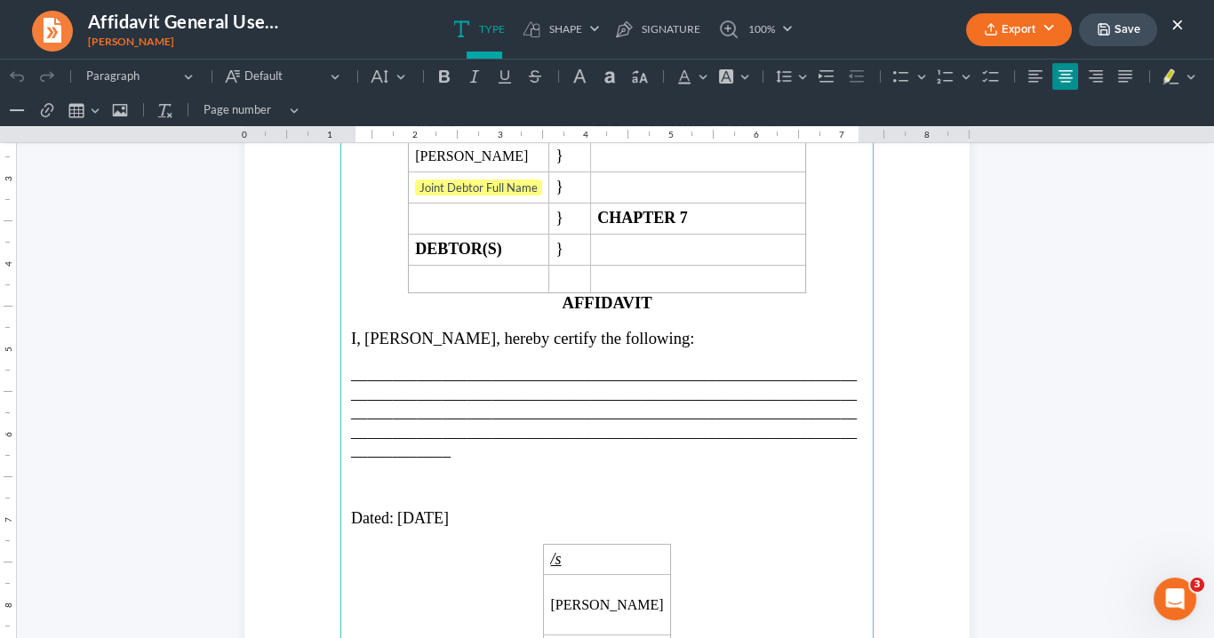
scroll to position [284, 0]
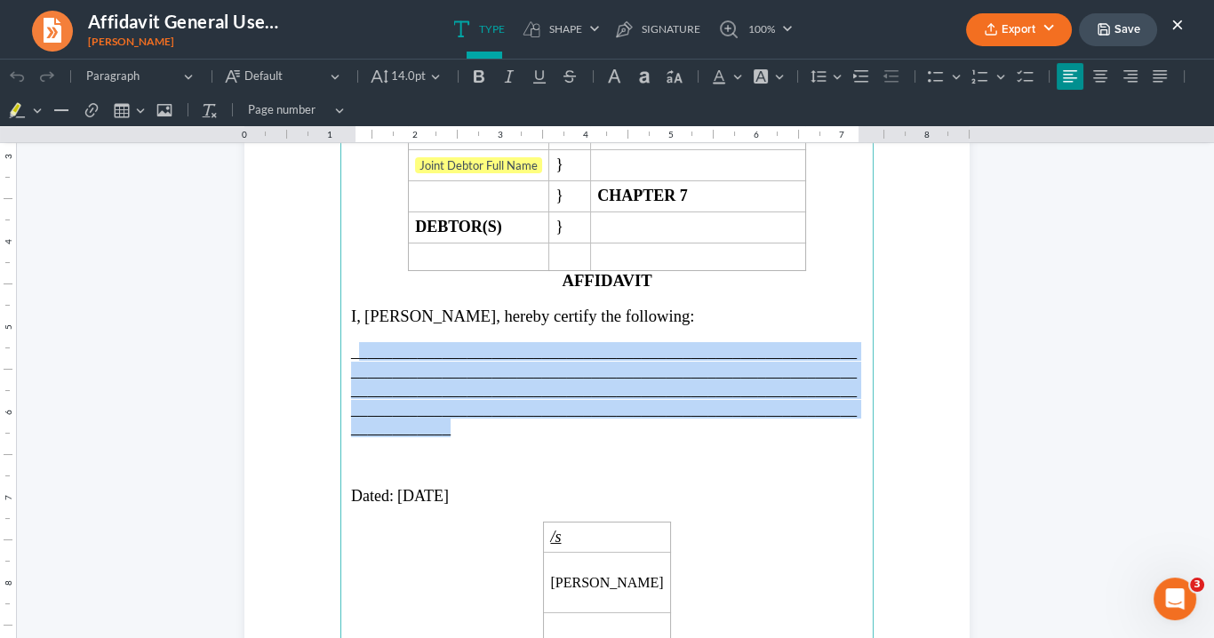
drag, startPoint x: 444, startPoint y: 427, endPoint x: 351, endPoint y: 348, distance: 122.3
click at [351, 348] on p "_______________________________________________________________________________…" at bounding box center [607, 389] width 512 height 95
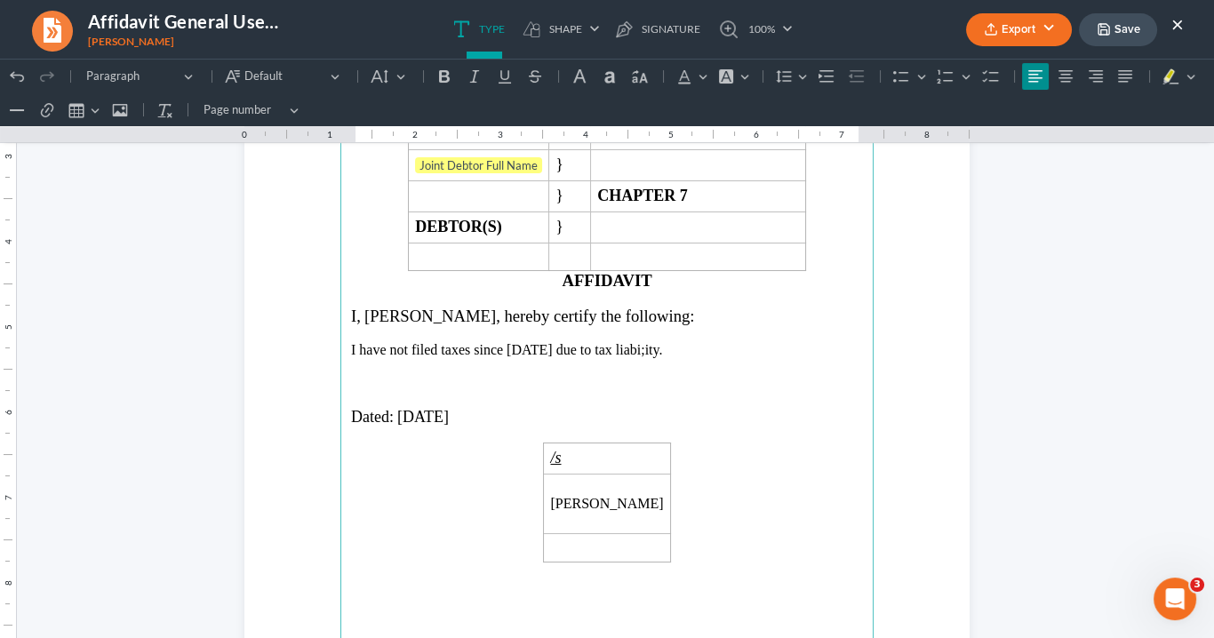
click at [621, 345] on p "I have not filed taxes since [DATE] due to tax liabi;ity." at bounding box center [607, 350] width 512 height 16
click at [619, 345] on p "I have not filed taxes since [DATE] due to tax liabity." at bounding box center [607, 350] width 512 height 16
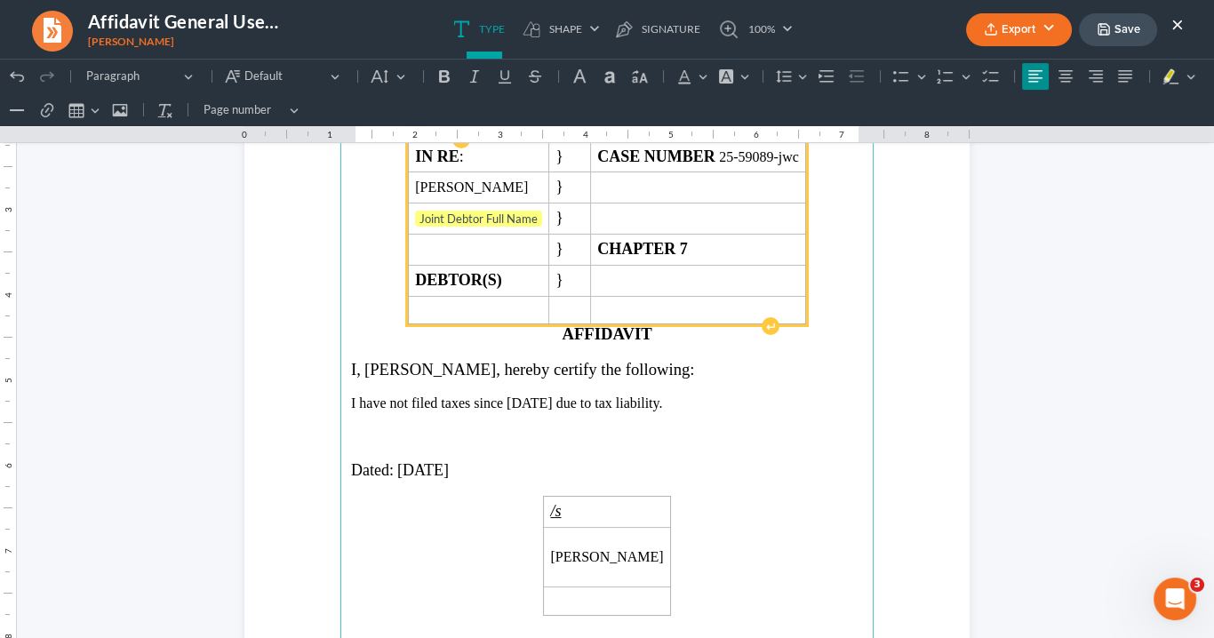
scroll to position [30, 0]
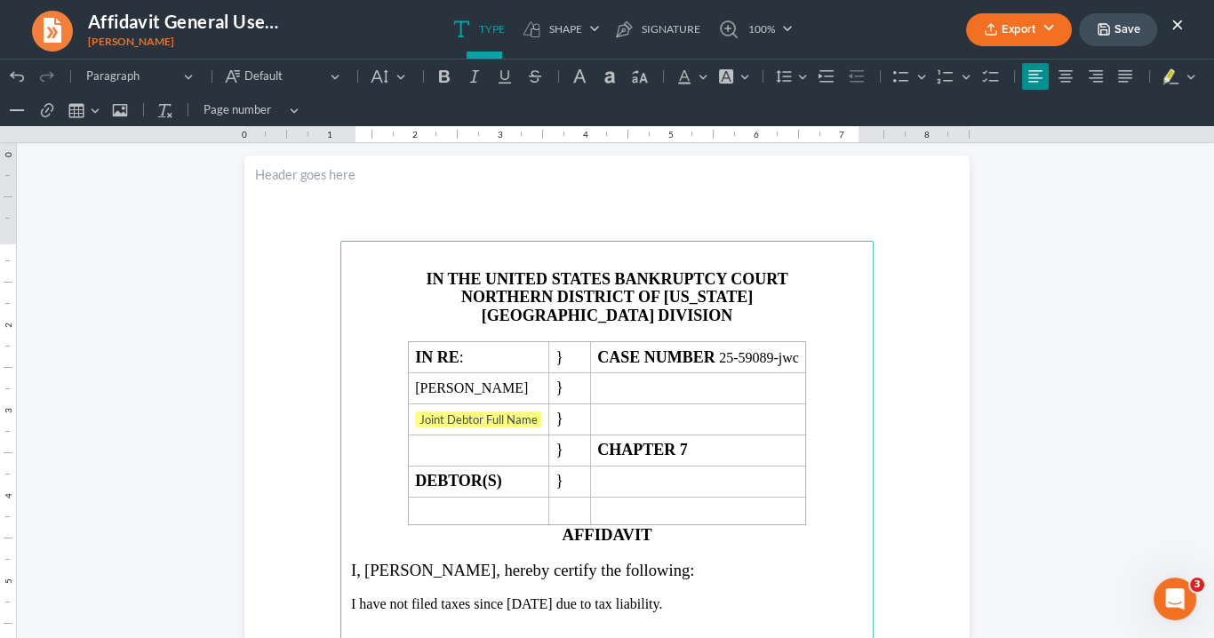
click at [1004, 27] on button "Export" at bounding box center [1019, 29] width 106 height 33
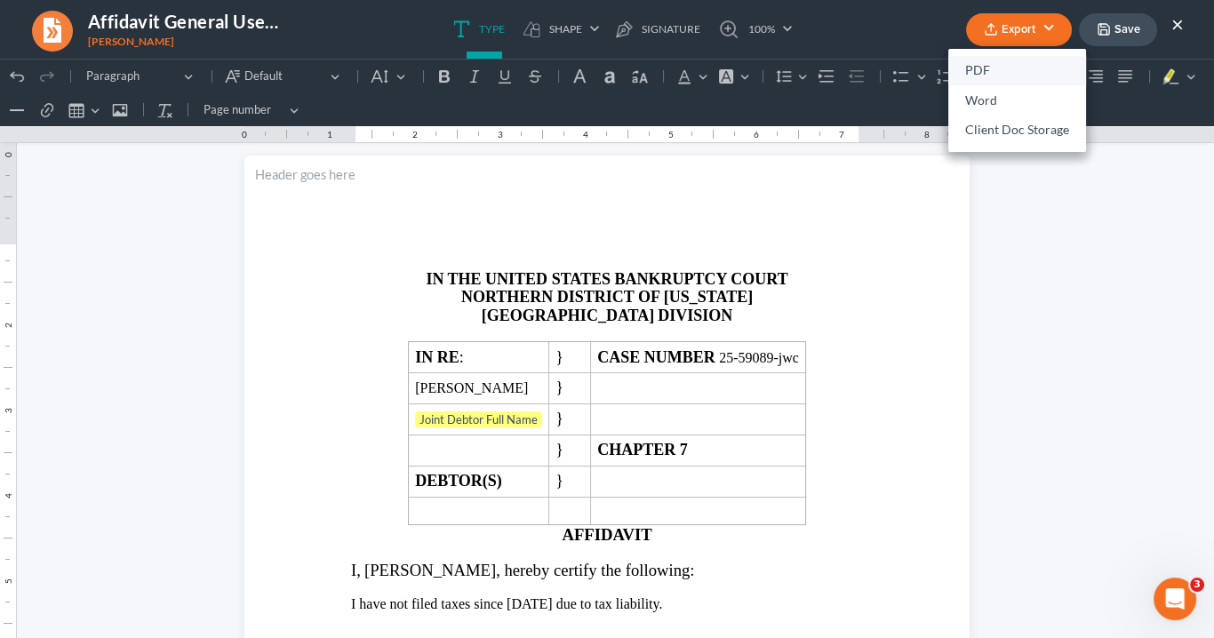
click at [986, 76] on link "PDF" at bounding box center [1017, 71] width 138 height 30
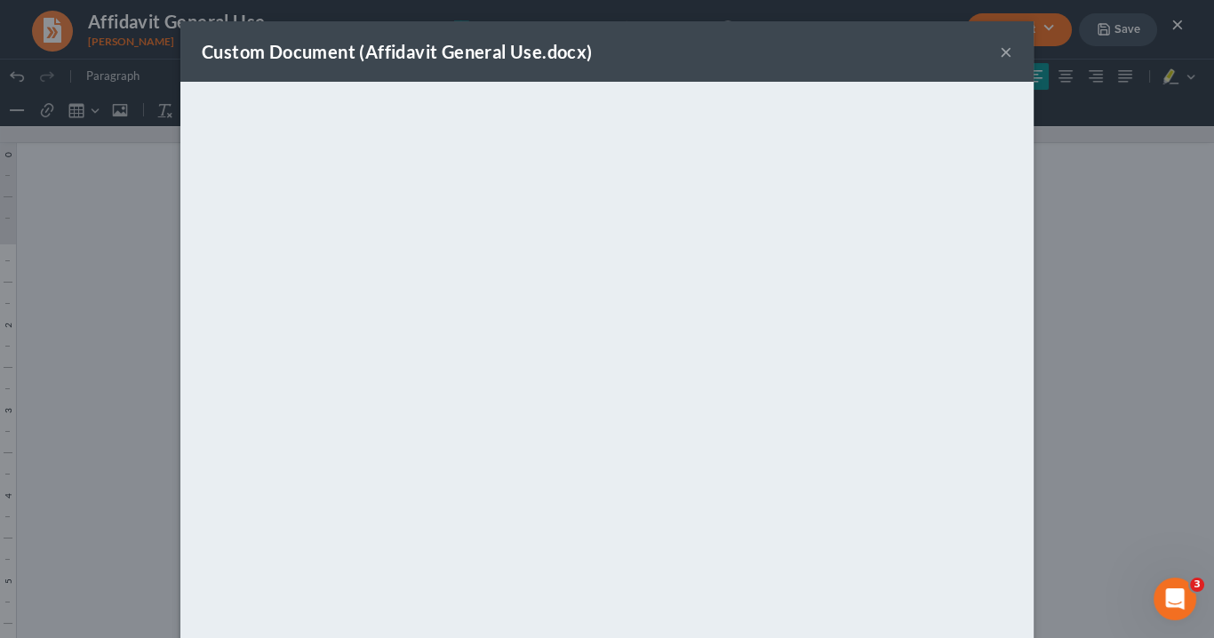
click at [1006, 52] on button "×" at bounding box center [1006, 51] width 12 height 21
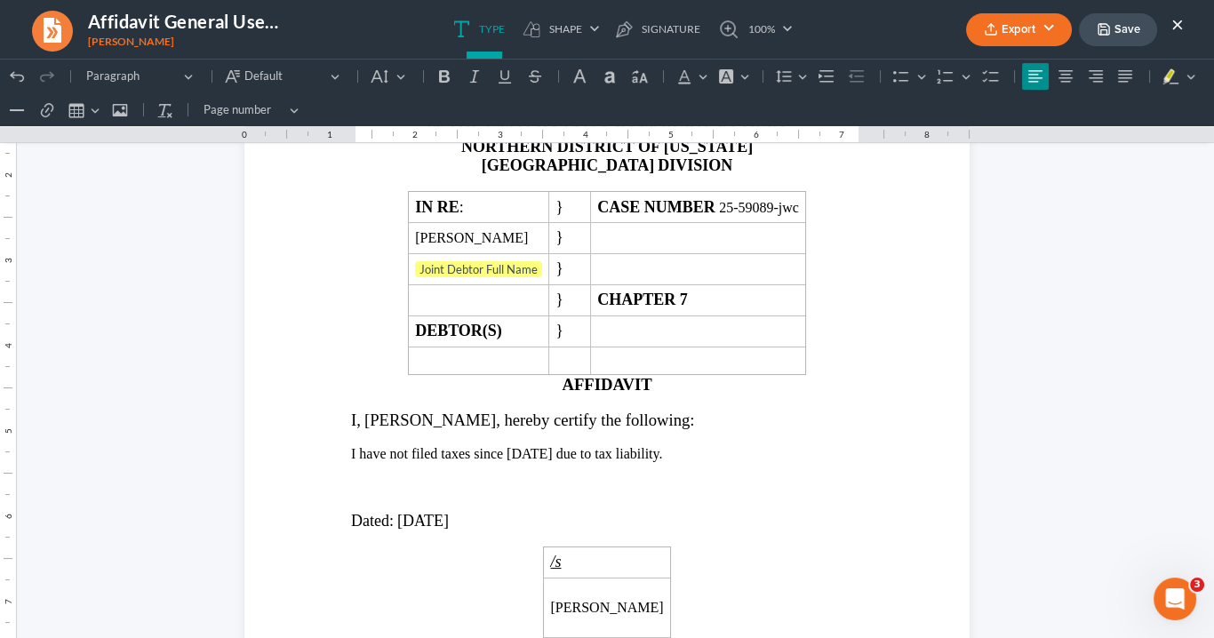
scroll to position [243, 0]
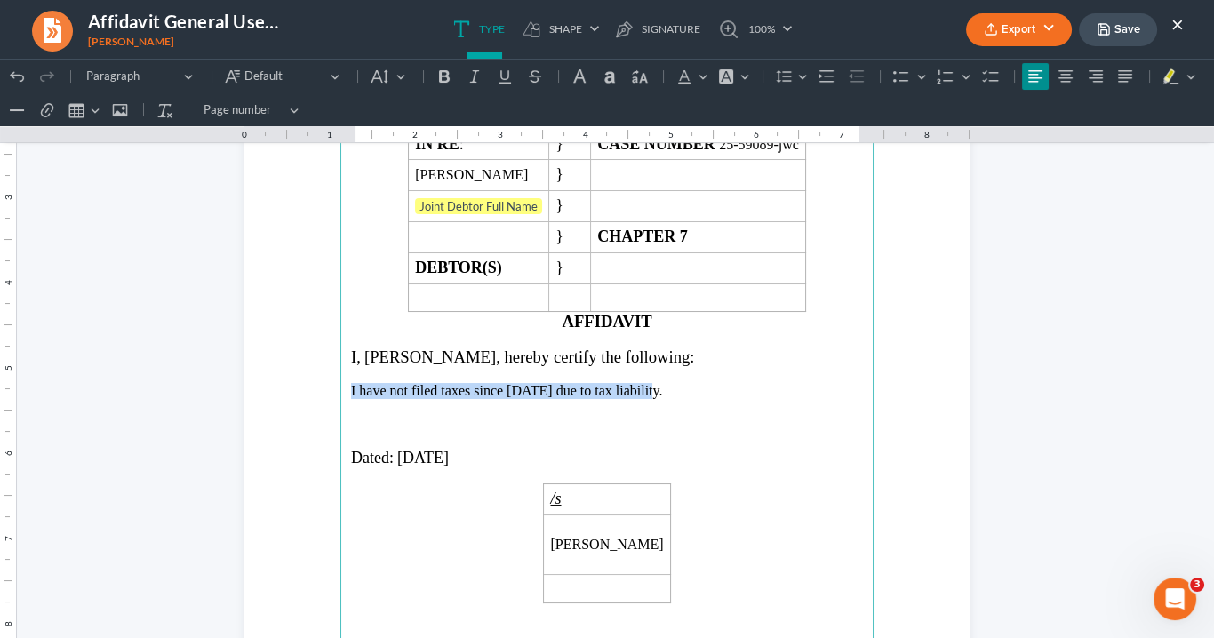
drag, startPoint x: 661, startPoint y: 378, endPoint x: 339, endPoint y: 378, distance: 321.6
click at [340, 378] on main "IN THE UNITED STATES BANKRUPTCY COURT NORTHERN DISTRICT OF [US_STATE] ATLANTA D…" at bounding box center [606, 412] width 533 height 768
drag, startPoint x: 557, startPoint y: 387, endPoint x: 506, endPoint y: 381, distance: 51.0
drag, startPoint x: 506, startPoint y: 381, endPoint x: 396, endPoint y: 77, distance: 323.2
click at [396, 77] on button "Default" at bounding box center [388, 76] width 47 height 27
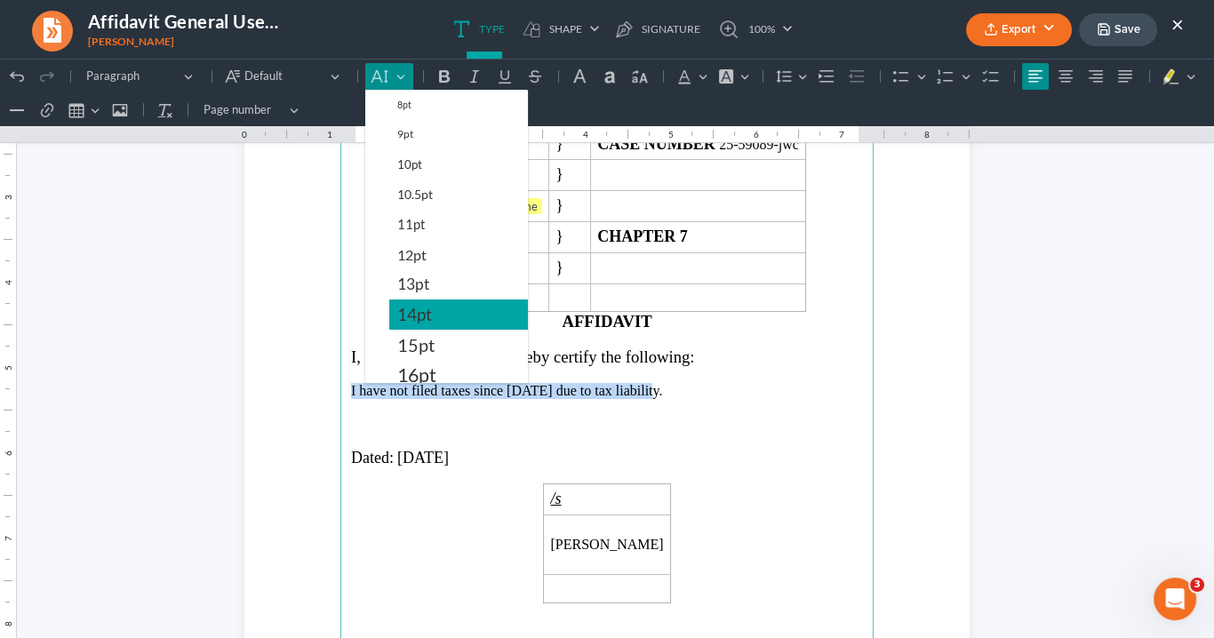
click at [442, 308] on button "14pt" at bounding box center [458, 314] width 139 height 30
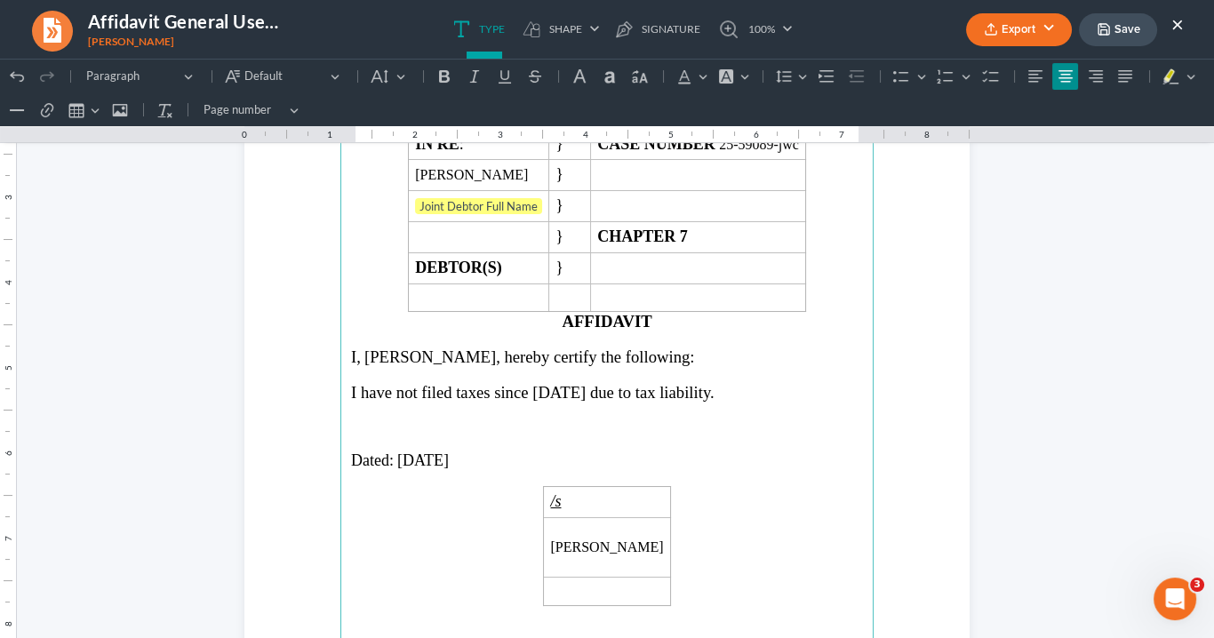
click at [802, 420] on p "Rich Text Editor, page-0-main" at bounding box center [607, 426] width 512 height 16
click at [1016, 26] on button "Export" at bounding box center [1019, 29] width 106 height 33
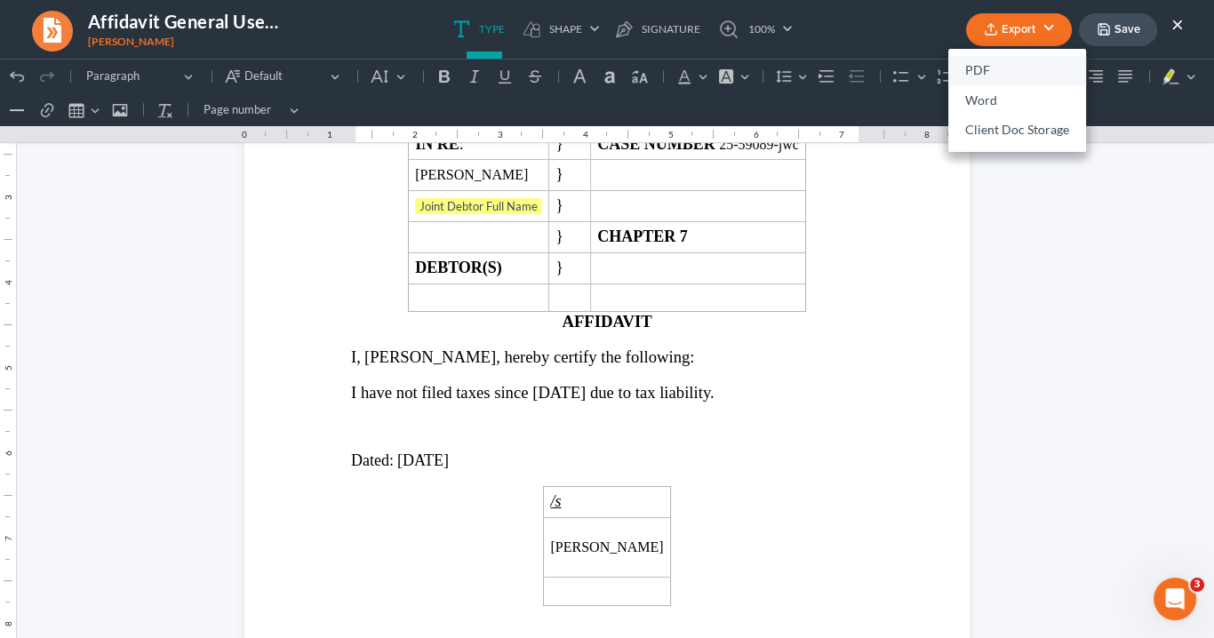
click at [987, 73] on link "PDF" at bounding box center [1017, 71] width 138 height 30
